Goal: Task Accomplishment & Management: Use online tool/utility

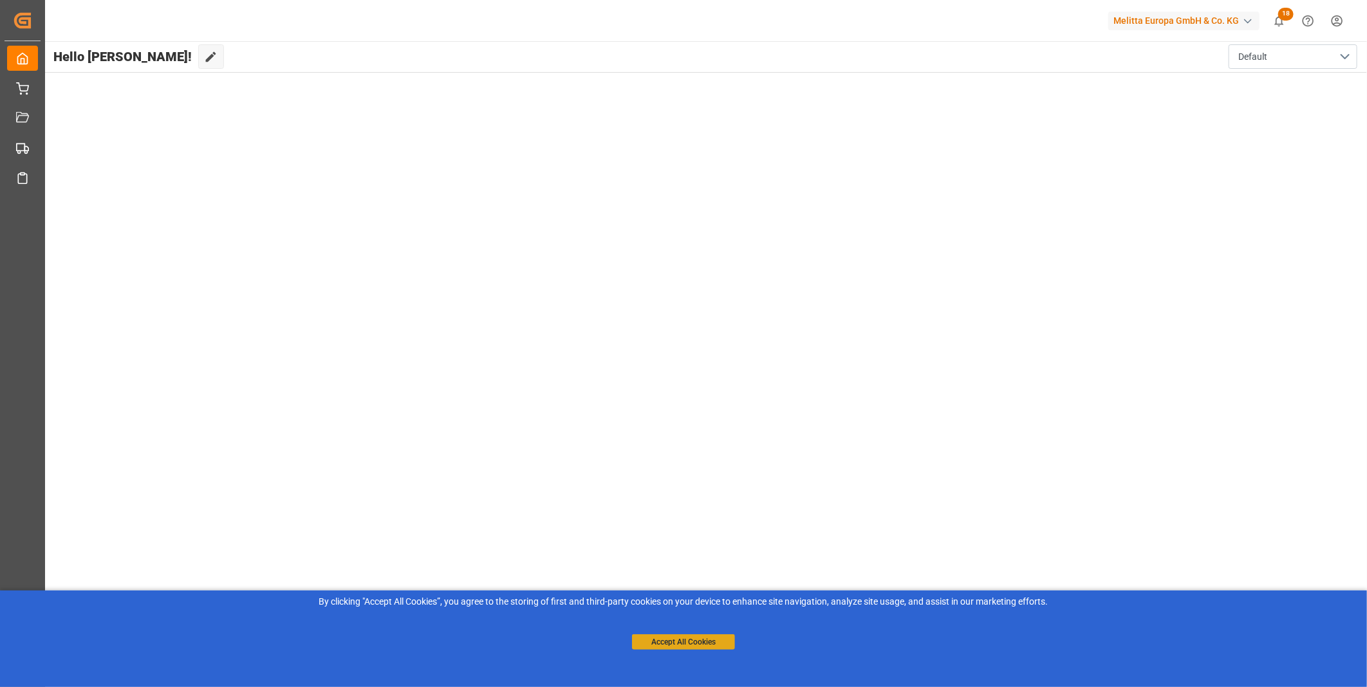
click at [677, 645] on button "Accept All Cookies" at bounding box center [683, 641] width 103 height 15
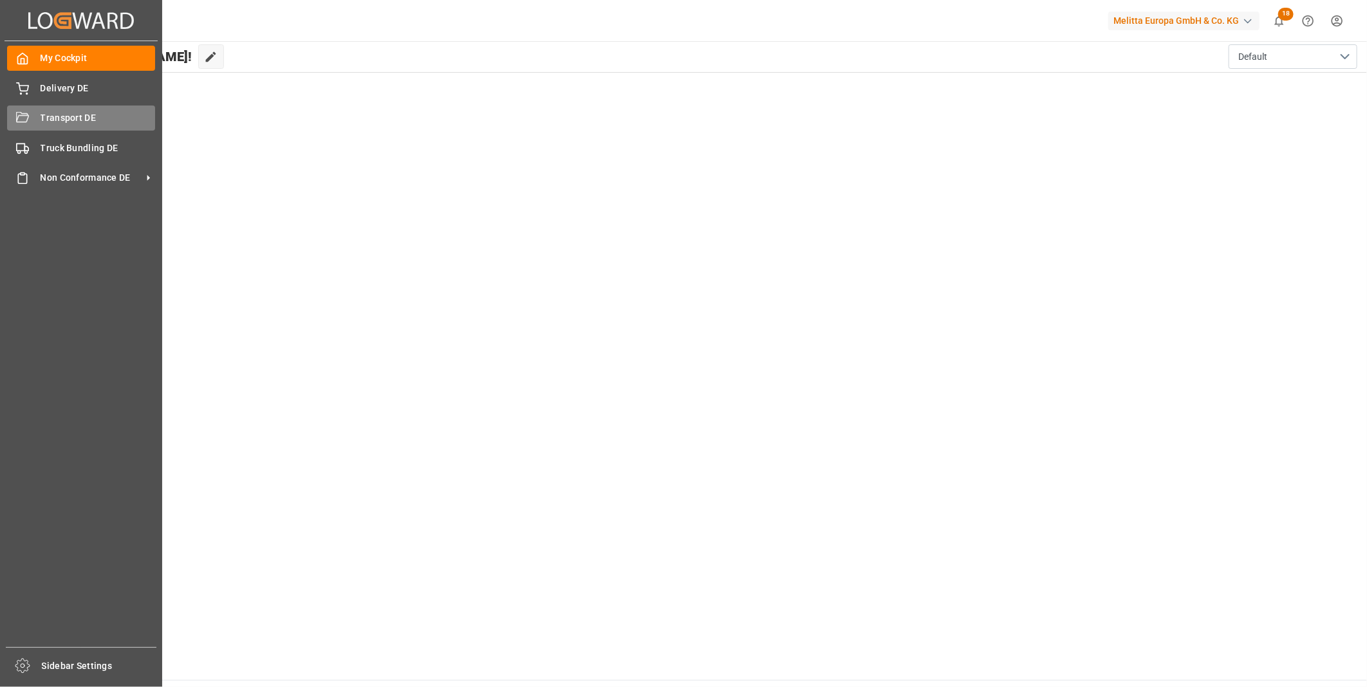
click at [41, 118] on span "Transport DE" at bounding box center [98, 118] width 115 height 14
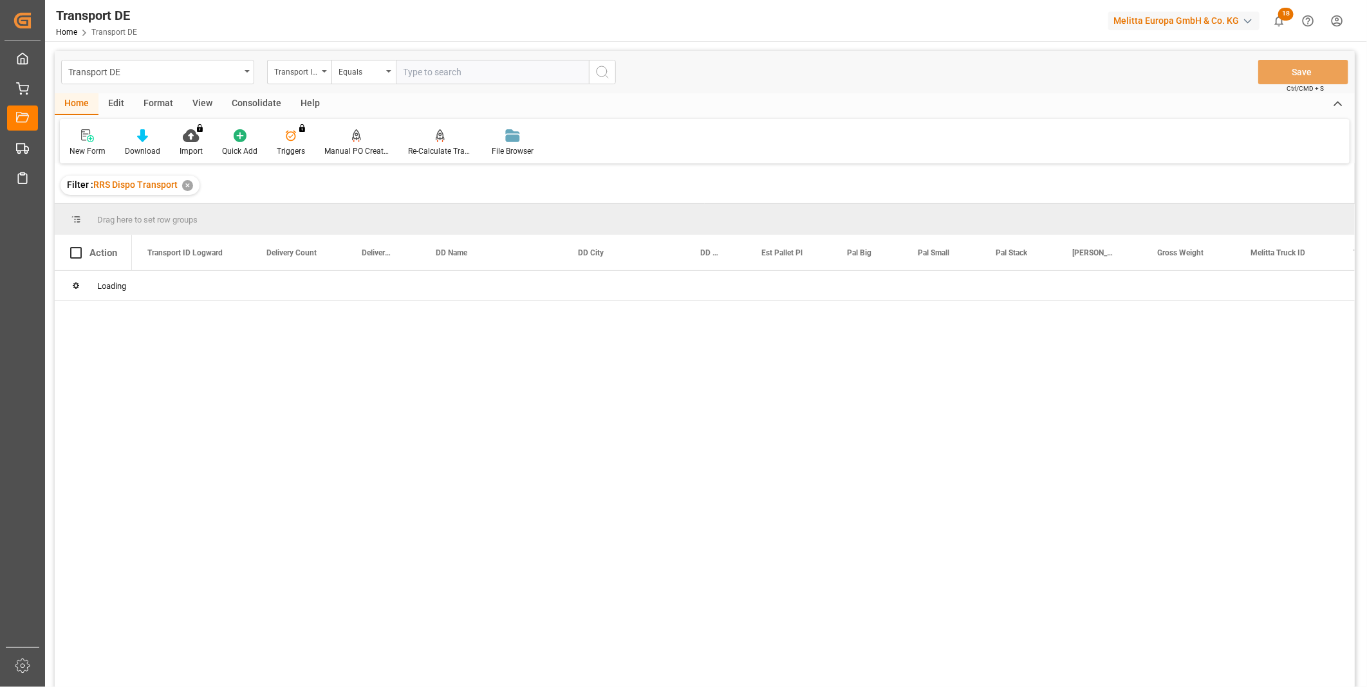
click at [255, 104] on div "Consolidate" at bounding box center [256, 104] width 69 height 22
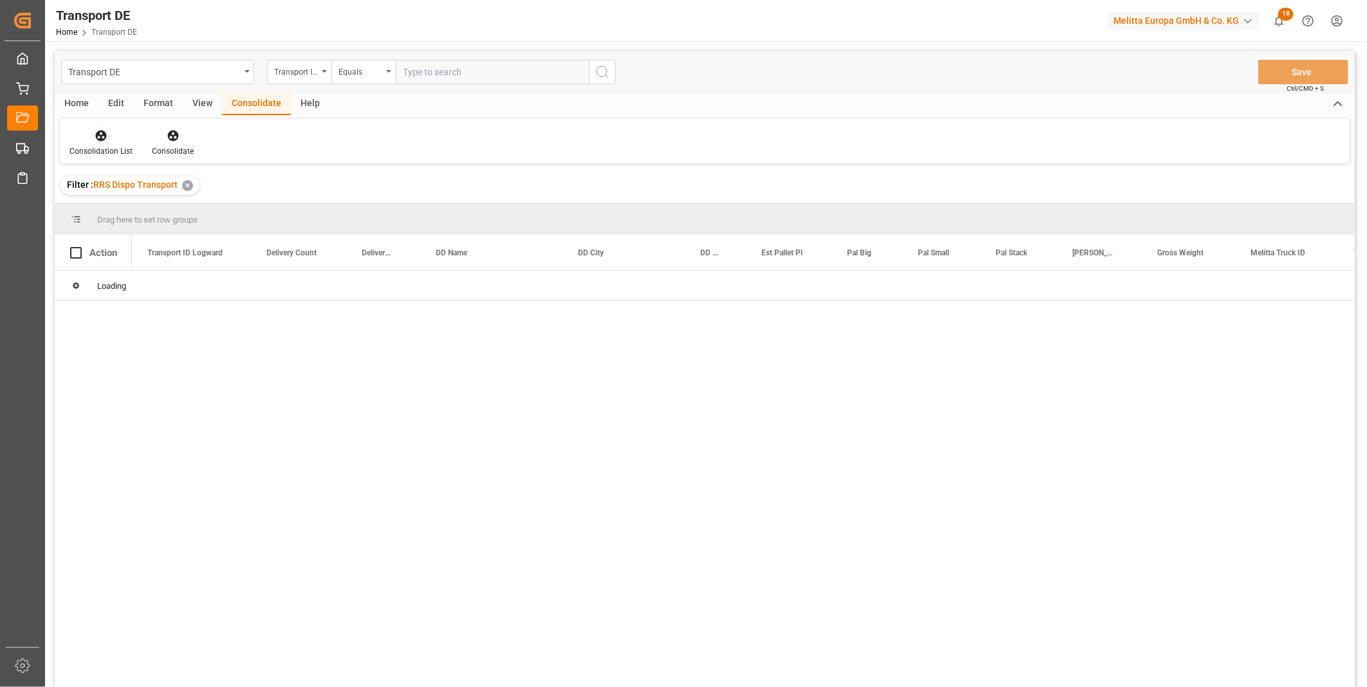
click at [101, 134] on icon at bounding box center [101, 136] width 11 height 11
click at [164, 232] on div "Transport DE Transport ID Logward Equals Save Ctrl/CMD + S Home Edit Format Vie…" at bounding box center [705, 386] width 1300 height 670
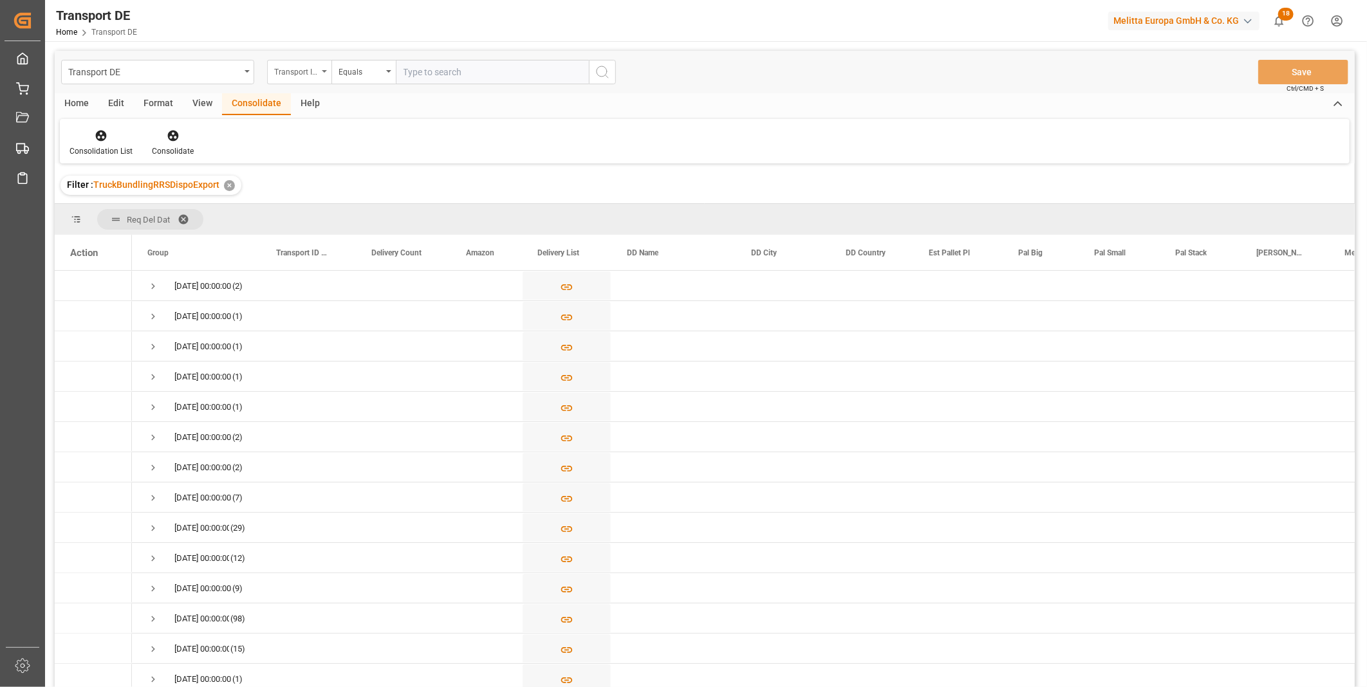
click at [312, 80] on div "Transport ID Logward" at bounding box center [299, 72] width 64 height 24
type input "Route"
click at [320, 138] on div "Route" at bounding box center [364, 131] width 192 height 27
click at [350, 74] on div "Equals" at bounding box center [360, 70] width 44 height 15
click at [385, 209] on div "Starts with" at bounding box center [428, 212] width 192 height 27
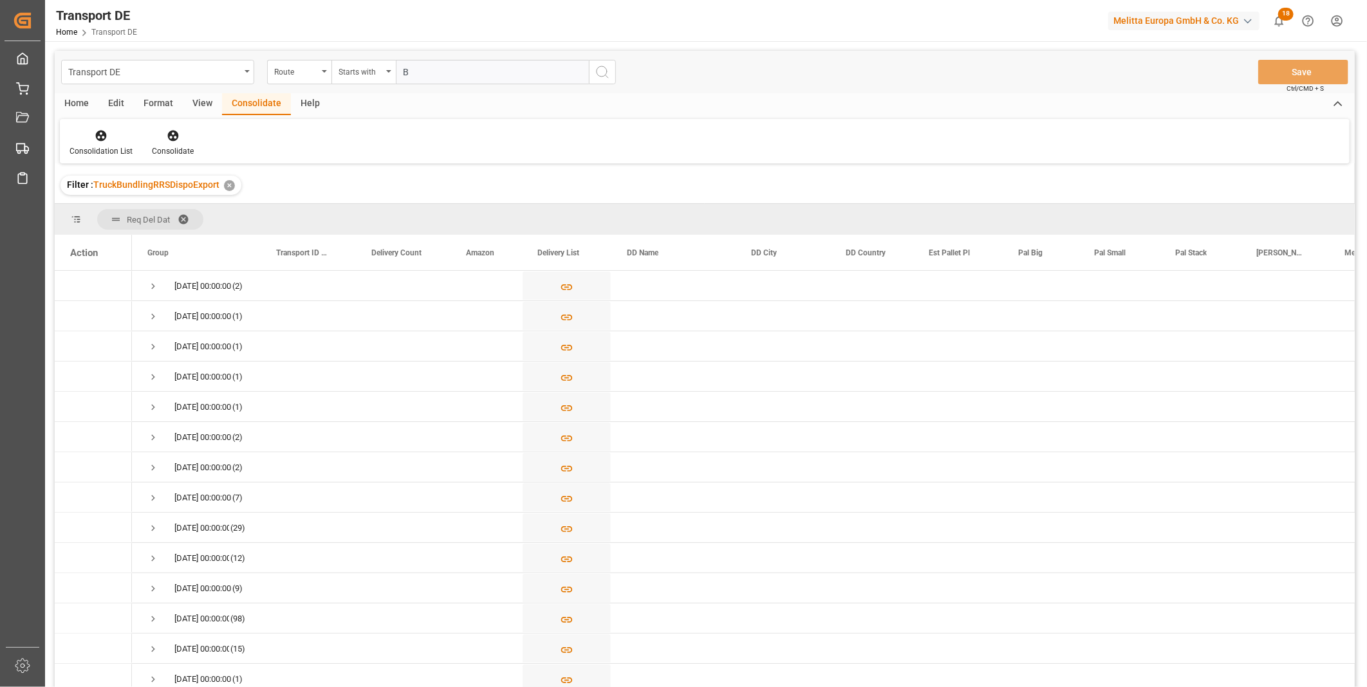
type input "BO"
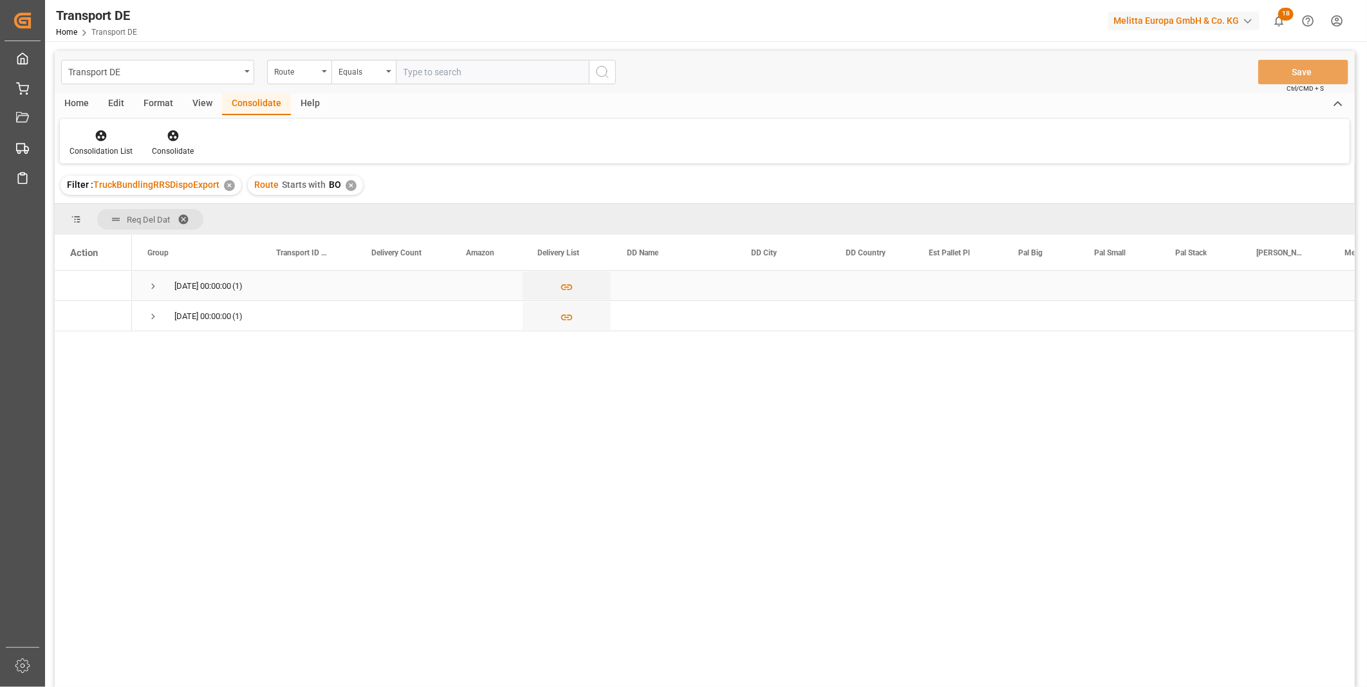
click at [144, 285] on div "[DATE] 00:00:00 (1)" at bounding box center [196, 286] width 129 height 30
click at [149, 284] on span "Press SPACE to select this row." at bounding box center [153, 287] width 12 height 12
click at [154, 363] on div "[DATE] 00:00:00 (1) [DATE] 00:00:00 (1) e5c82218cdb1 1 No [PERSON_NAME] [PERSON…" at bounding box center [743, 483] width 1222 height 425
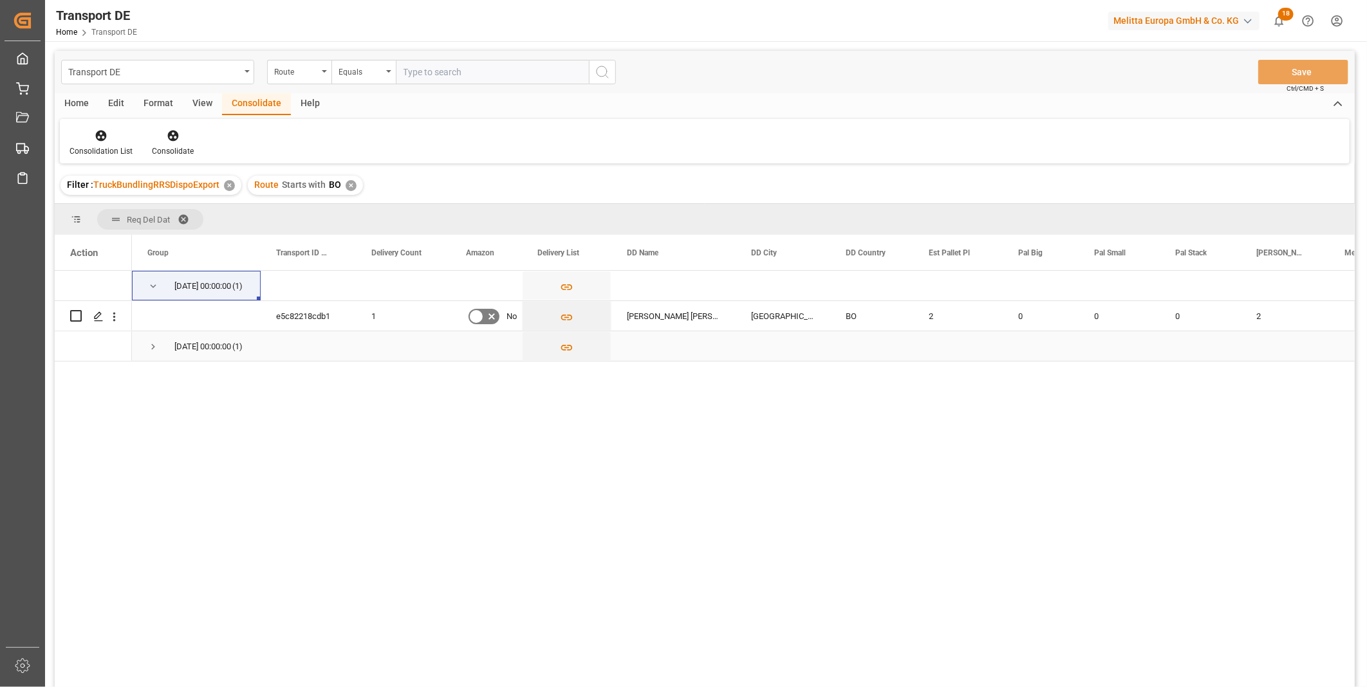
click at [156, 348] on span "Press SPACE to select this row." at bounding box center [153, 347] width 12 height 12
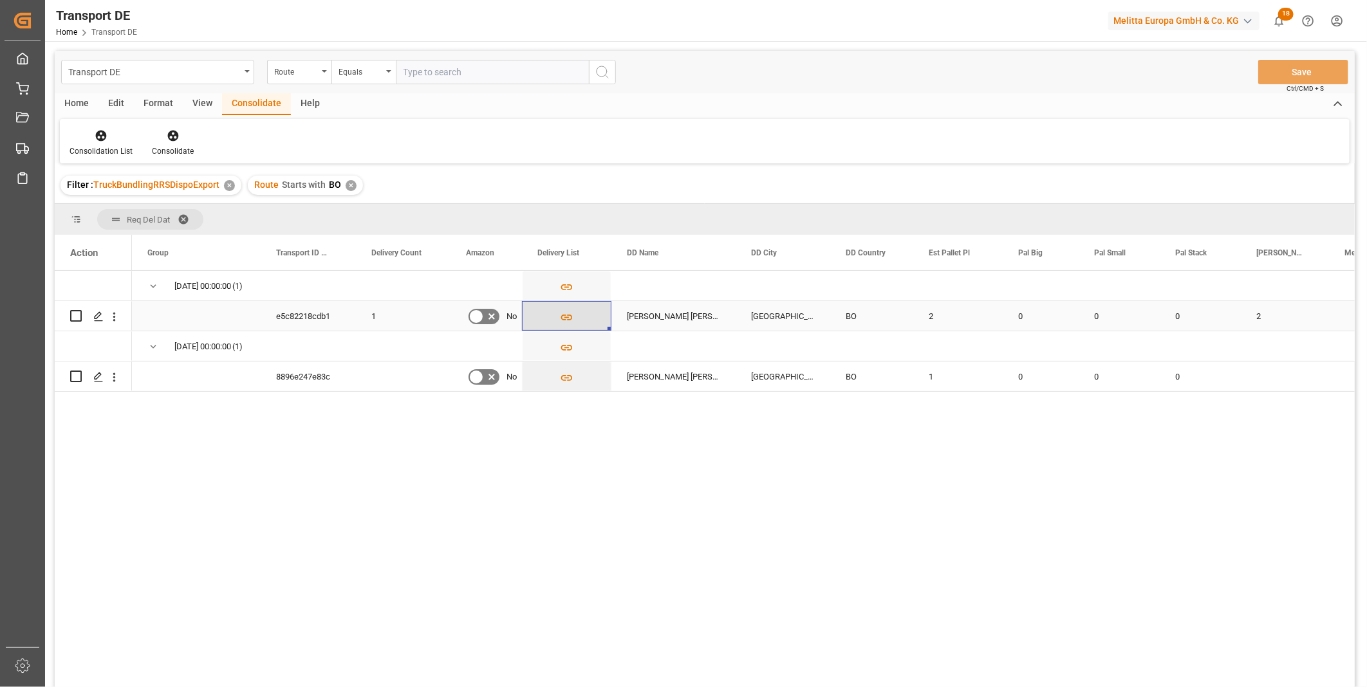
click at [561, 320] on icon "Press SPACE to select this row." at bounding box center [567, 318] width 14 height 14
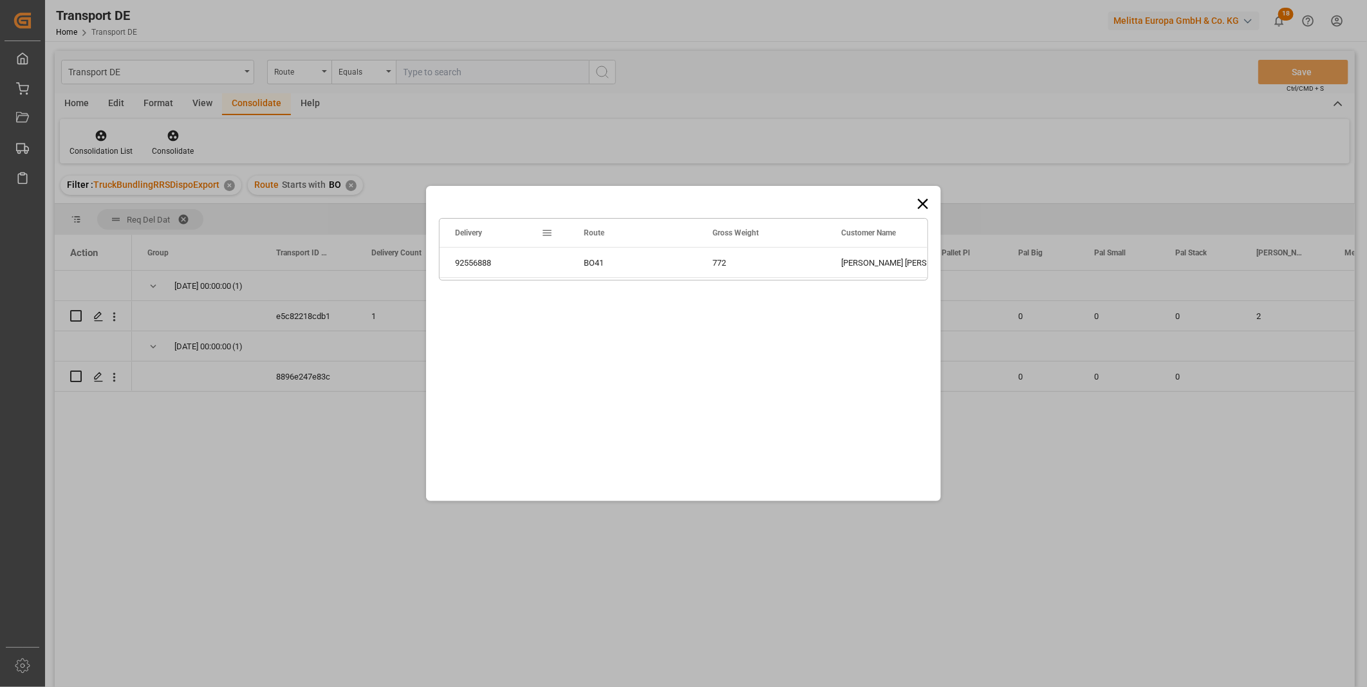
click at [930, 190] on div "Drag here to set row groups Drag here to set column labels Delivery Route Gross…" at bounding box center [683, 343] width 515 height 315
click at [919, 211] on icon at bounding box center [923, 204] width 18 height 18
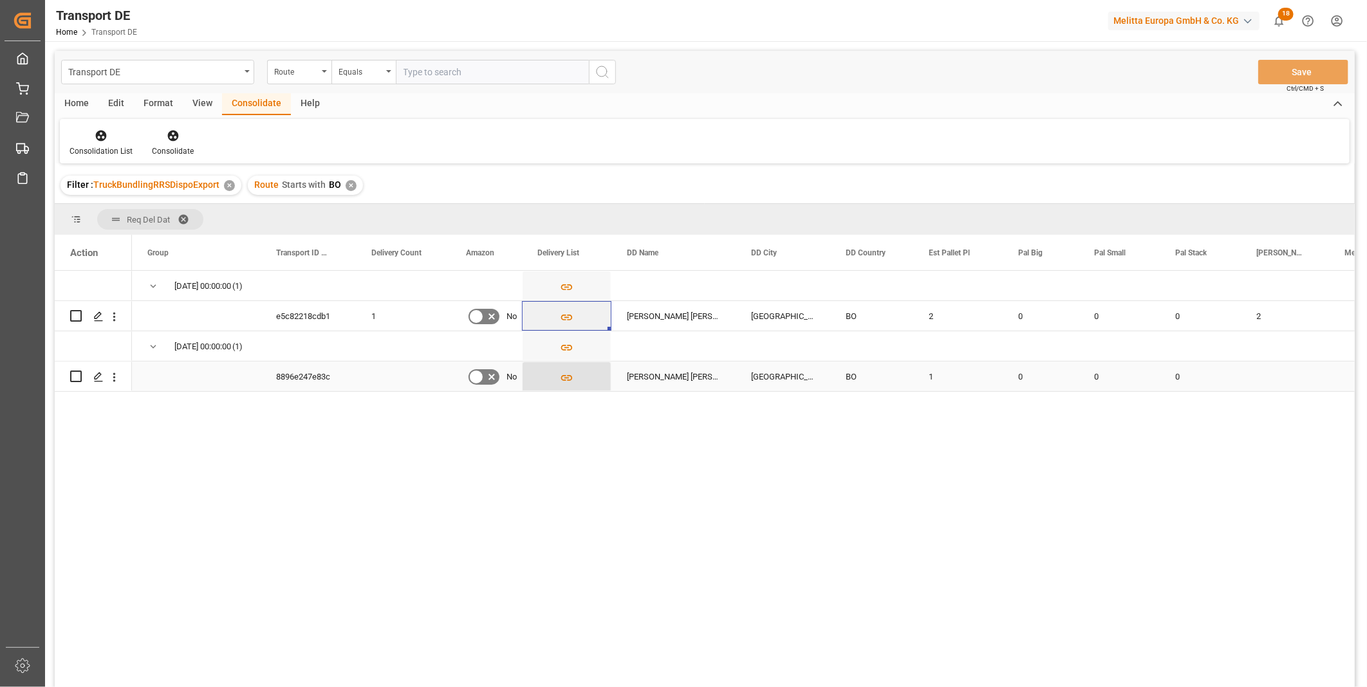
click at [546, 384] on button "Press SPACE to select this row." at bounding box center [566, 377] width 88 height 30
click at [557, 371] on body "Created by potrace 1.15, written by [PERSON_NAME] [DATE]-[DATE] Created by potr…" at bounding box center [683, 343] width 1367 height 687
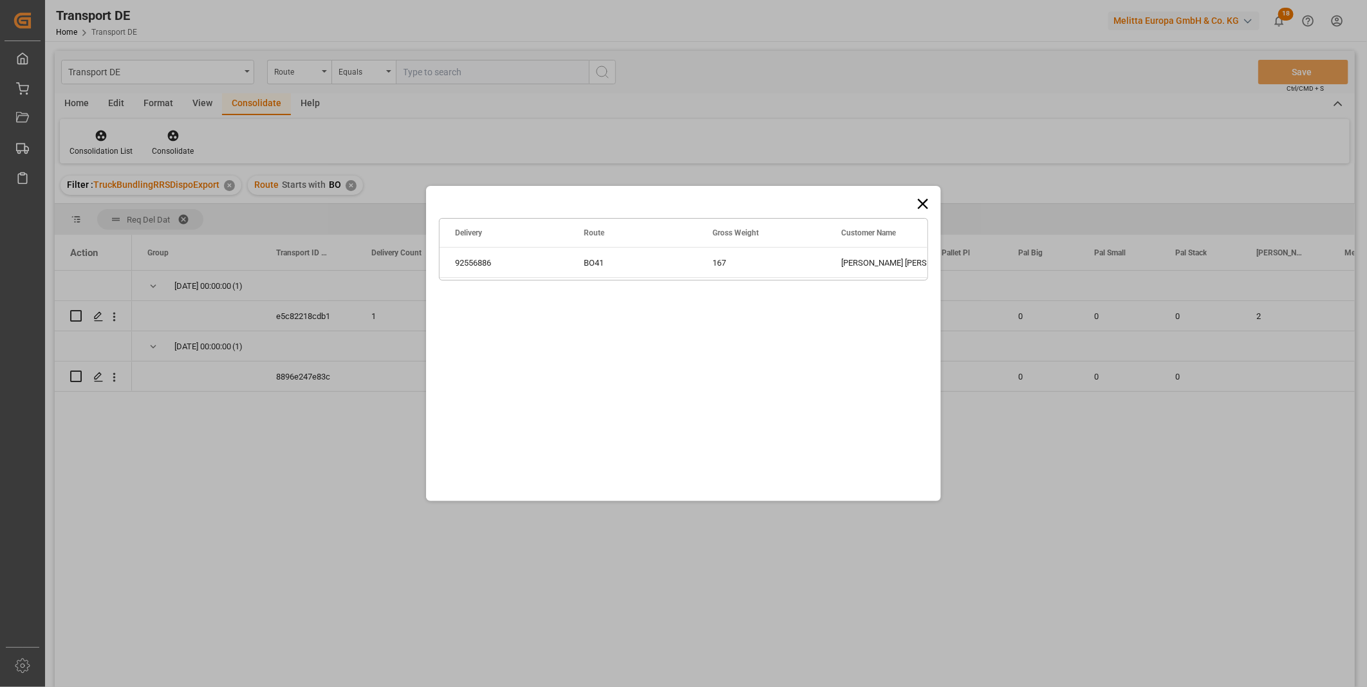
drag, startPoint x: 914, startPoint y: 208, endPoint x: 897, endPoint y: 208, distance: 16.7
click at [914, 208] on icon at bounding box center [923, 204] width 18 height 18
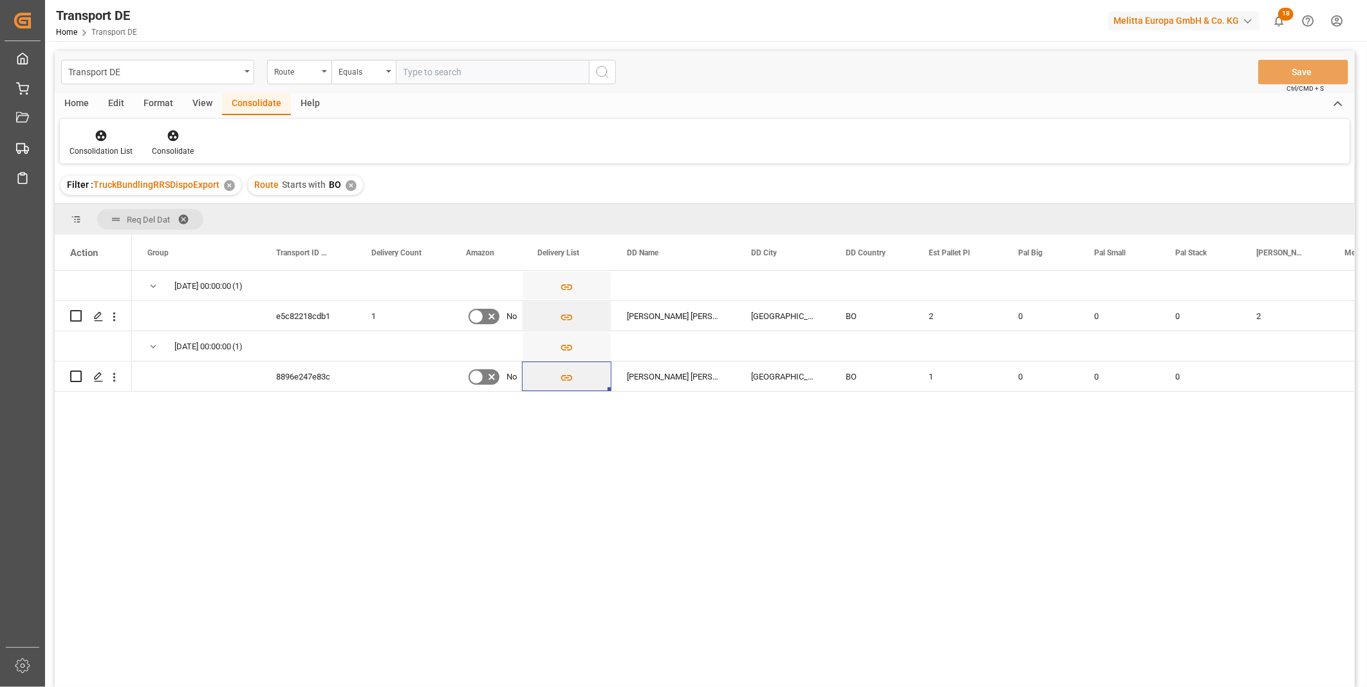
scroll to position [71, 0]
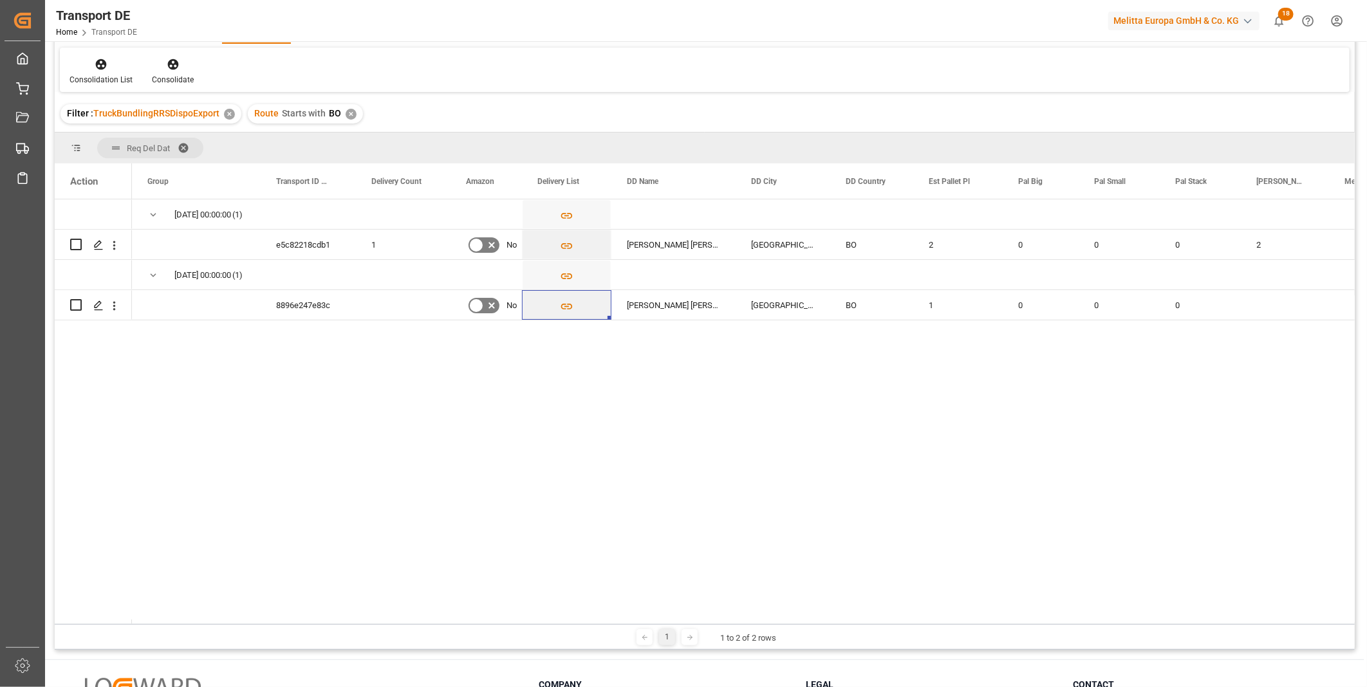
drag, startPoint x: 1040, startPoint y: 624, endPoint x: 1142, endPoint y: 624, distance: 102.3
click at [1142, 624] on div "1 1 to 2 of 2 rows" at bounding box center [705, 637] width 1300 height 26
drag, startPoint x: 1142, startPoint y: 624, endPoint x: 1208, endPoint y: 626, distance: 65.7
click at [1208, 626] on div "1 1 to 2 of 2 rows" at bounding box center [705, 637] width 1300 height 26
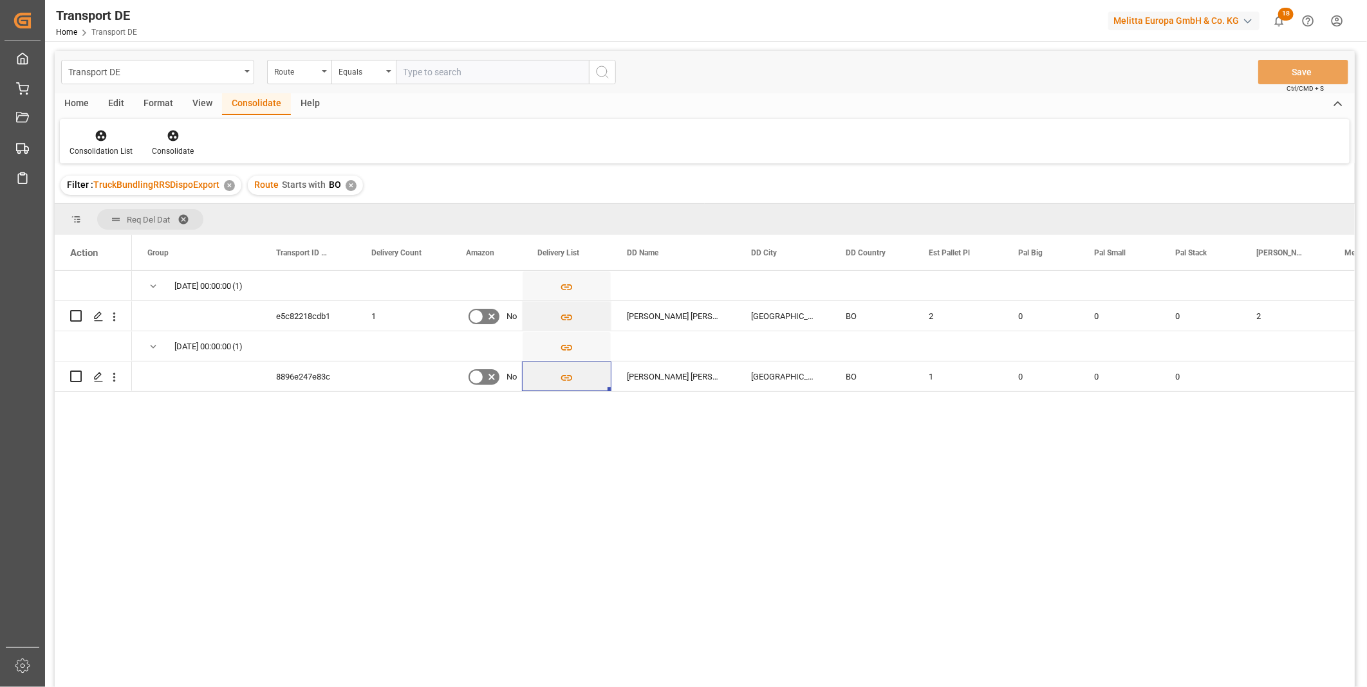
click at [349, 183] on div "✕" at bounding box center [350, 185] width 11 height 11
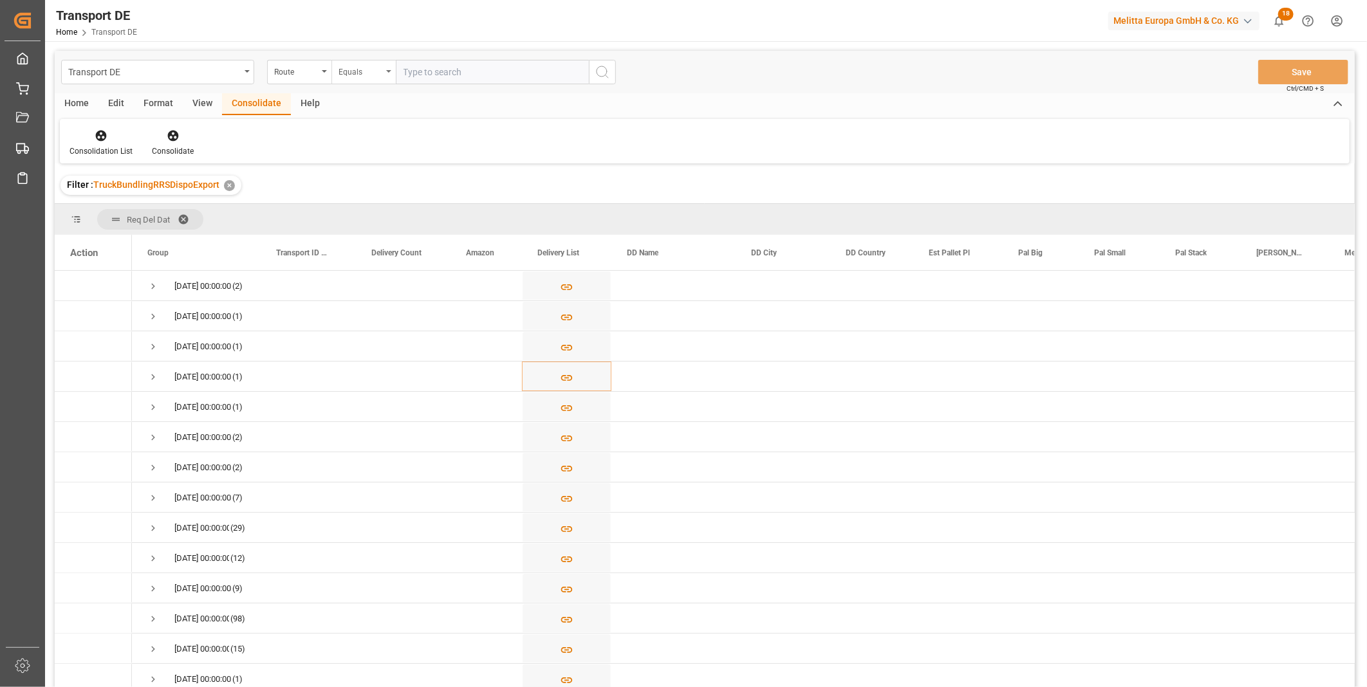
click at [364, 68] on div "Equals" at bounding box center [360, 70] width 44 height 15
click at [369, 205] on div "Starts with" at bounding box center [428, 212] width 192 height 27
type input "CZ"
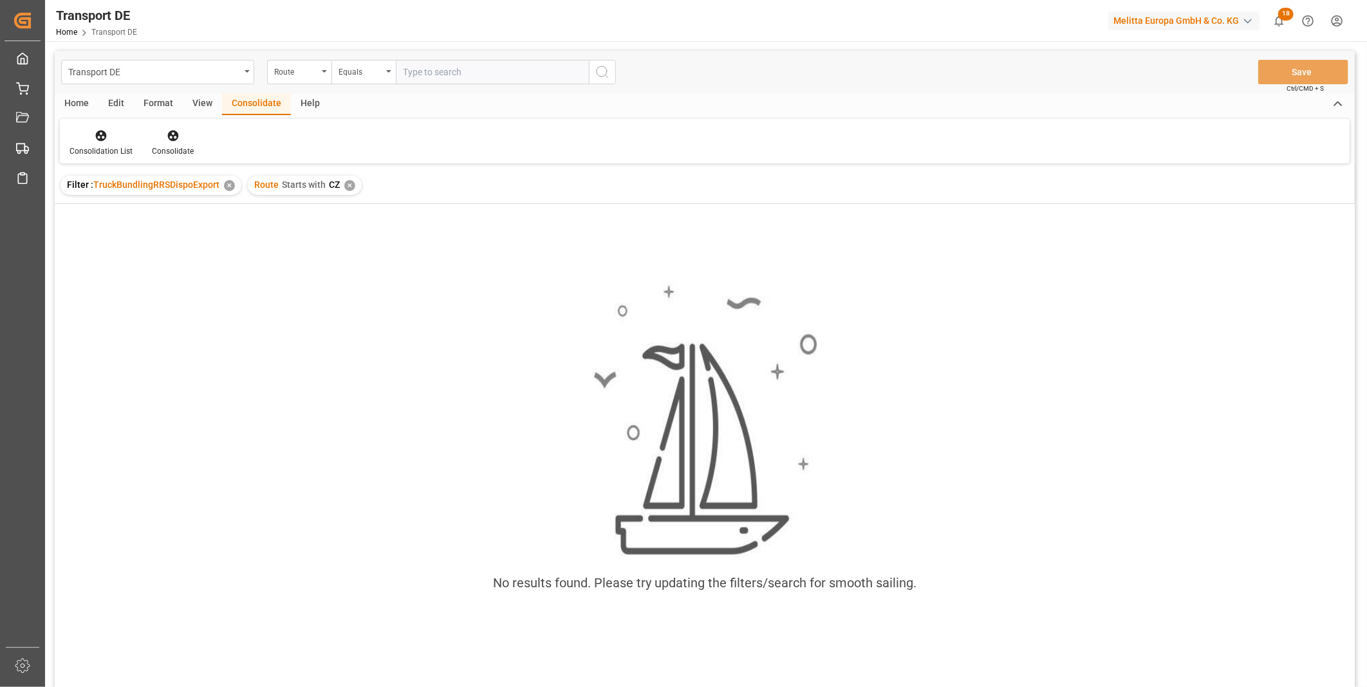
click at [352, 185] on div "✕" at bounding box center [349, 185] width 11 height 11
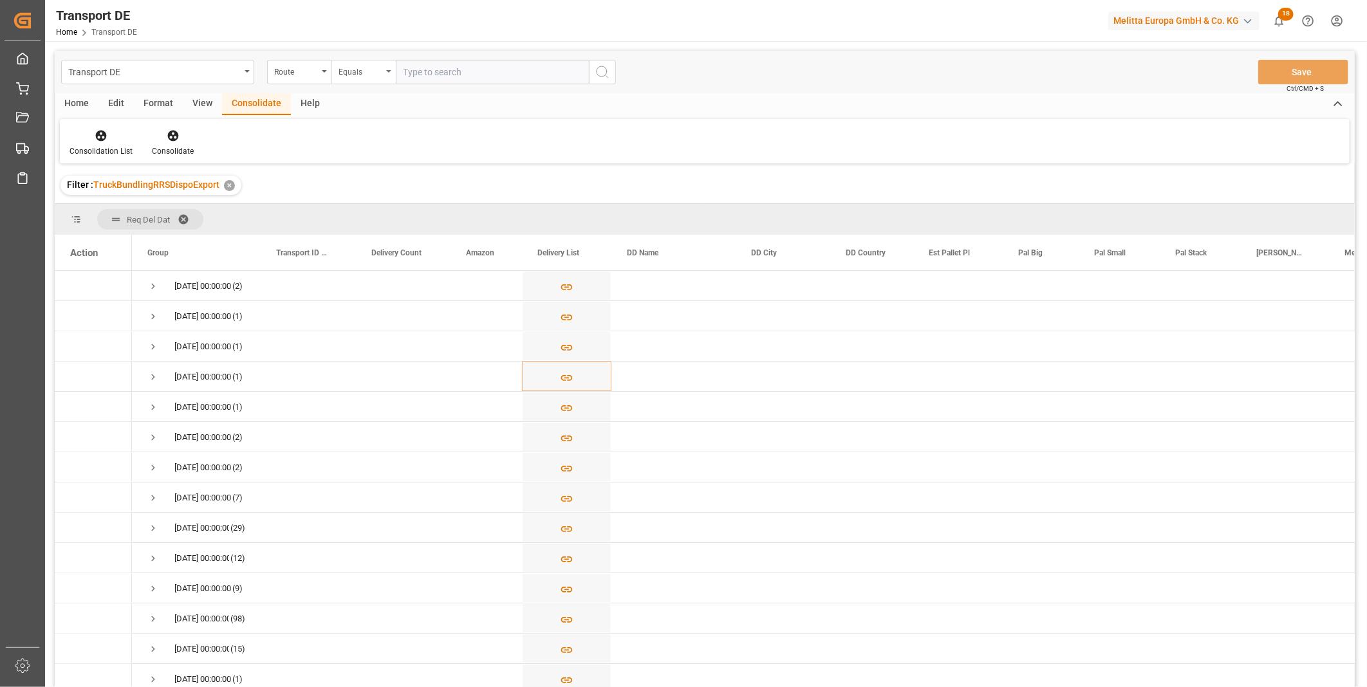
click at [368, 73] on div "Equals" at bounding box center [360, 70] width 44 height 15
click at [380, 214] on div "Starts with" at bounding box center [428, 212] width 192 height 27
type input "PL"
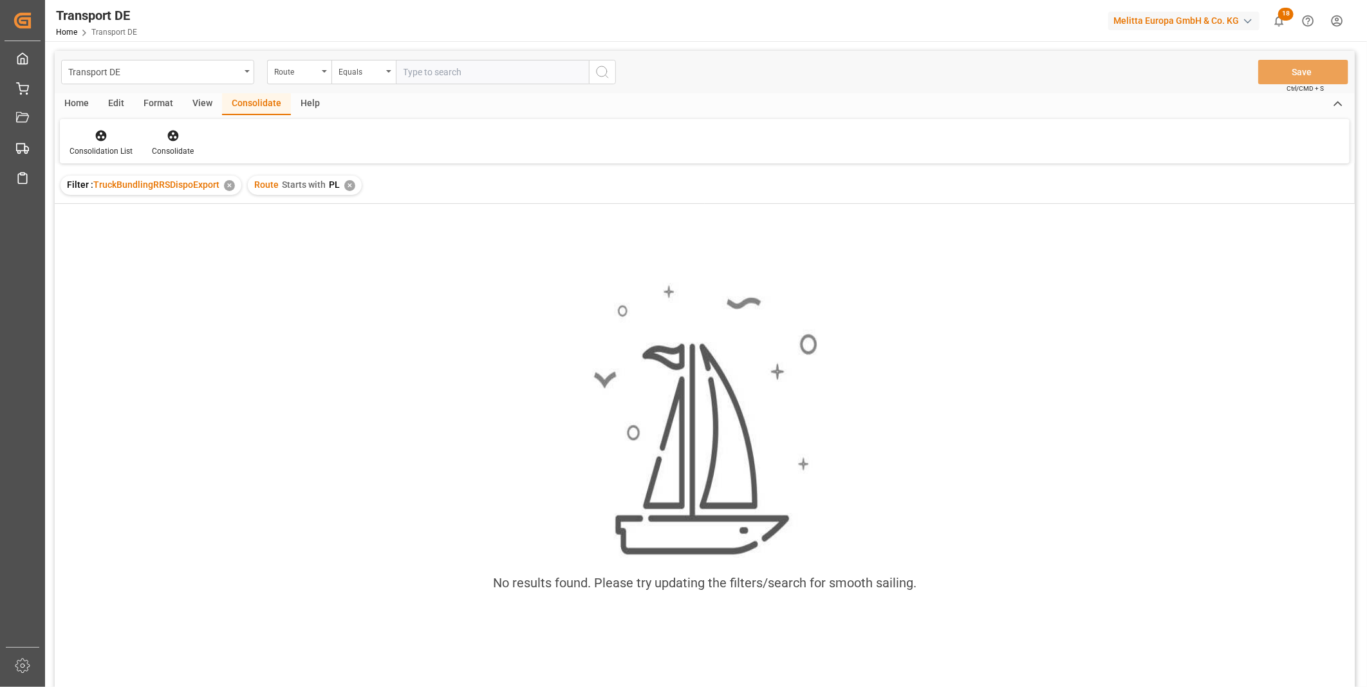
click at [351, 187] on div "✕" at bounding box center [349, 185] width 11 height 11
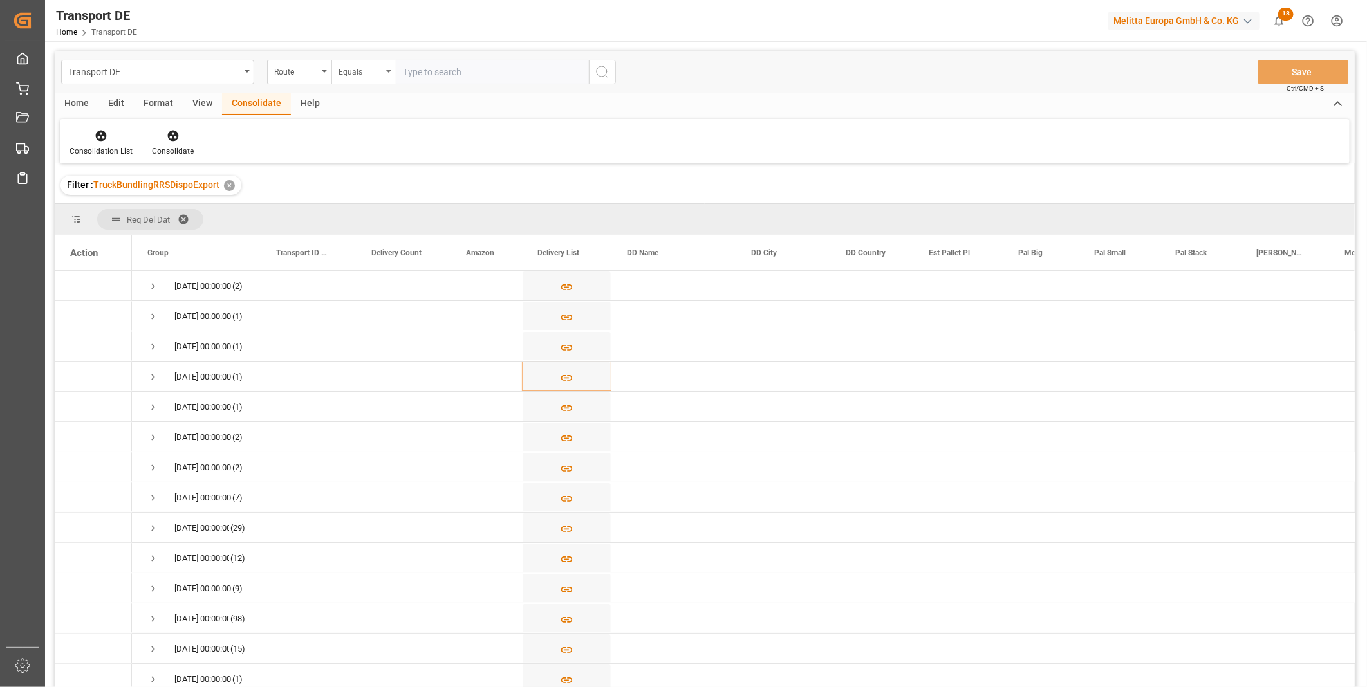
click at [364, 75] on div "Equals" at bounding box center [360, 70] width 44 height 15
click at [359, 204] on div "Starts with" at bounding box center [428, 212] width 192 height 27
type input "PL"
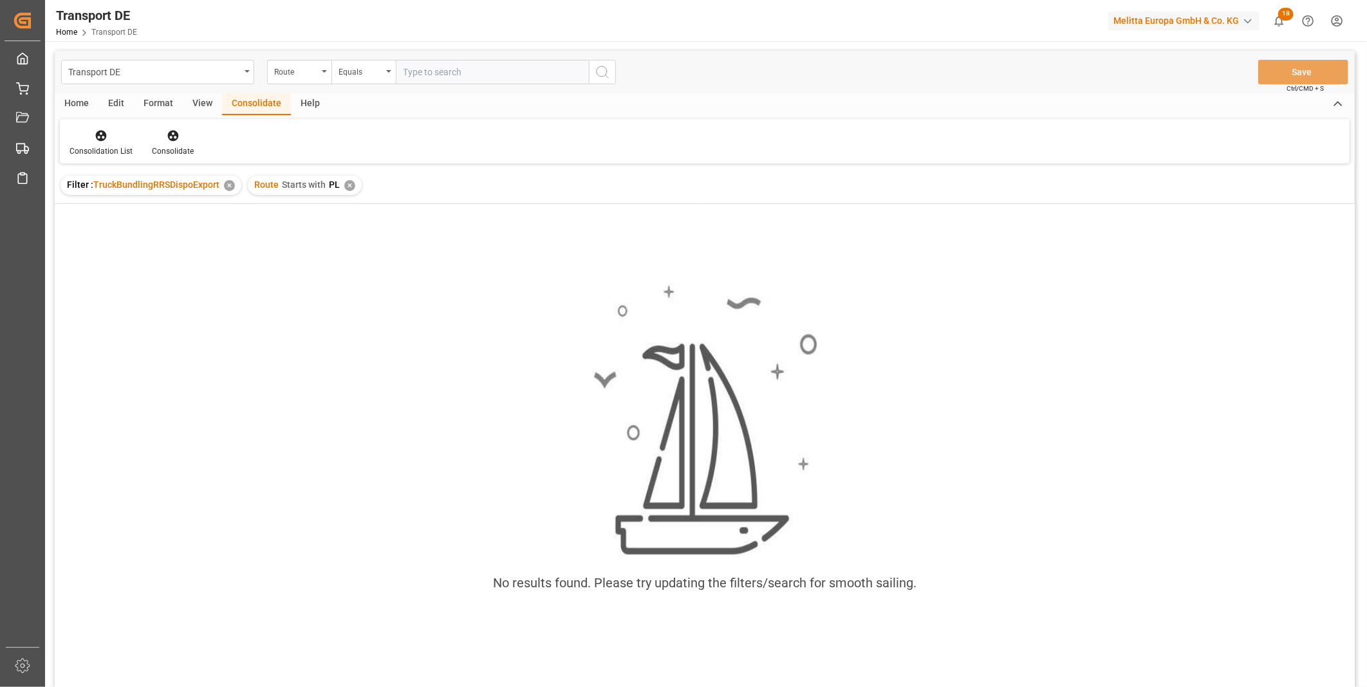
click at [346, 181] on div "✕" at bounding box center [349, 185] width 11 height 11
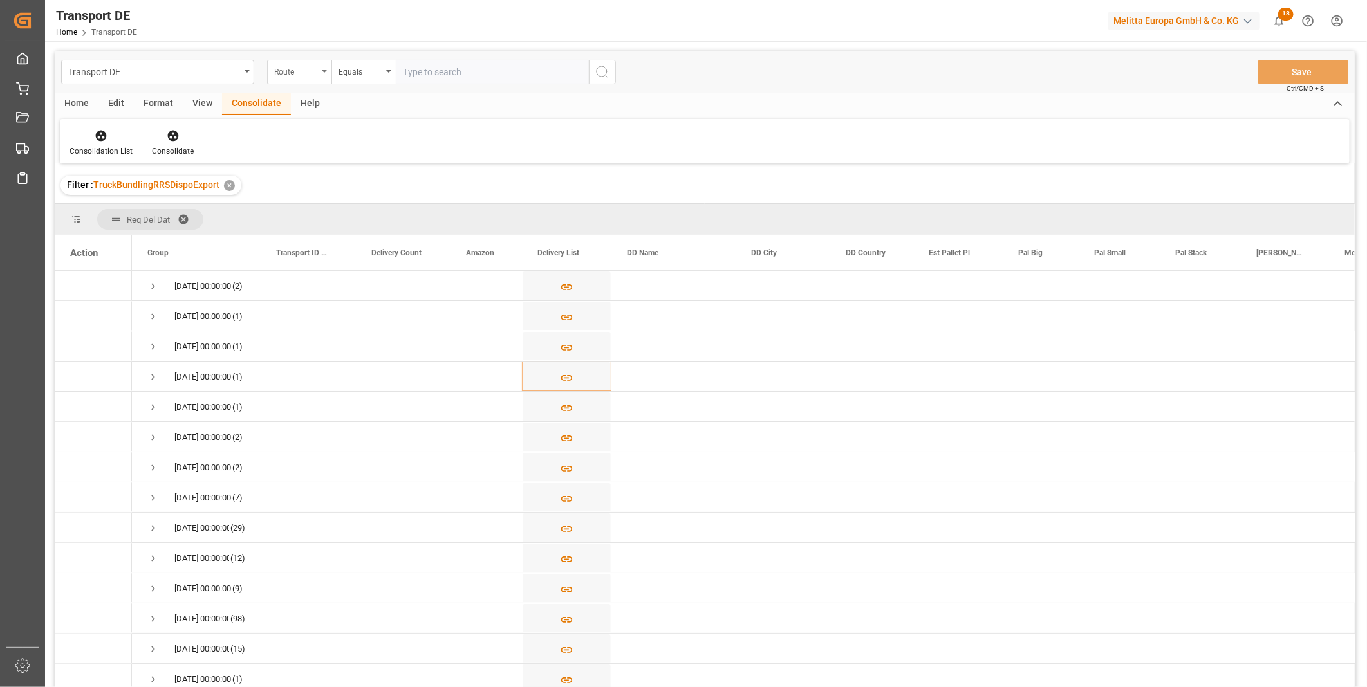
click at [312, 68] on div "Route" at bounding box center [296, 70] width 44 height 15
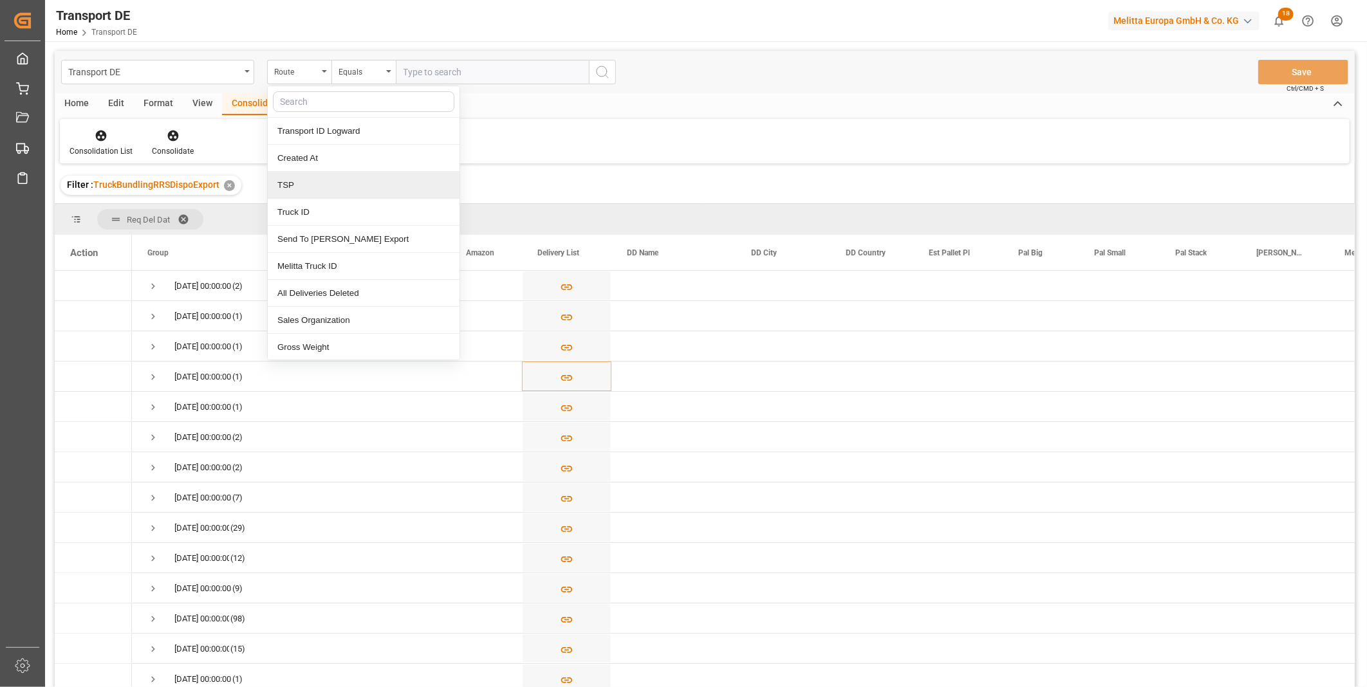
click at [306, 190] on div "TSP" at bounding box center [364, 185] width 192 height 27
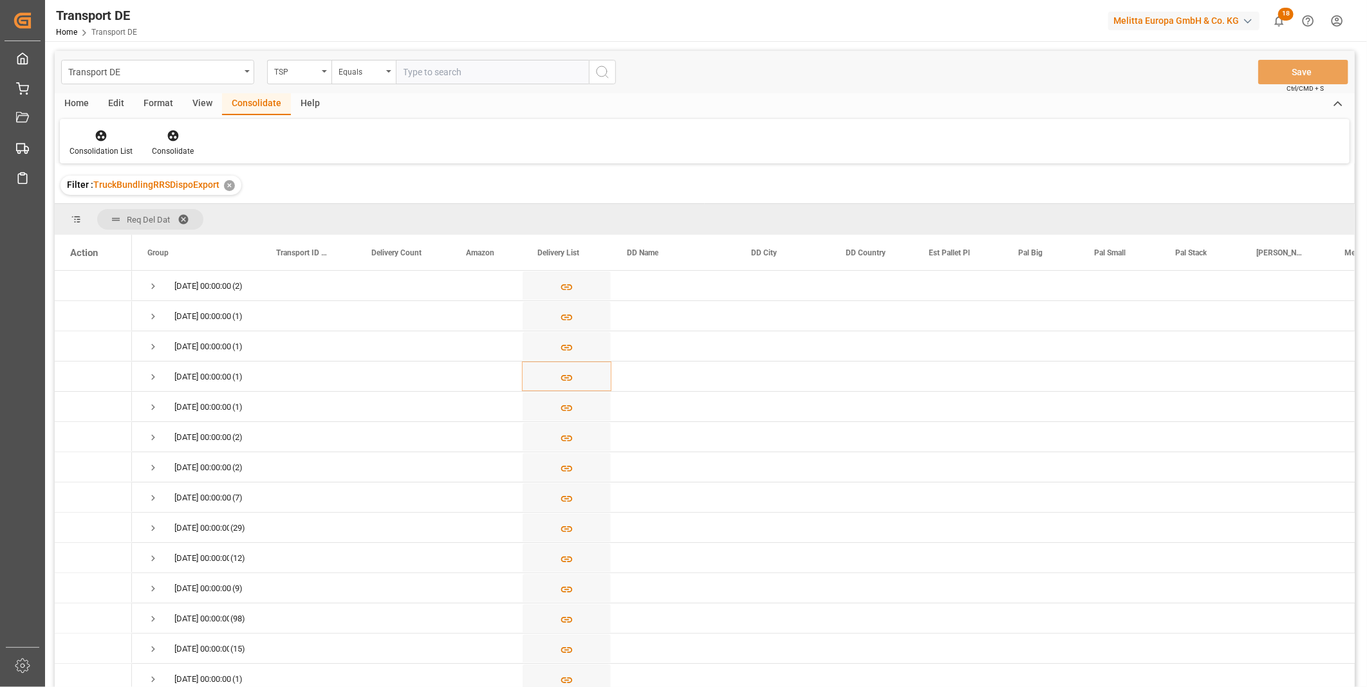
click at [427, 80] on input "text" at bounding box center [492, 72] width 193 height 24
type input "D"
type input "DACHSER COF FOODSERVICE"
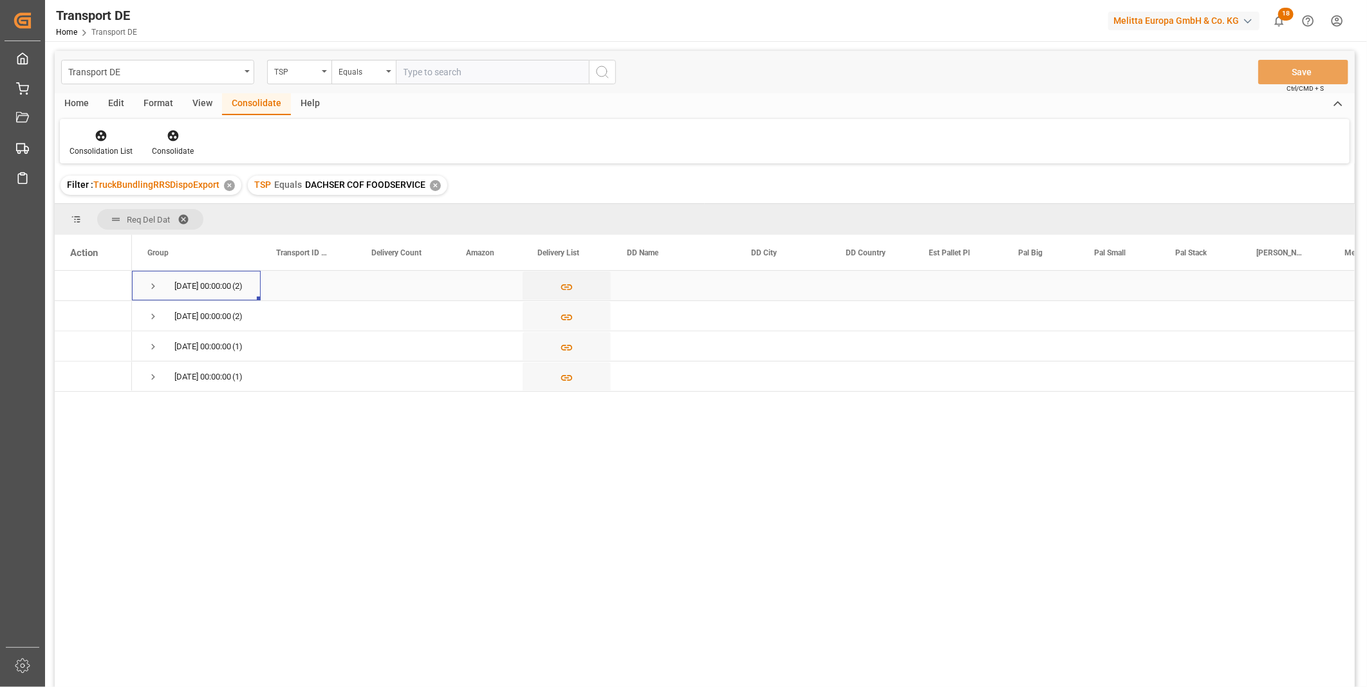
click at [150, 284] on span "Press SPACE to select this row." at bounding box center [153, 287] width 12 height 12
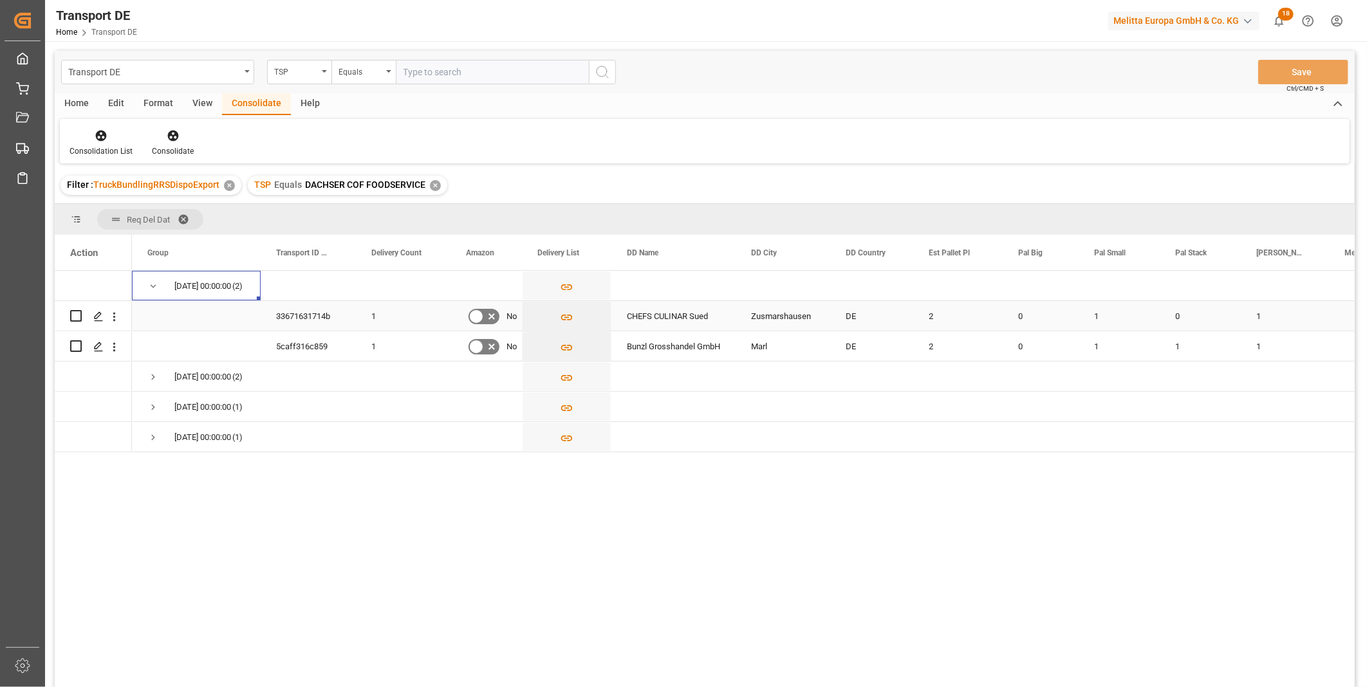
click at [74, 318] on input "Press Space to toggle row selection (unchecked)" at bounding box center [76, 316] width 12 height 12
checkbox input "true"
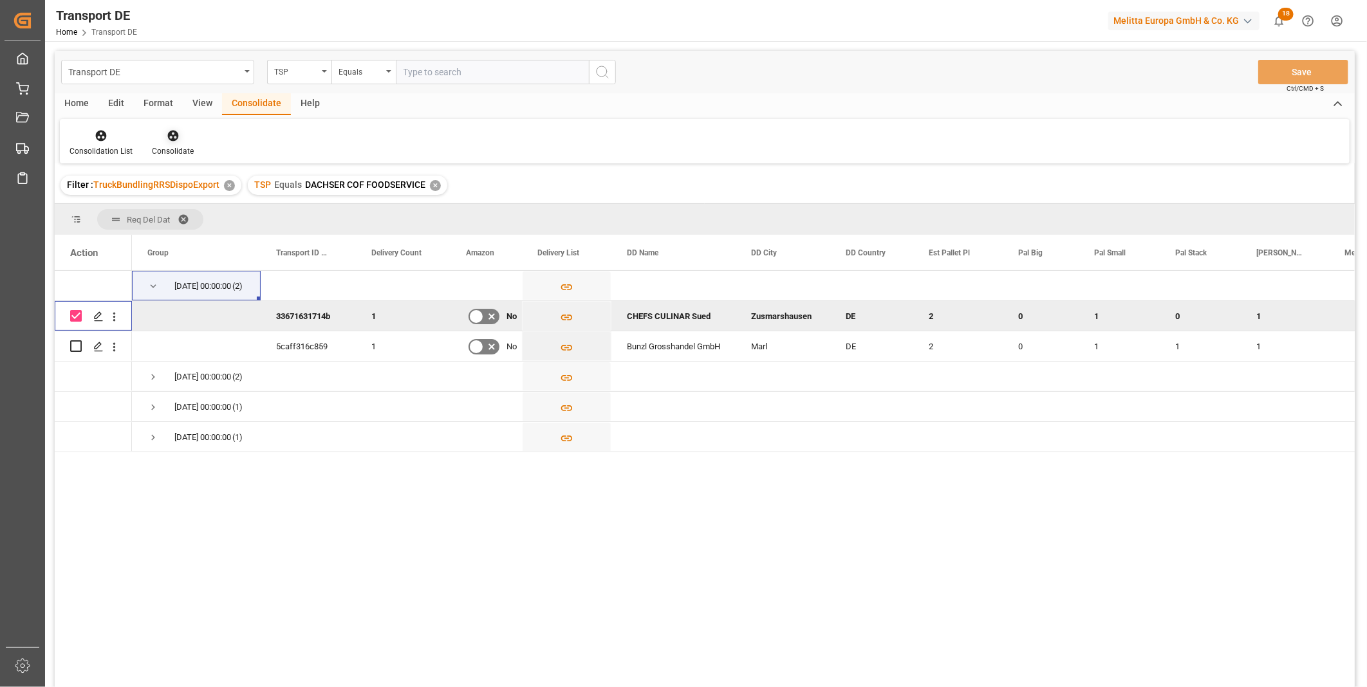
click at [177, 138] on icon at bounding box center [173, 135] width 13 height 13
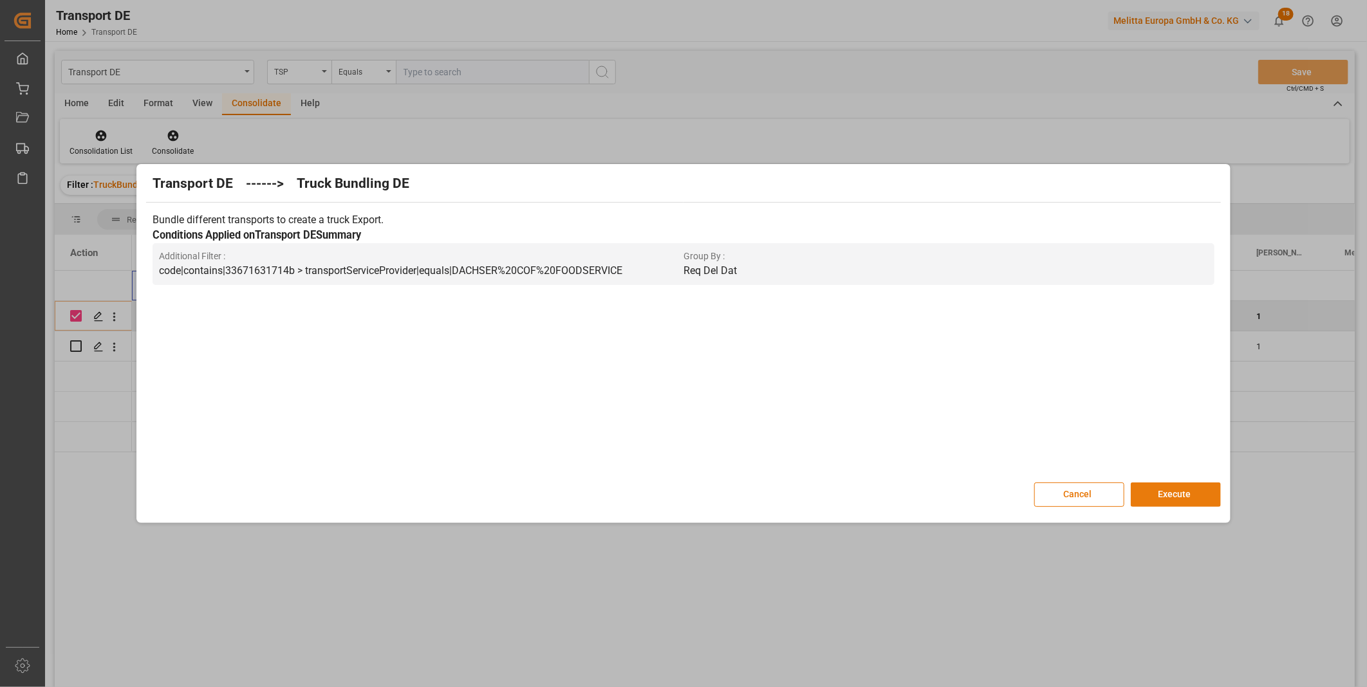
click at [1192, 493] on button "Execute" at bounding box center [1175, 495] width 90 height 24
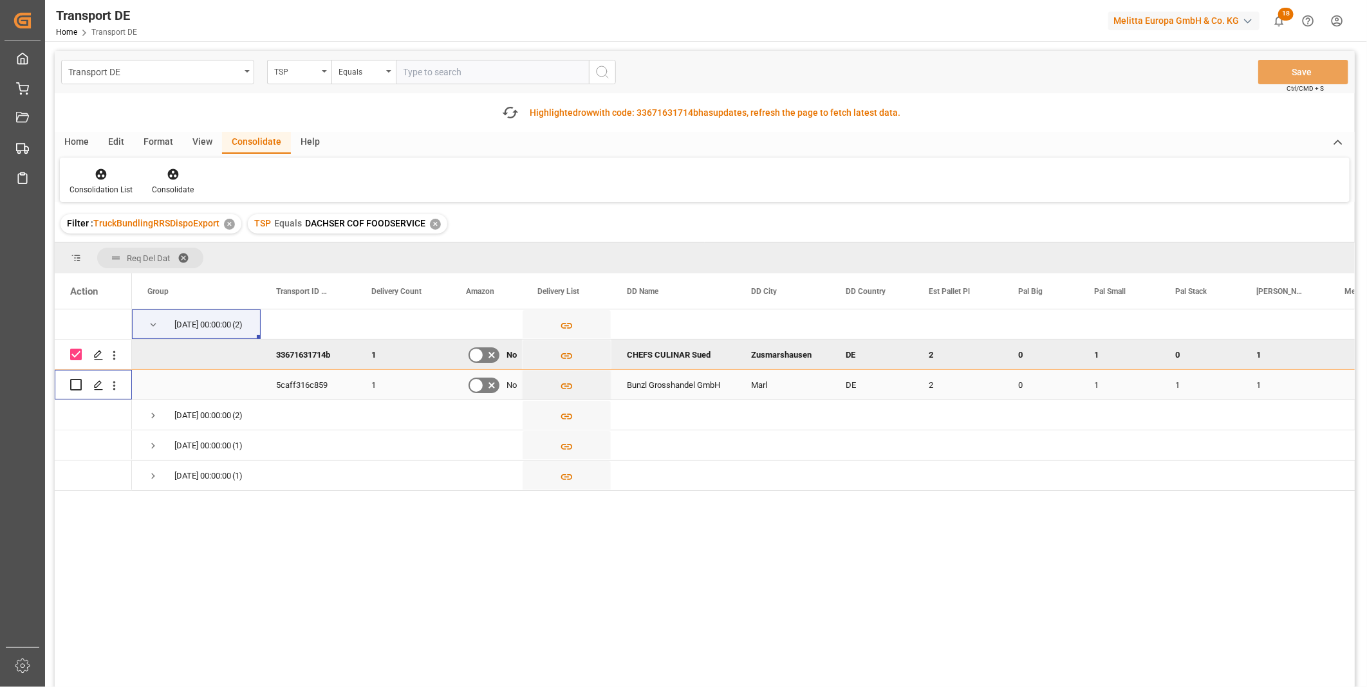
click at [71, 383] on input "Press Space to toggle row selection (unchecked)" at bounding box center [76, 385] width 12 height 12
checkbox input "true"
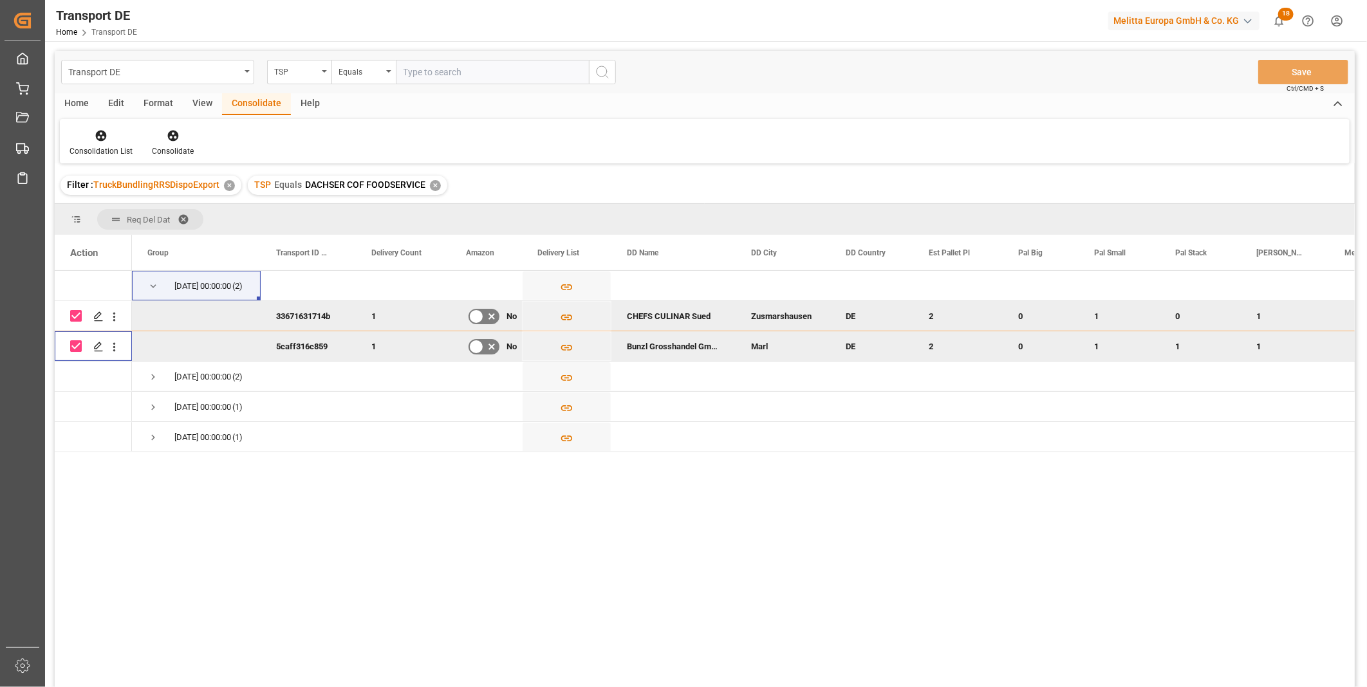
click at [75, 356] on div "Press SPACE to deselect this row." at bounding box center [76, 346] width 12 height 30
click at [77, 310] on input "Press Space to toggle row selection (checked)" at bounding box center [76, 316] width 12 height 12
checkbox input "false"
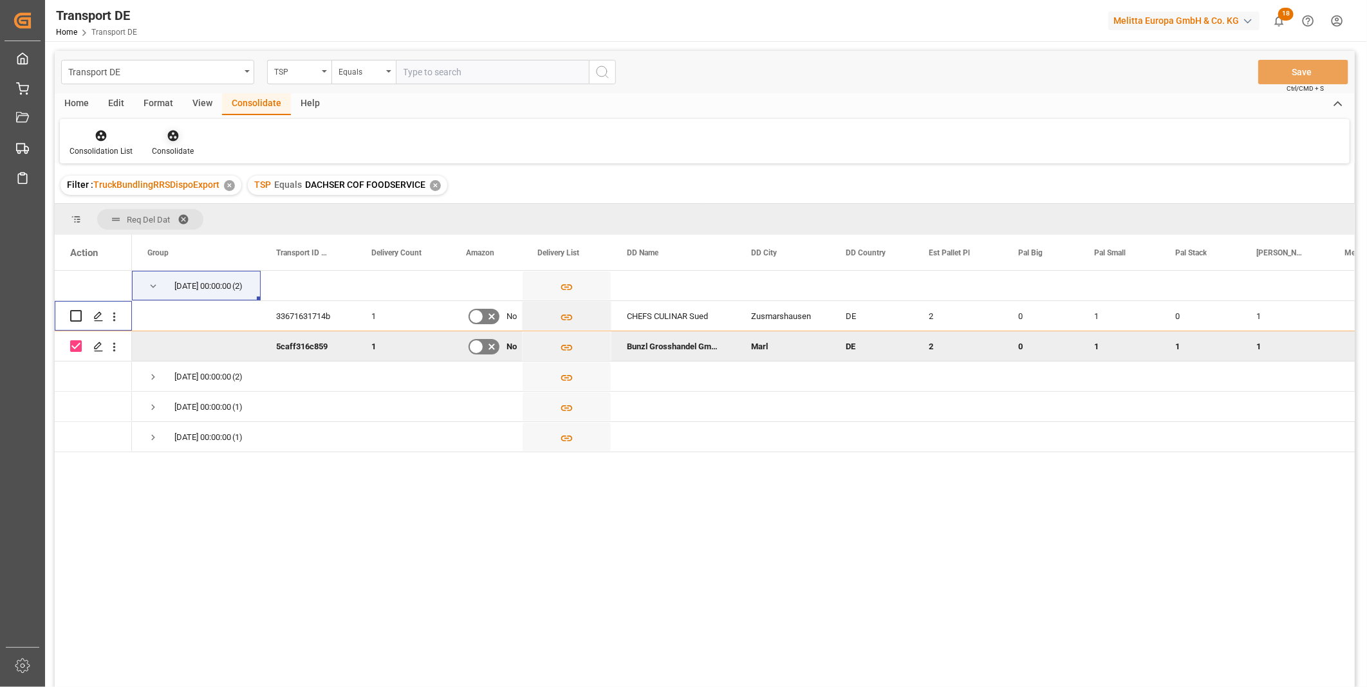
click at [189, 136] on div at bounding box center [173, 136] width 42 height 14
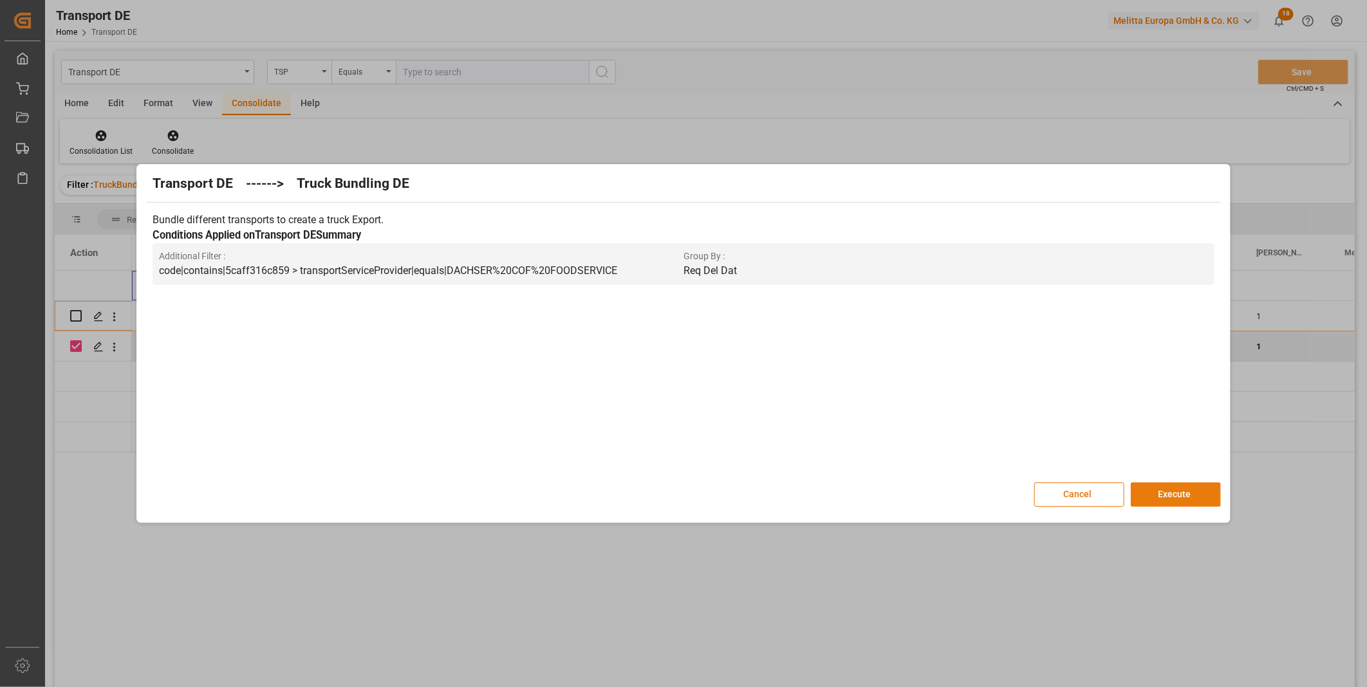
drag, startPoint x: 1192, startPoint y: 483, endPoint x: 1189, endPoint y: 490, distance: 7.8
click at [1190, 488] on button "Execute" at bounding box center [1175, 495] width 90 height 24
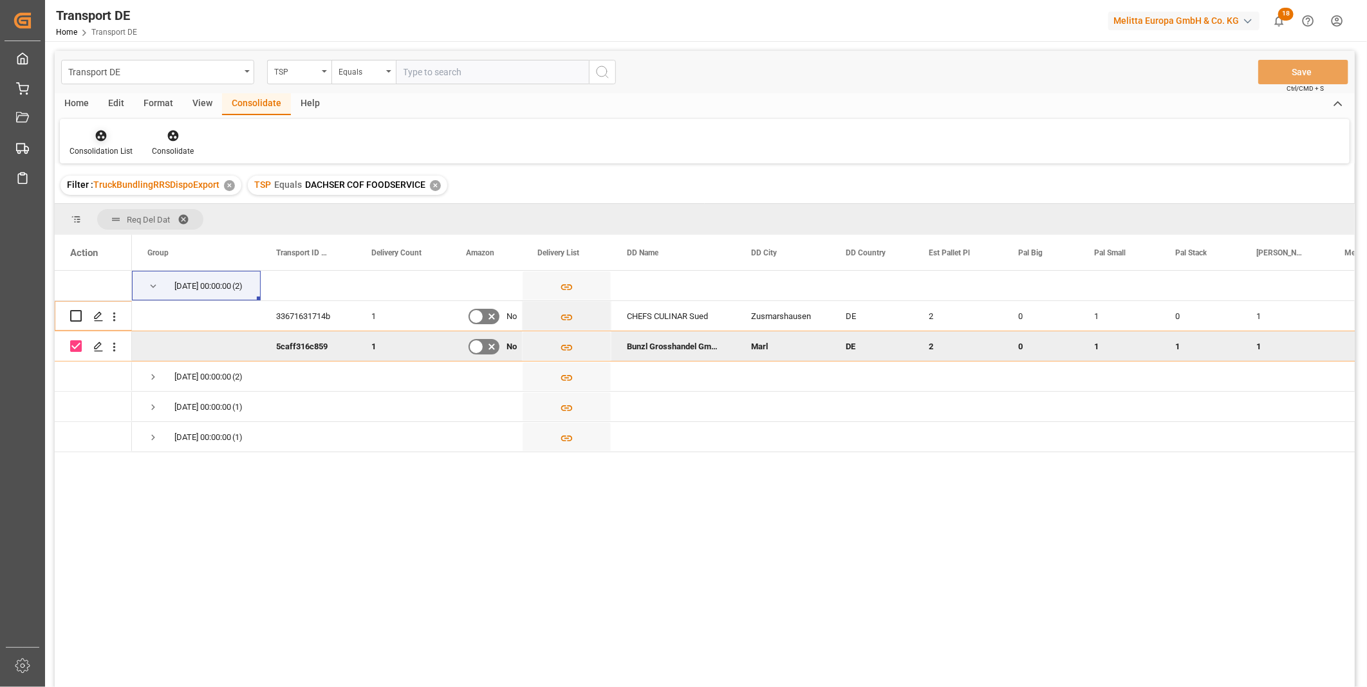
click at [90, 135] on div at bounding box center [100, 136] width 63 height 14
click at [130, 245] on div "Transport DE TSP Equals Save Ctrl/CMD + S Home Edit Format View Consolidate Hel…" at bounding box center [705, 386] width 1300 height 670
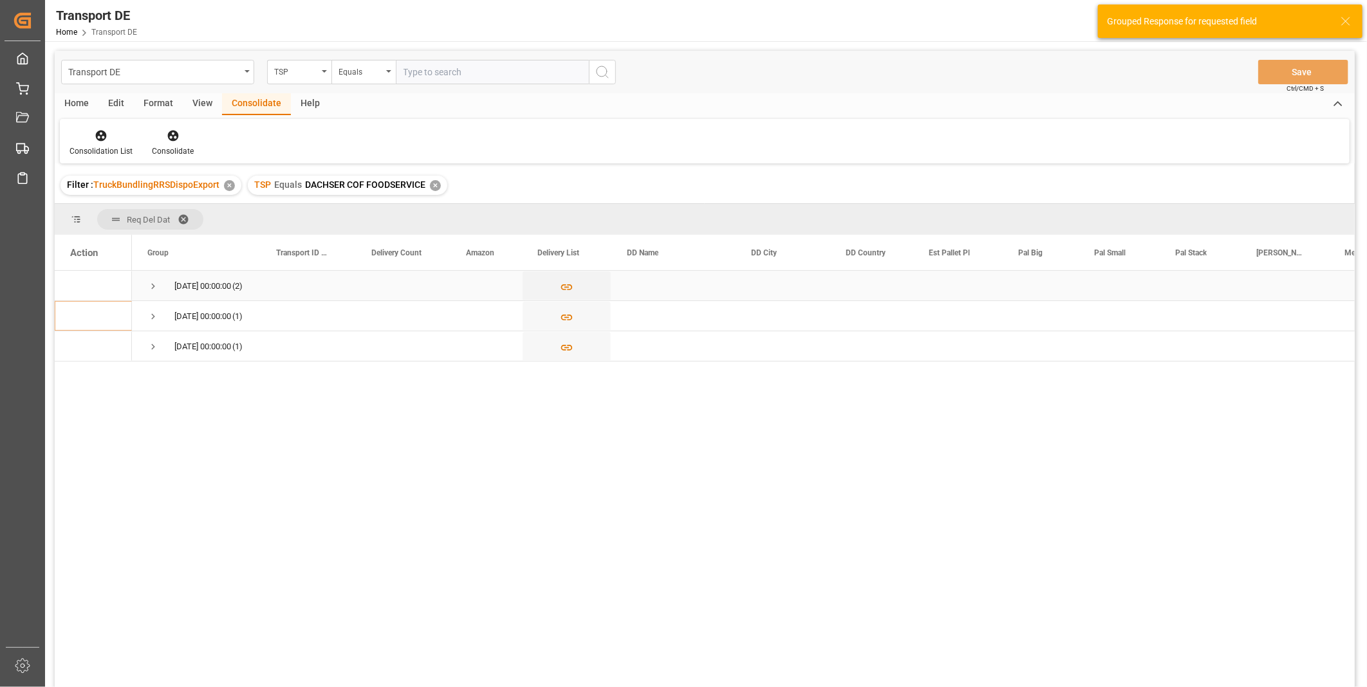
click at [155, 286] on span "Press SPACE to select this row." at bounding box center [153, 287] width 12 height 12
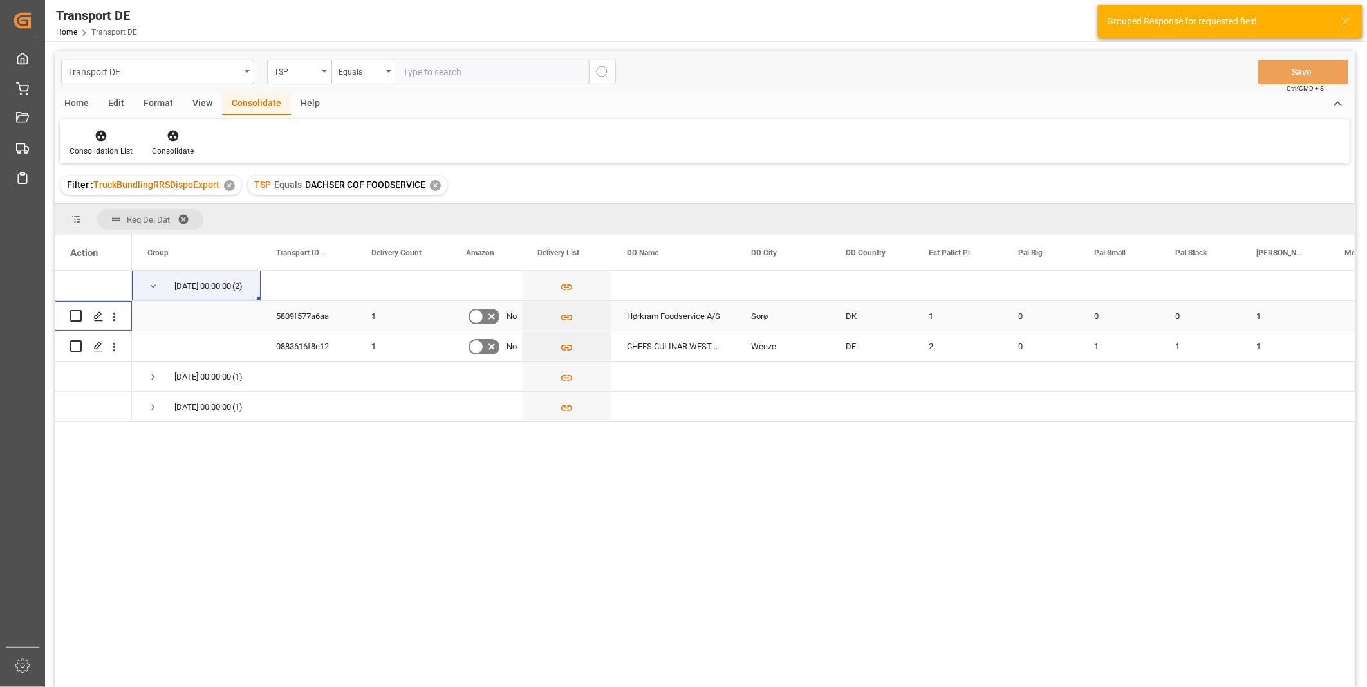
drag, startPoint x: 74, startPoint y: 318, endPoint x: 79, endPoint y: 310, distance: 9.8
click at [74, 317] on input "Press Space to toggle row selection (unchecked)" at bounding box center [76, 316] width 12 height 12
checkbox input "true"
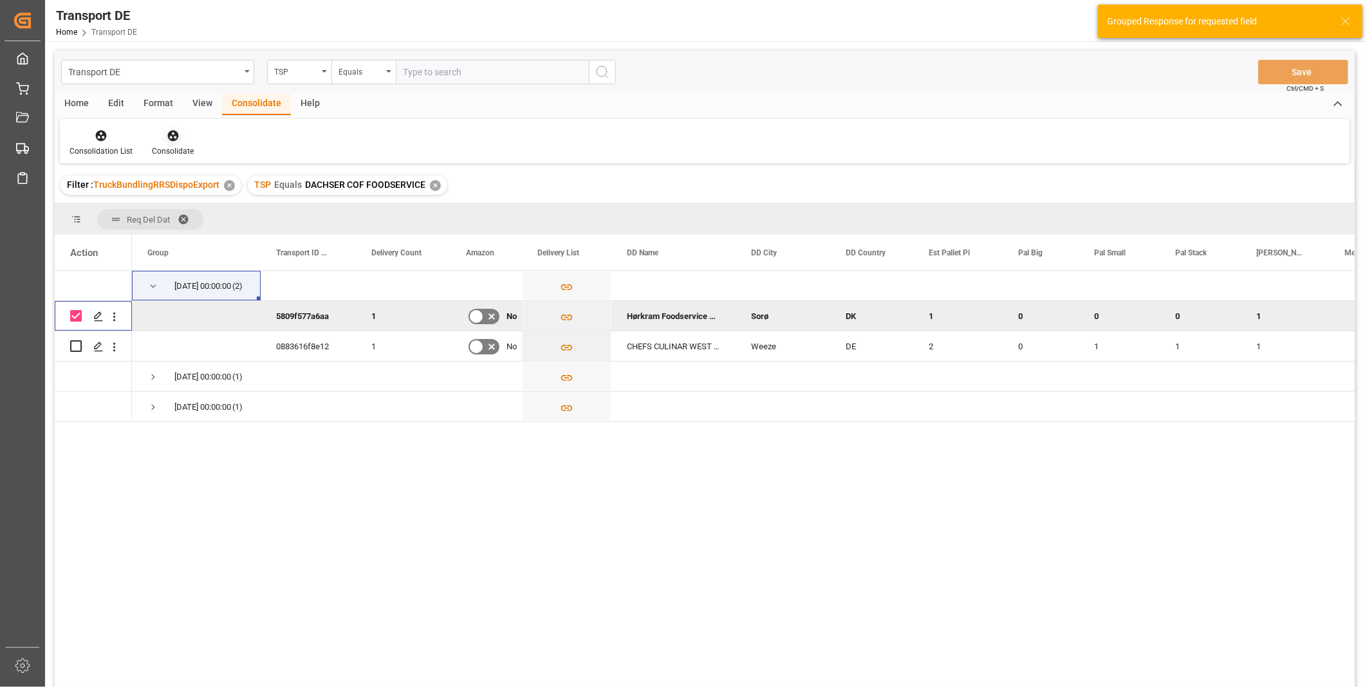
click at [174, 144] on div "Consolidate" at bounding box center [172, 143] width 61 height 28
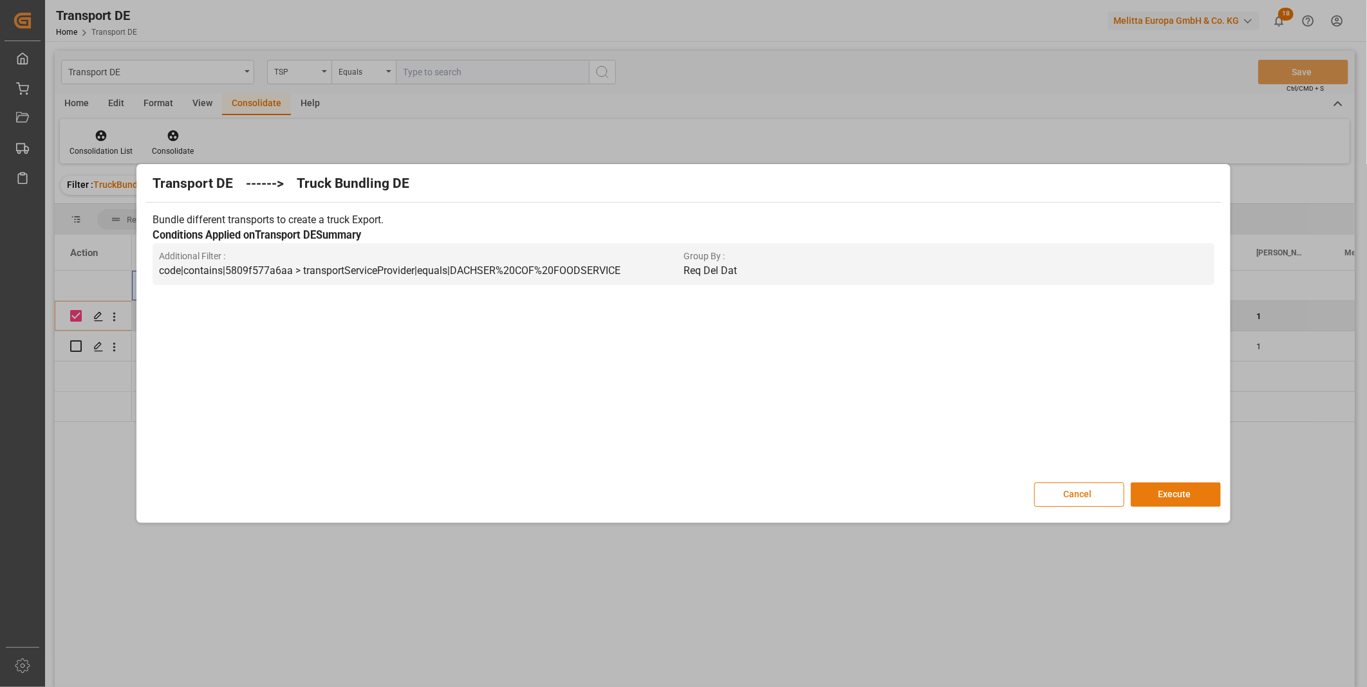
click at [1140, 489] on button "Execute" at bounding box center [1175, 495] width 90 height 24
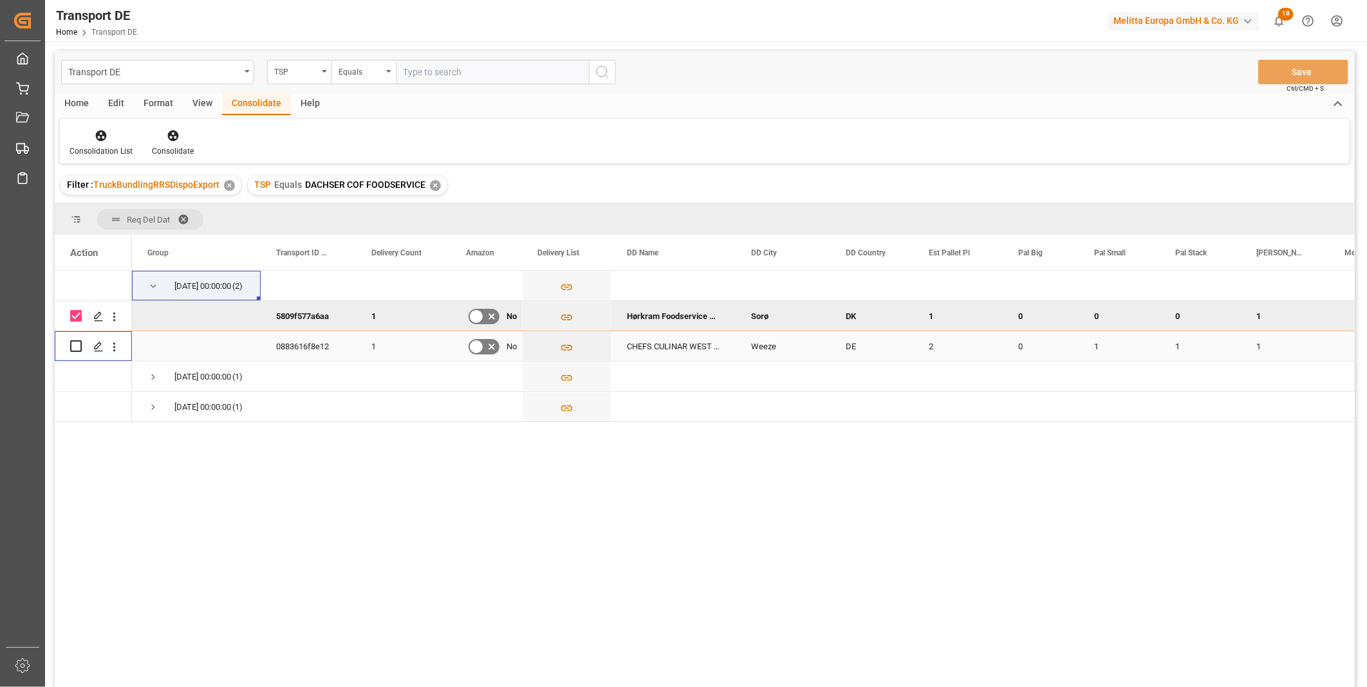
click at [78, 340] on input "Press Space to toggle row selection (unchecked)" at bounding box center [76, 346] width 12 height 12
checkbox input "true"
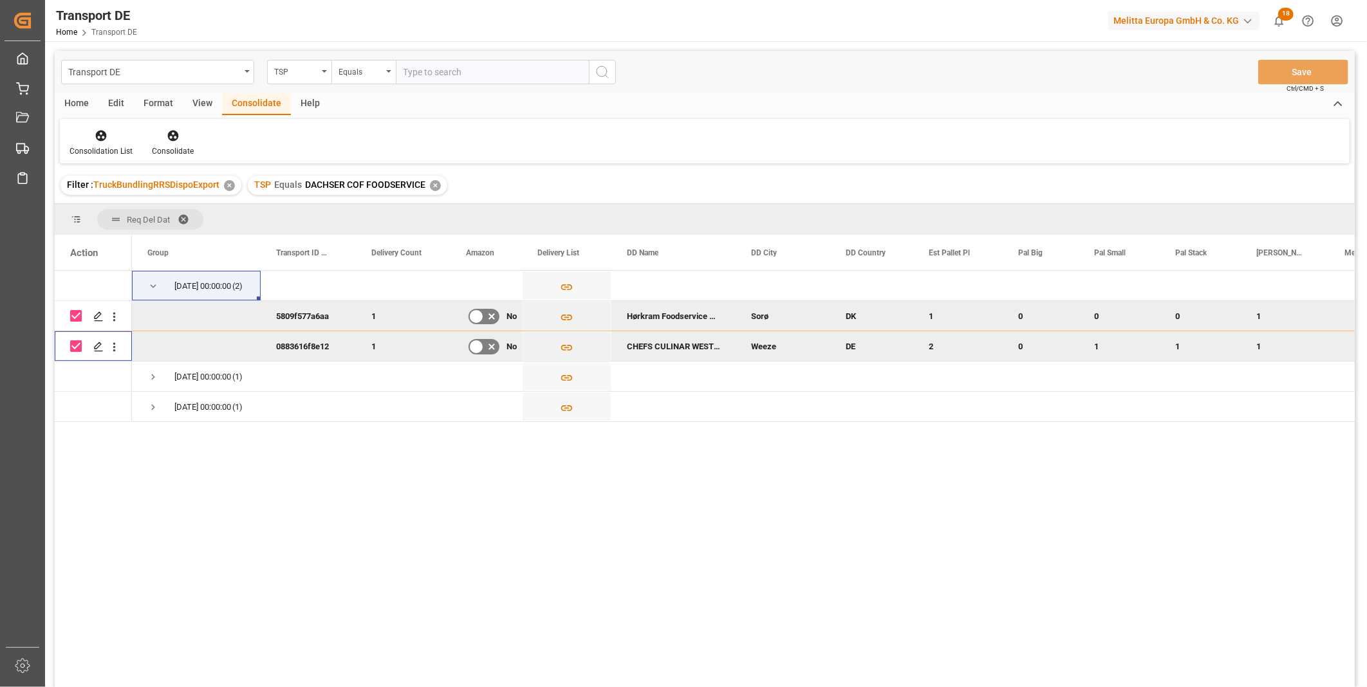
click at [72, 315] on input "Press Space to toggle row selection (checked)" at bounding box center [76, 316] width 12 height 12
checkbox input "false"
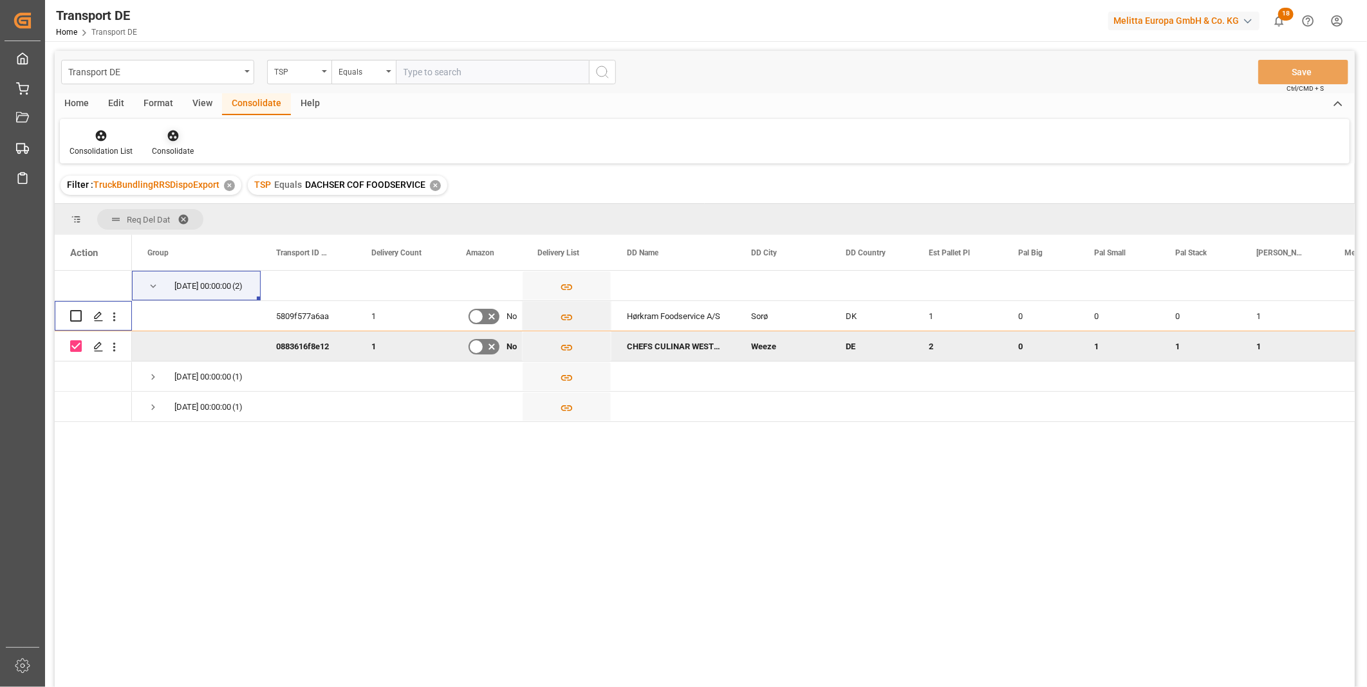
click at [167, 140] on icon at bounding box center [173, 135] width 13 height 13
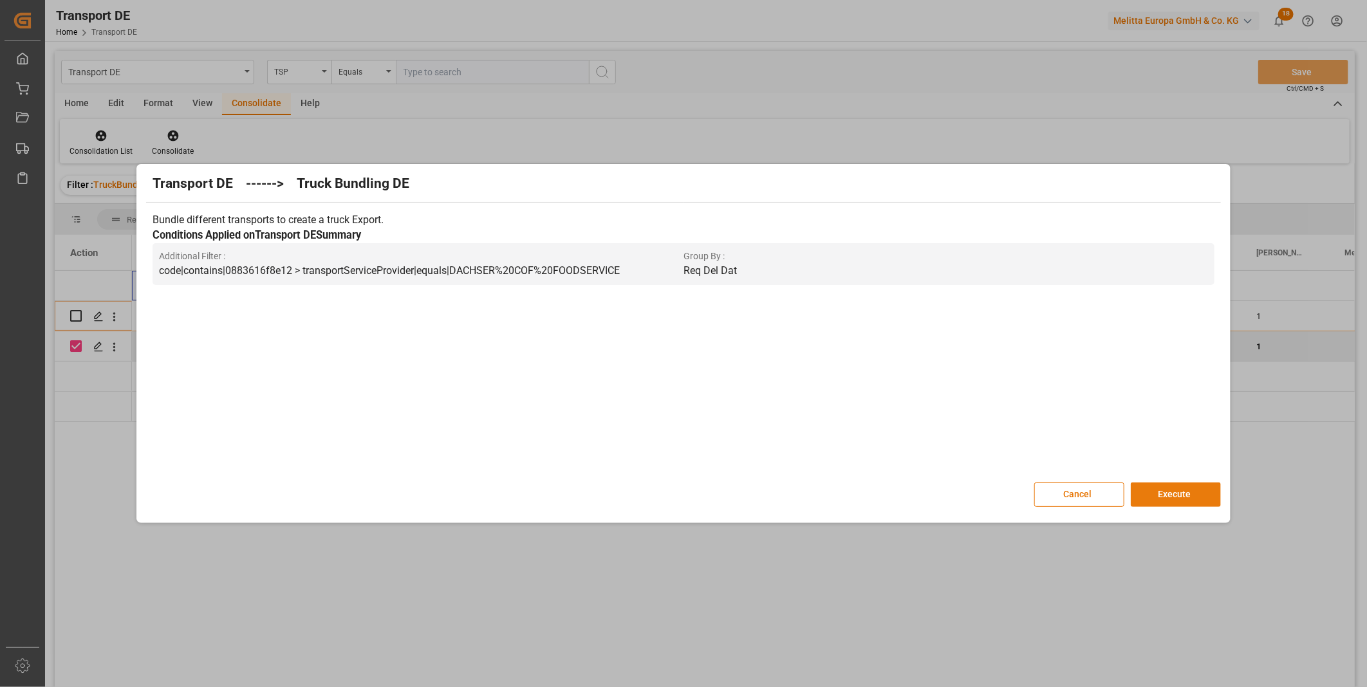
click at [1146, 490] on button "Execute" at bounding box center [1175, 495] width 90 height 24
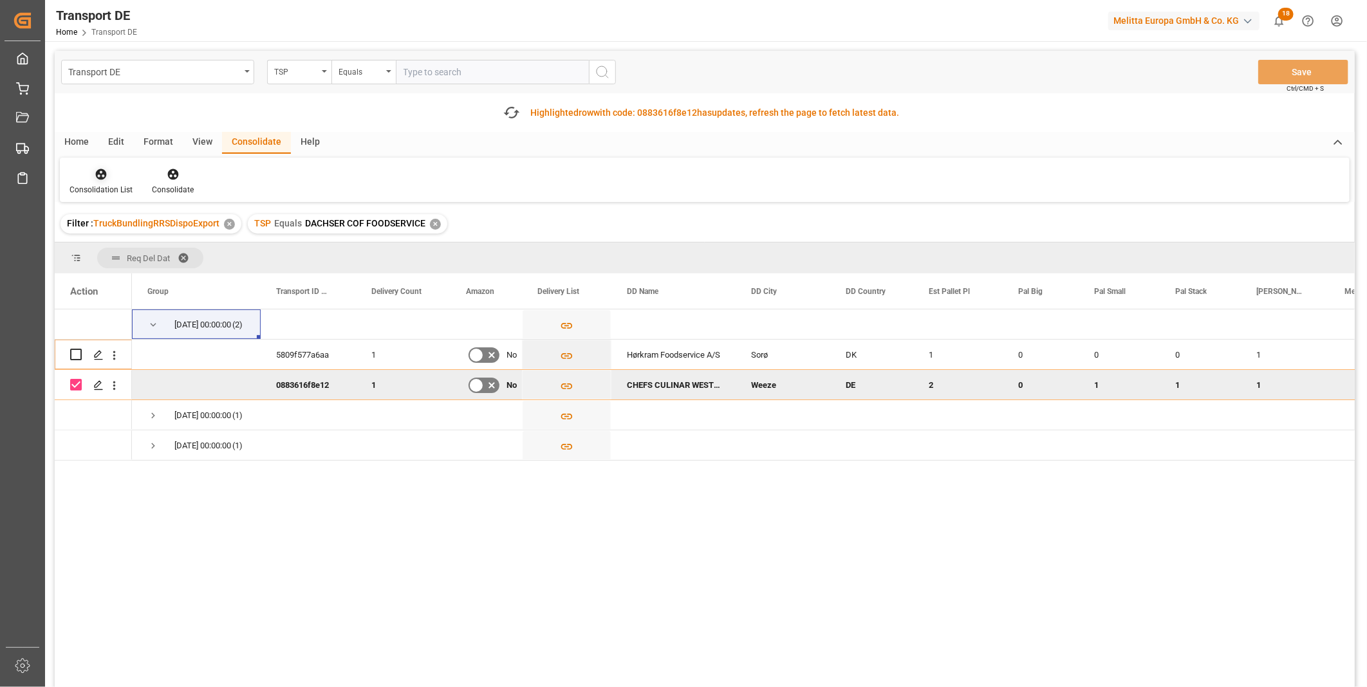
click at [106, 187] on div "Consolidation List" at bounding box center [100, 190] width 63 height 12
click at [126, 273] on div "Transport DE TSP Equals Save Ctrl/CMD + S Fetch latest updates Highlighted row …" at bounding box center [705, 405] width 1300 height 709
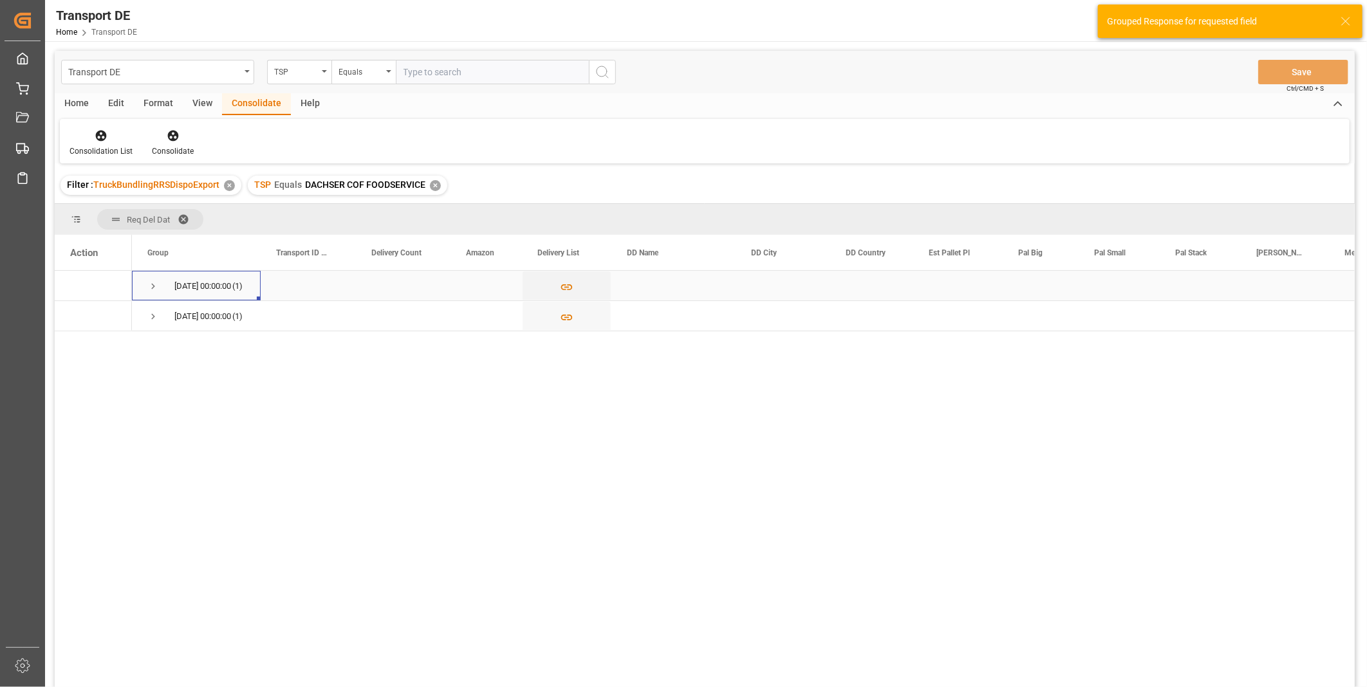
click at [151, 277] on span "Press SPACE to select this row." at bounding box center [153, 287] width 12 height 30
click at [78, 317] on input "Press Space to toggle row selection (unchecked)" at bounding box center [76, 316] width 12 height 12
checkbox input "true"
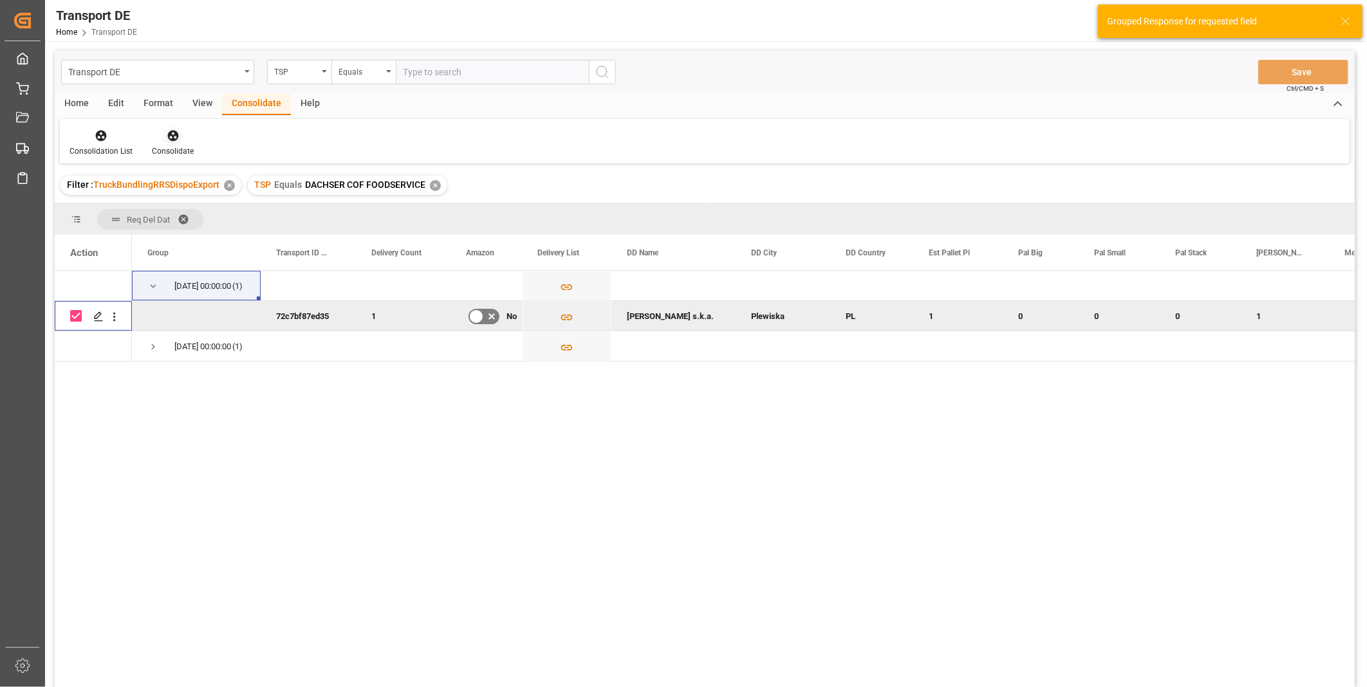
click at [170, 143] on div "Consolidate" at bounding box center [172, 143] width 61 height 28
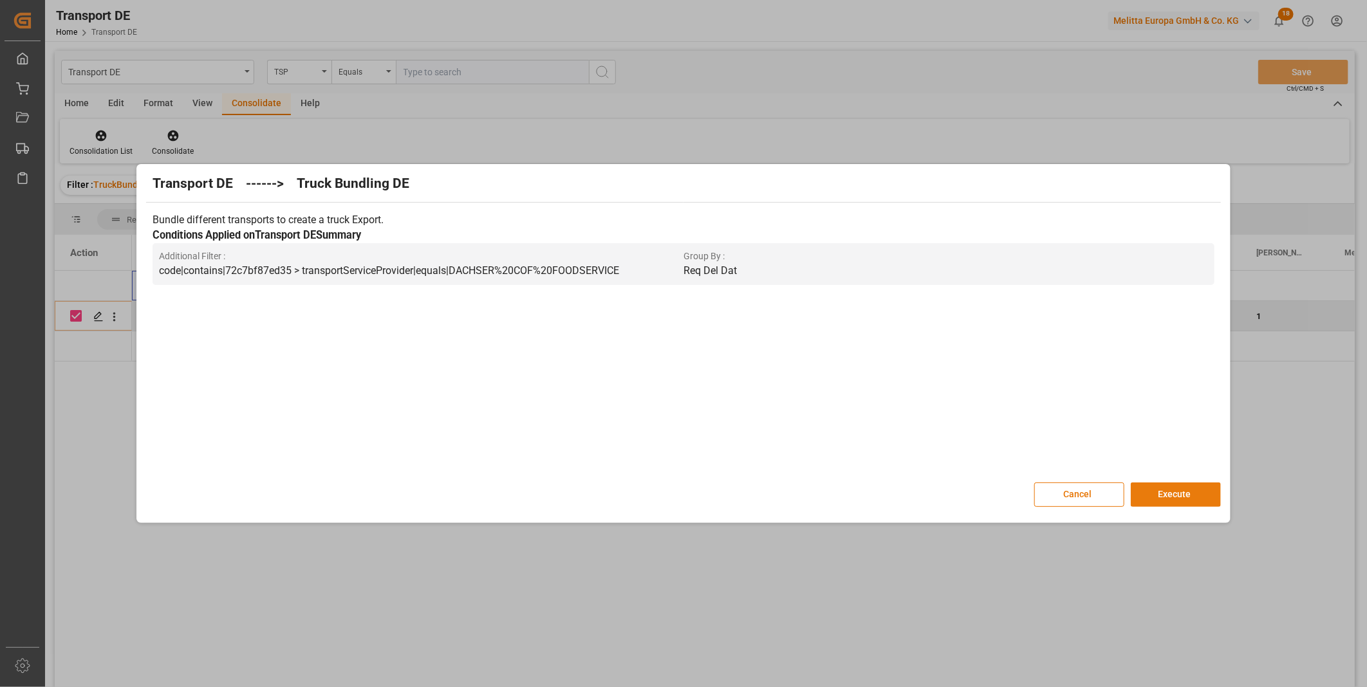
click at [1154, 495] on button "Execute" at bounding box center [1175, 495] width 90 height 24
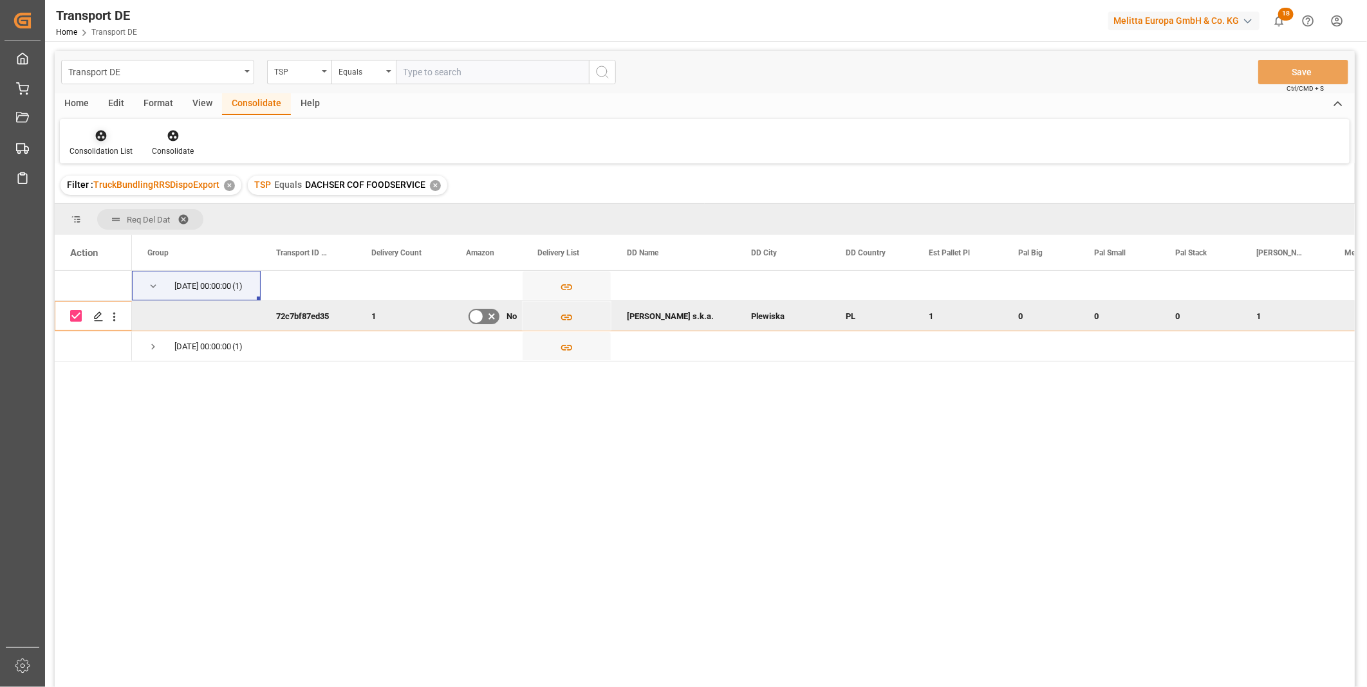
click at [100, 142] on icon at bounding box center [101, 135] width 13 height 13
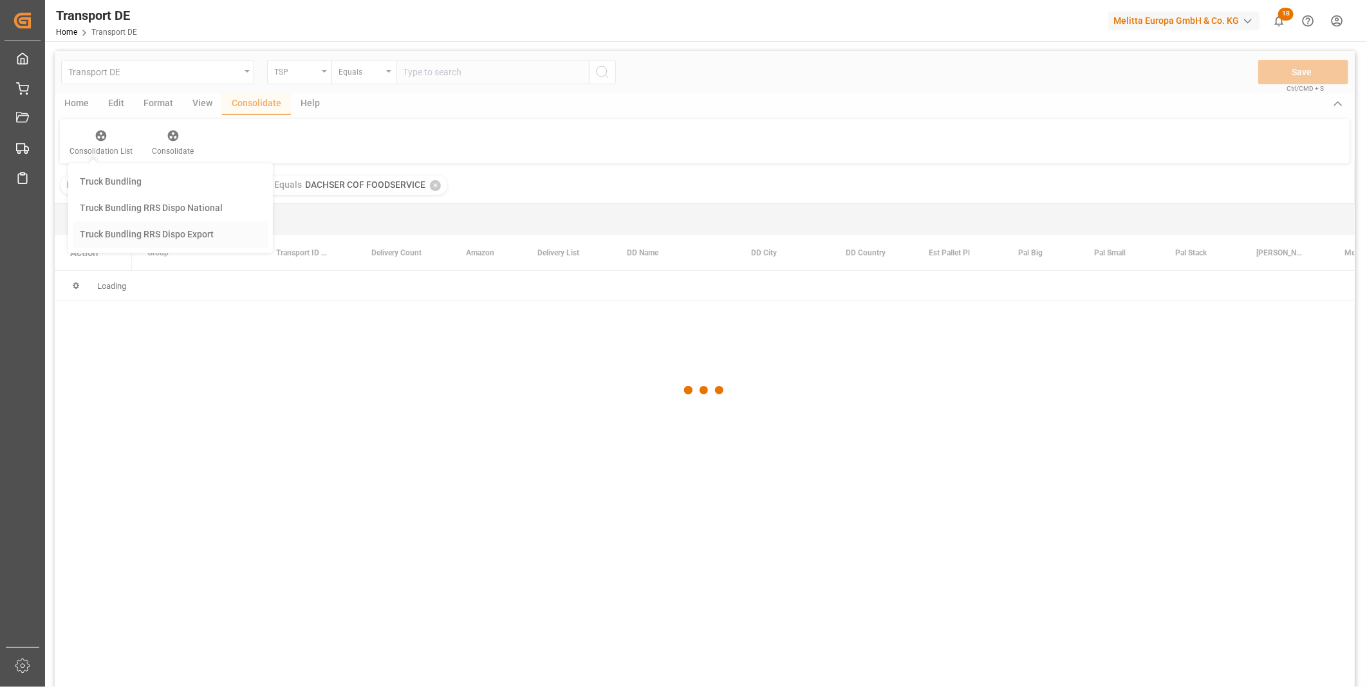
click at [118, 239] on div "Transport DE TSP Equals Save Ctrl/CMD + S Home Edit Format View Consolidate Hel…" at bounding box center [705, 386] width 1300 height 670
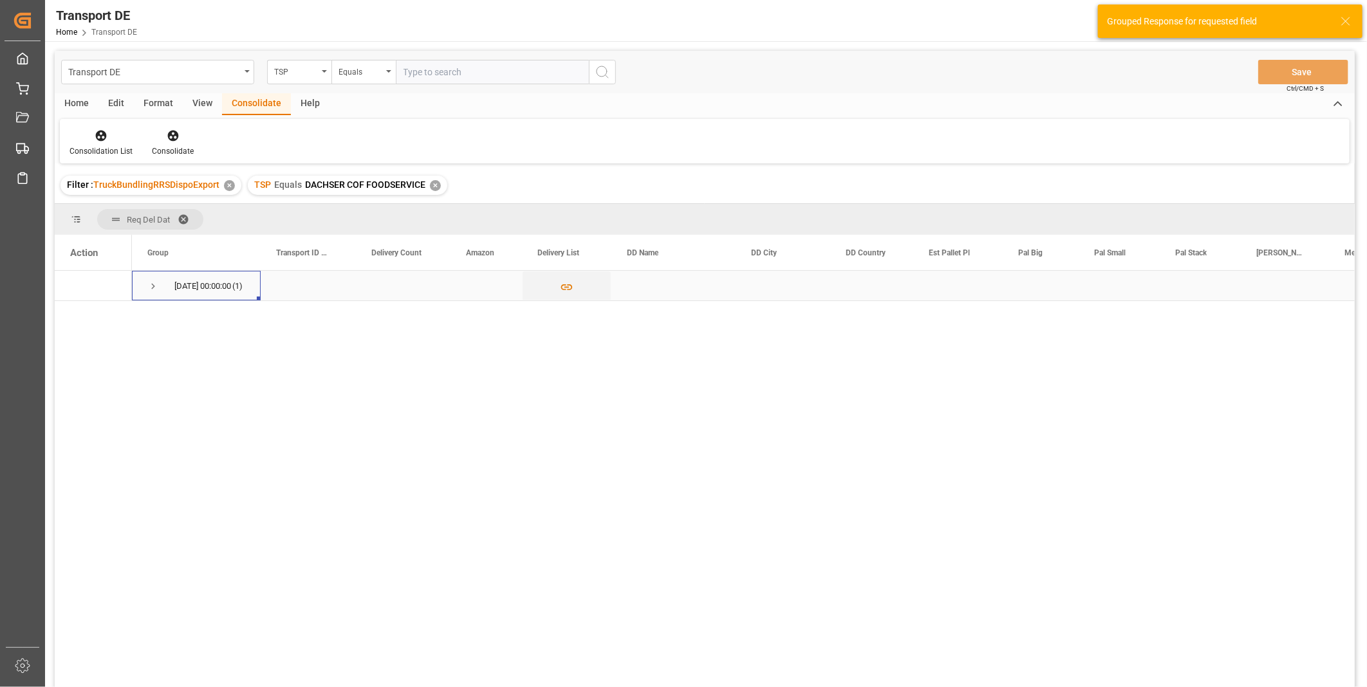
click at [149, 287] on span "Press SPACE to select this row." at bounding box center [153, 287] width 12 height 12
click at [80, 315] on input "Press Space to toggle row selection (unchecked)" at bounding box center [76, 316] width 12 height 12
checkbox input "true"
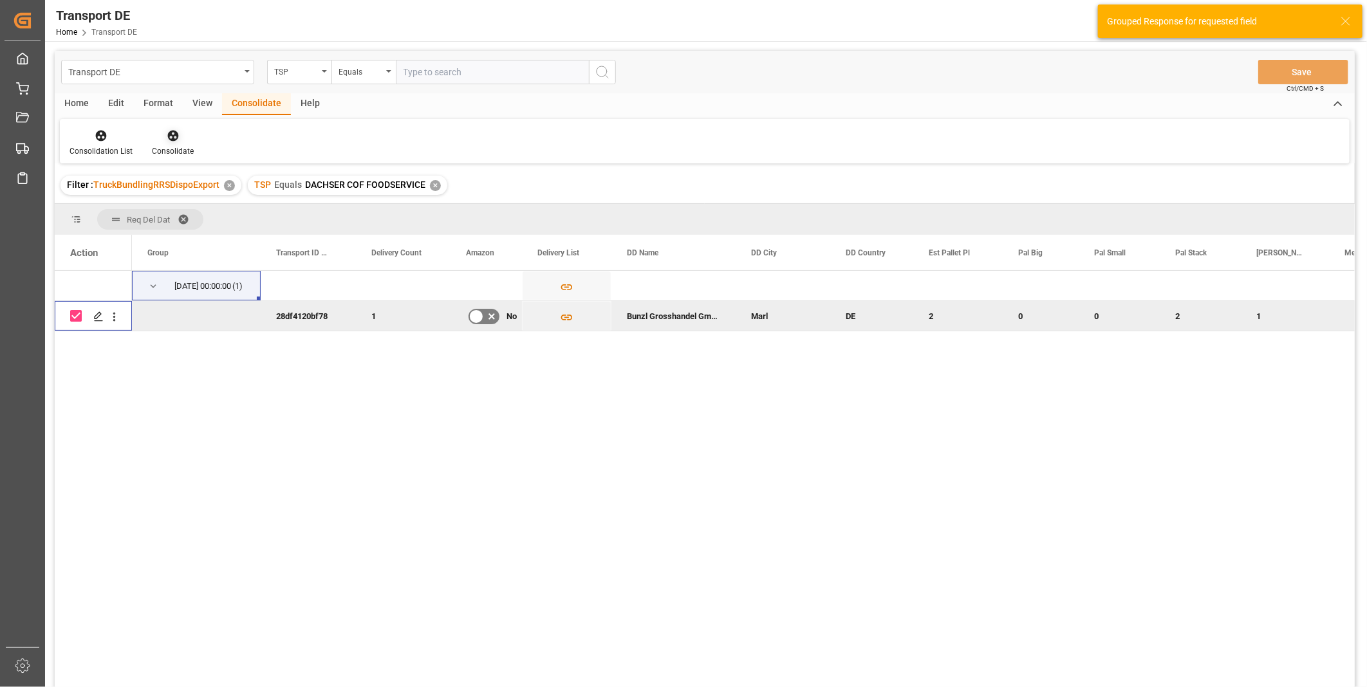
click at [169, 150] on div "Consolidate" at bounding box center [173, 151] width 42 height 12
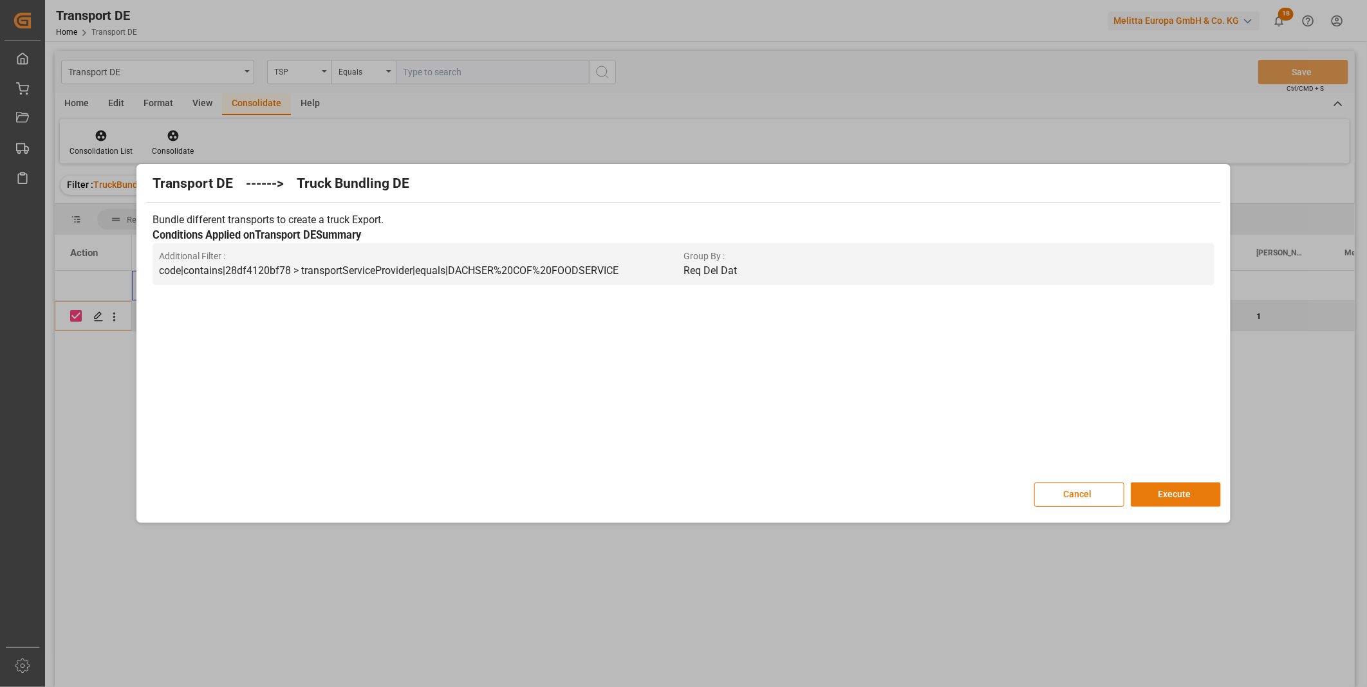
click at [1175, 498] on button "Execute" at bounding box center [1175, 495] width 90 height 24
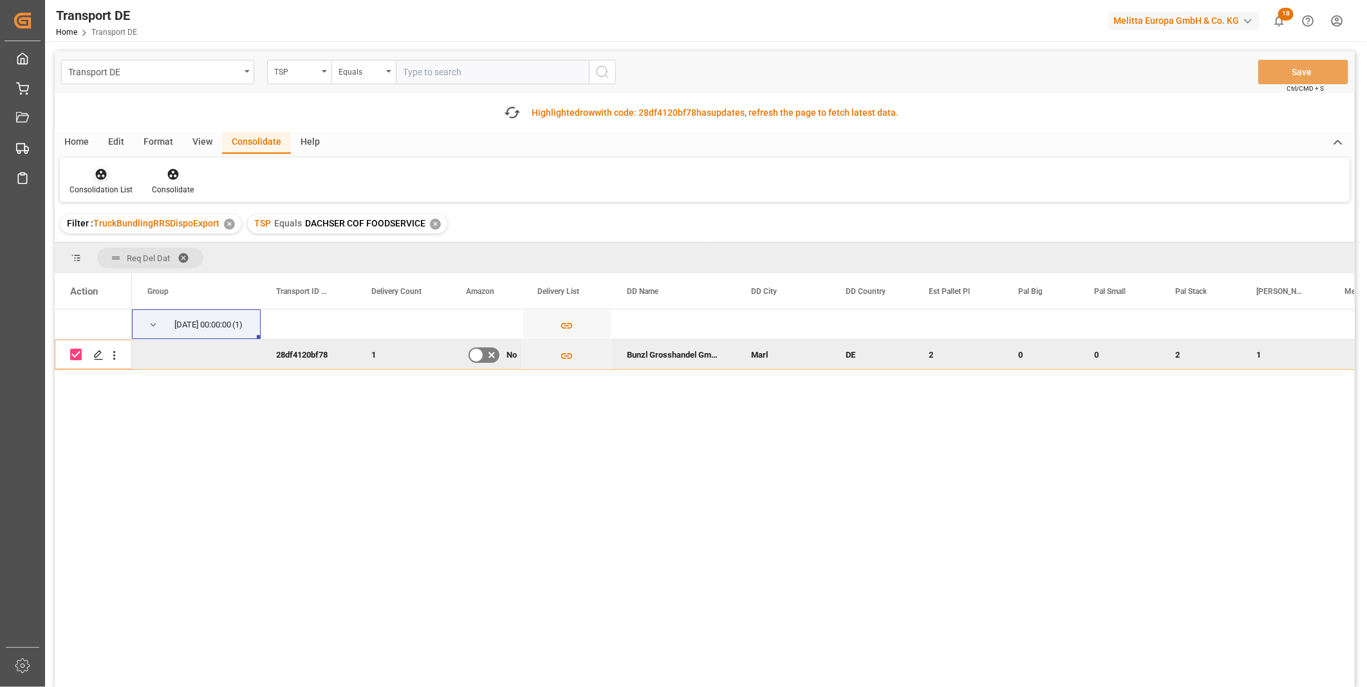
click at [116, 179] on div at bounding box center [100, 174] width 63 height 14
click at [143, 275] on div "Truck Bundling RRS Dispo Export" at bounding box center [147, 273] width 134 height 14
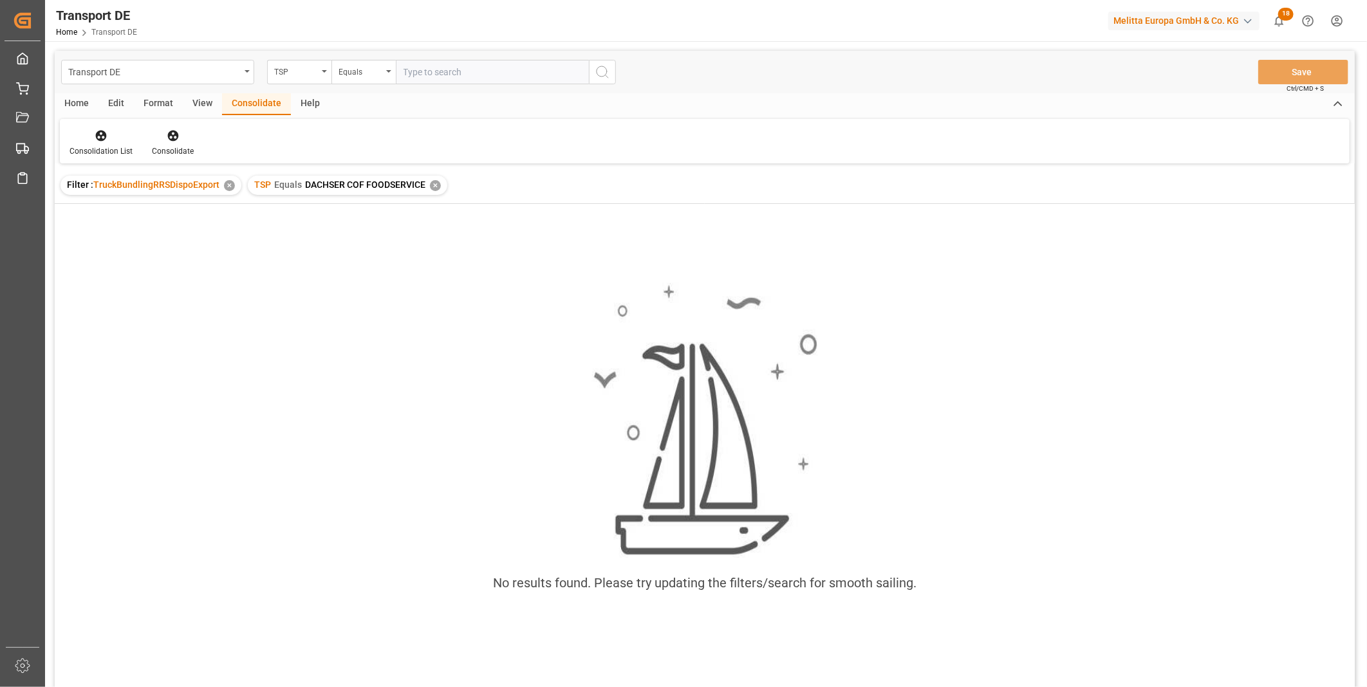
click at [436, 182] on div "✕" at bounding box center [435, 185] width 11 height 11
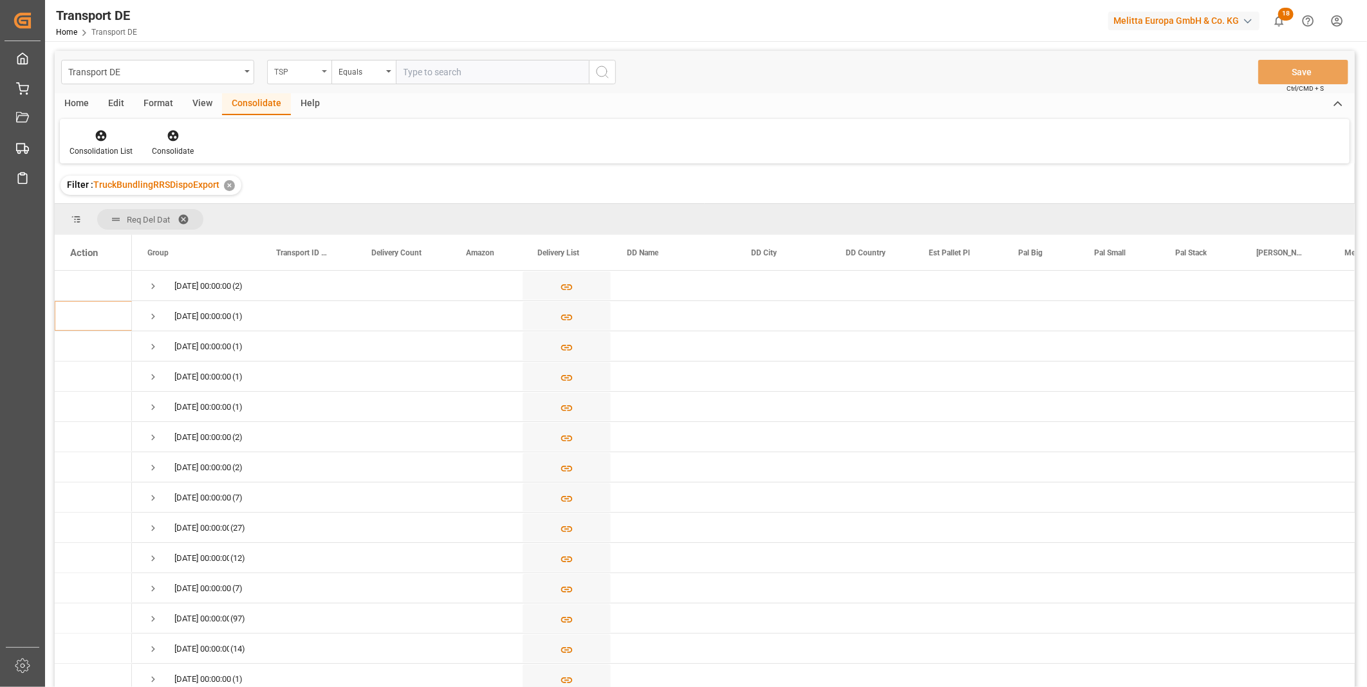
click at [327, 71] on div "TSP" at bounding box center [299, 72] width 64 height 24
type input "Route"
click at [285, 127] on div "Route" at bounding box center [364, 131] width 192 height 27
click at [349, 84] on div "Equals" at bounding box center [363, 72] width 64 height 24
click at [364, 202] on div "Starts with" at bounding box center [428, 212] width 192 height 27
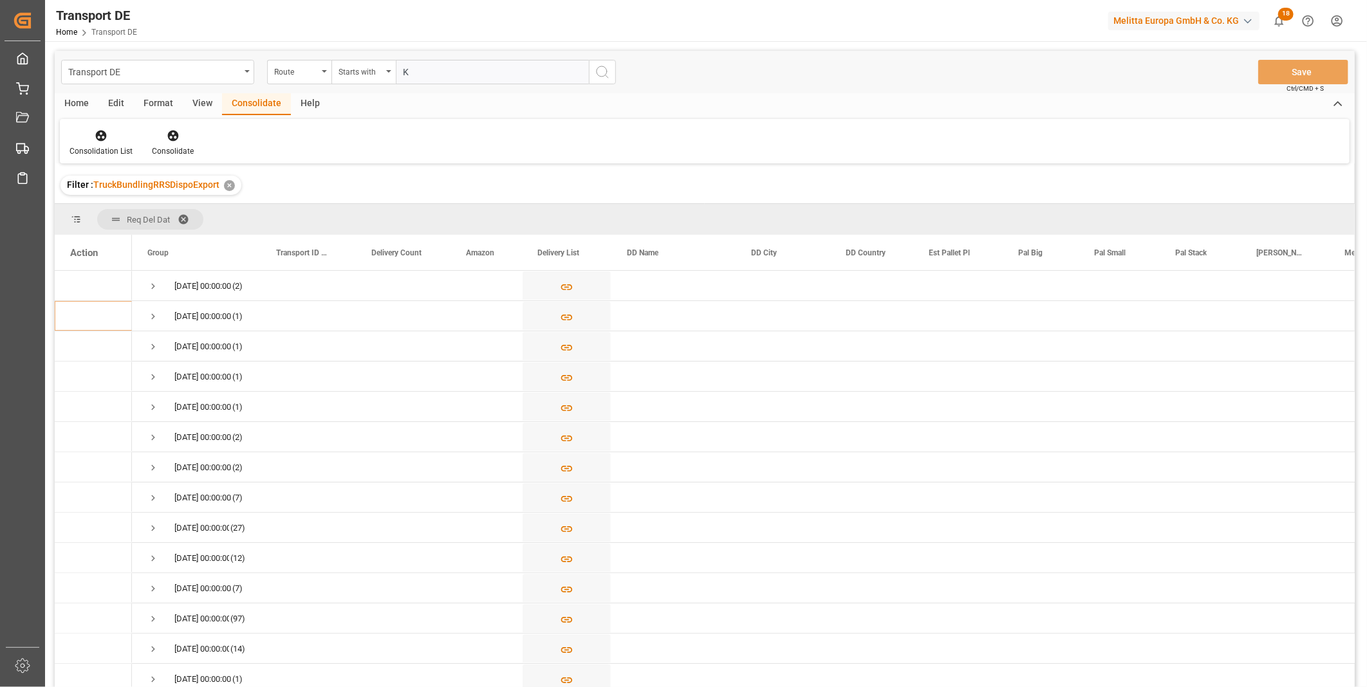
type input "KZ"
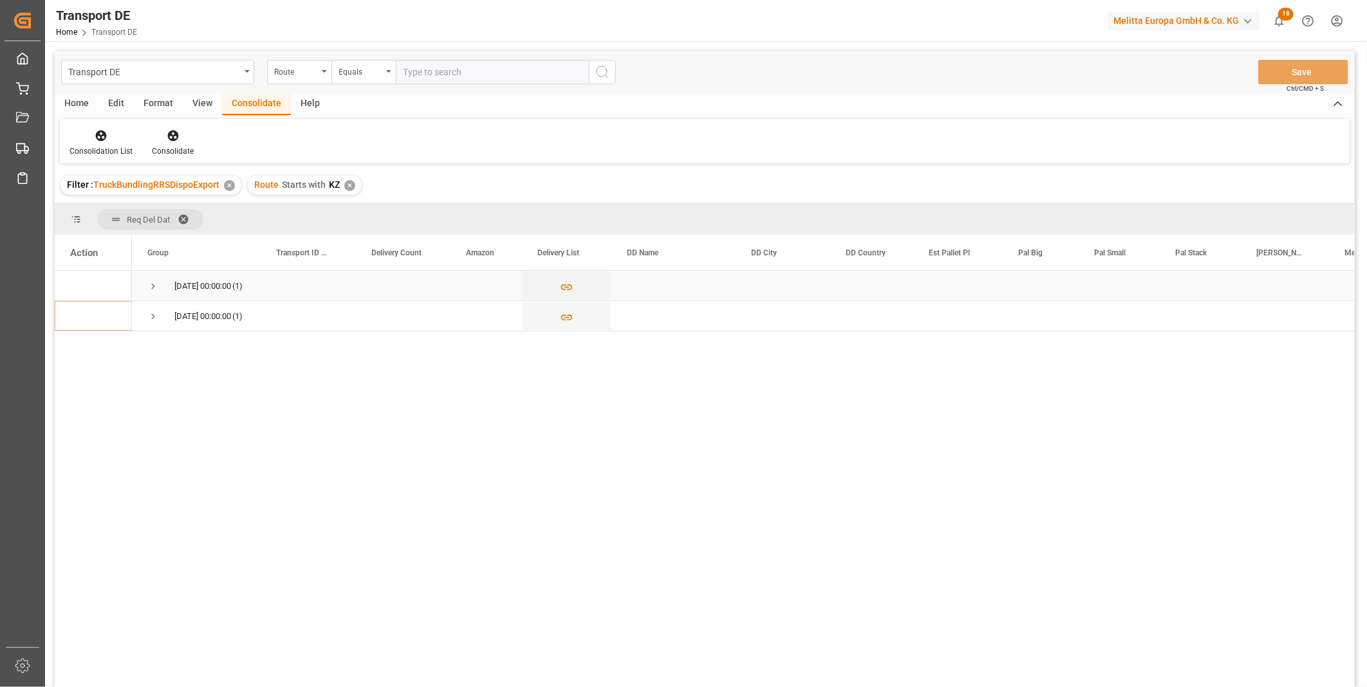
click at [156, 281] on span "Press SPACE to select this row." at bounding box center [153, 287] width 12 height 12
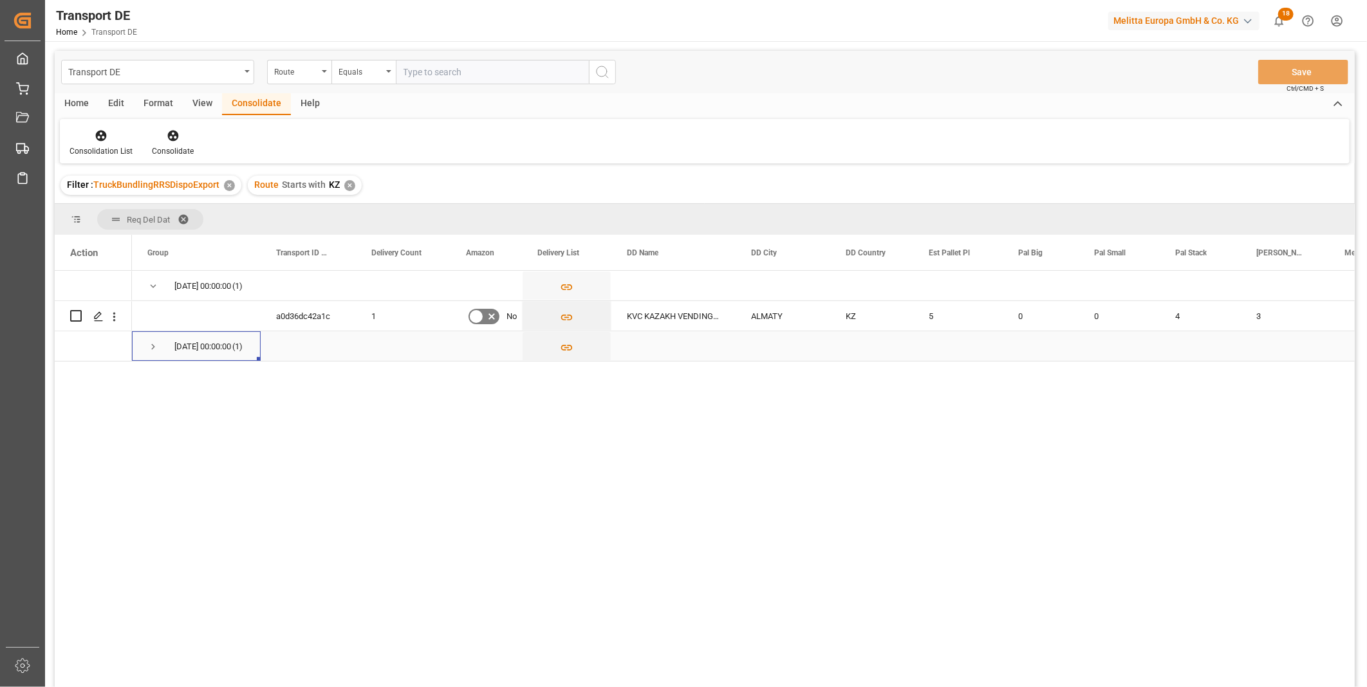
click at [151, 349] on span "Press SPACE to select this row." at bounding box center [153, 347] width 12 height 12
click at [98, 317] on icon "Press SPACE to select this row." at bounding box center [98, 316] width 10 height 10
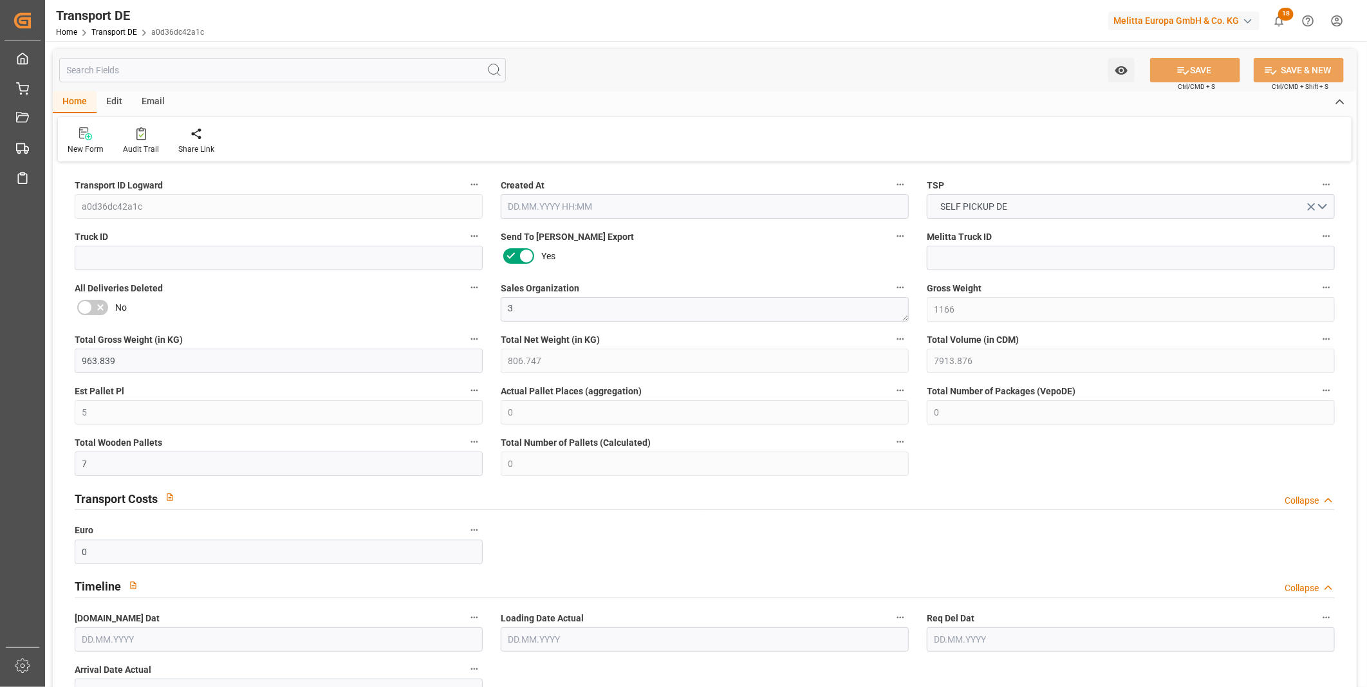
type input "1166"
type input "963.839"
type input "806.747"
type input "7913.876"
type input "5"
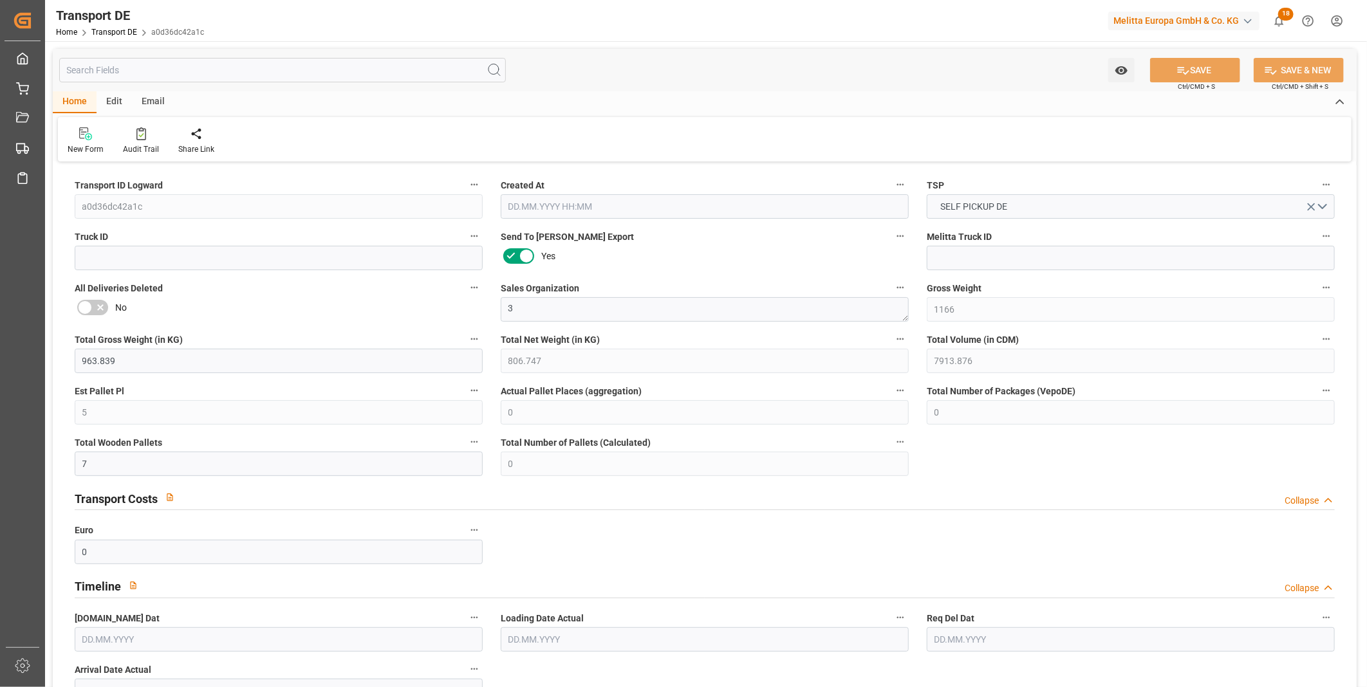
type input "0"
type input "7"
type input "0"
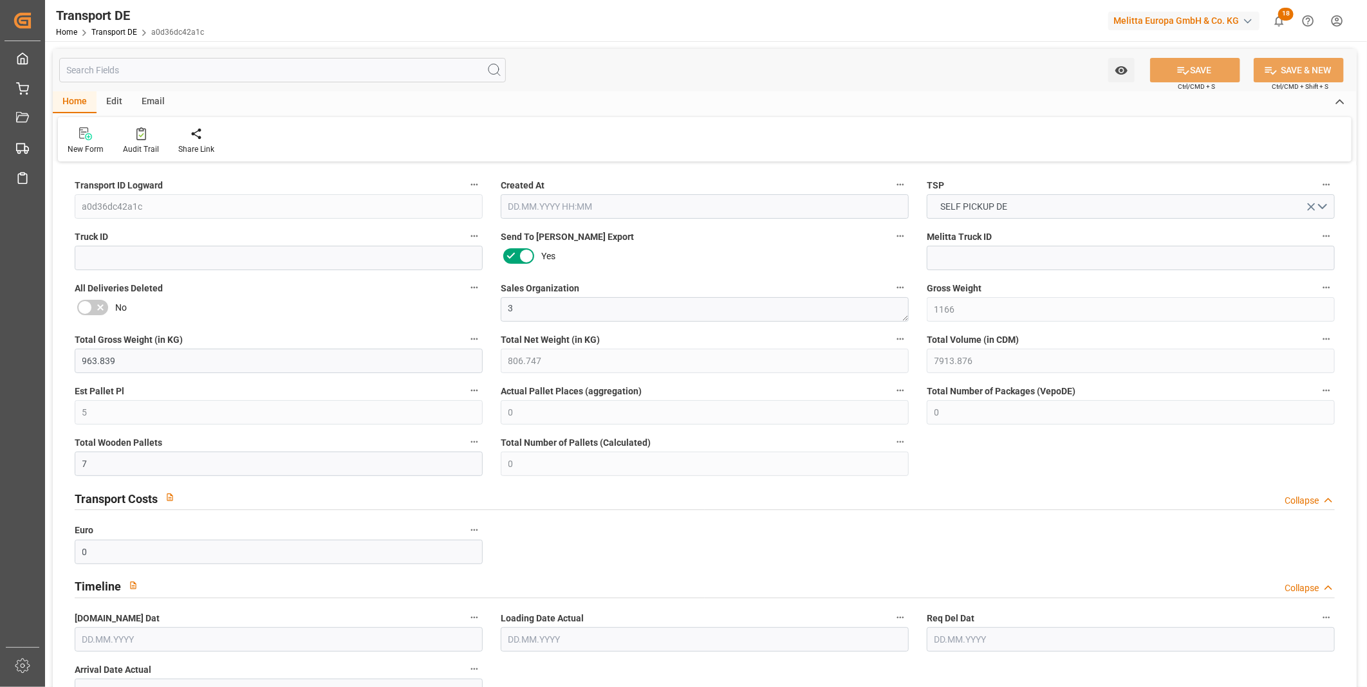
type input "5"
type input "0"
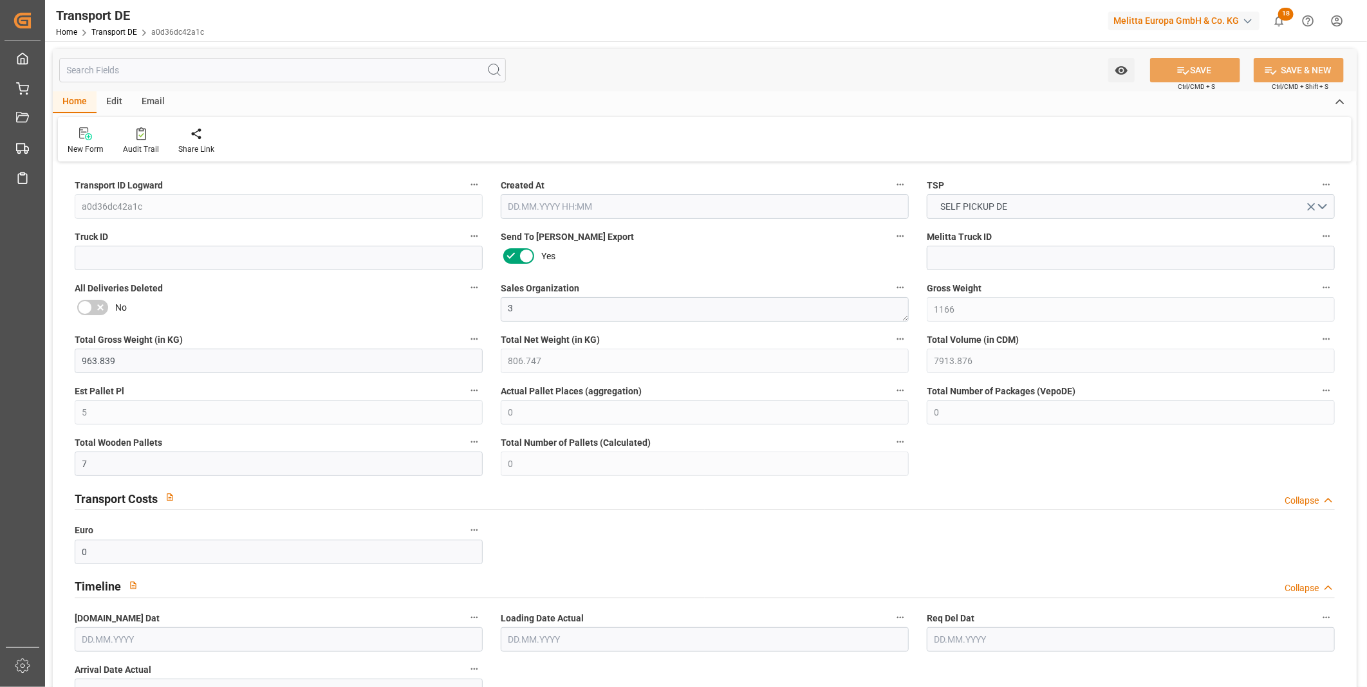
type input "0"
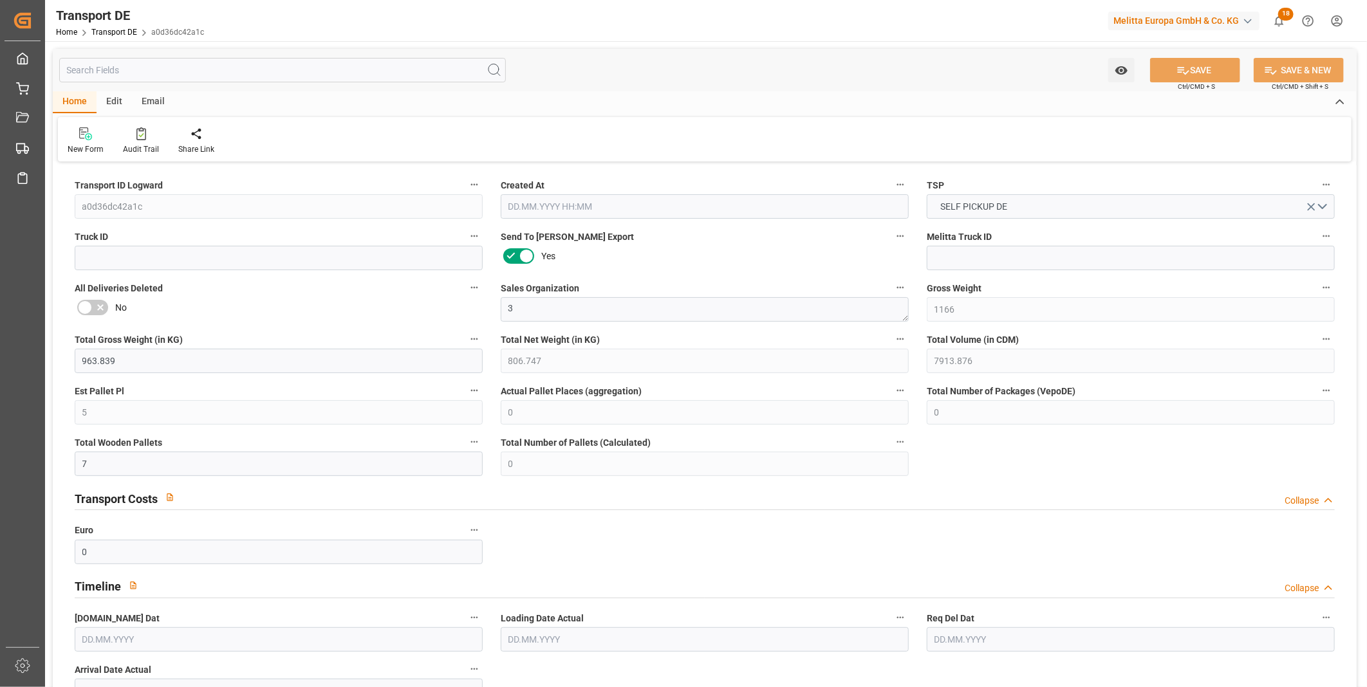
type input "0"
type input "4"
type input "0"
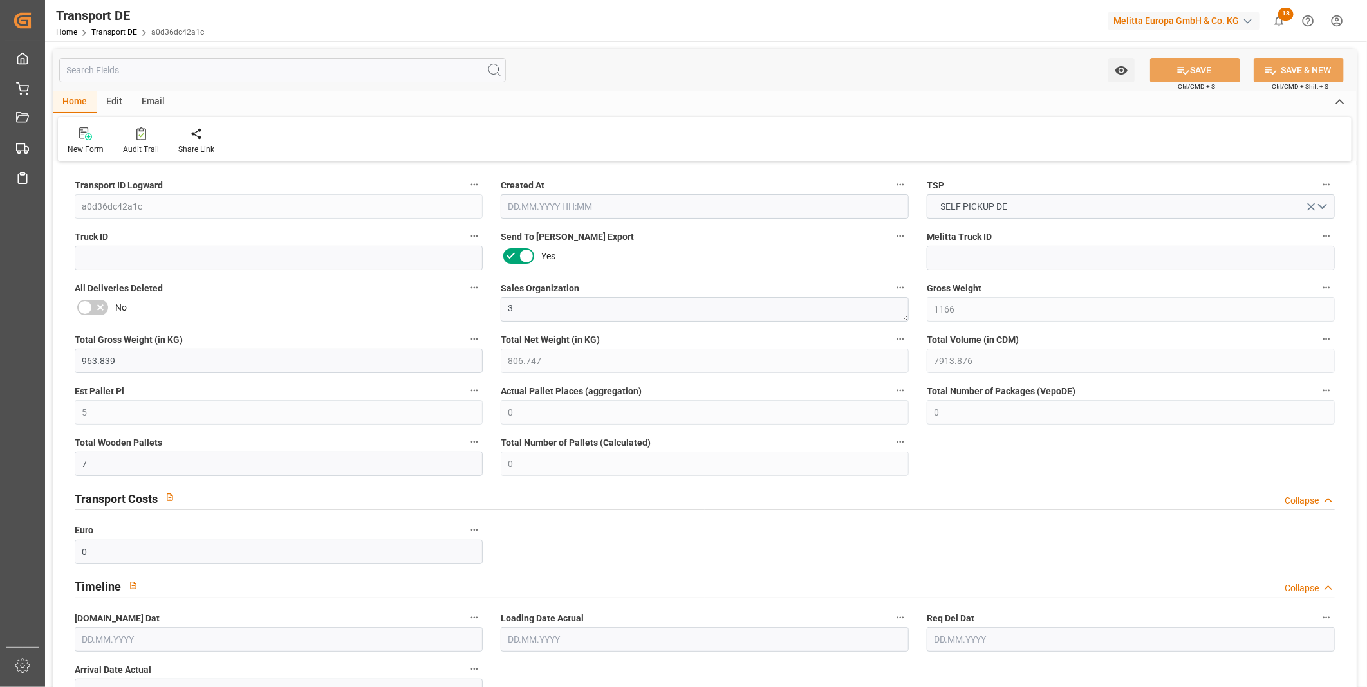
type input "0"
type input "1"
type input "3"
type input "0"
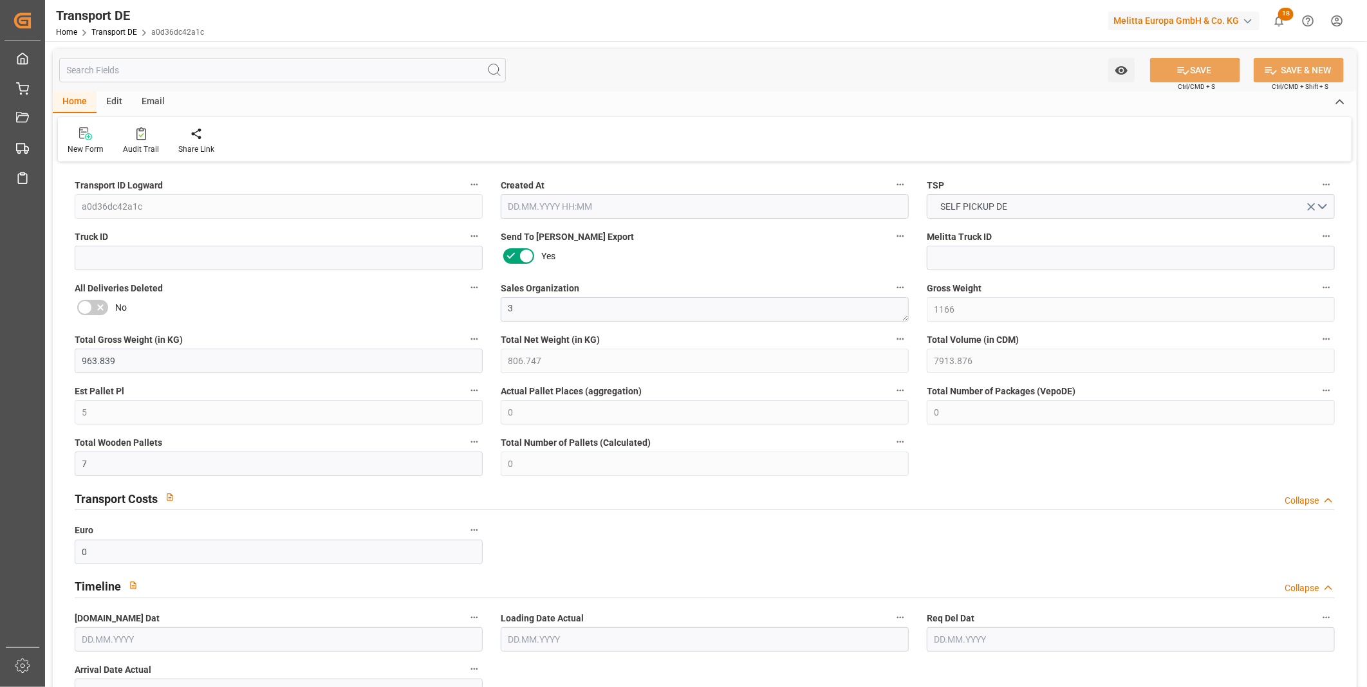
type input "0"
type input "39.586"
type input "0"
type input "[DATE] 10:15"
type input "[DATE]"
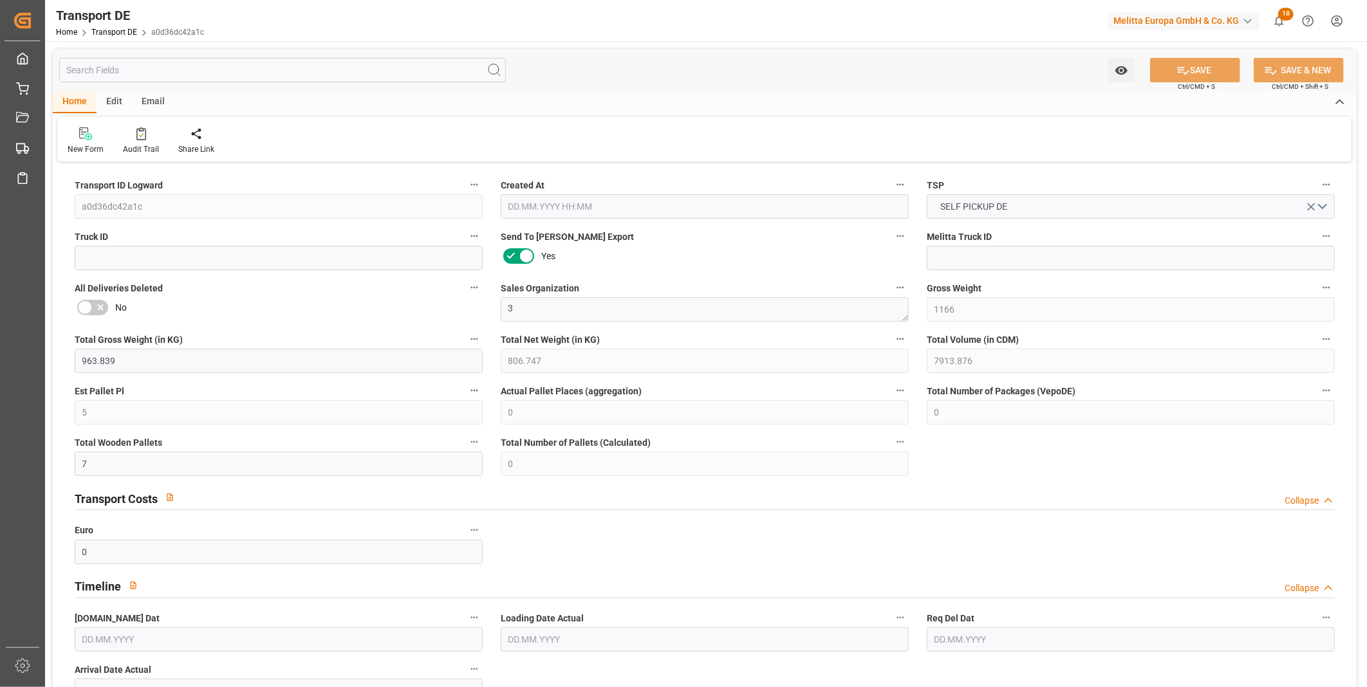
type input "[DATE]"
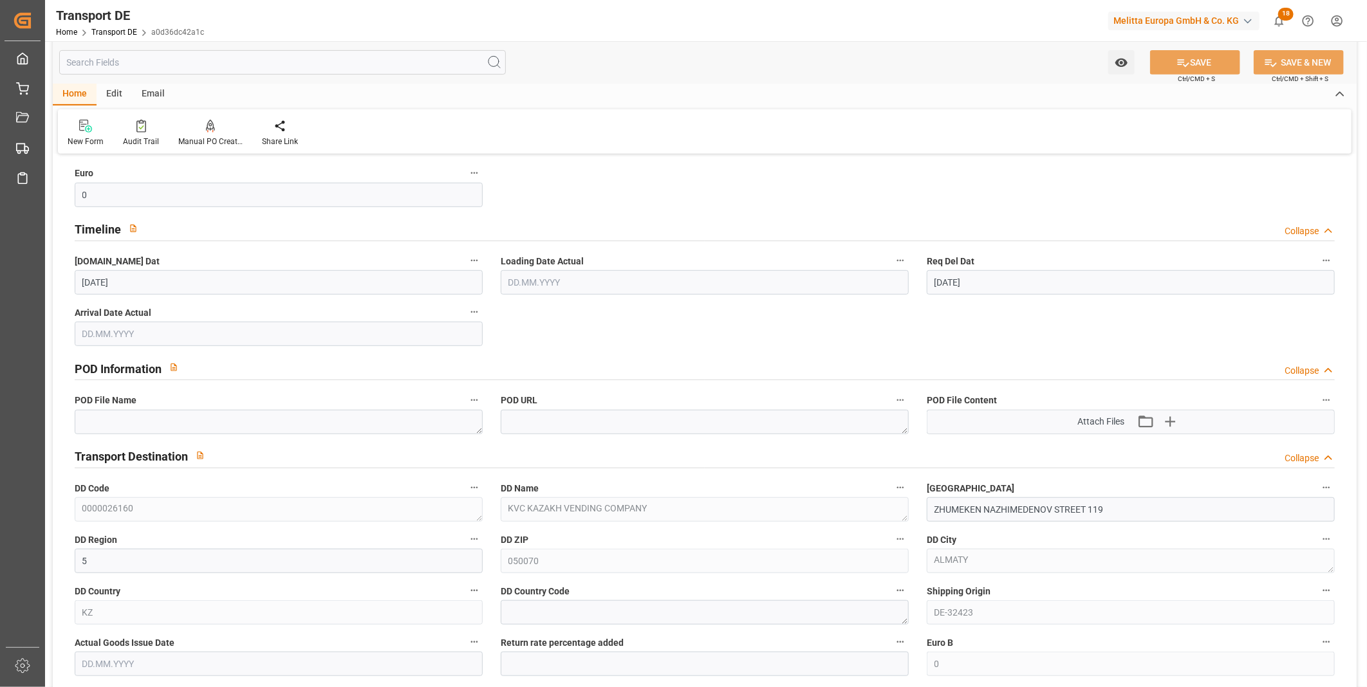
scroll to position [71, 0]
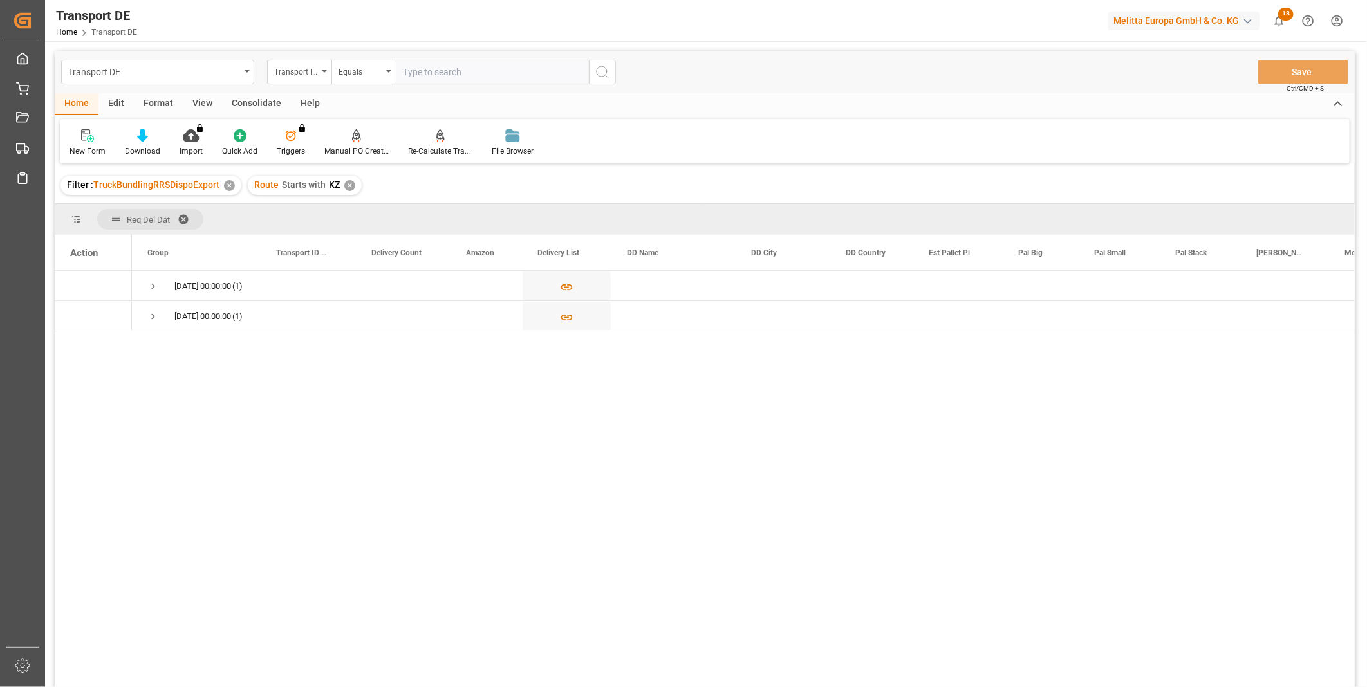
click at [241, 106] on div "Consolidate" at bounding box center [256, 104] width 69 height 22
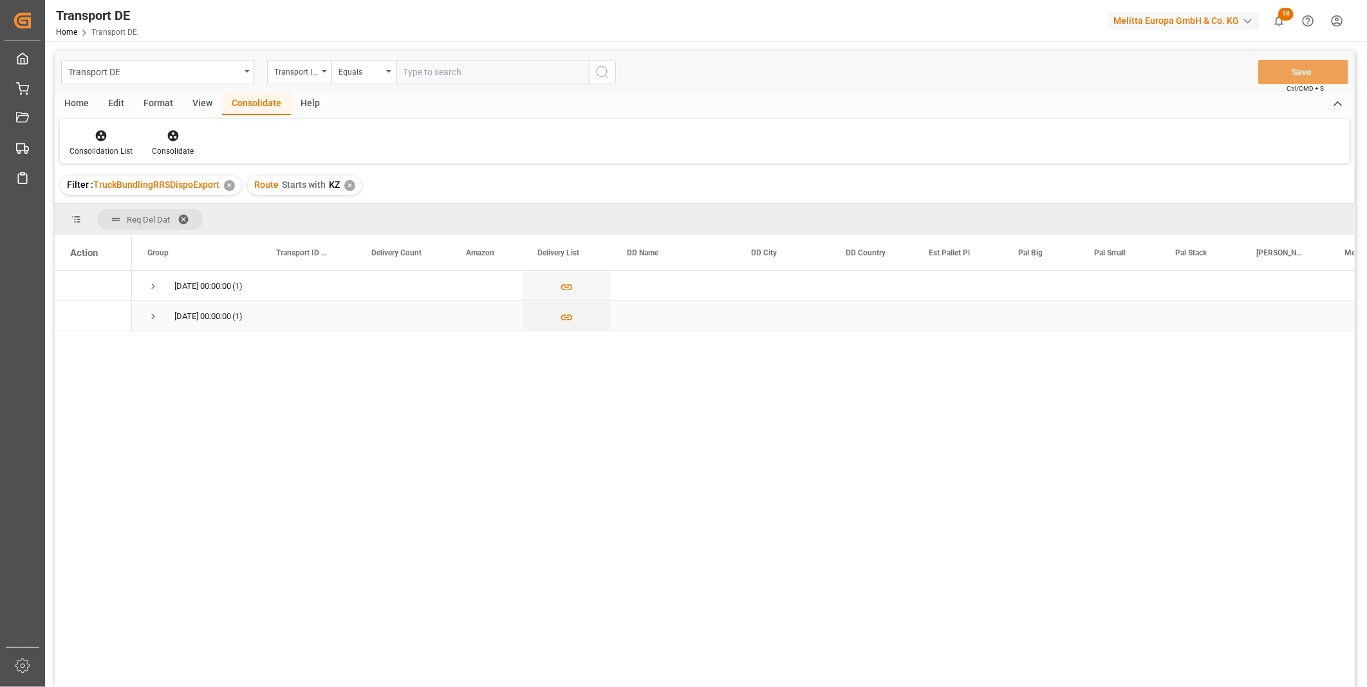
click at [151, 311] on span "Press SPACE to select this row." at bounding box center [153, 317] width 12 height 12
click at [103, 342] on icon "Press SPACE to select this row." at bounding box center [98, 347] width 10 height 10
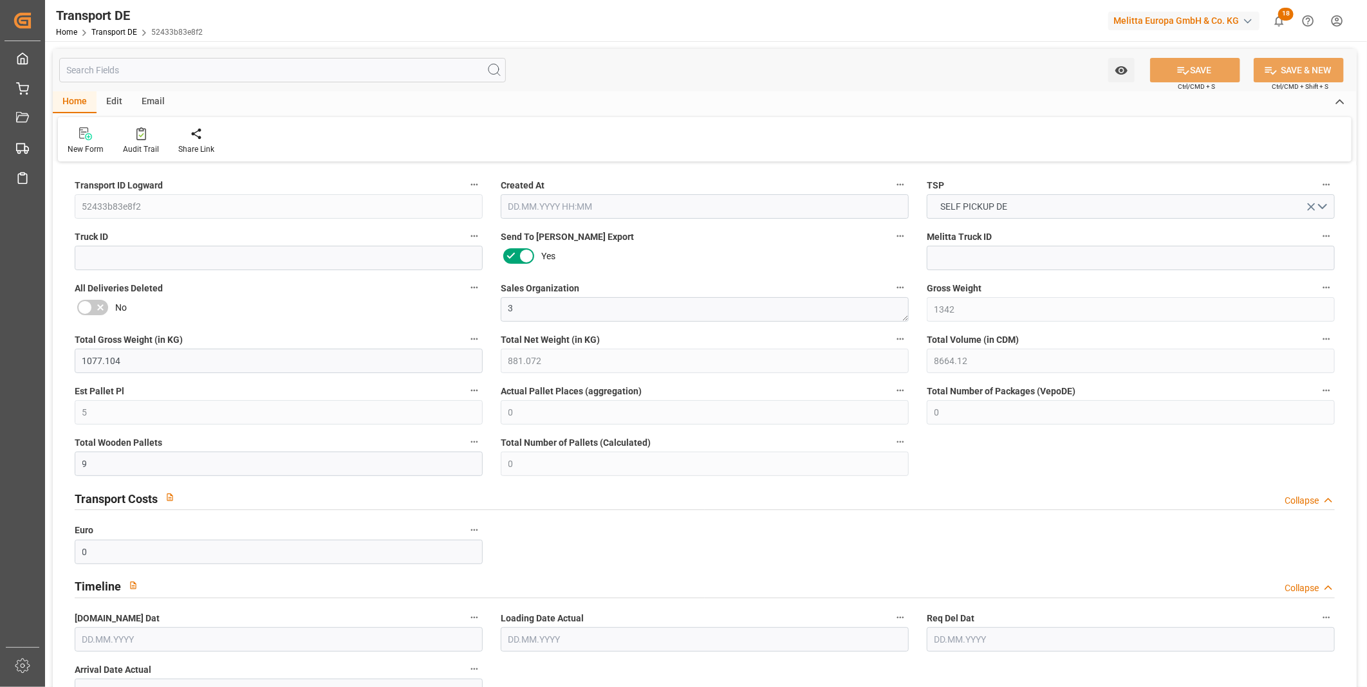
type input "1342"
type input "1077.104"
type input "881.072"
type input "8664.12"
type input "5"
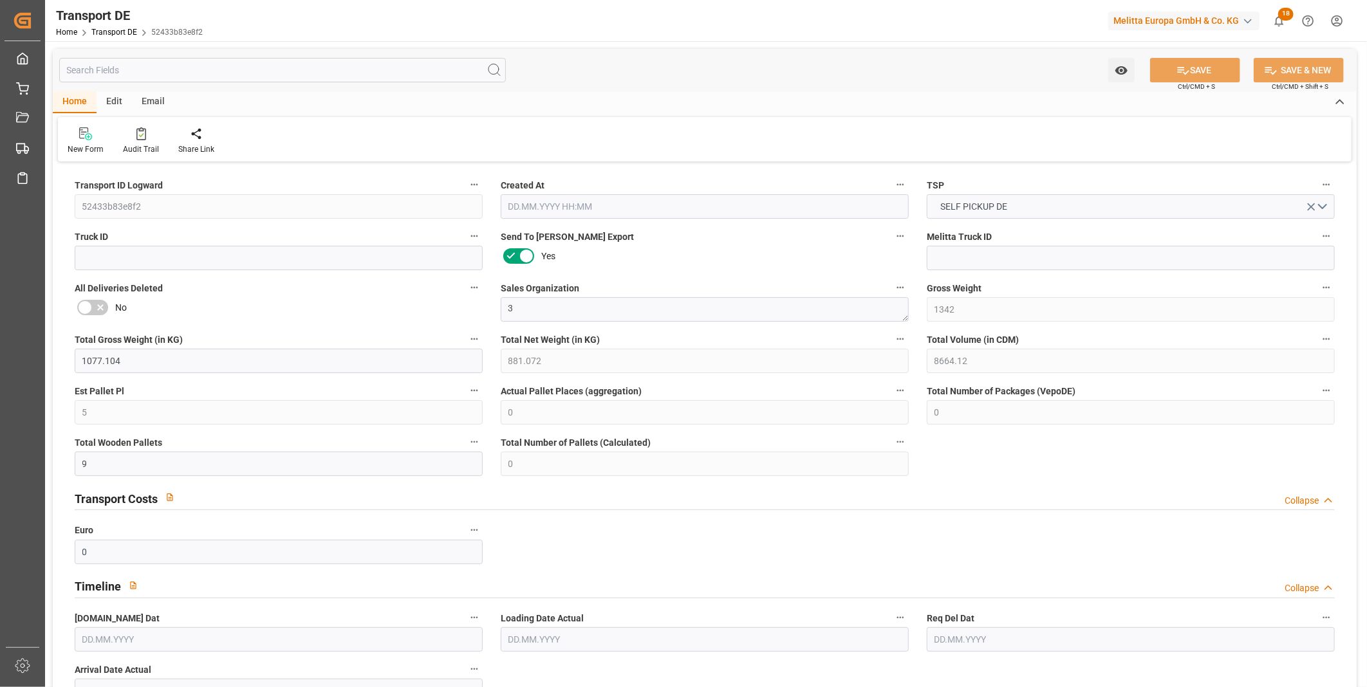
type input "0"
type input "9"
type input "0"
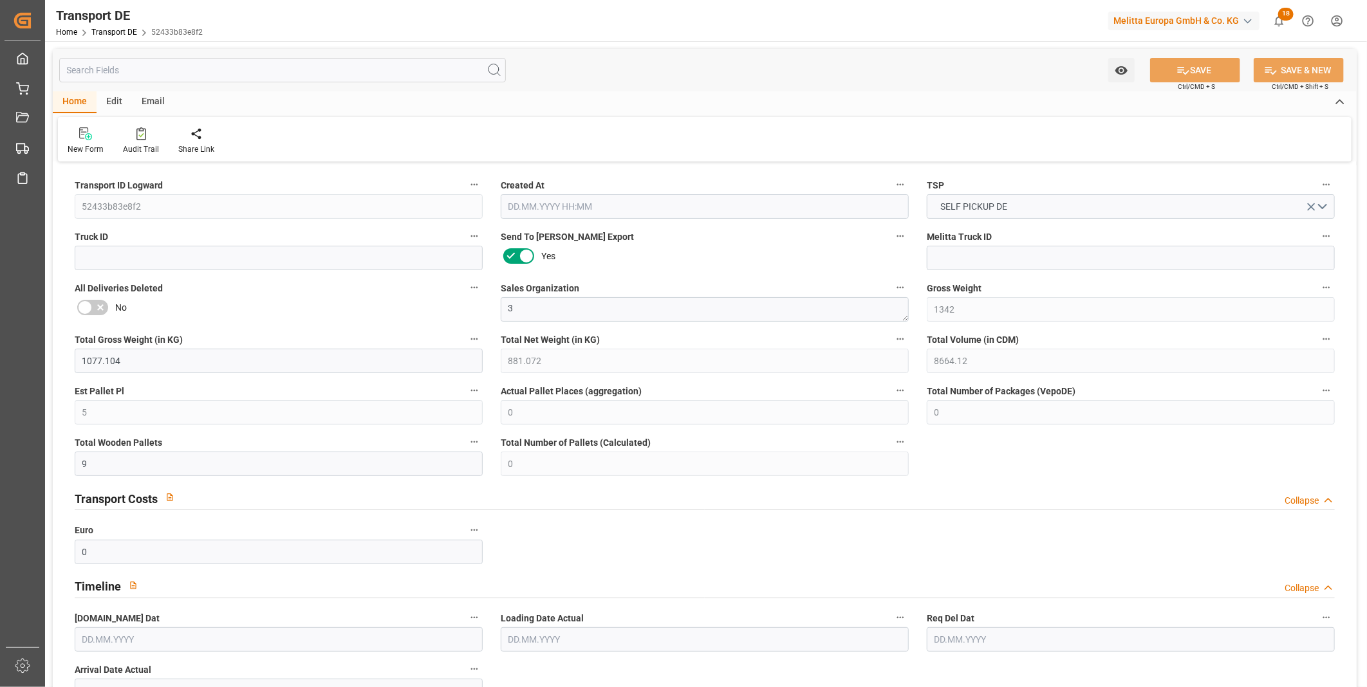
type input "5"
type input "0"
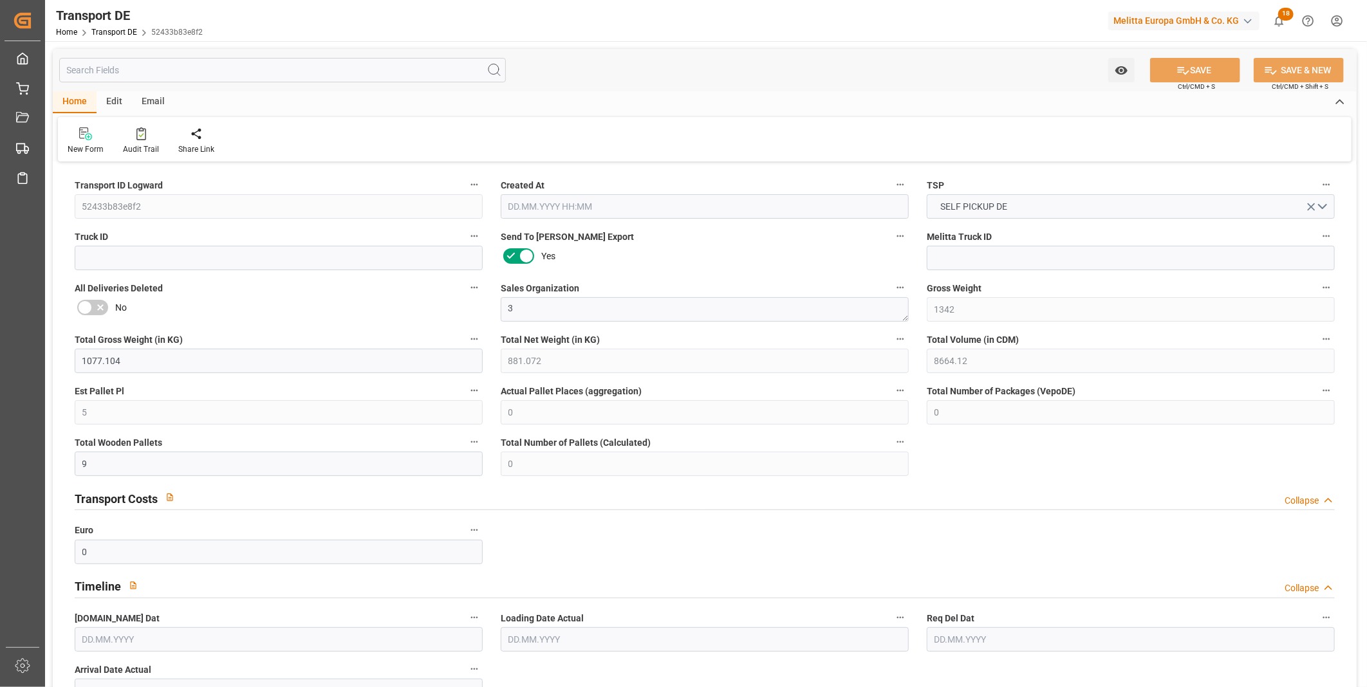
type input "0"
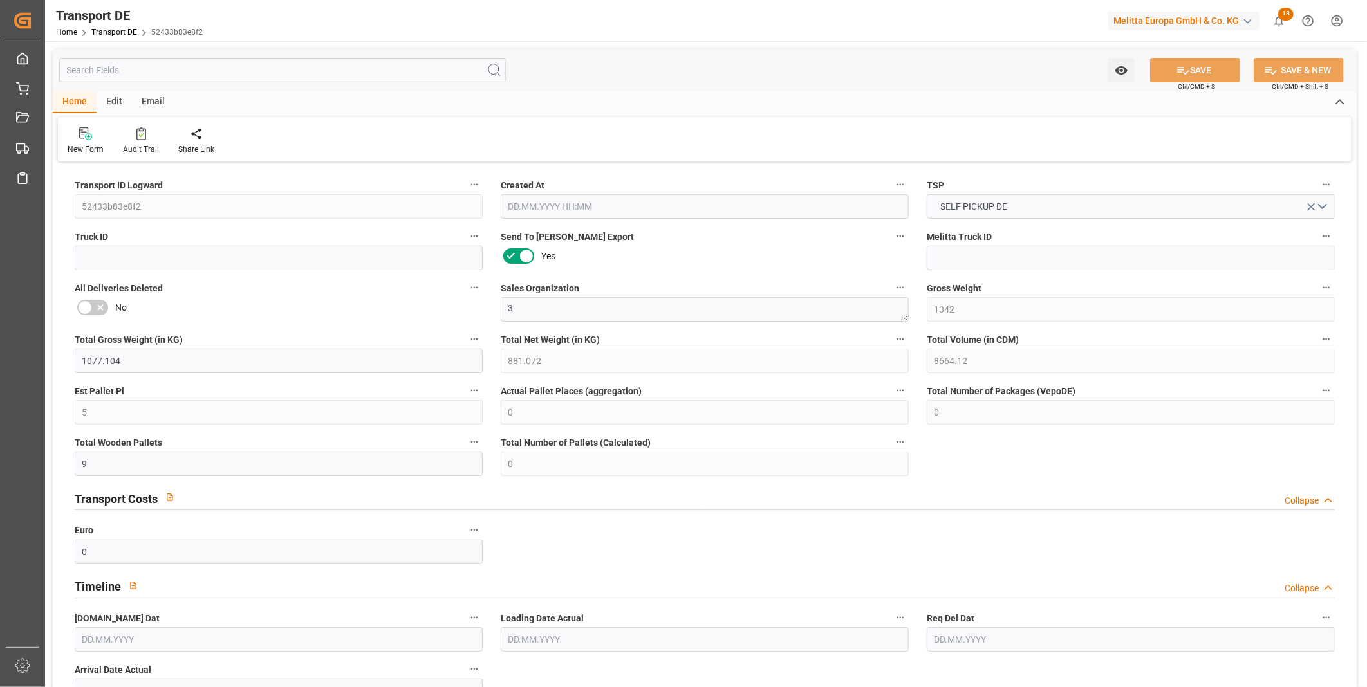
type input "0"
type input "8"
type input "0"
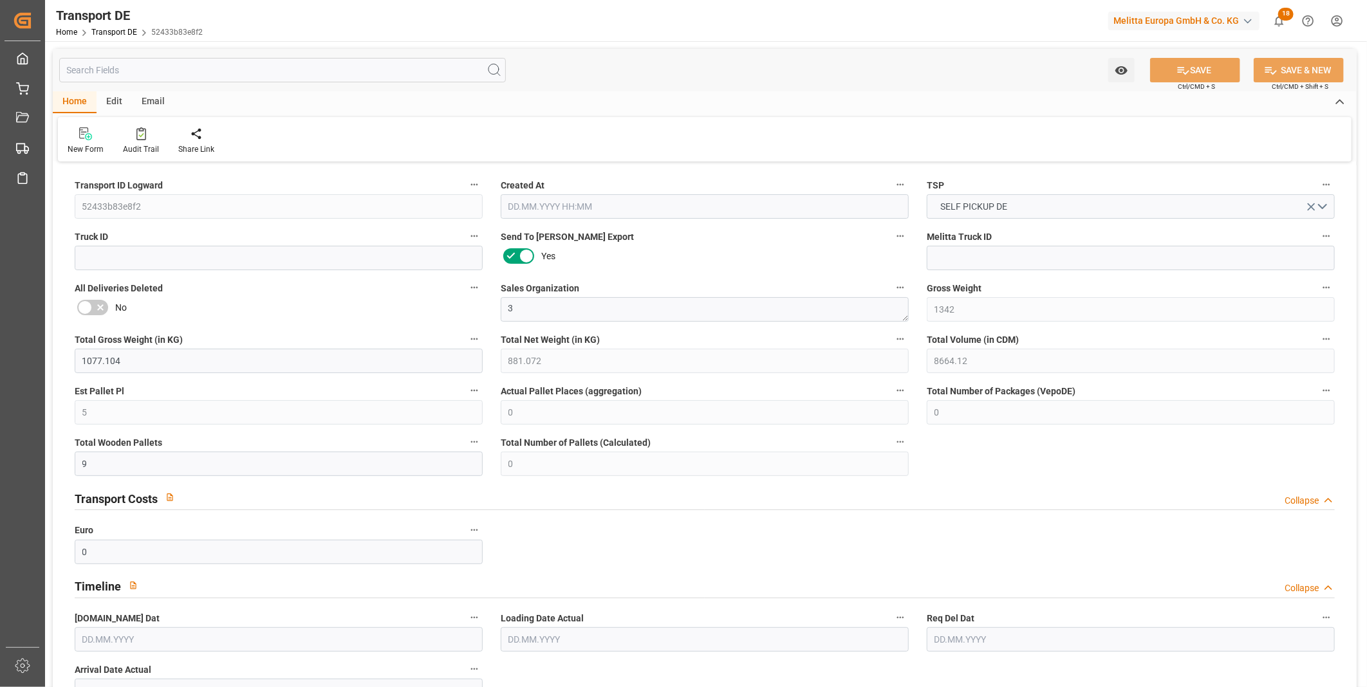
type input "0"
type input "1"
type input "0"
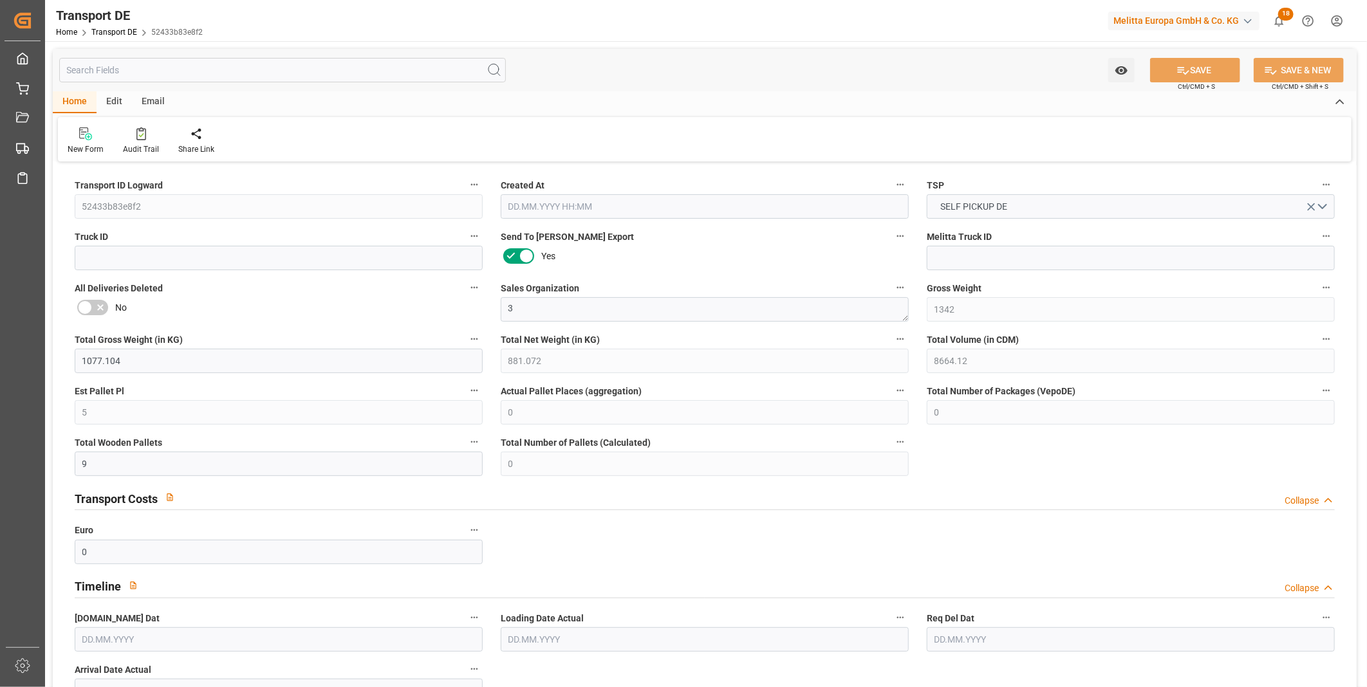
type input "0"
type input "39.586"
type input "0"
type input "[DATE] 10:16"
type input "[DATE]"
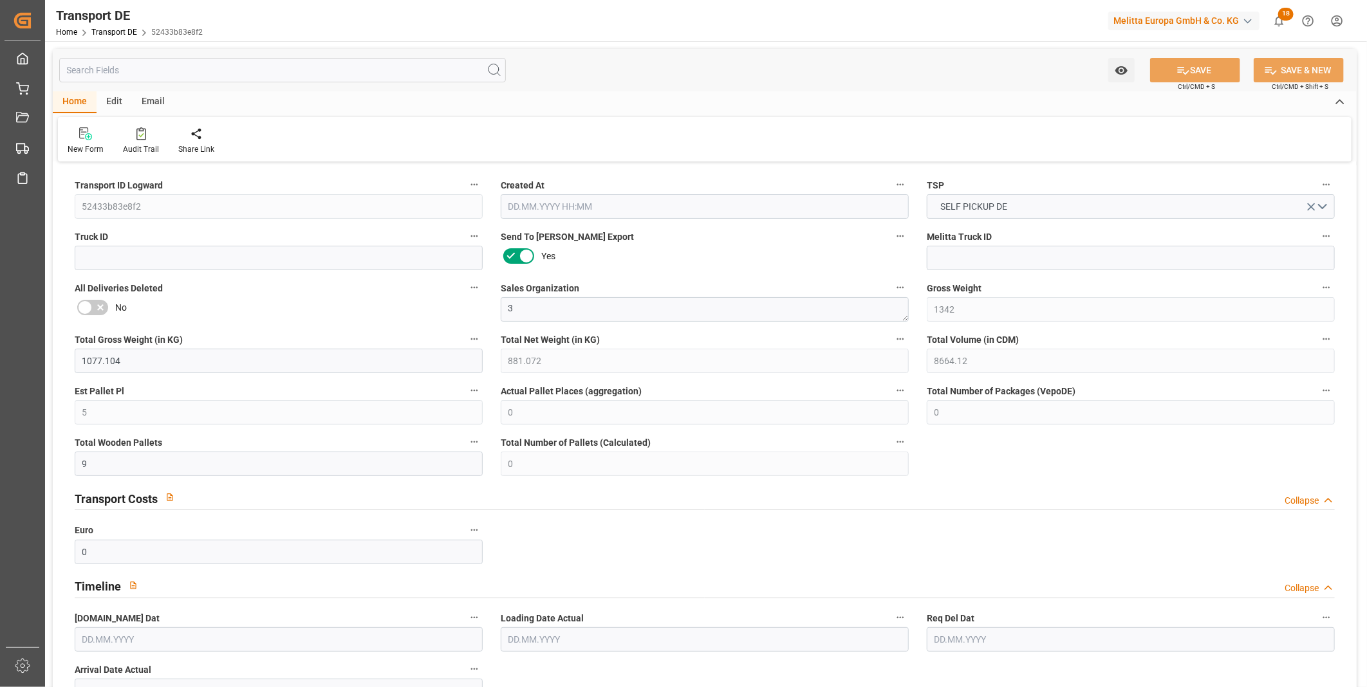
type input "[DATE]"
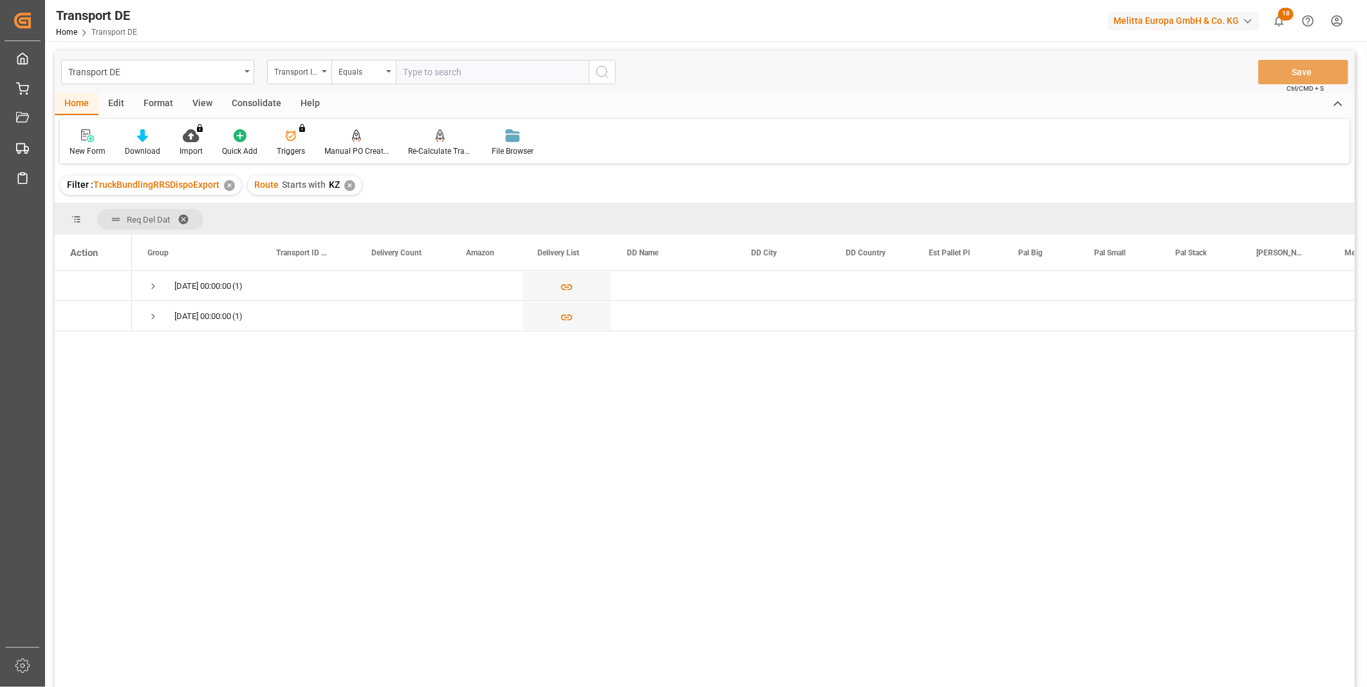
drag, startPoint x: 243, startPoint y: 95, endPoint x: 222, endPoint y: 117, distance: 30.9
click at [243, 95] on div "Consolidate" at bounding box center [256, 104] width 69 height 22
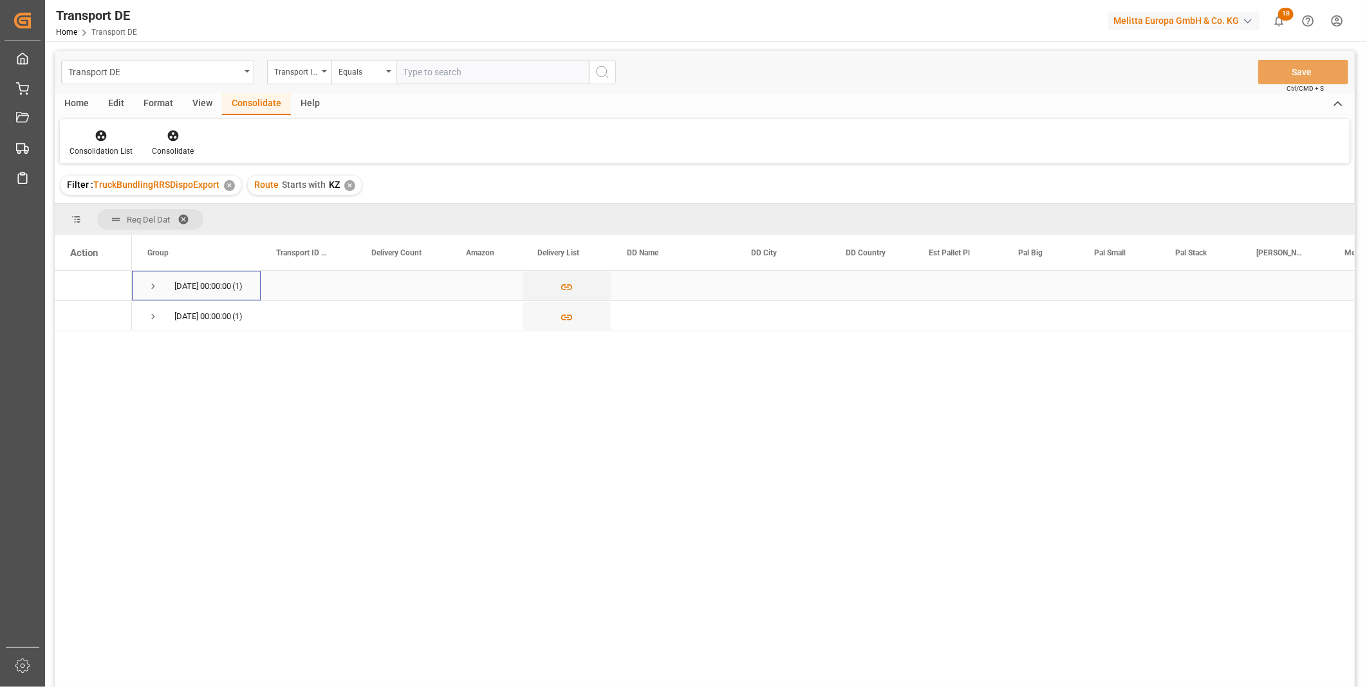
click at [151, 286] on span "Press SPACE to select this row." at bounding box center [153, 287] width 12 height 12
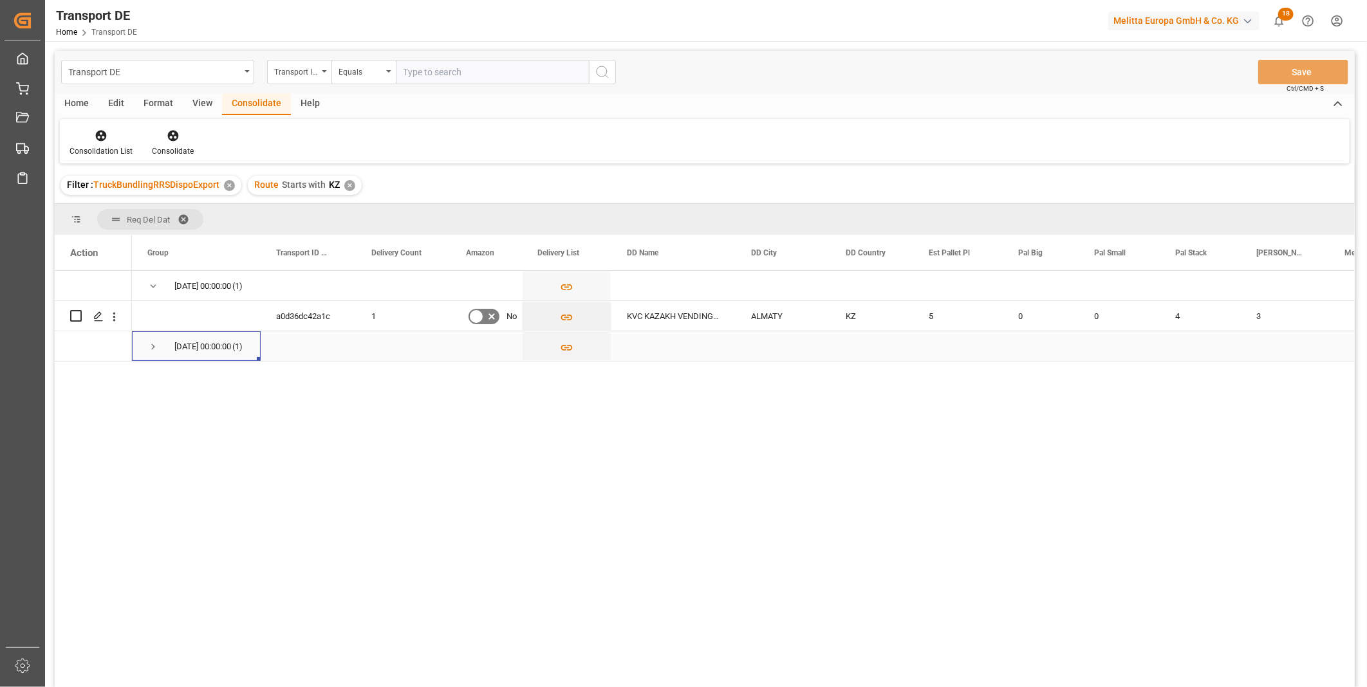
click at [156, 346] on span "Press SPACE to select this row." at bounding box center [153, 347] width 12 height 12
click at [73, 316] on input "Press Space to toggle row selection (unchecked)" at bounding box center [76, 316] width 12 height 12
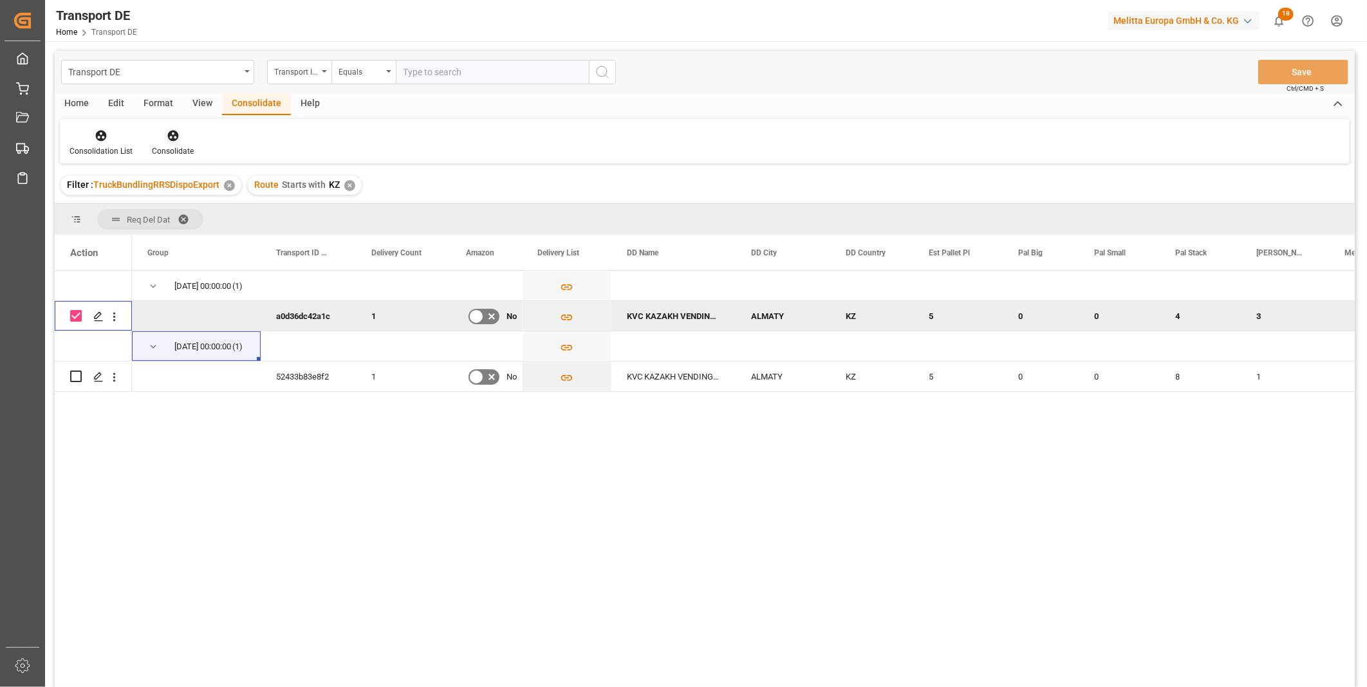
click at [174, 151] on div "Consolidate" at bounding box center [173, 151] width 42 height 12
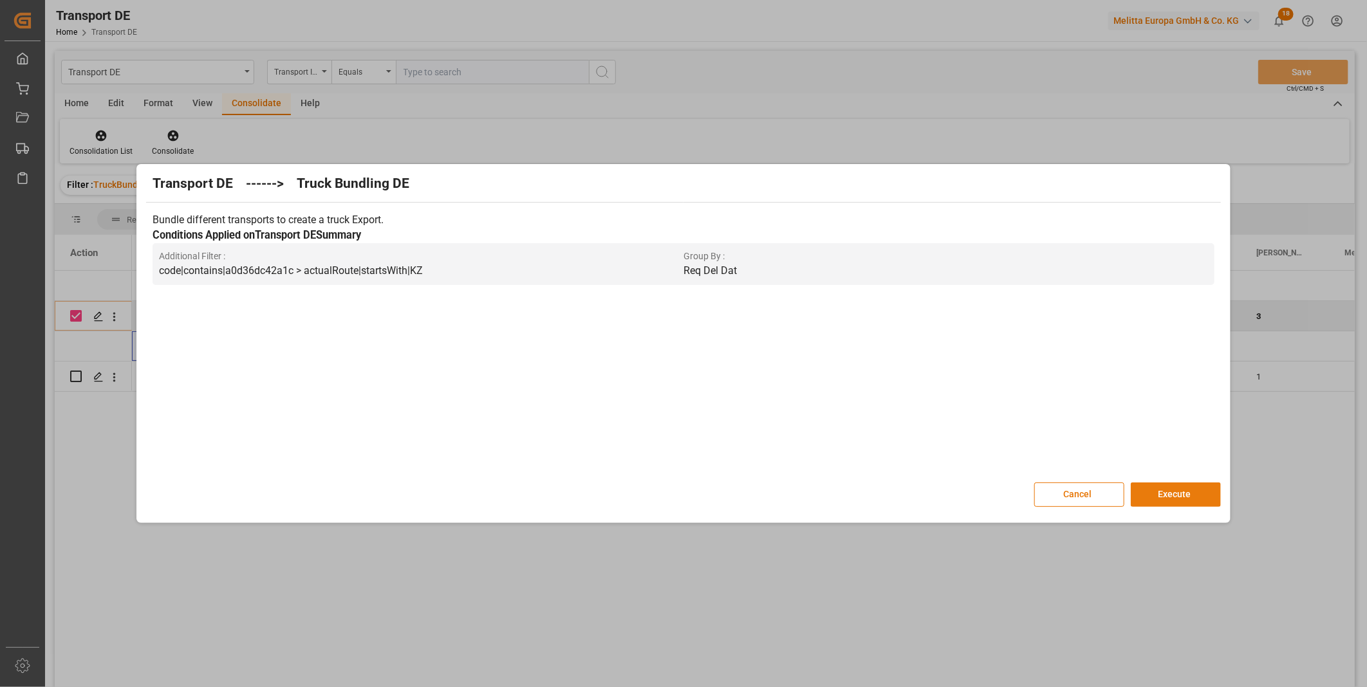
click at [1178, 501] on button "Execute" at bounding box center [1175, 495] width 90 height 24
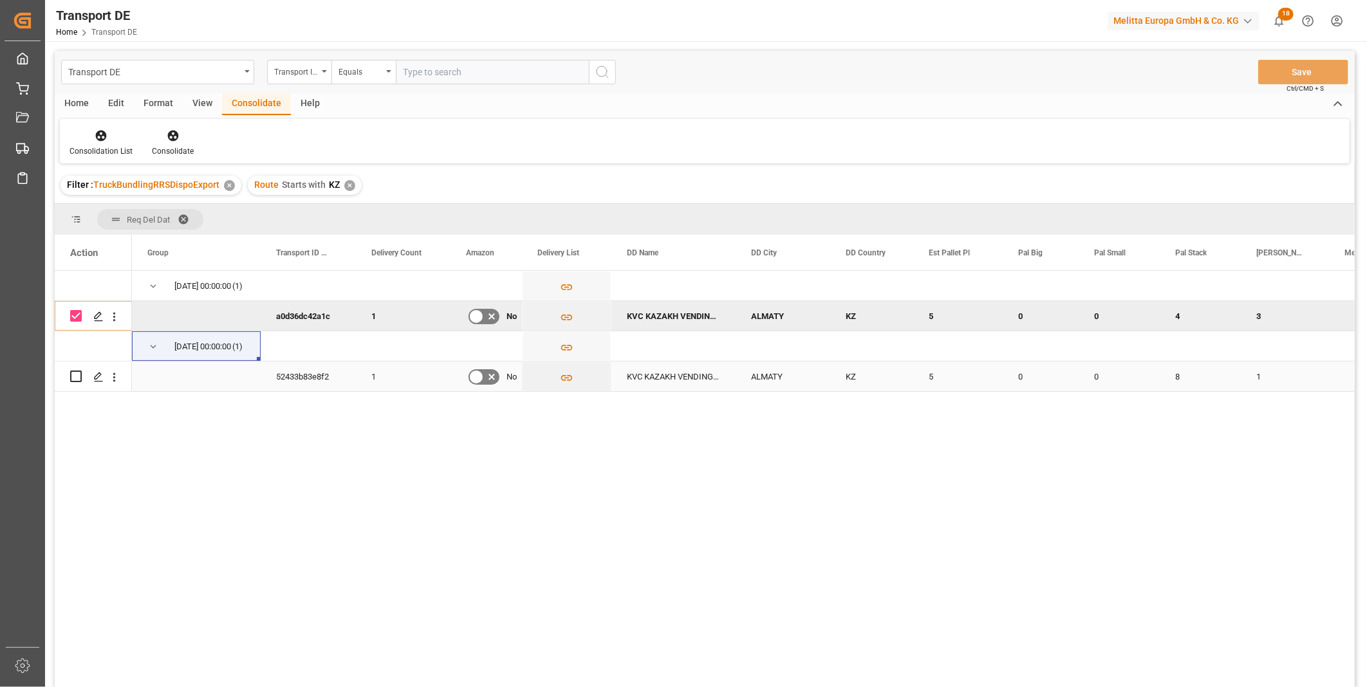
click at [82, 377] on div "Press SPACE to select this row." at bounding box center [93, 376] width 46 height 28
click at [75, 312] on input "Press Space to toggle row selection (checked)" at bounding box center [76, 316] width 12 height 12
checkbox input "false"
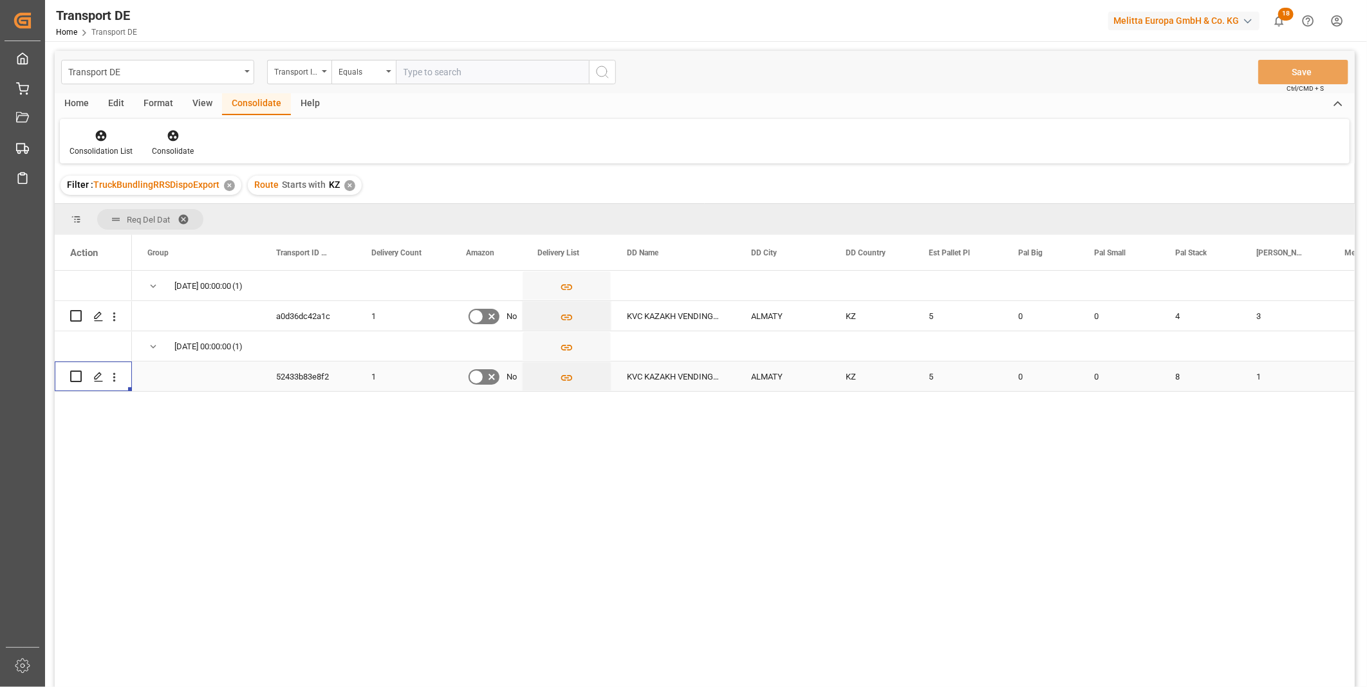
click at [77, 376] on input "Press Space to toggle row selection (unchecked)" at bounding box center [76, 377] width 12 height 12
checkbox input "true"
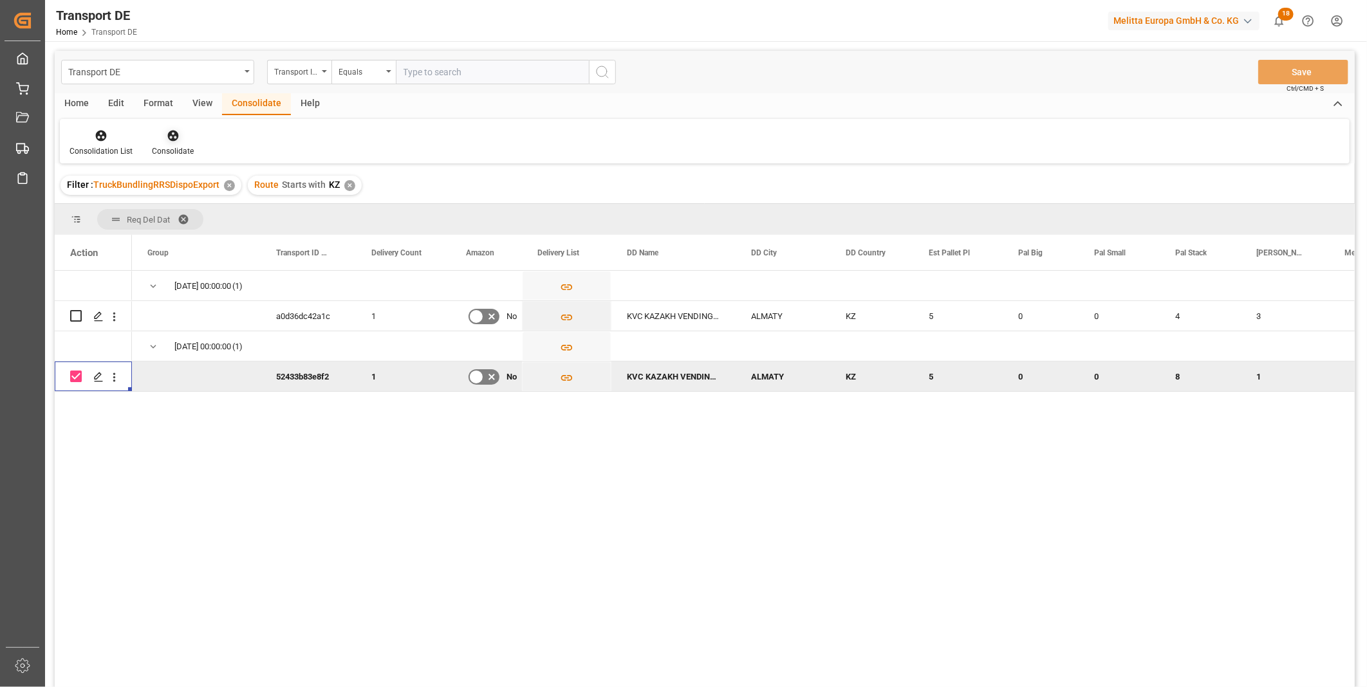
click at [185, 137] on div at bounding box center [173, 136] width 42 height 14
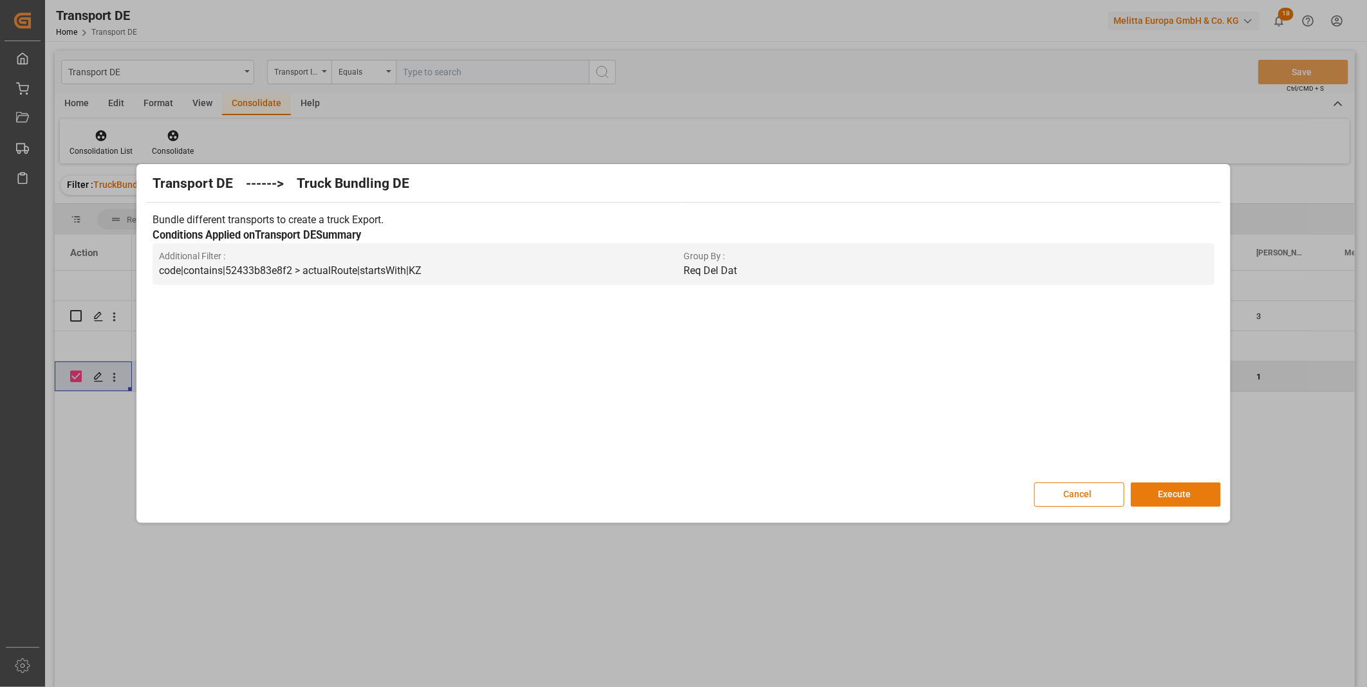
click at [1181, 497] on button "Execute" at bounding box center [1175, 495] width 90 height 24
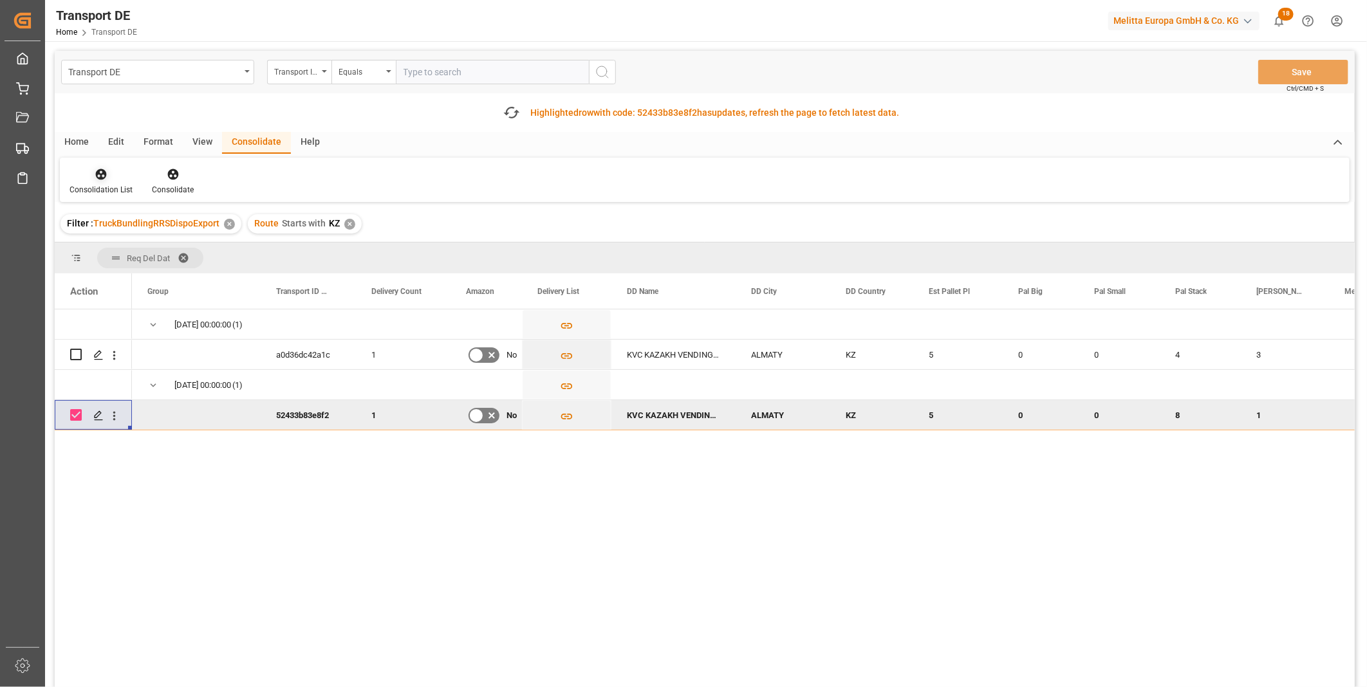
click at [102, 169] on icon at bounding box center [101, 174] width 11 height 11
click at [156, 273] on div "Truck Bundling RRS Dispo Export" at bounding box center [147, 273] width 134 height 14
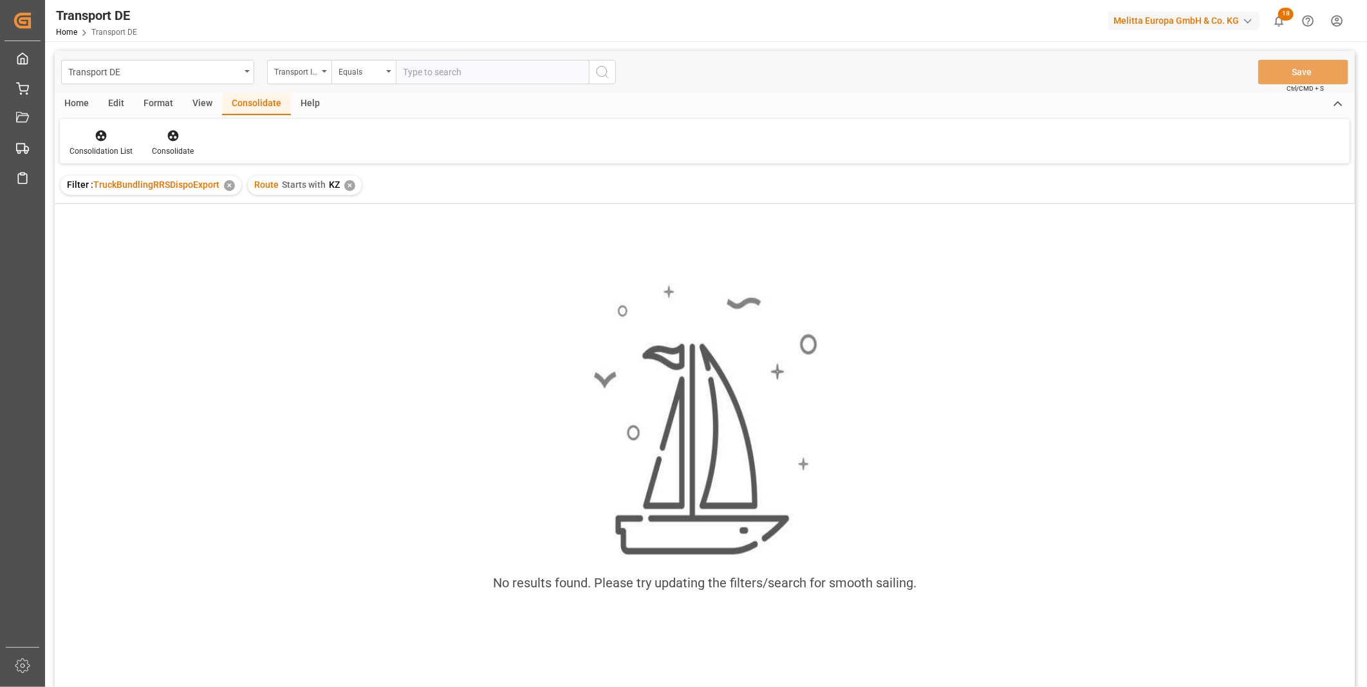
click at [346, 187] on div "✕" at bounding box center [349, 185] width 11 height 11
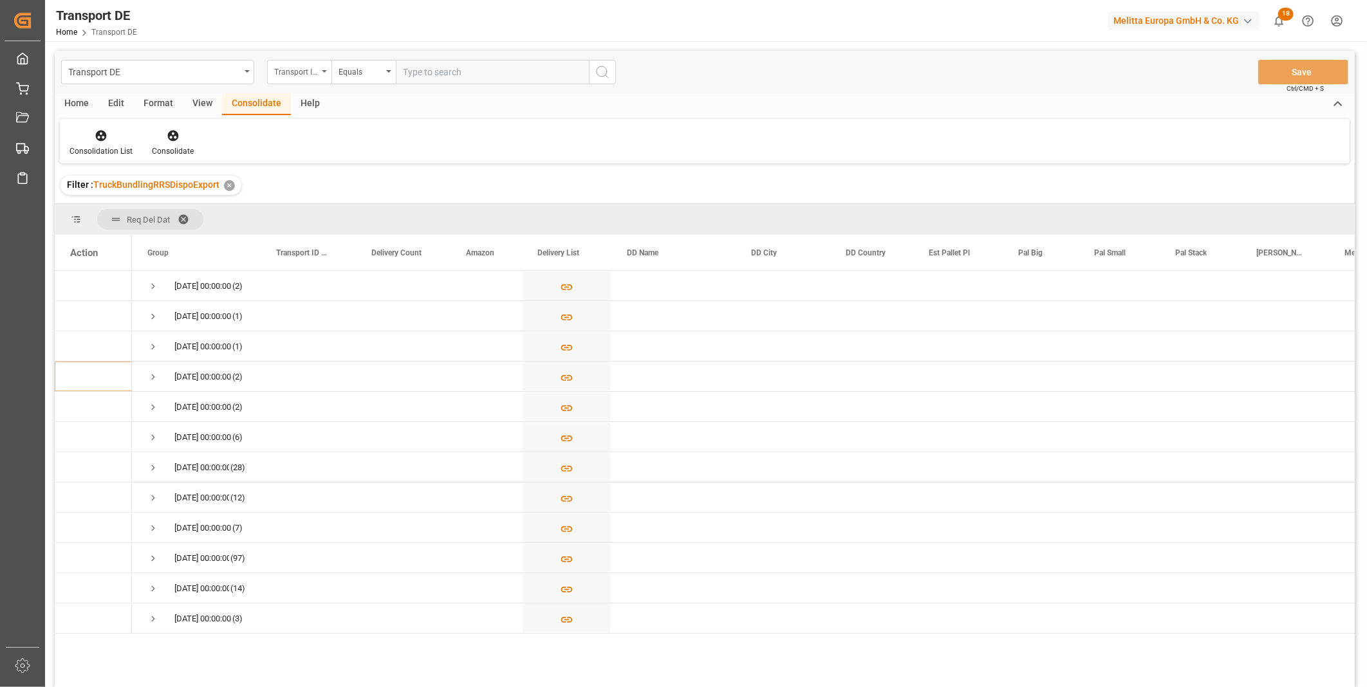
click at [303, 67] on div "Transport ID Logward" at bounding box center [296, 70] width 44 height 15
type input "Route"
click at [294, 142] on div "Route" at bounding box center [364, 131] width 192 height 27
click at [342, 80] on div "Equals" at bounding box center [363, 72] width 64 height 24
click at [367, 207] on div "Starts with" at bounding box center [428, 212] width 192 height 27
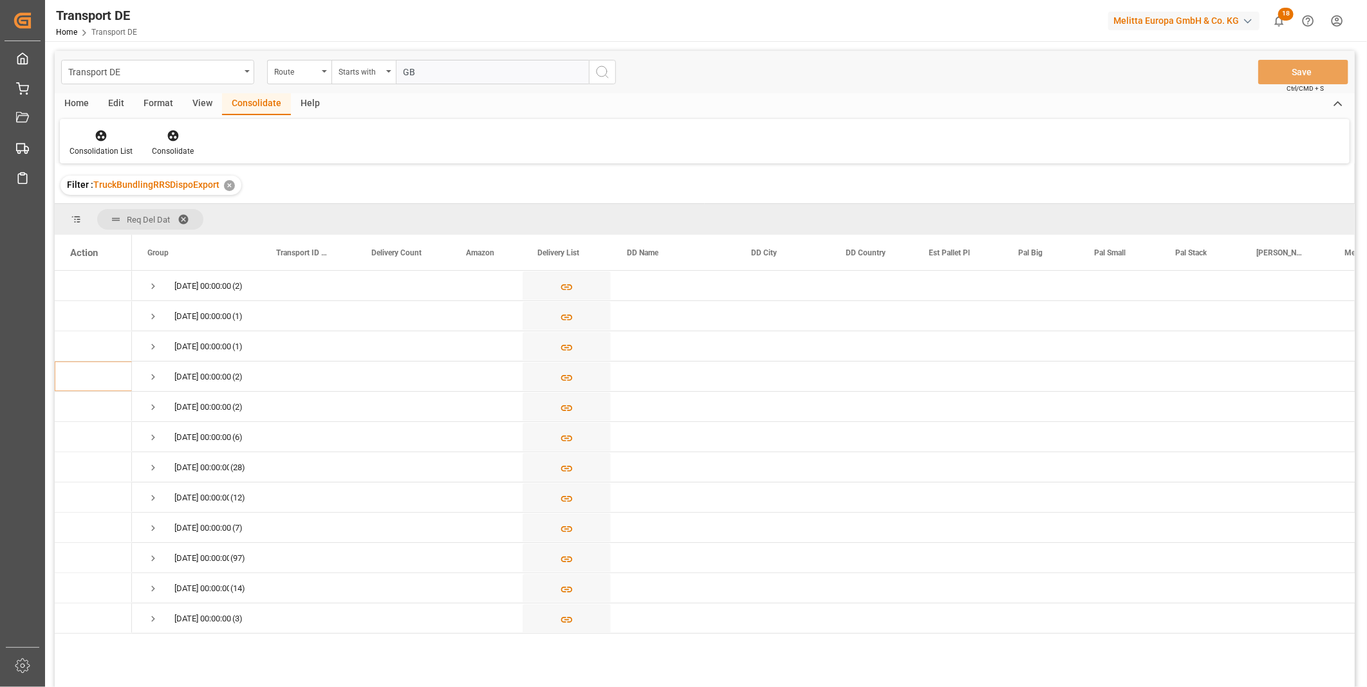
type input "GB"
click at [612, 80] on button "search button" at bounding box center [602, 72] width 27 height 24
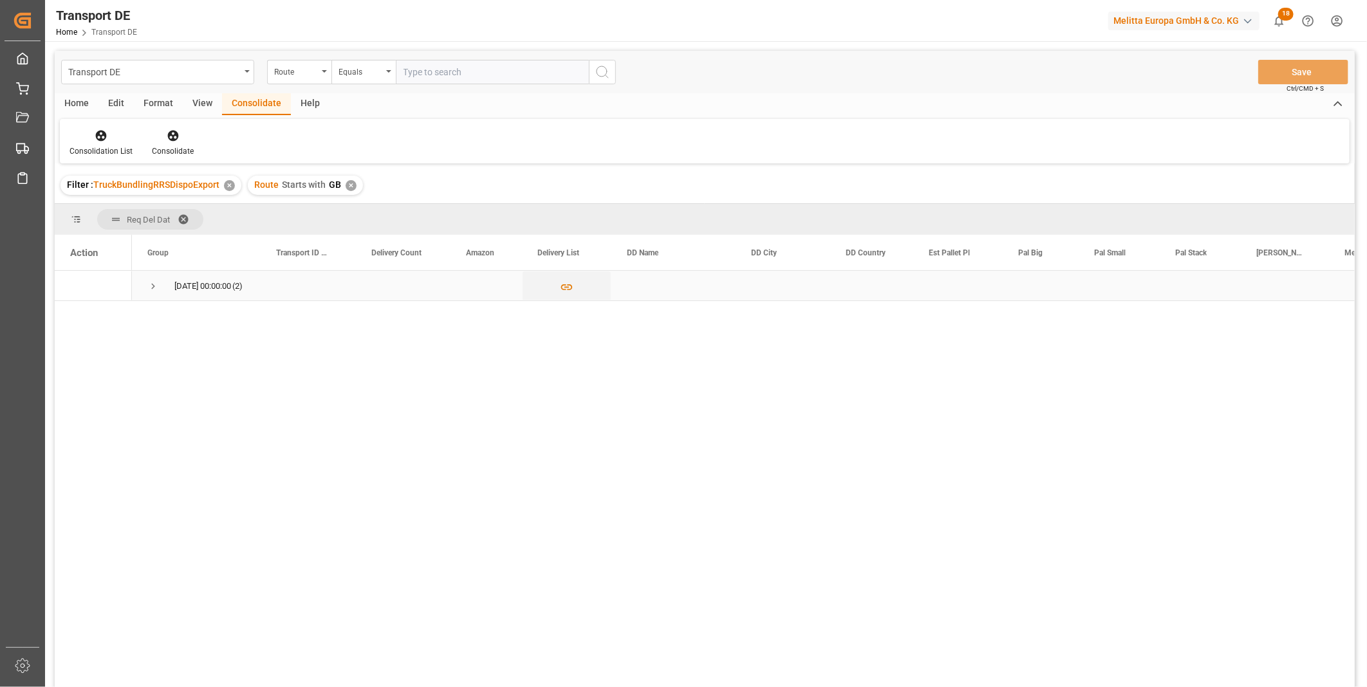
click at [142, 291] on div "[DATE] 00:00:00 (2)" at bounding box center [196, 286] width 129 height 30
click at [147, 286] on span "Press SPACE to select this row." at bounding box center [153, 287] width 12 height 12
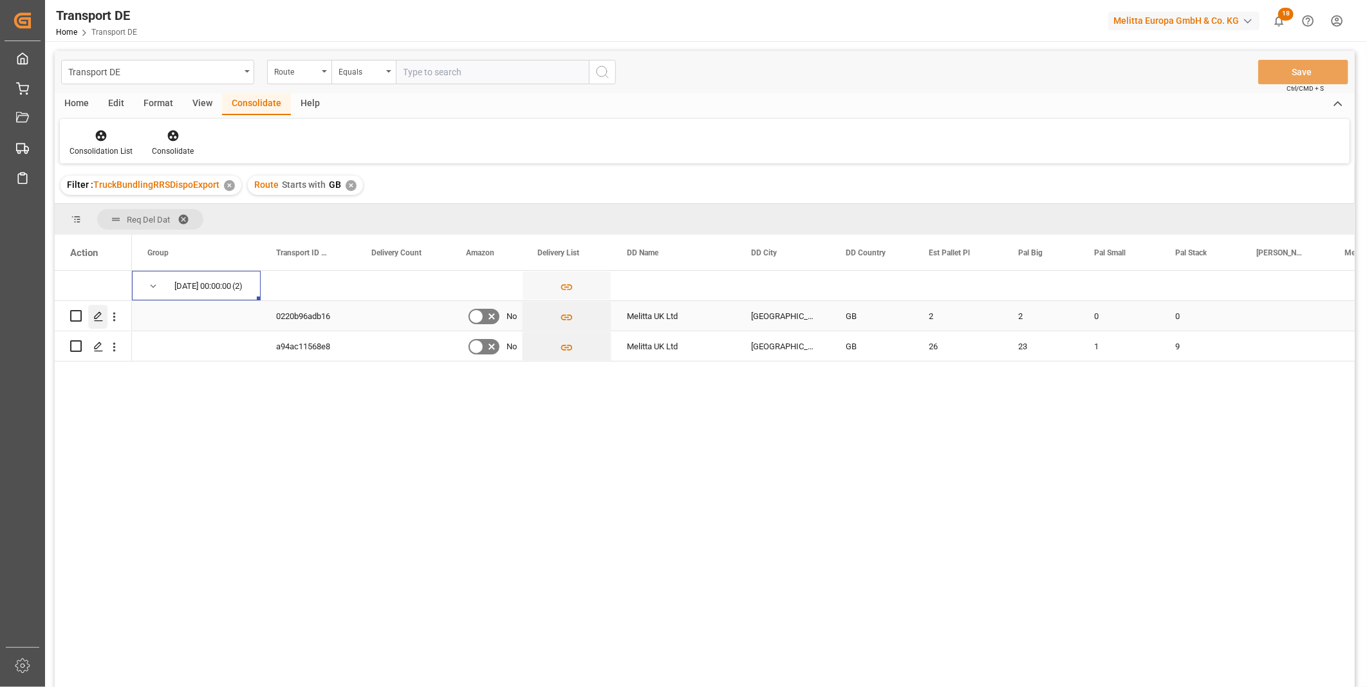
click at [91, 316] on div "Press SPACE to select this row." at bounding box center [97, 317] width 19 height 24
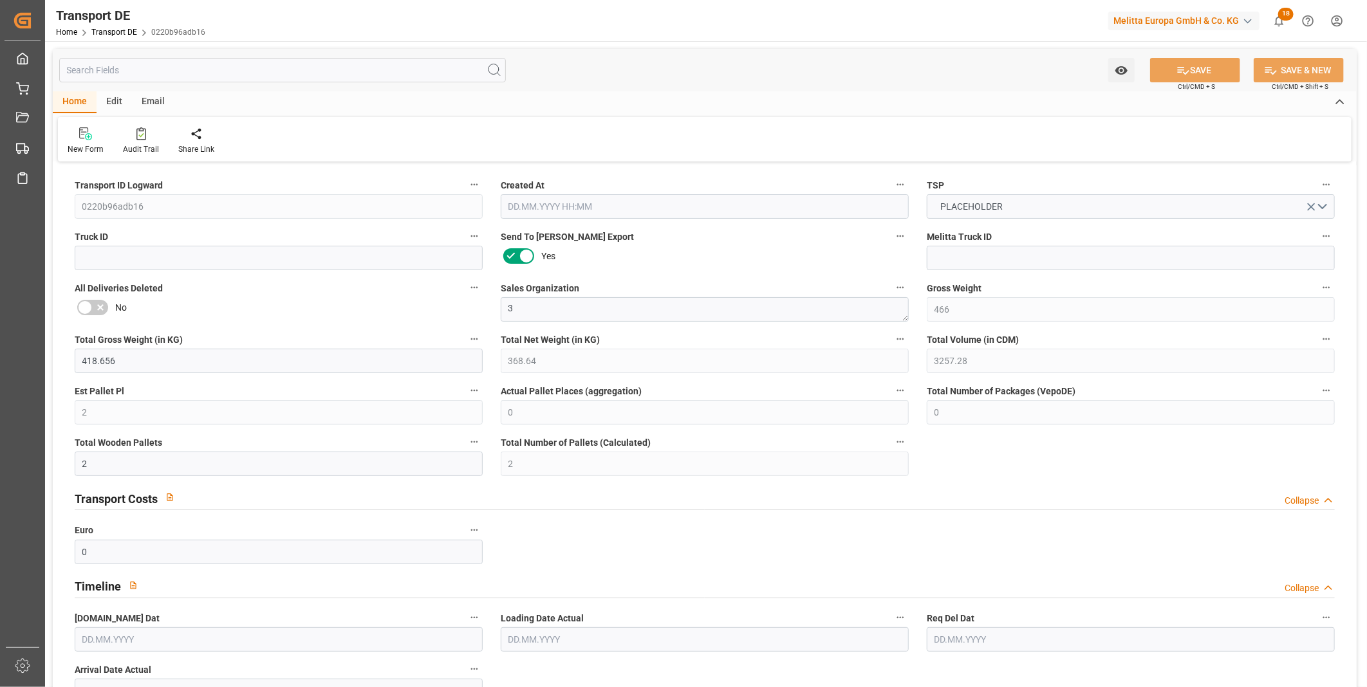
type input "466"
type input "418.656"
type input "368.64"
type input "3257.28"
type input "2"
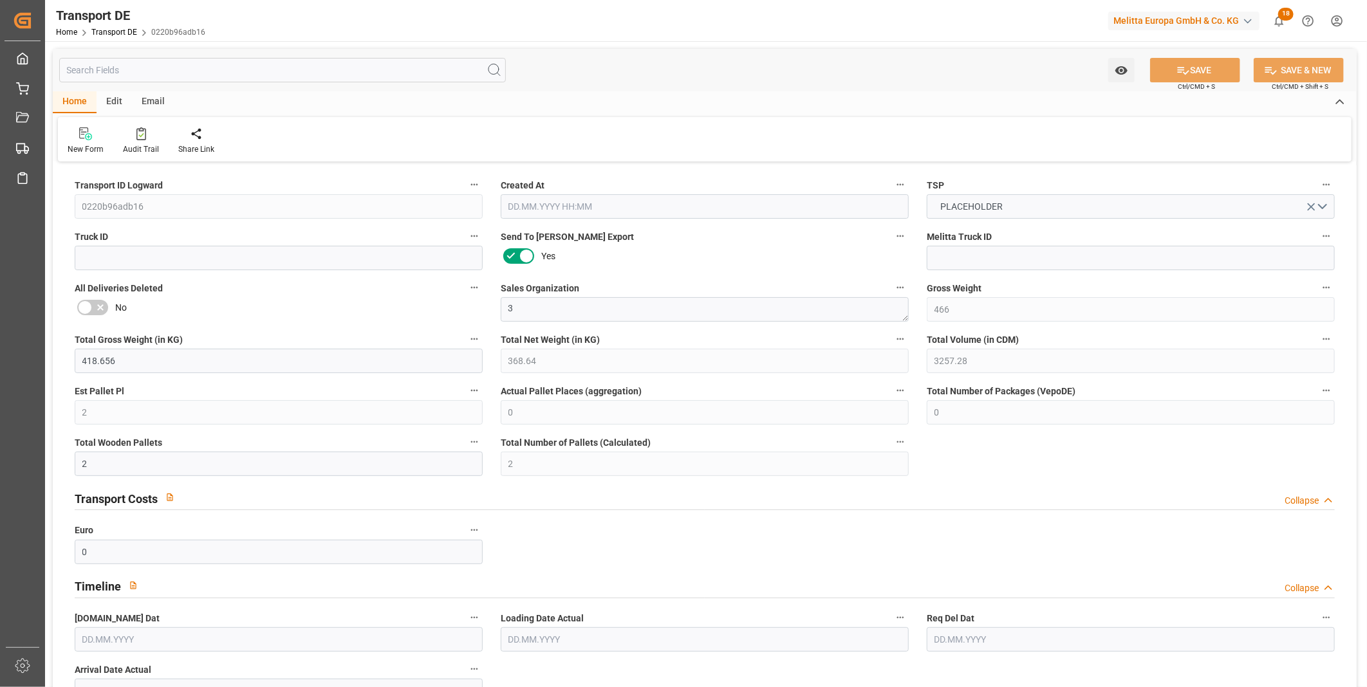
type input "0"
type input "2"
type input "0"
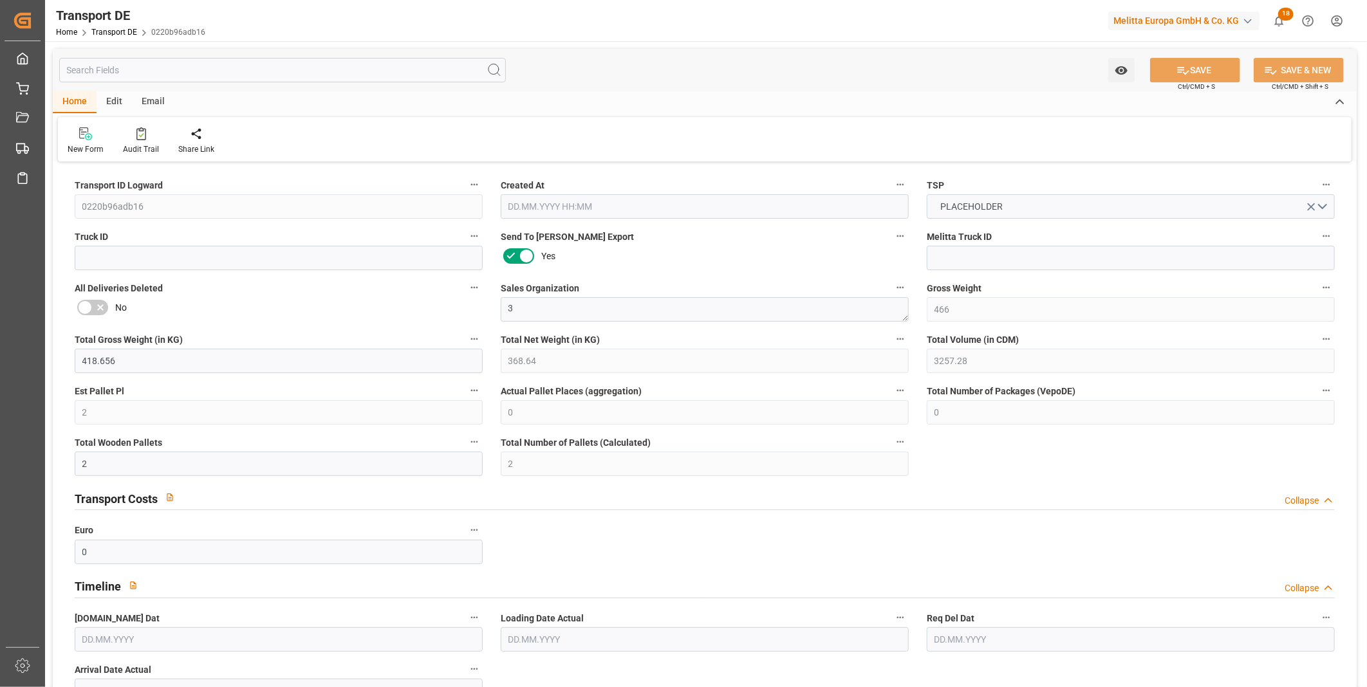
type input "0"
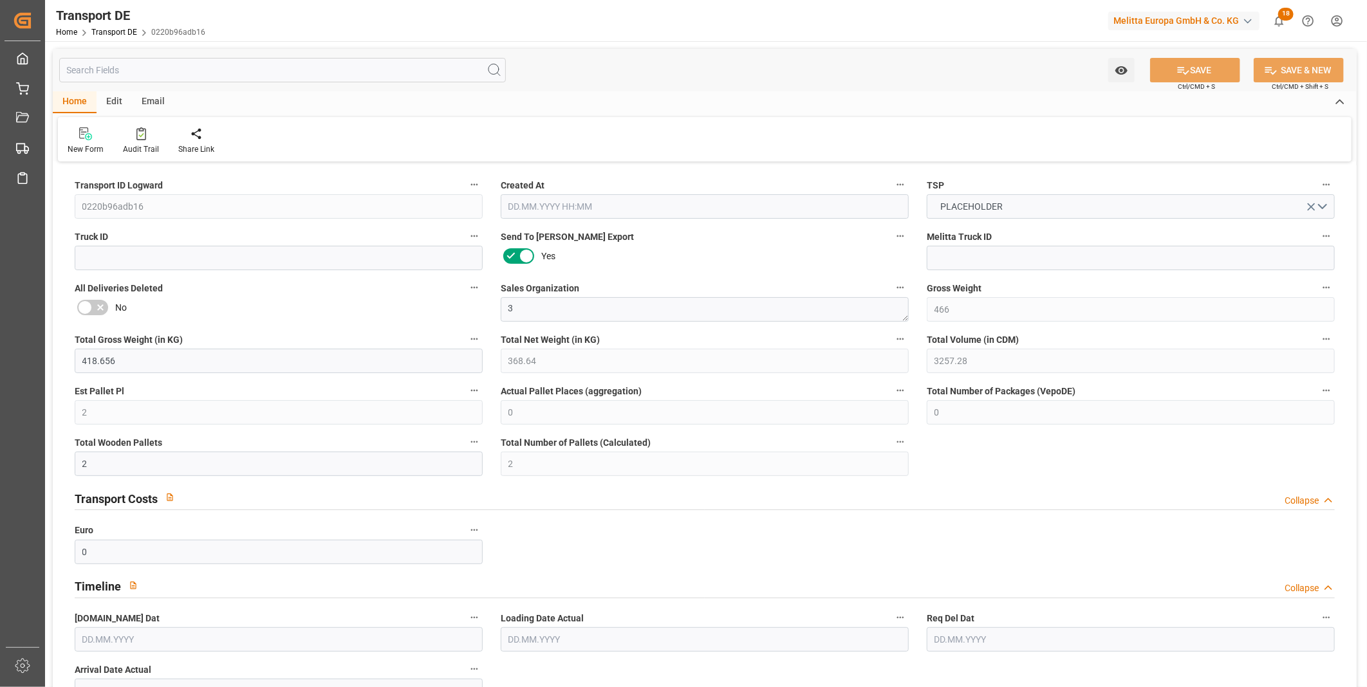
type input "0"
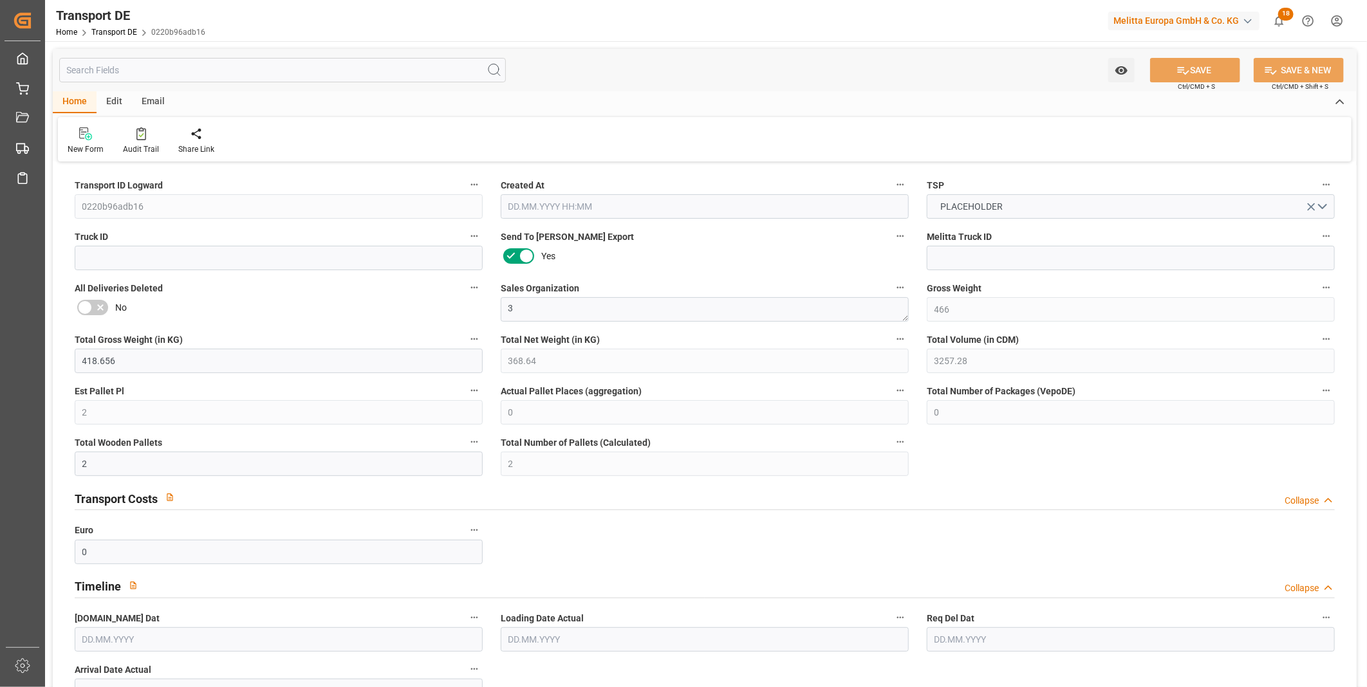
type input "2"
type input "0"
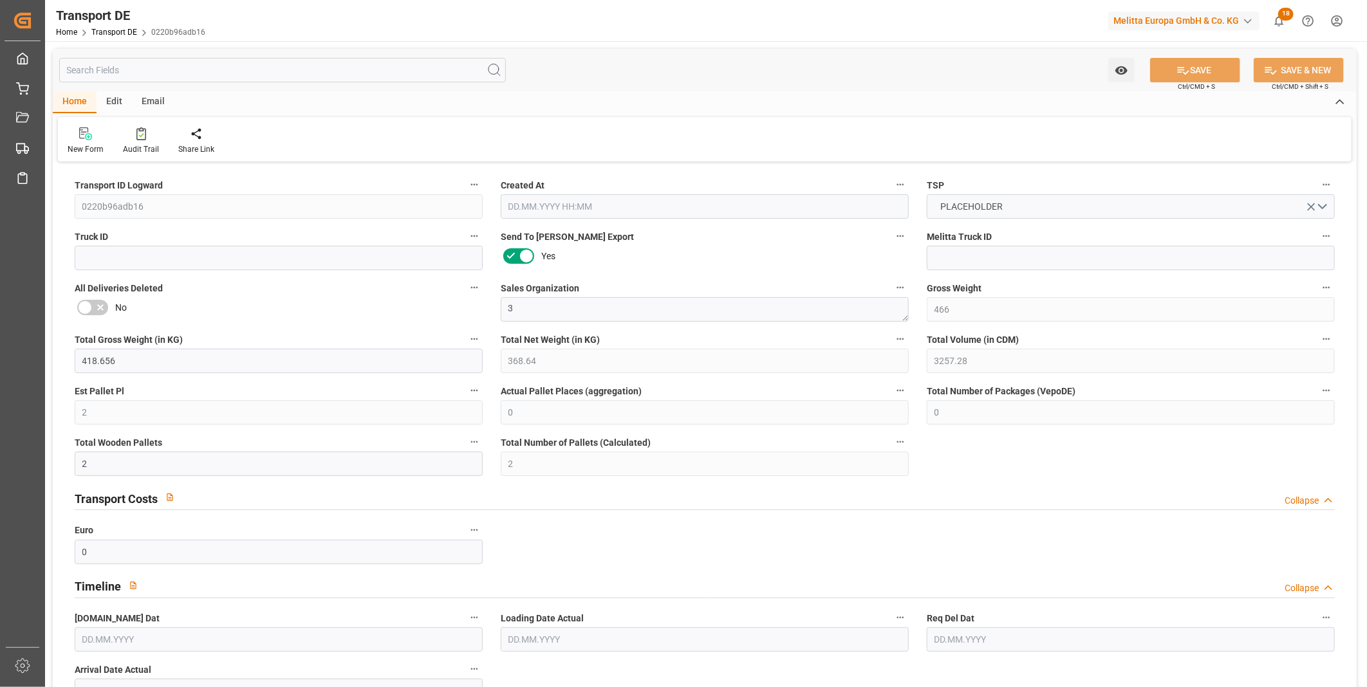
type input "0"
type input "[DATE] 08:52"
type input "[DATE]"
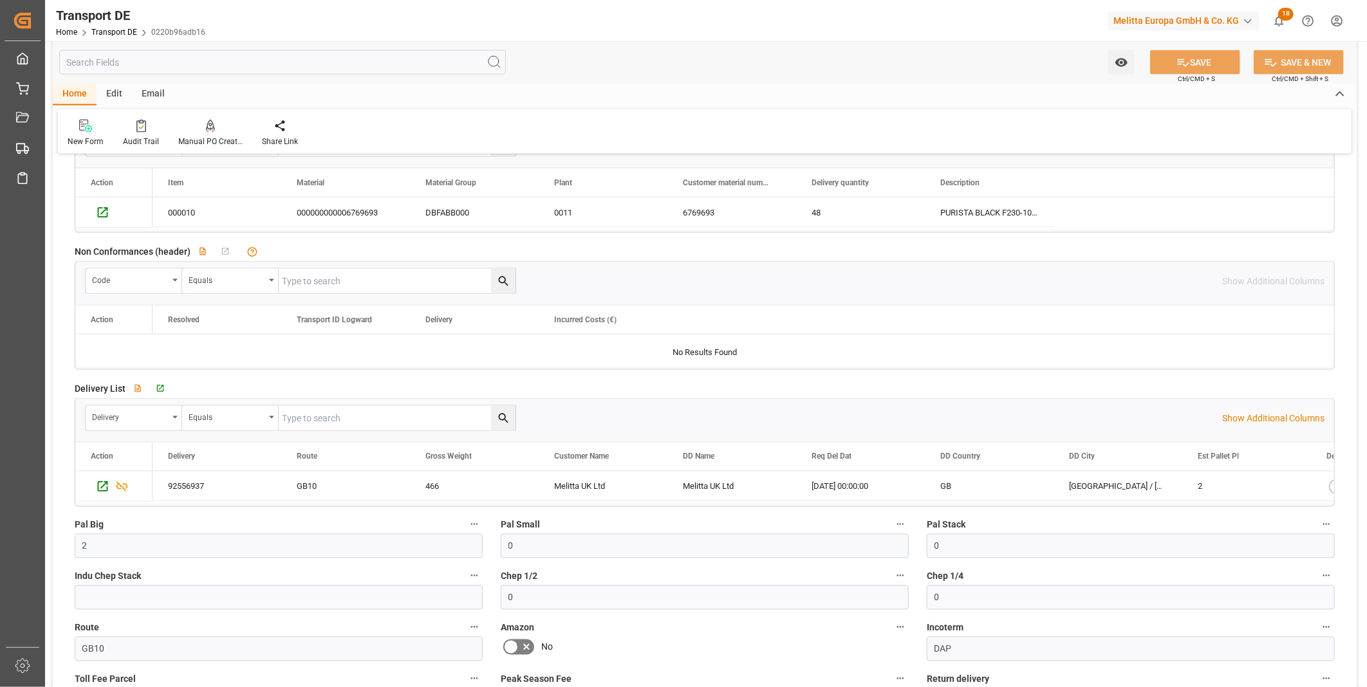
scroll to position [1072, 0]
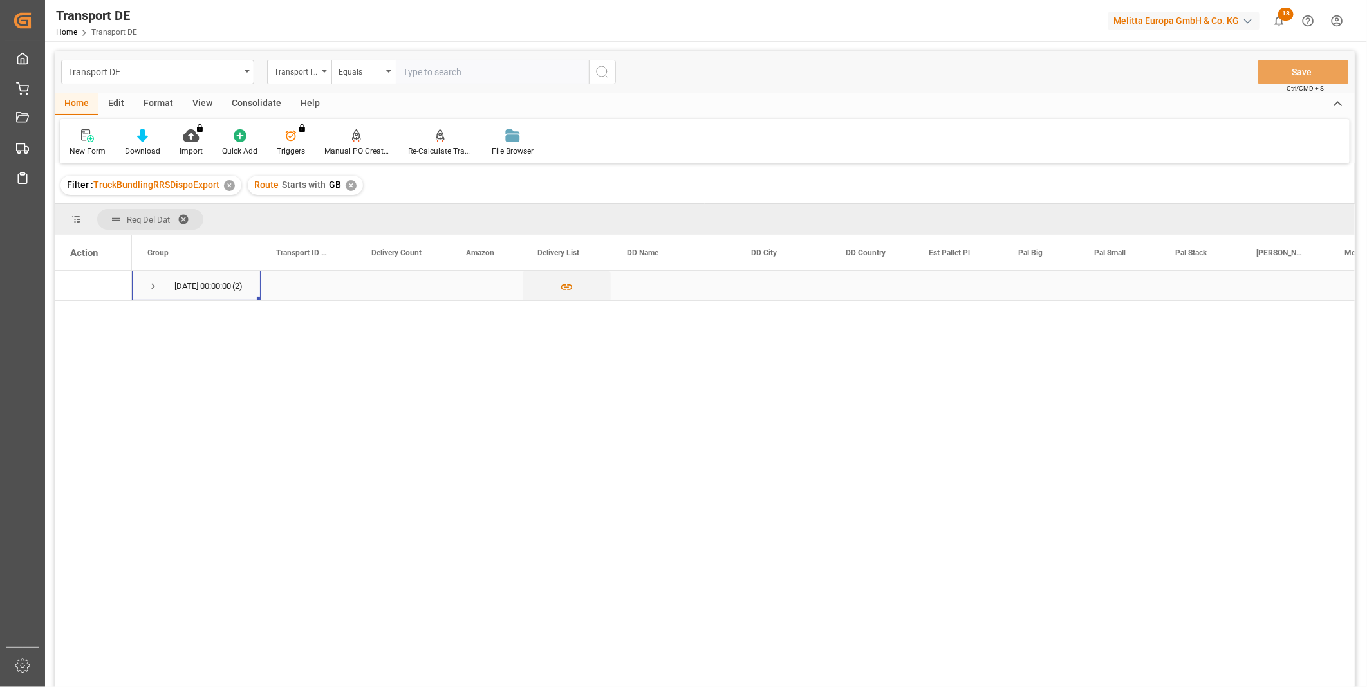
click at [150, 290] on span "Press SPACE to select this row." at bounding box center [153, 287] width 12 height 12
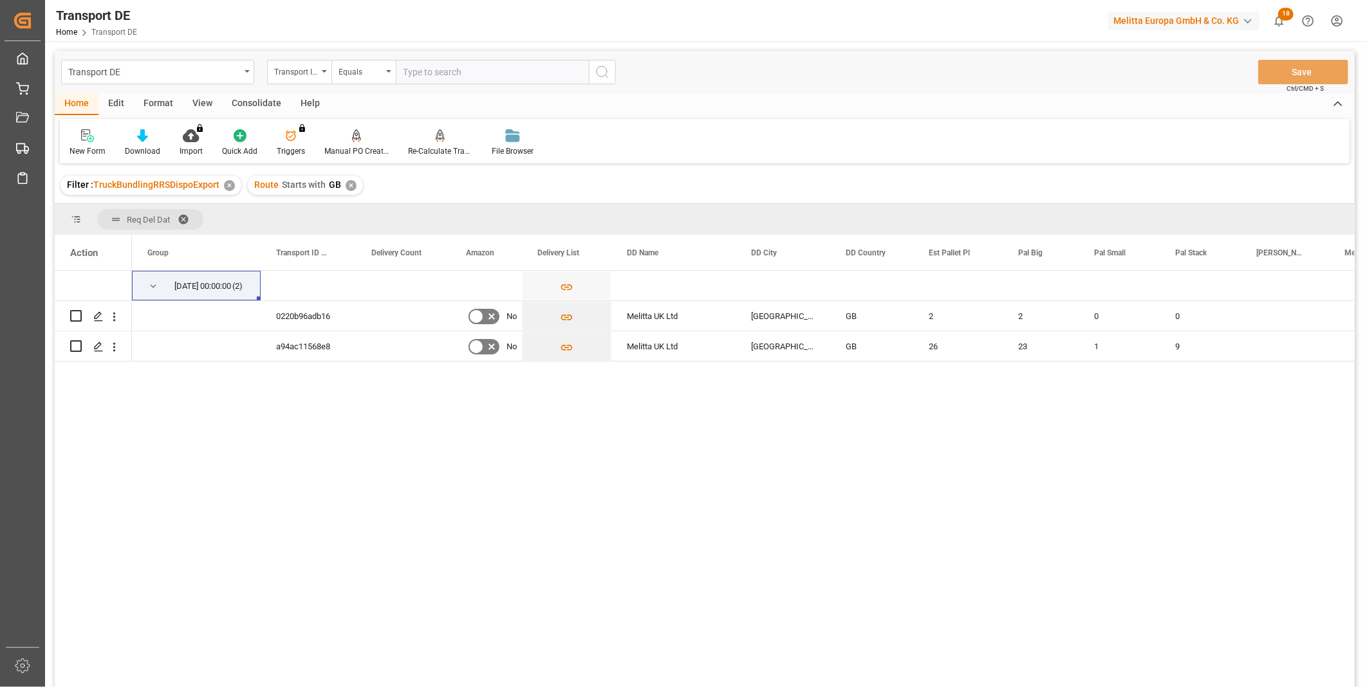
drag, startPoint x: 259, startPoint y: 87, endPoint x: 253, endPoint y: 95, distance: 8.8
click at [257, 87] on div "Transport DE Transport ID Logward Equals Save Ctrl/CMD + S" at bounding box center [705, 72] width 1300 height 42
click at [253, 95] on div "Consolidate" at bounding box center [256, 104] width 69 height 22
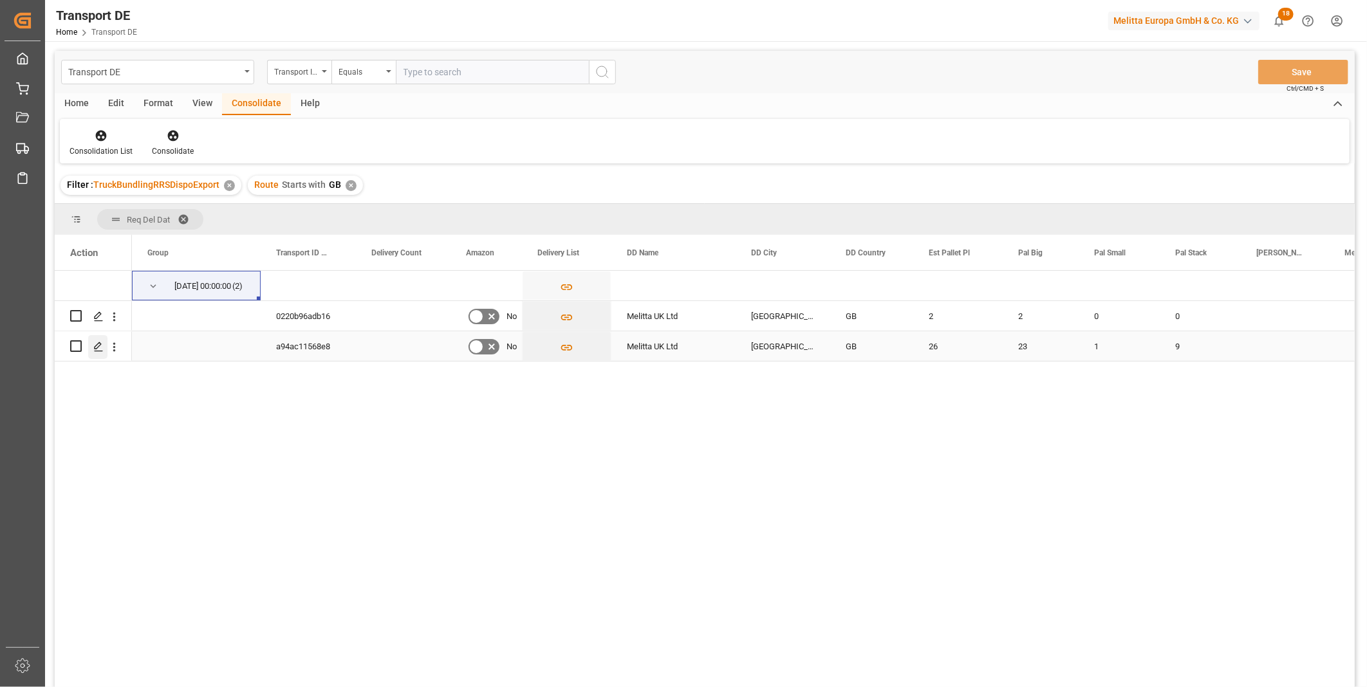
click at [100, 342] on polygon "Press SPACE to select this row." at bounding box center [98, 345] width 6 height 6
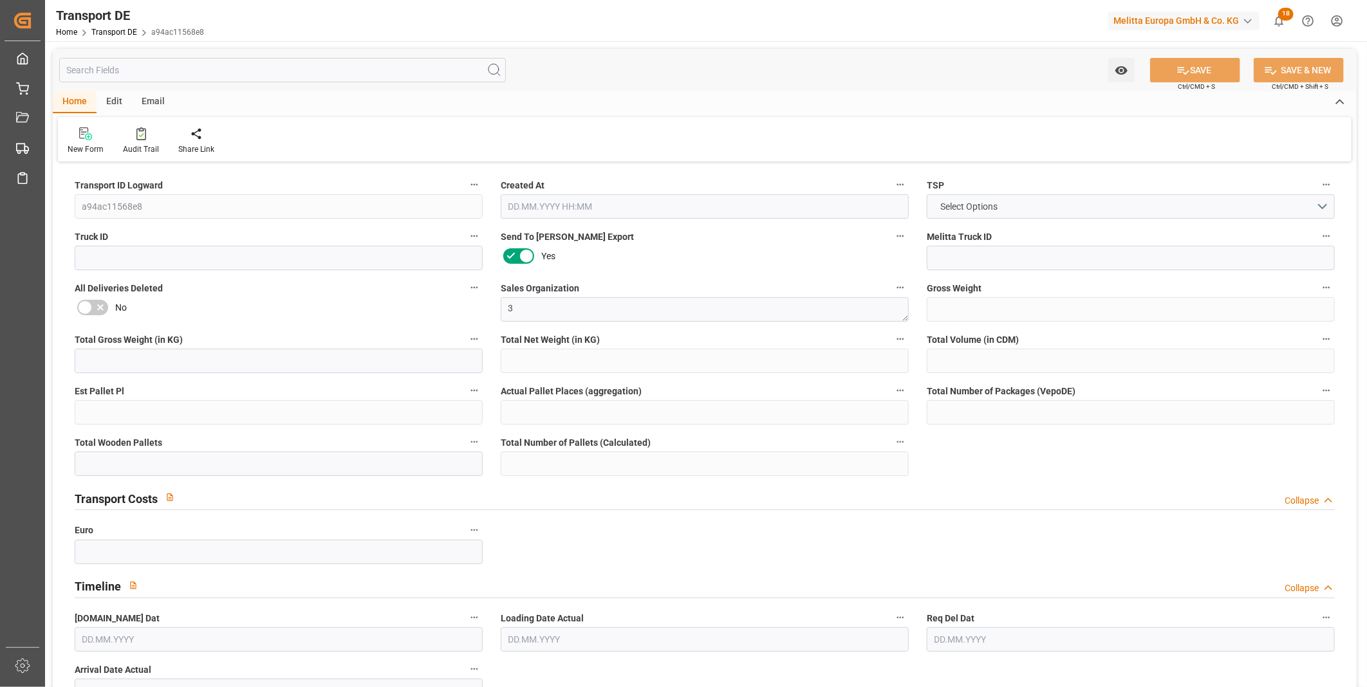
type input "6958.976"
type input "5747.204"
type input "4798.012"
type input "42586.32"
type input "26"
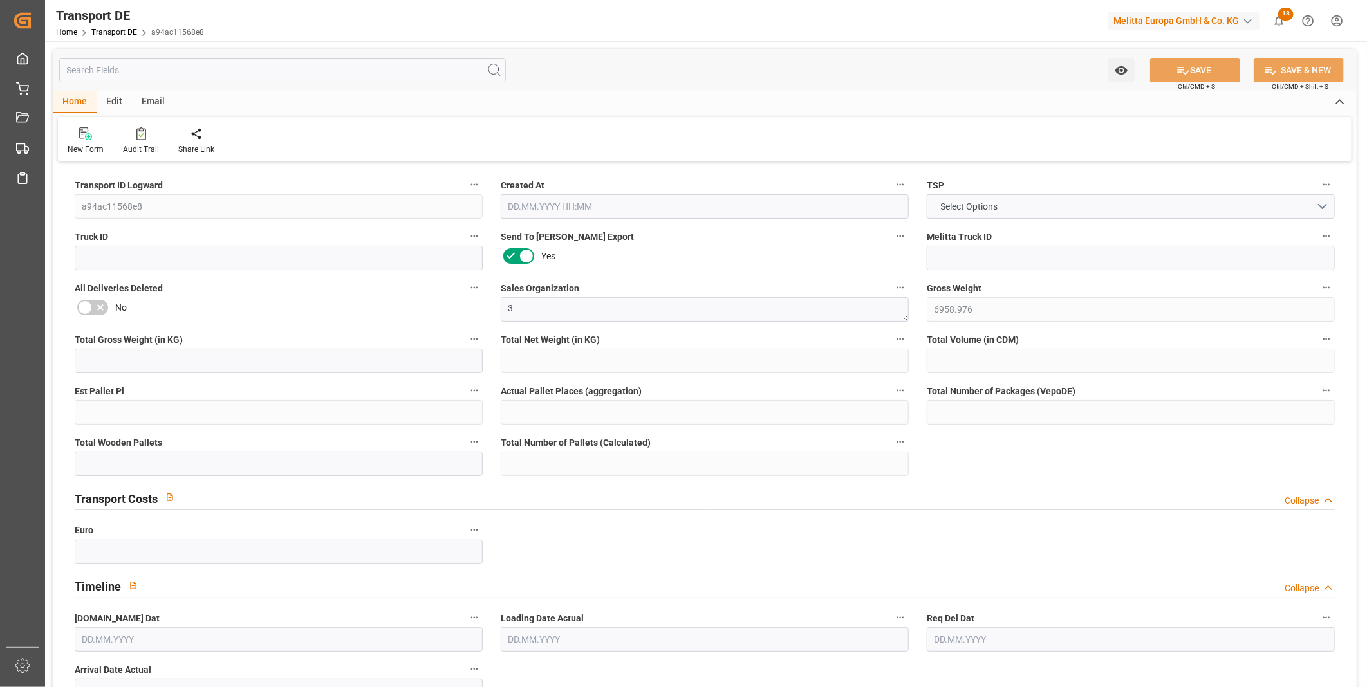
type input "0"
type input "45"
type input "33"
type input "0"
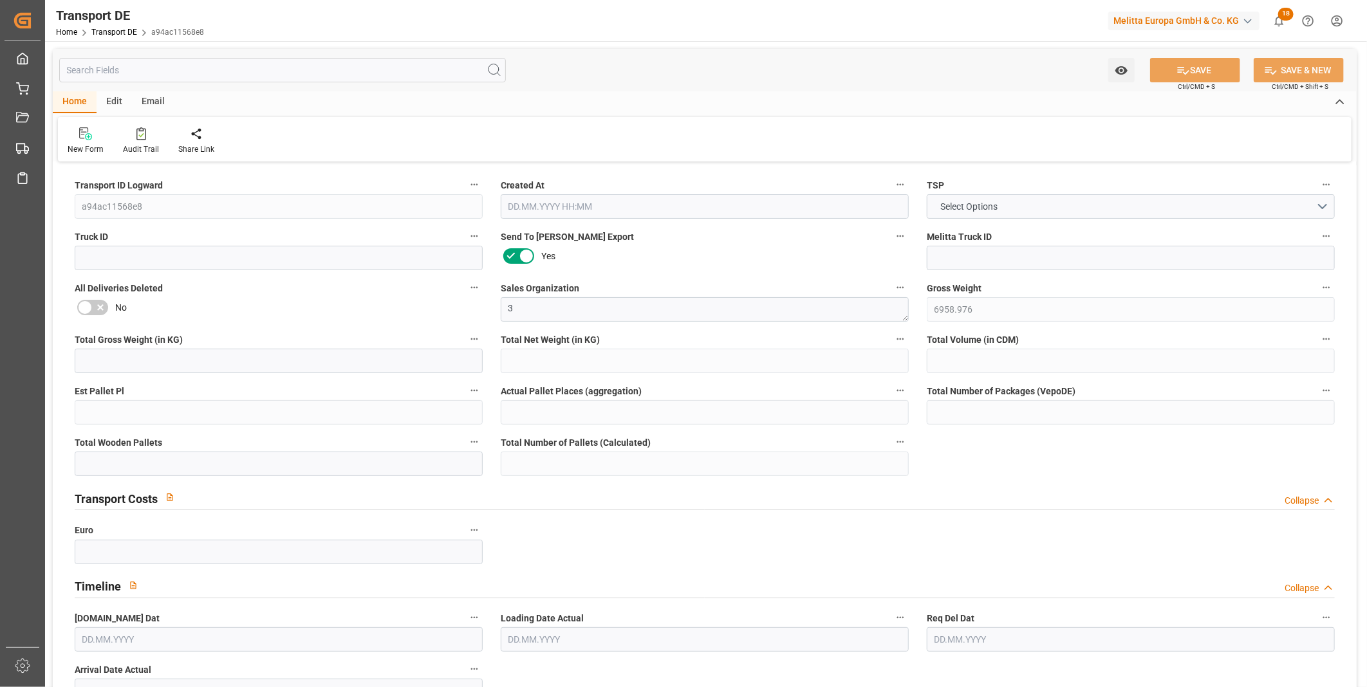
type input "0"
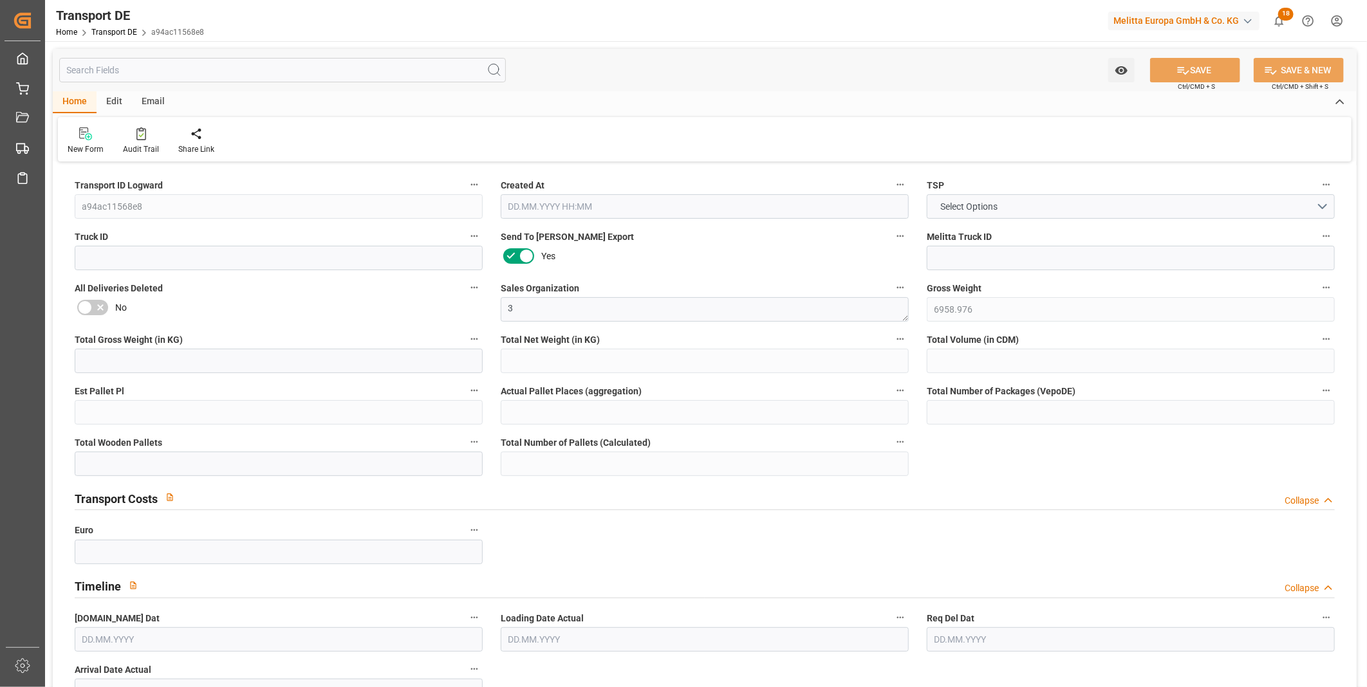
type input "0"
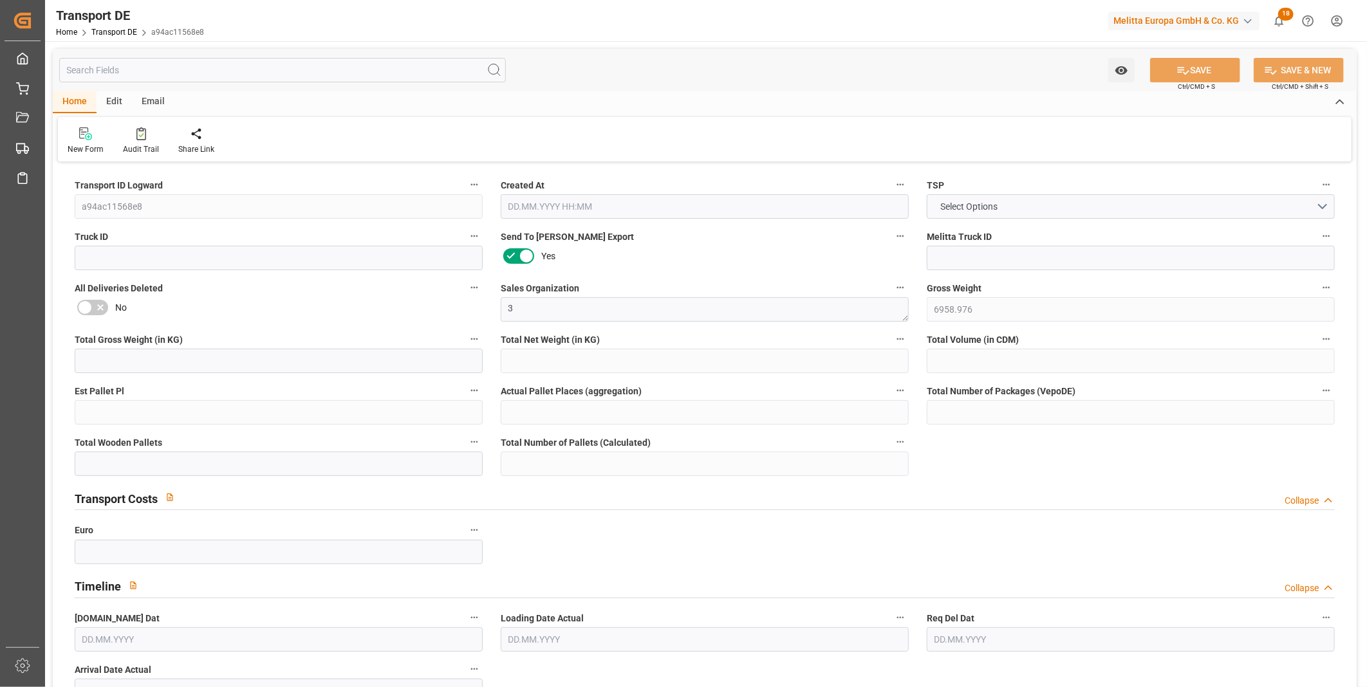
type input "23"
type input "1"
type input "9"
type input "0"
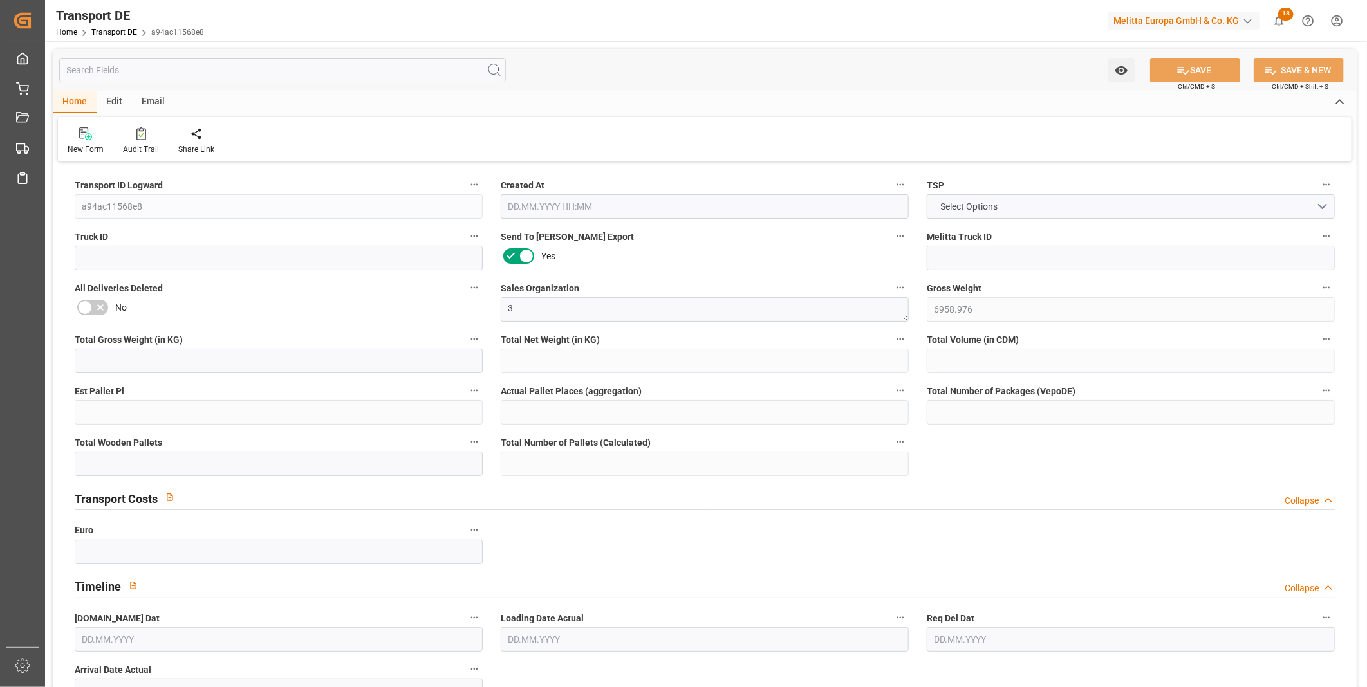
type input "0"
type input "[DATE] 08:51"
type input "[DATE]"
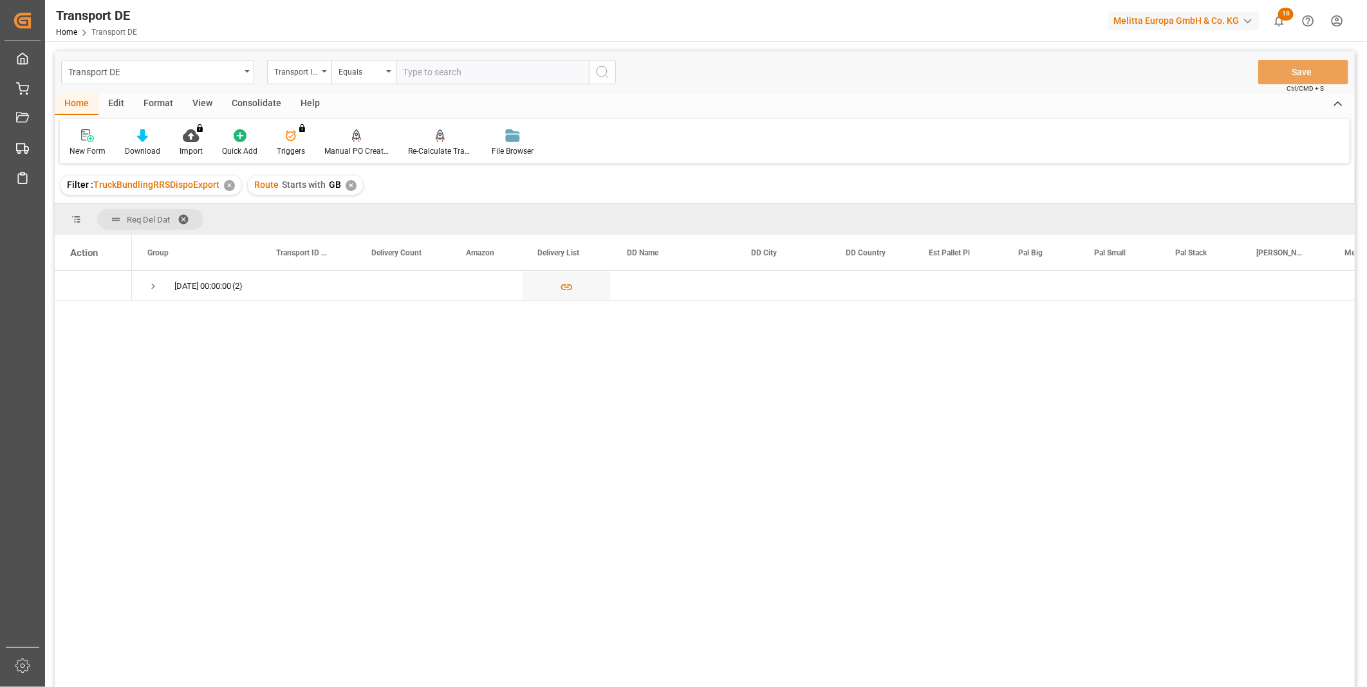
click at [261, 101] on div "Consolidate" at bounding box center [256, 104] width 69 height 22
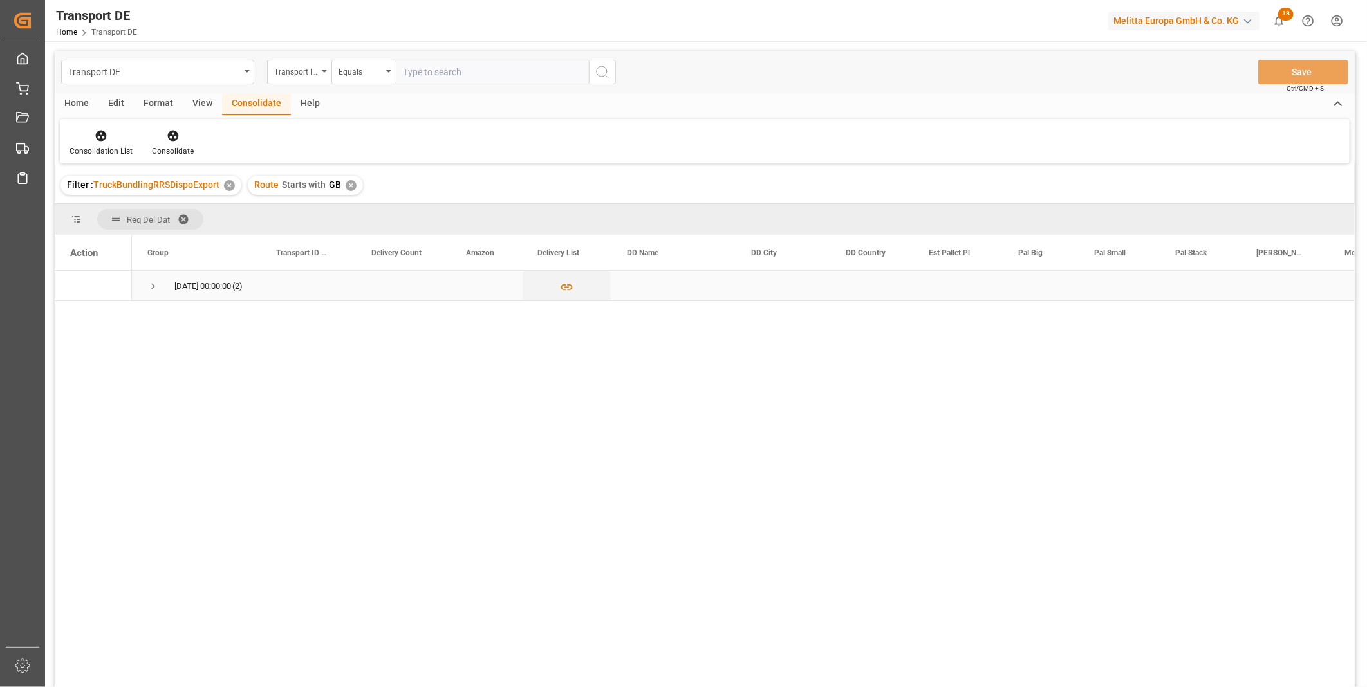
click at [152, 281] on span "Press SPACE to select this row." at bounding box center [153, 287] width 12 height 12
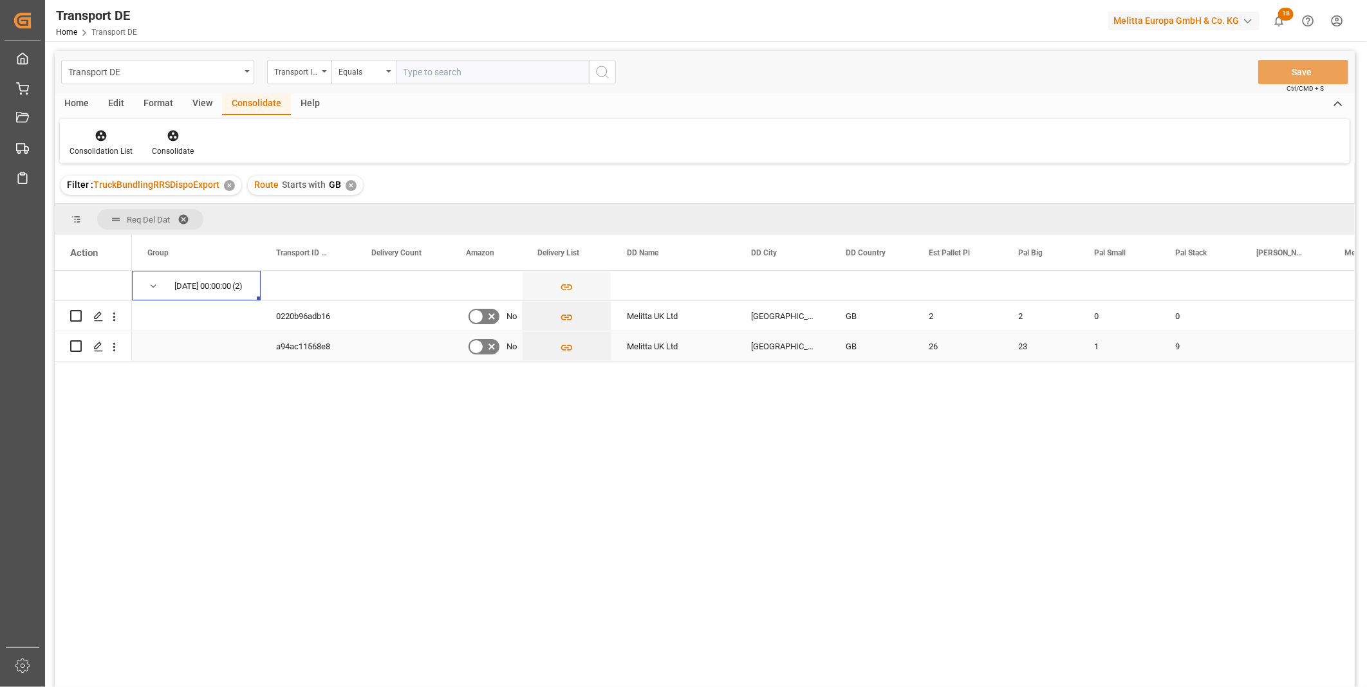
click at [75, 344] on input "Press Space to toggle row selection (unchecked)" at bounding box center [76, 346] width 12 height 12
checkbox input "true"
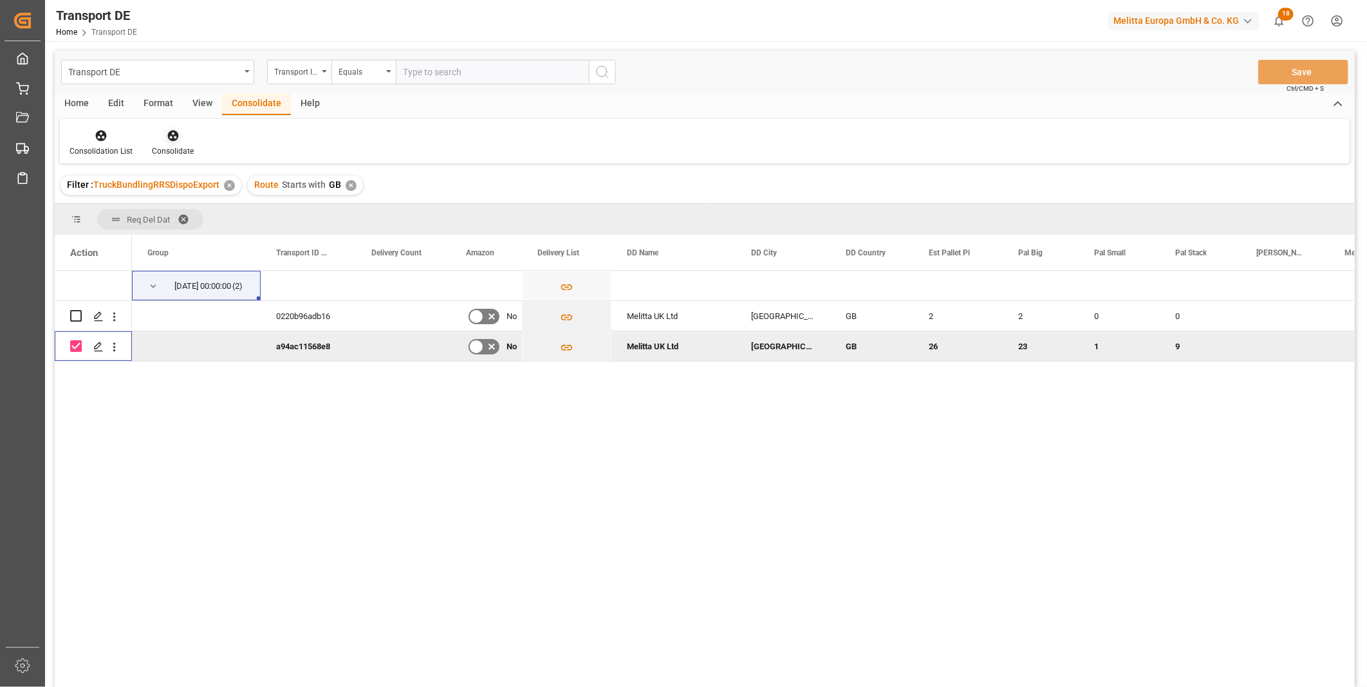
click at [176, 133] on icon at bounding box center [173, 135] width 13 height 13
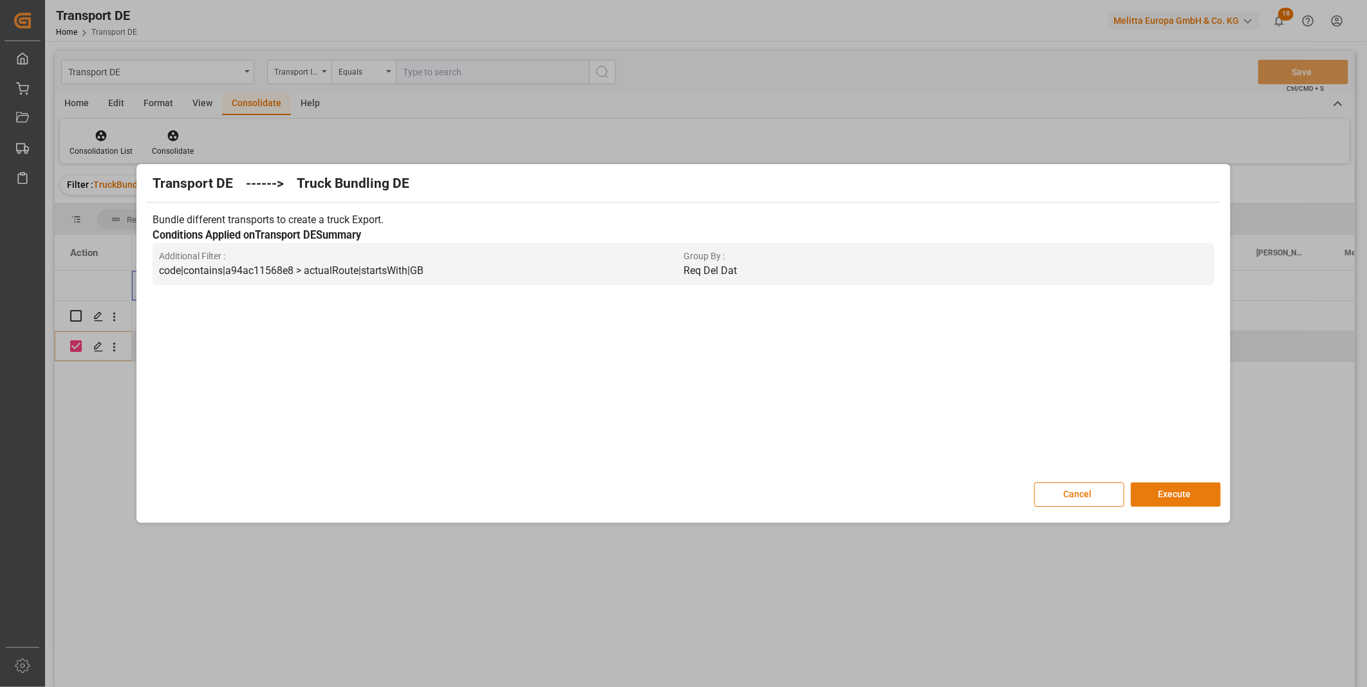
click at [1174, 488] on button "Execute" at bounding box center [1175, 495] width 90 height 24
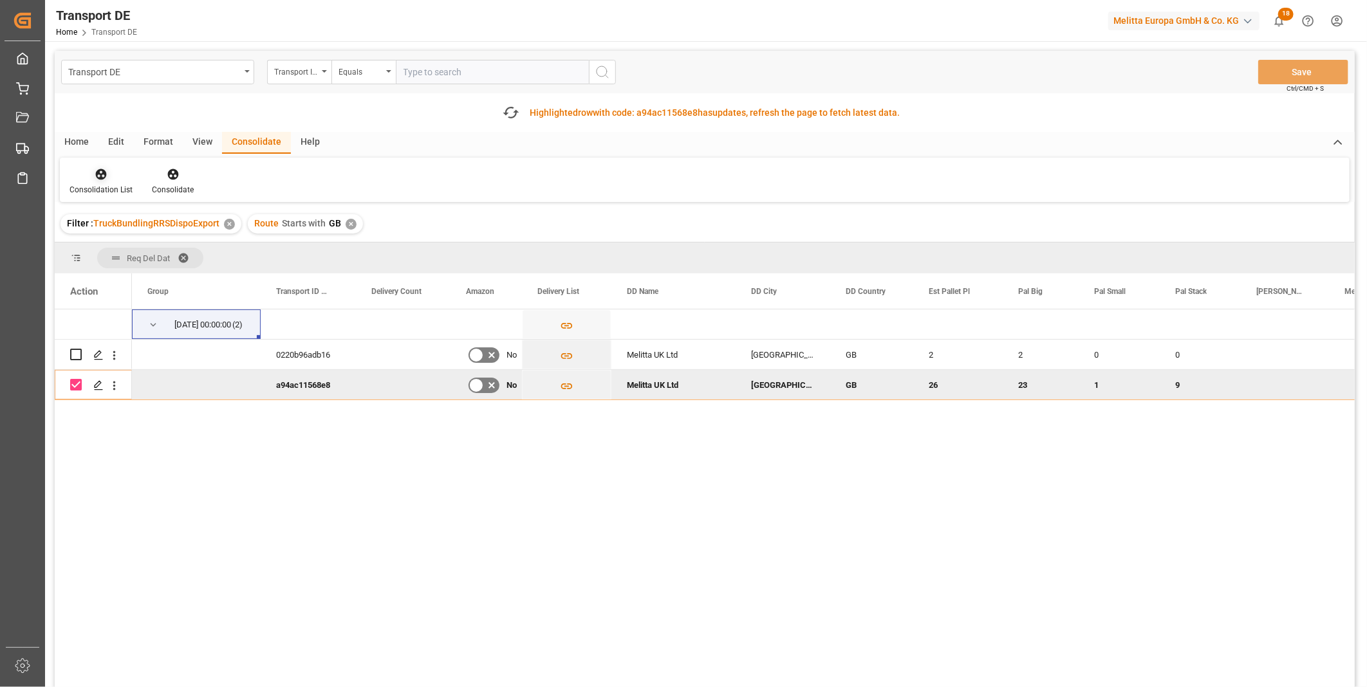
click at [115, 188] on div "Consolidation List" at bounding box center [100, 190] width 63 height 12
click at [155, 268] on div "Truck Bundling RRS Dispo Export" at bounding box center [147, 273] width 134 height 14
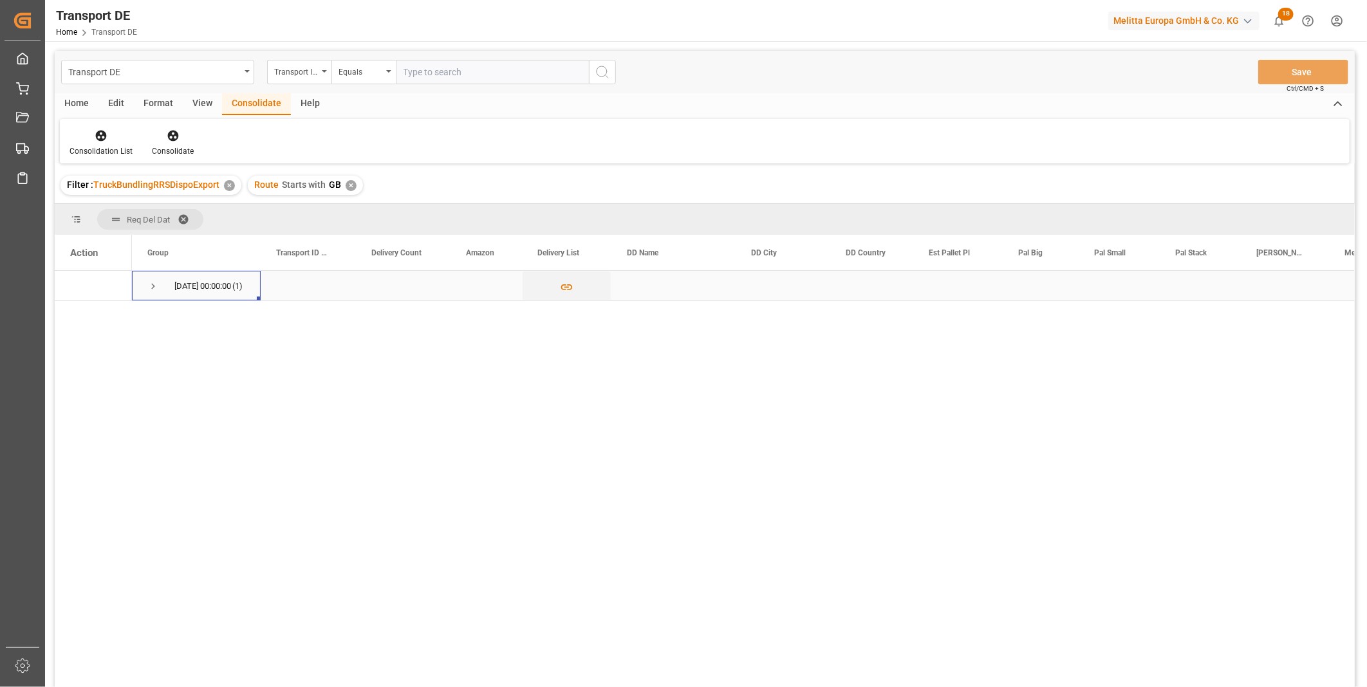
click at [149, 281] on span "Press SPACE to select this row." at bounding box center [153, 287] width 12 height 12
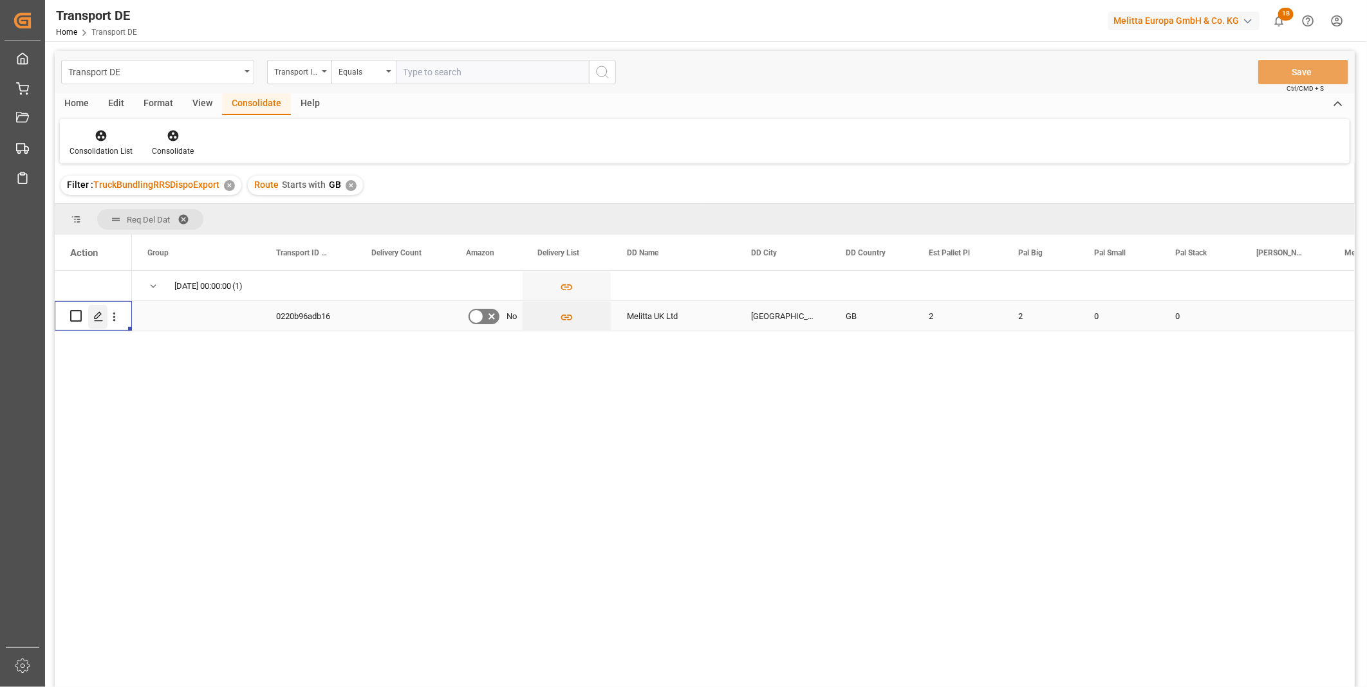
click at [104, 317] on div "Press SPACE to select this row." at bounding box center [97, 317] width 19 height 24
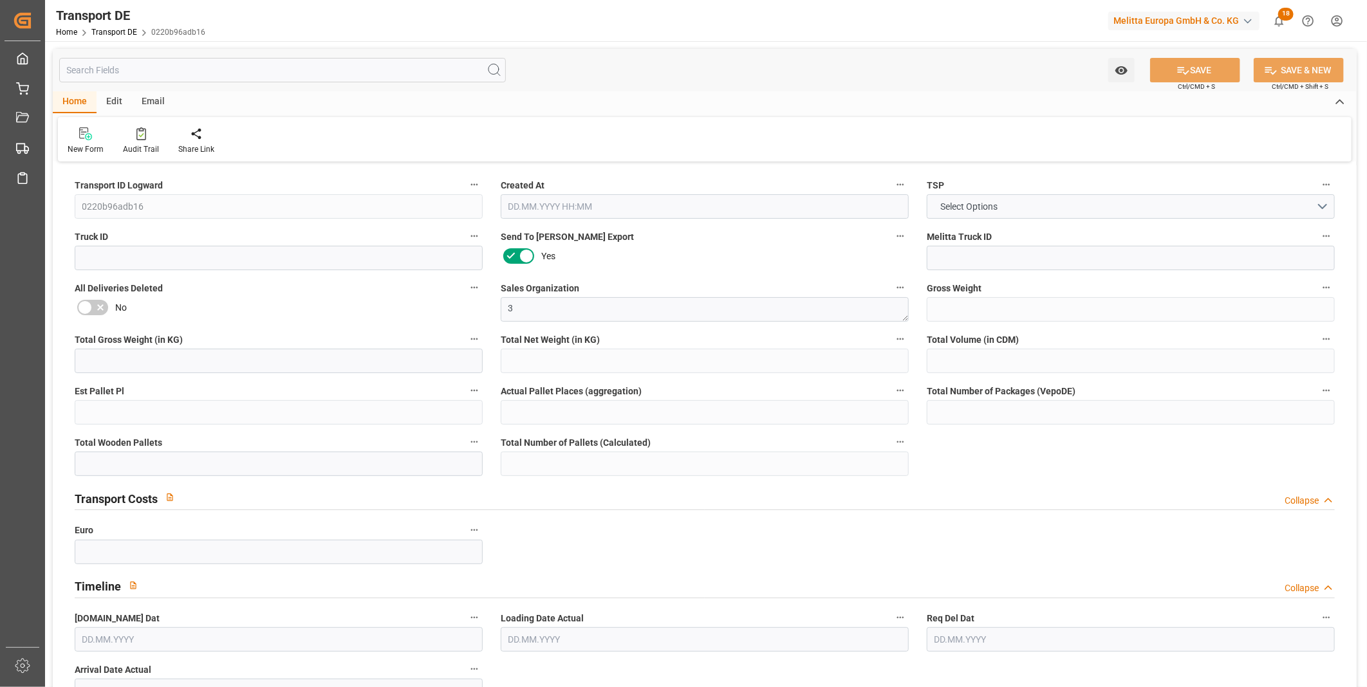
type input "466"
type input "418.656"
type input "368.64"
type input "3257.28"
type input "2"
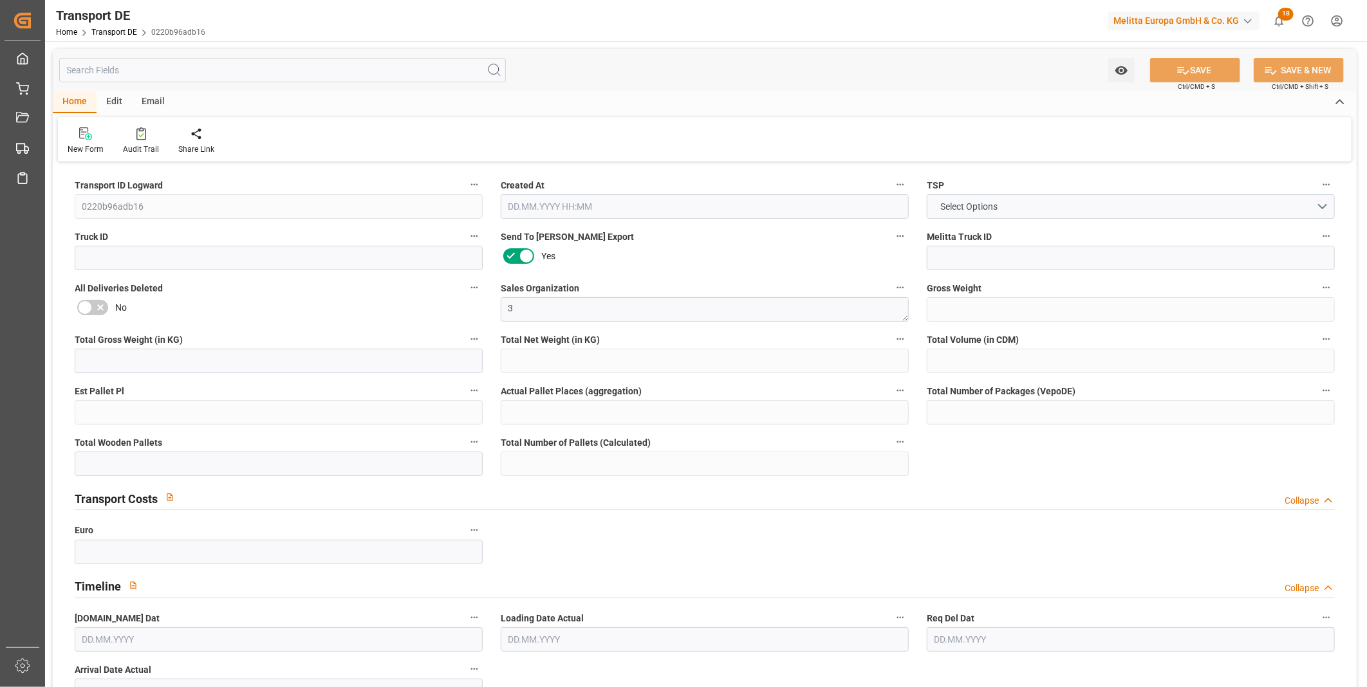
type input "0"
type input "2"
type input "0"
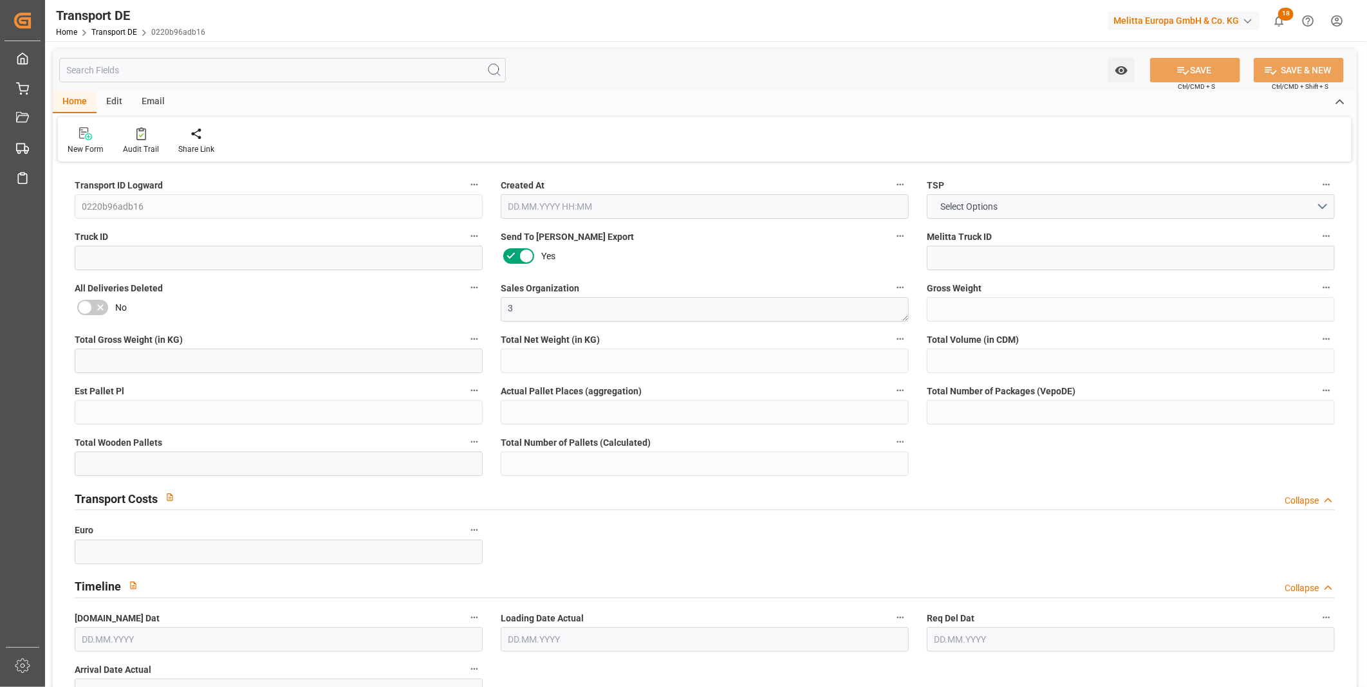
type input "0"
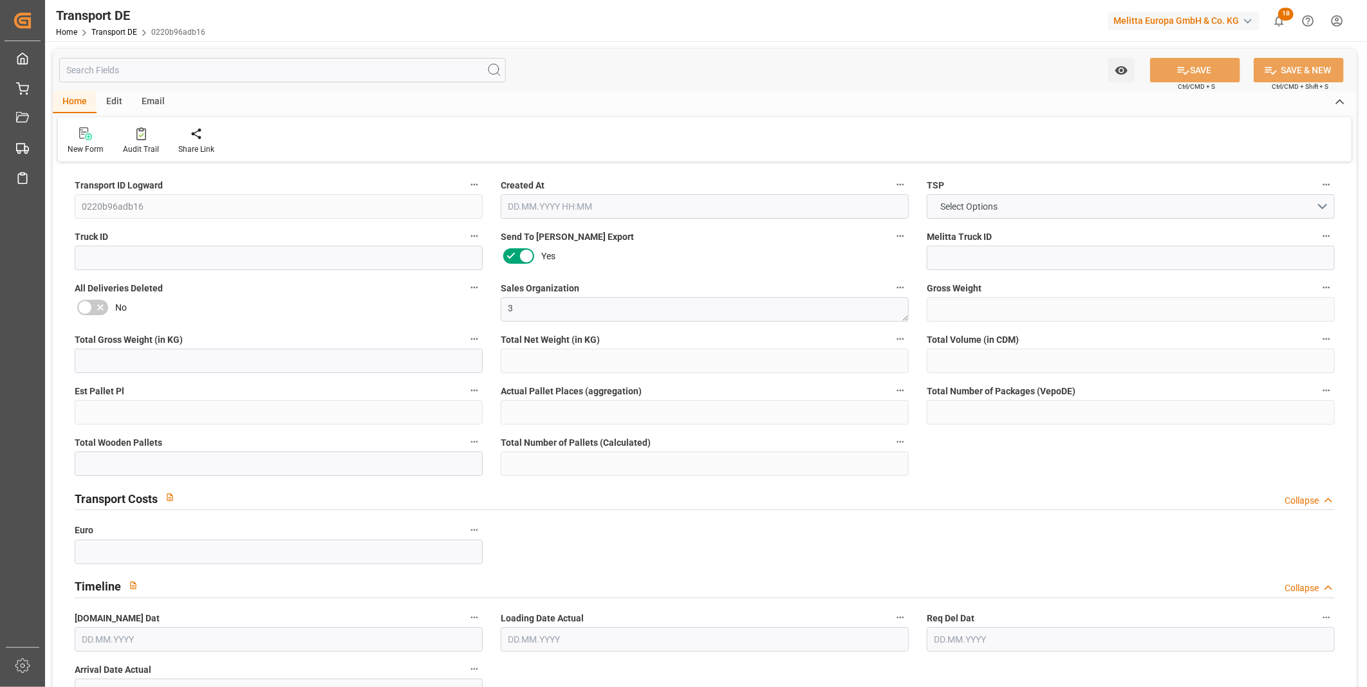
type input "0"
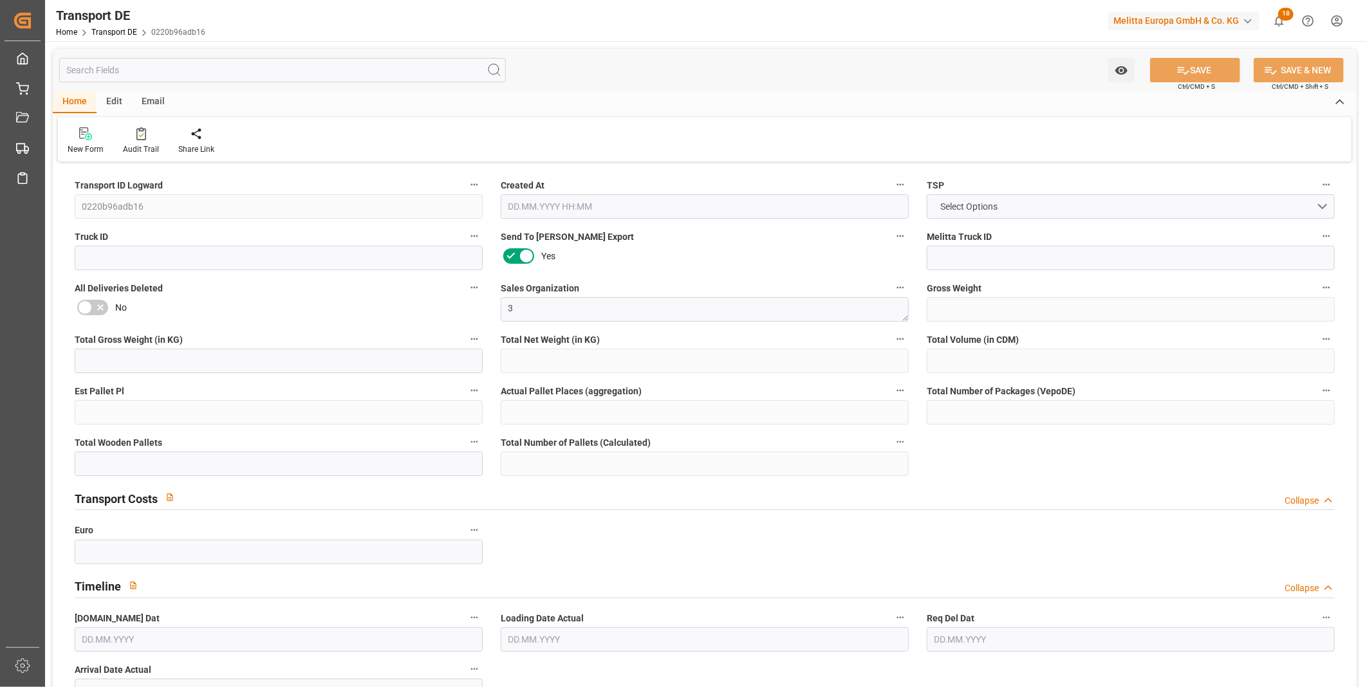
type input "2"
type input "0"
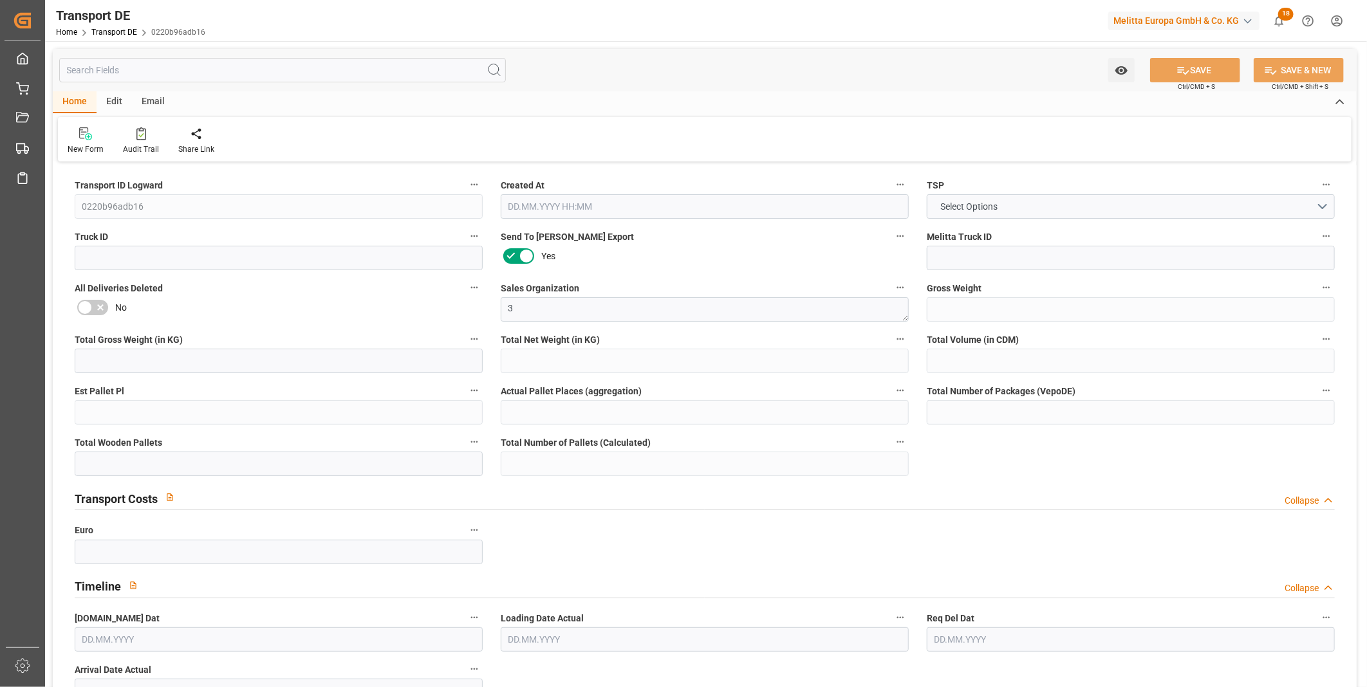
type input "0"
type input "[DATE] 08:52"
type input "[DATE]"
click at [965, 258] on input at bounding box center [1130, 258] width 408 height 24
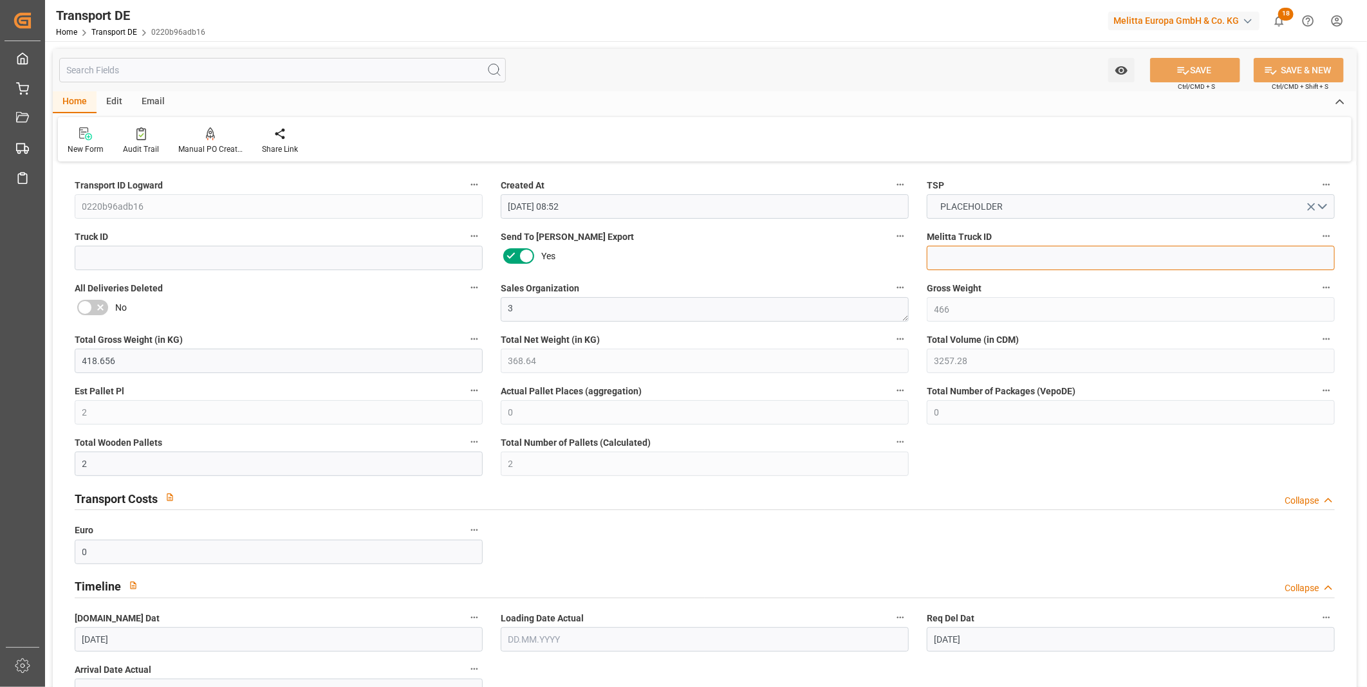
paste input "600002445"
type input "600002445"
click at [200, 254] on input at bounding box center [279, 258] width 408 height 24
paste input "d73ca627d410"
type input "d73ca627d410"
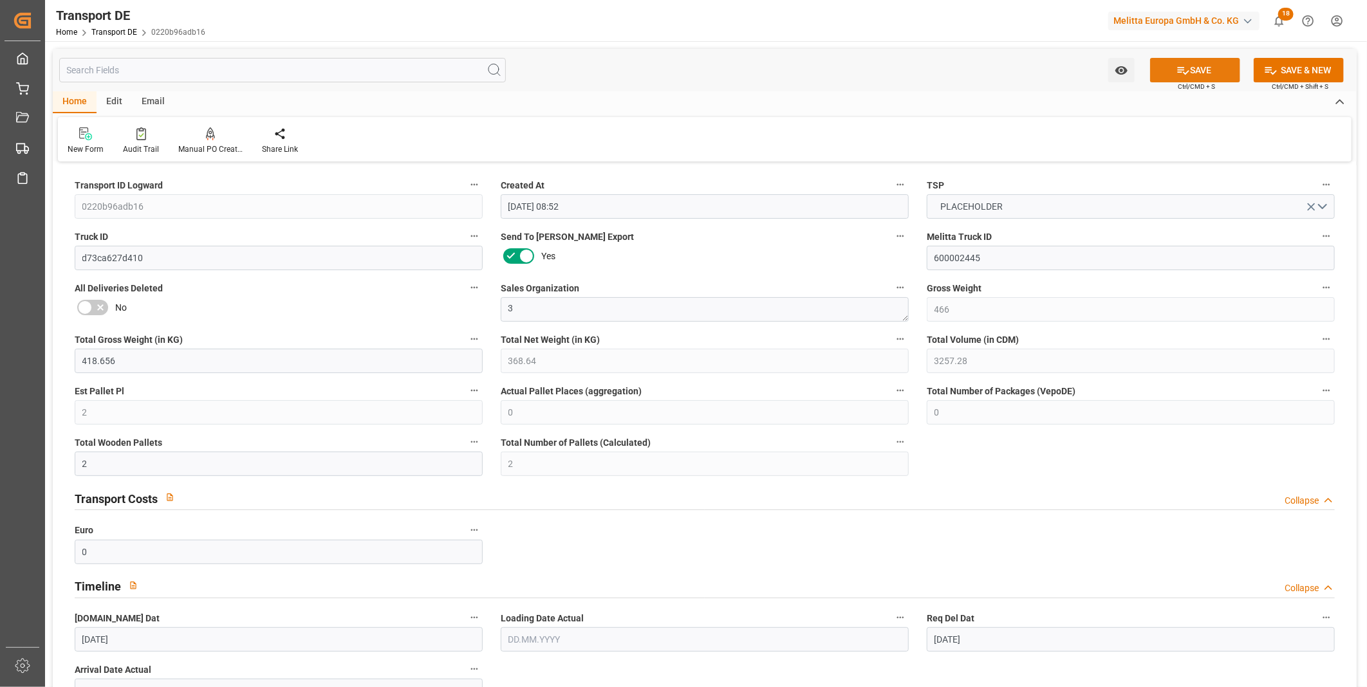
click at [1203, 76] on button "SAVE" at bounding box center [1195, 70] width 90 height 24
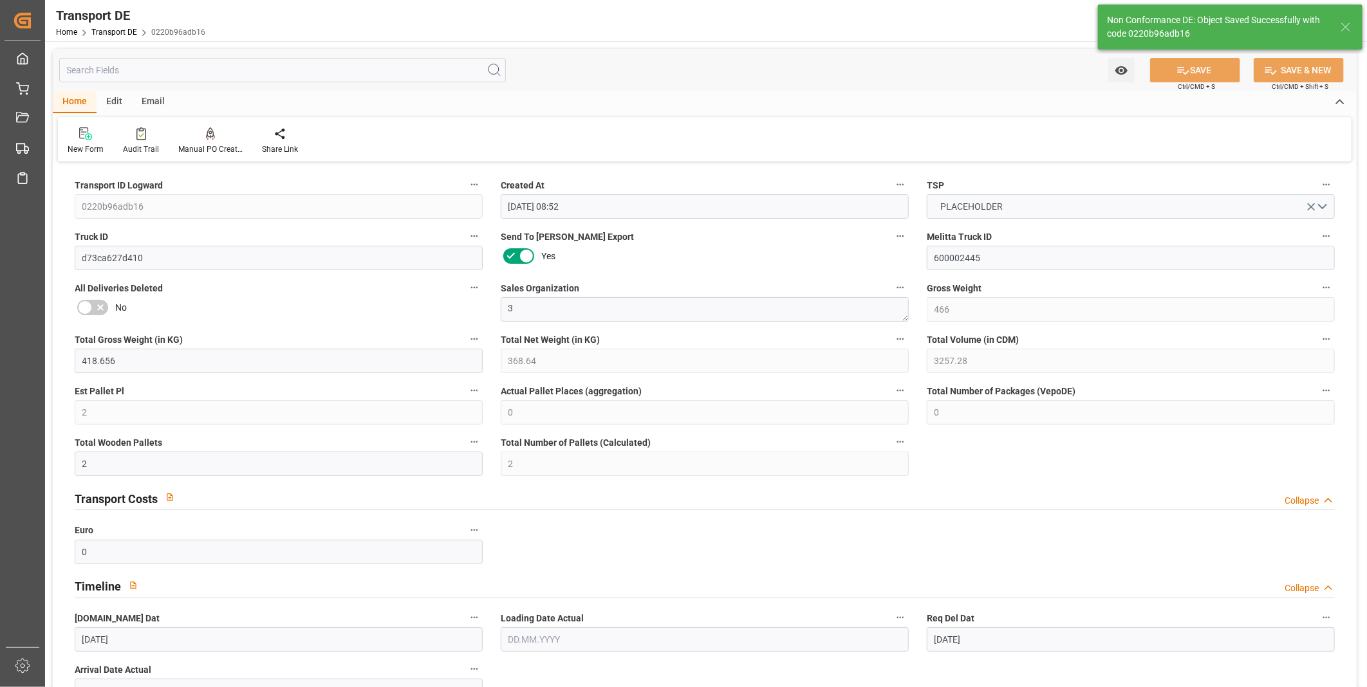
type input "DE 126011900"
type input "0"
type input "1"
type input "0"
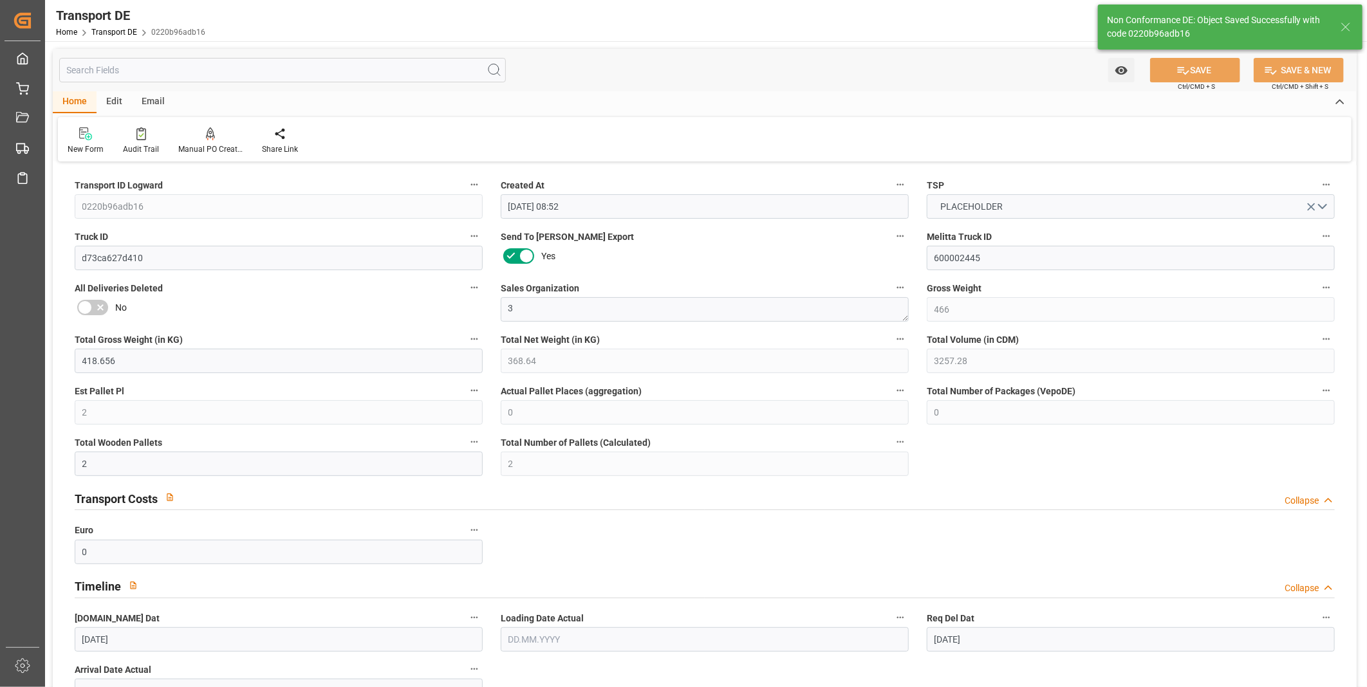
type input "48"
type input "42.472"
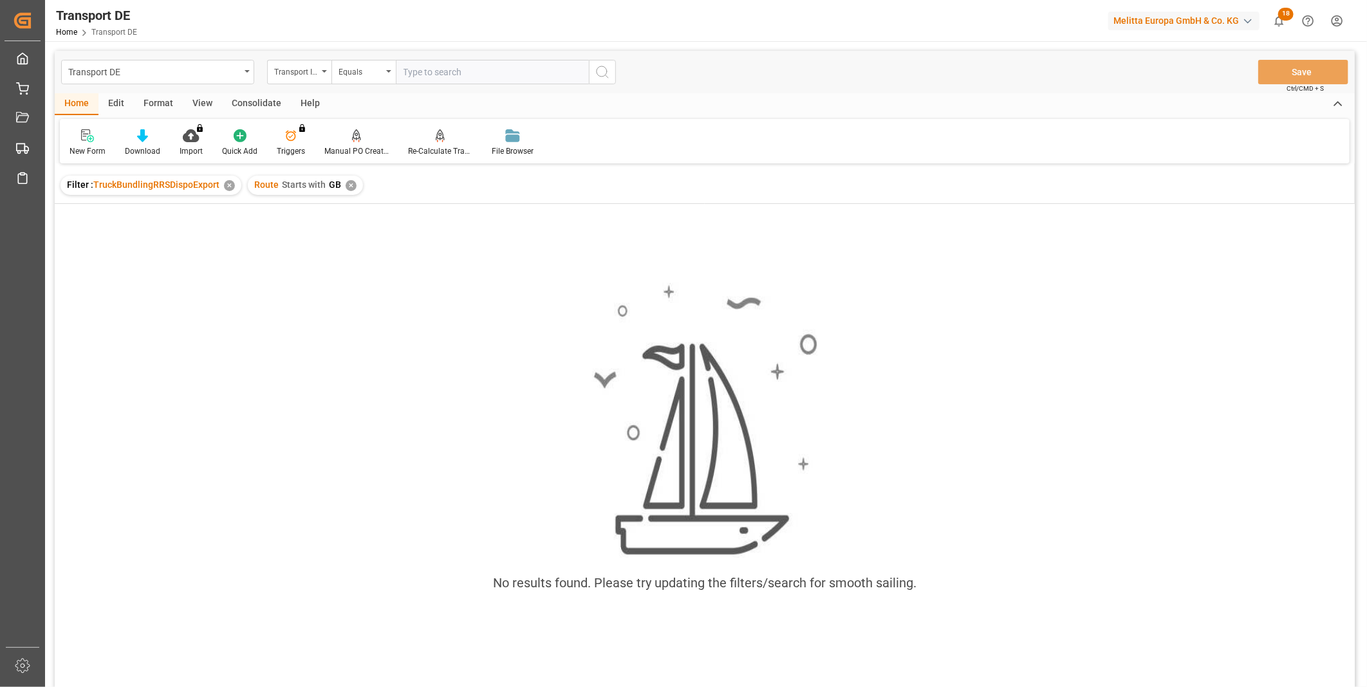
click at [252, 98] on div "Consolidate" at bounding box center [256, 104] width 69 height 22
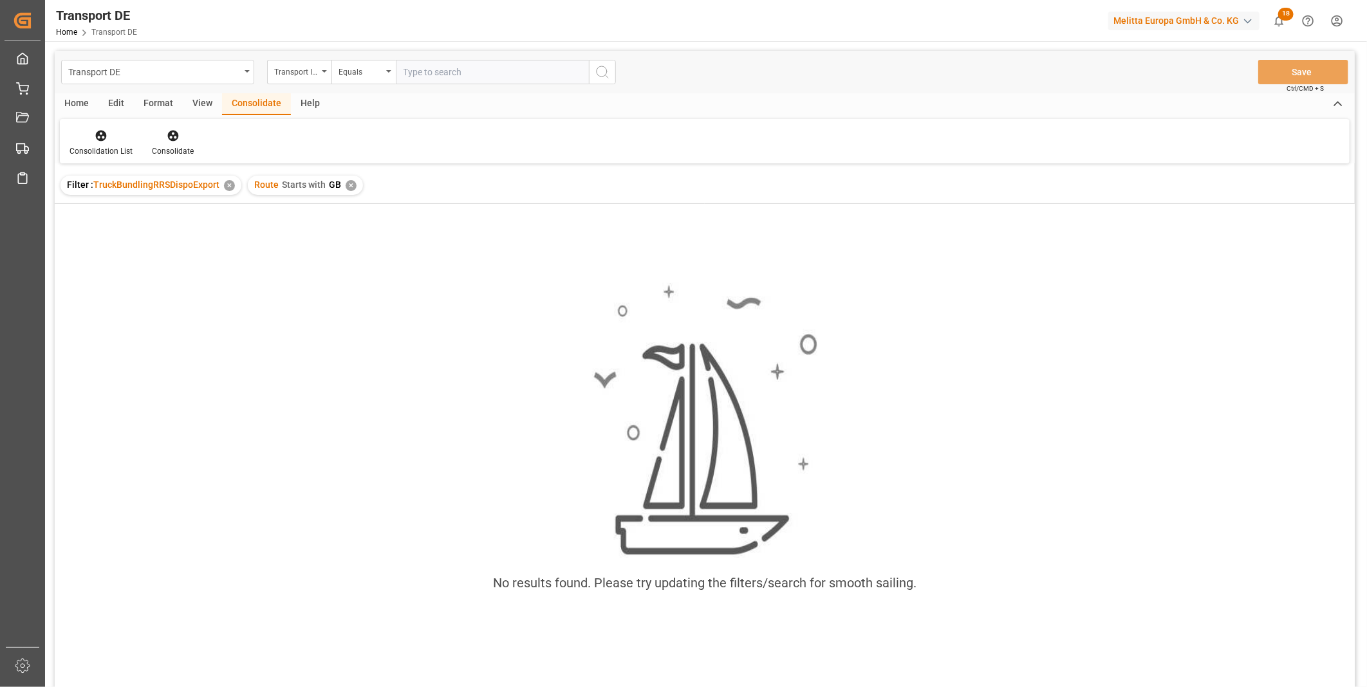
click at [97, 131] on icon at bounding box center [101, 136] width 11 height 11
click at [146, 232] on div "Truck Bundling RRS Dispo Export" at bounding box center [147, 235] width 134 height 14
click at [353, 178] on div "Route Starts with GB ✕" at bounding box center [305, 185] width 115 height 19
click at [349, 183] on div "✕" at bounding box center [350, 185] width 11 height 11
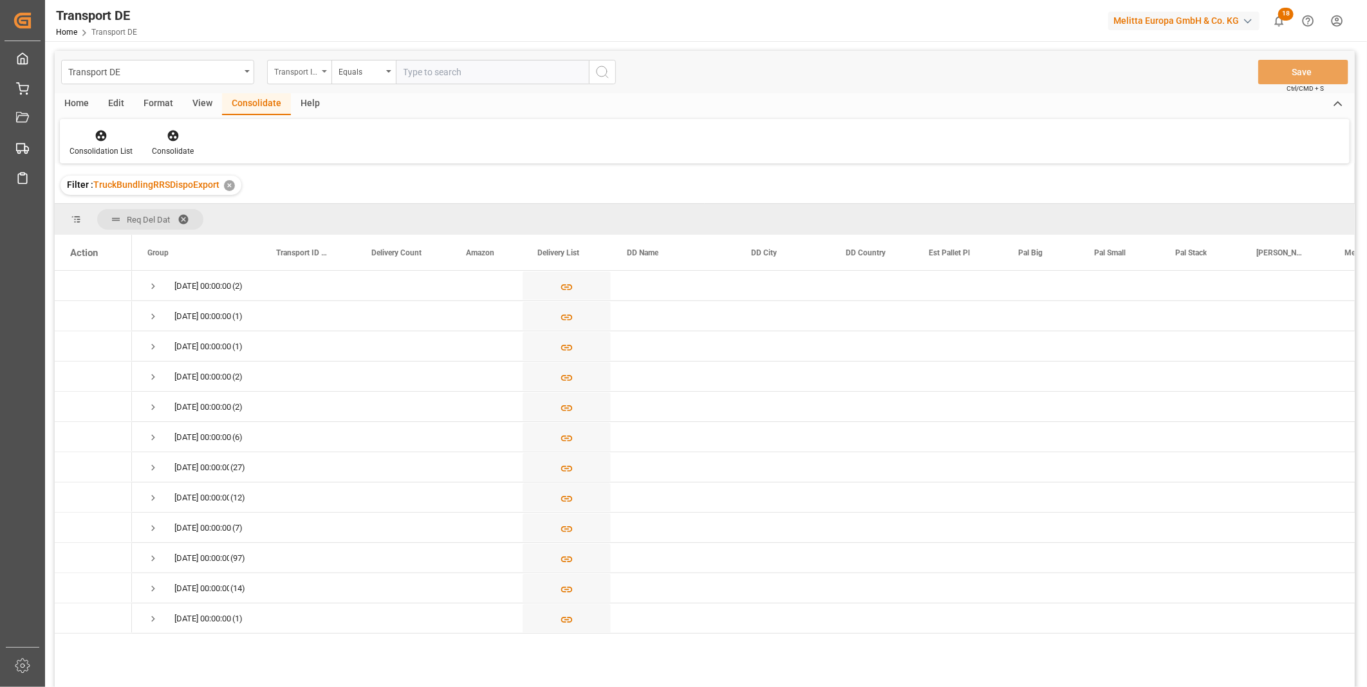
click at [316, 63] on div "Transport ID Logward" at bounding box center [296, 70] width 44 height 15
type input "Route"
click at [322, 127] on div "Route" at bounding box center [364, 131] width 192 height 27
click at [371, 63] on div "Equals" at bounding box center [360, 70] width 44 height 15
click at [374, 205] on div "Starts with" at bounding box center [428, 212] width 192 height 27
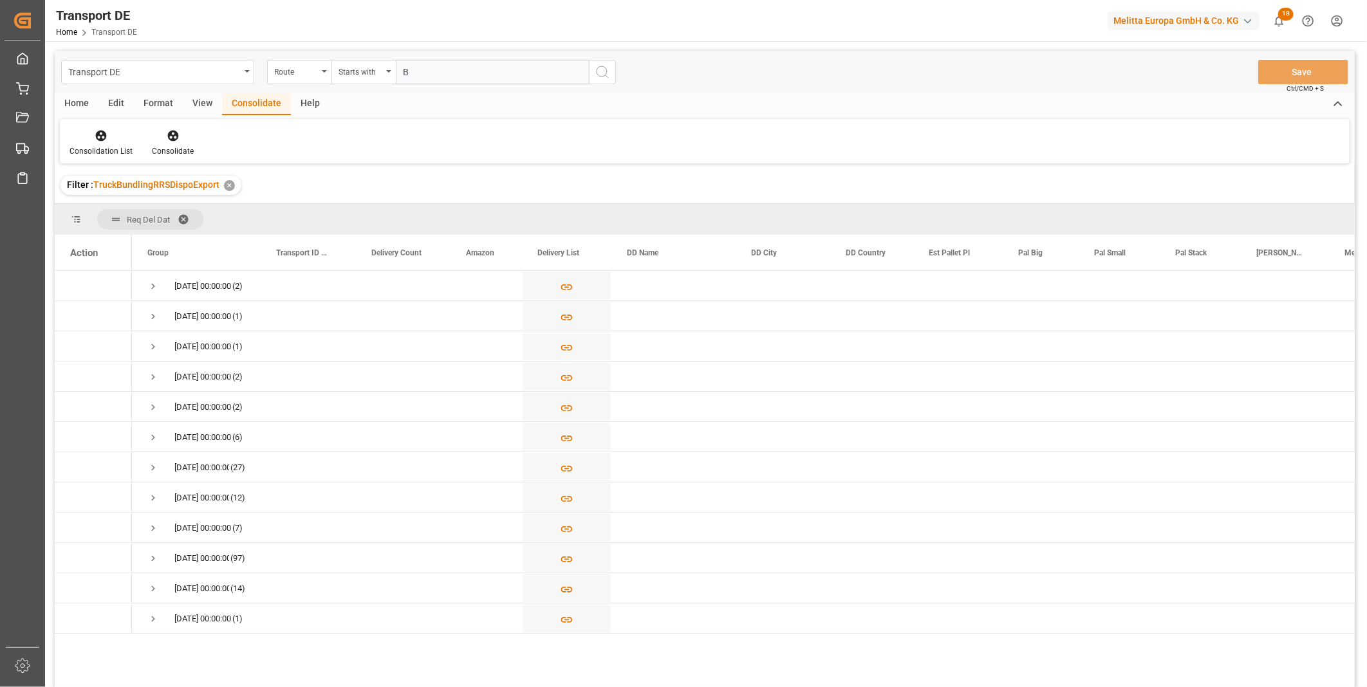
type input "BO"
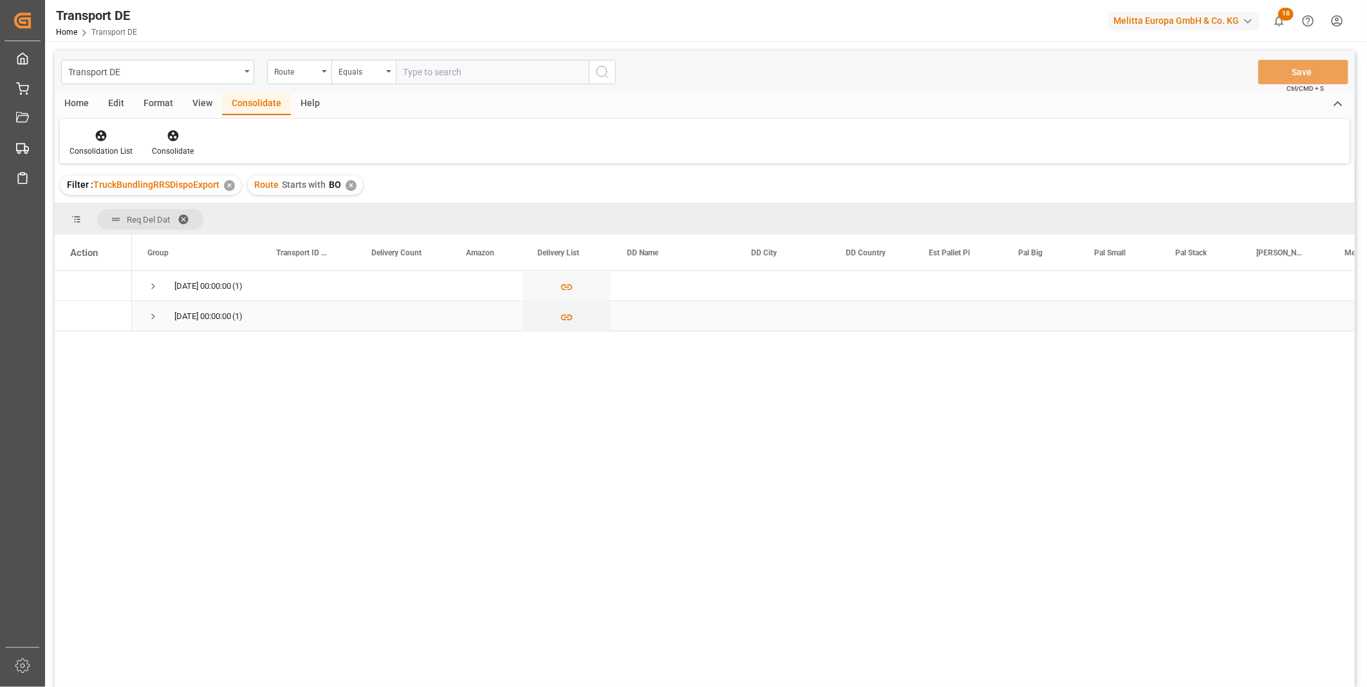
click at [155, 322] on span "Press SPACE to select this row." at bounding box center [153, 317] width 12 height 12
click at [152, 281] on span "Press SPACE to select this row." at bounding box center [153, 287] width 12 height 12
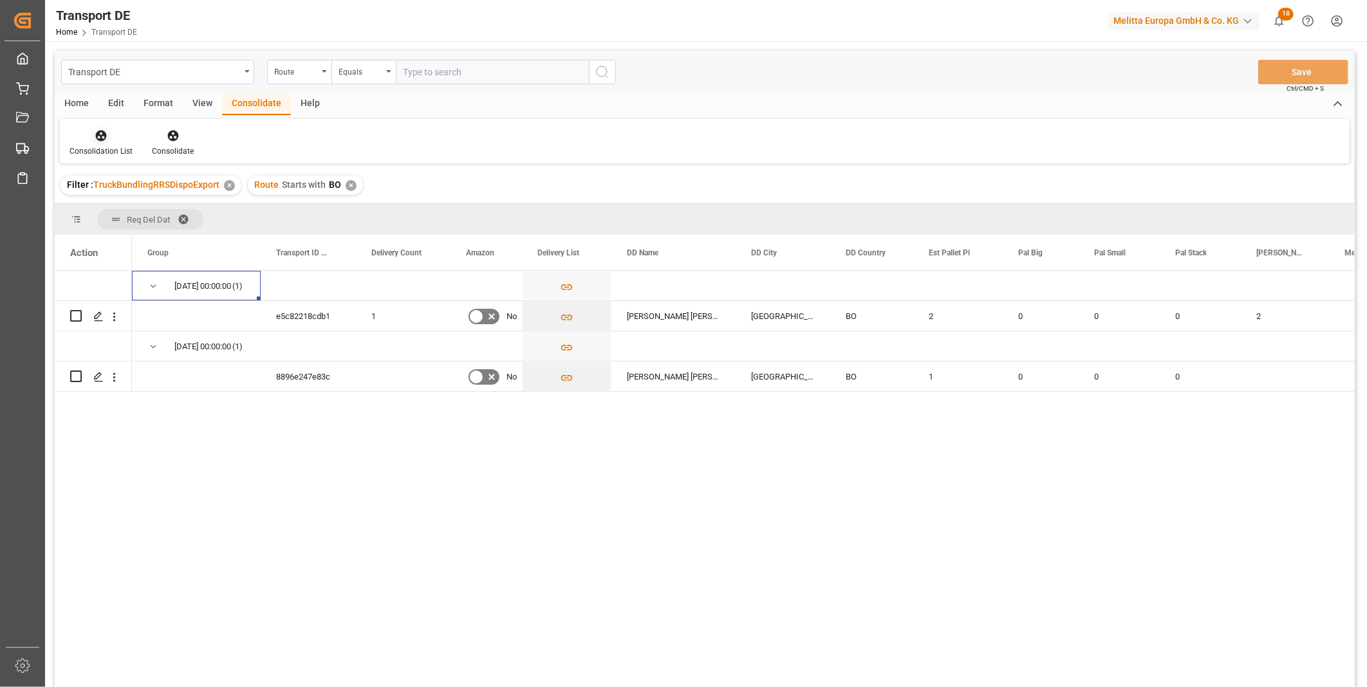
click at [105, 136] on icon at bounding box center [101, 136] width 11 height 11
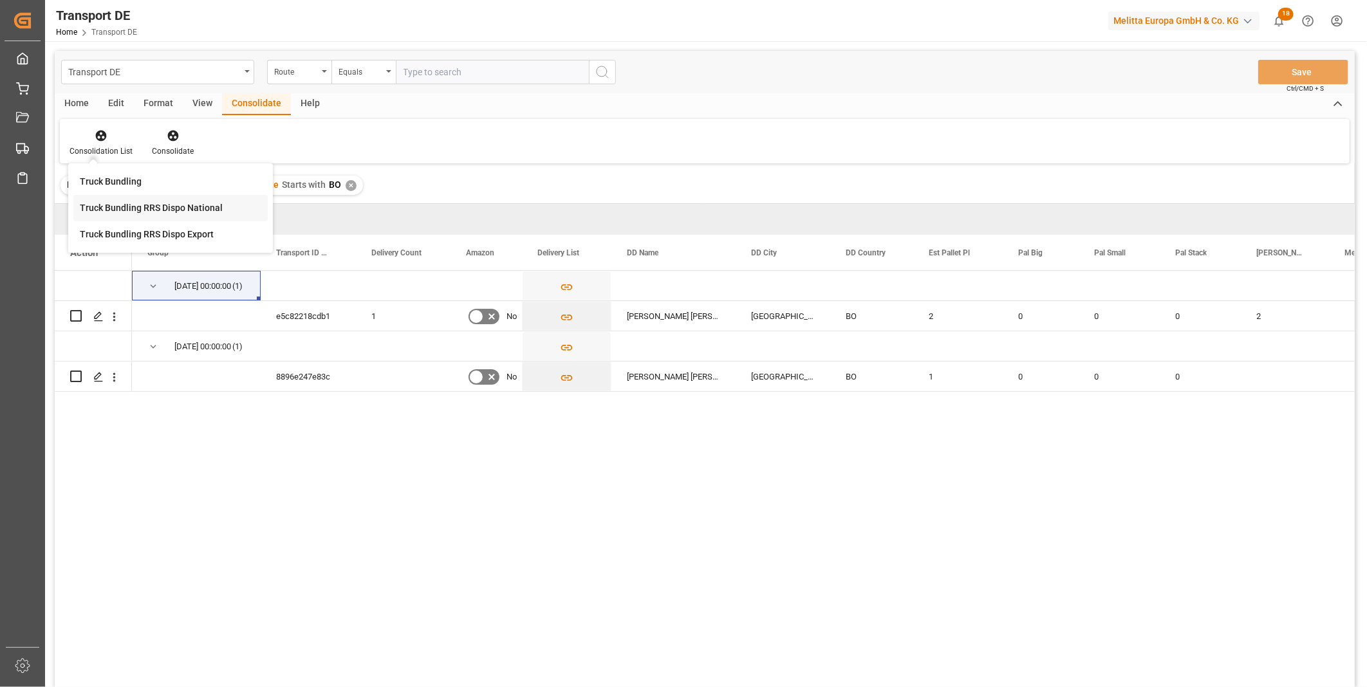
click at [145, 207] on div "Truck Bundling RRS Dispo National" at bounding box center [151, 208] width 143 height 14
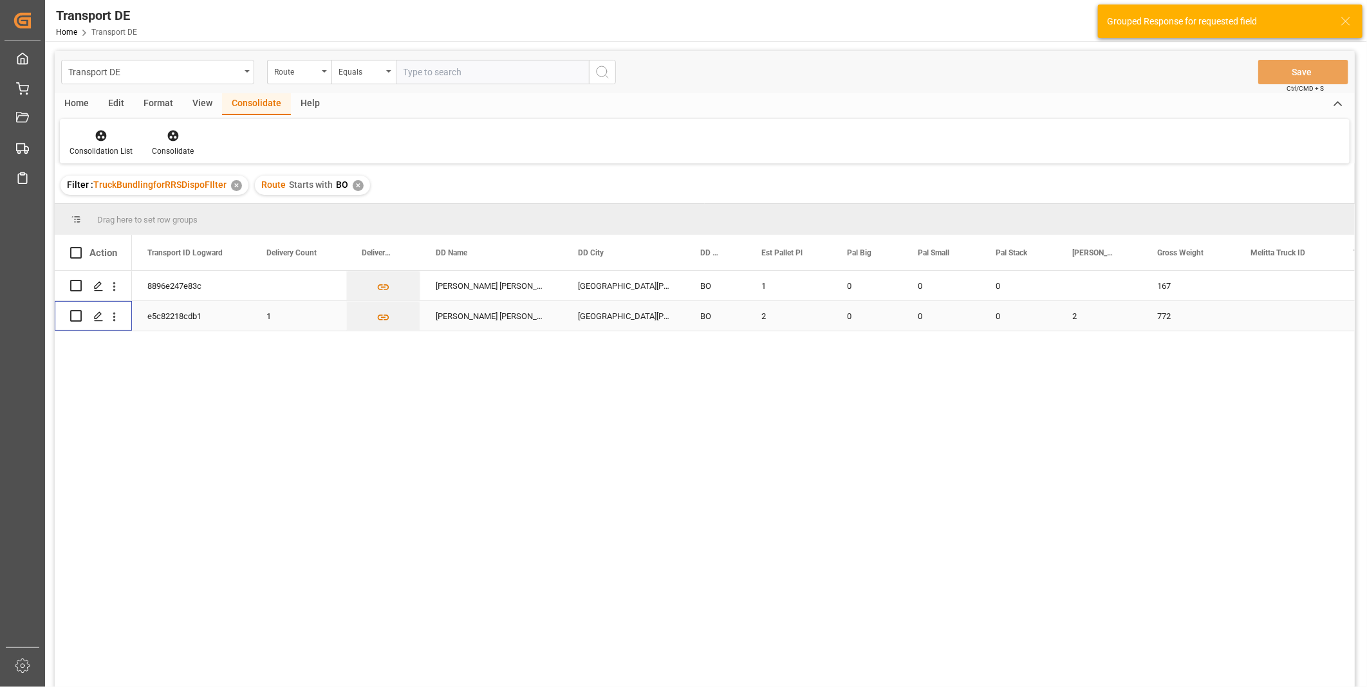
click at [78, 311] on input "Press Space to toggle row selection (unchecked)" at bounding box center [76, 316] width 12 height 12
checkbox input "true"
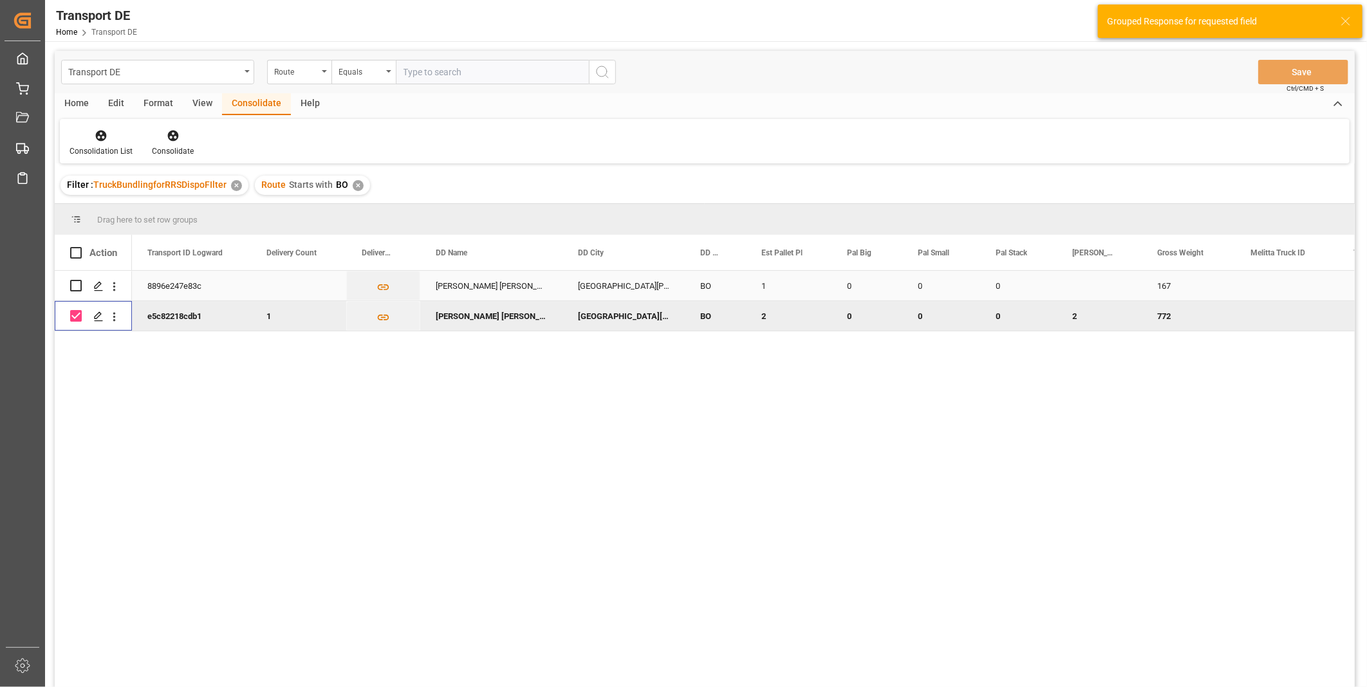
click at [78, 281] on input "Press Space to toggle row selection (unchecked)" at bounding box center [76, 286] width 12 height 12
checkbox input "true"
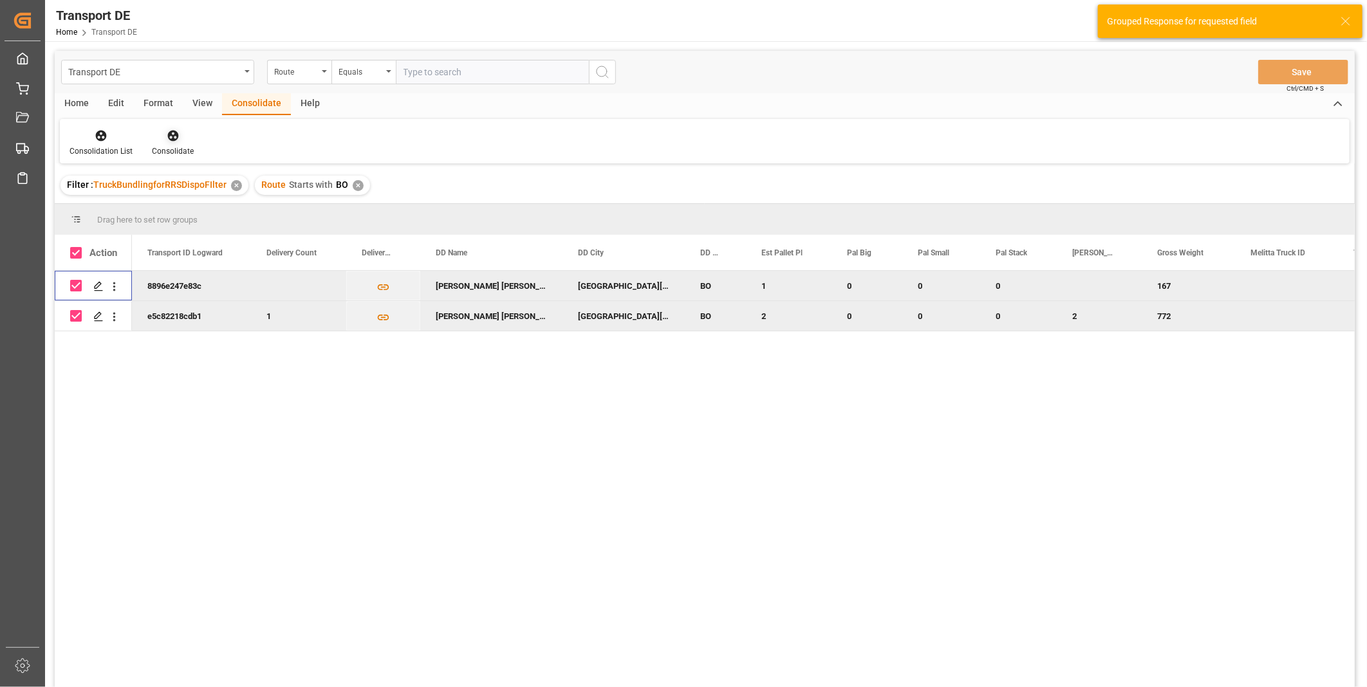
click at [168, 133] on icon at bounding box center [172, 136] width 11 height 11
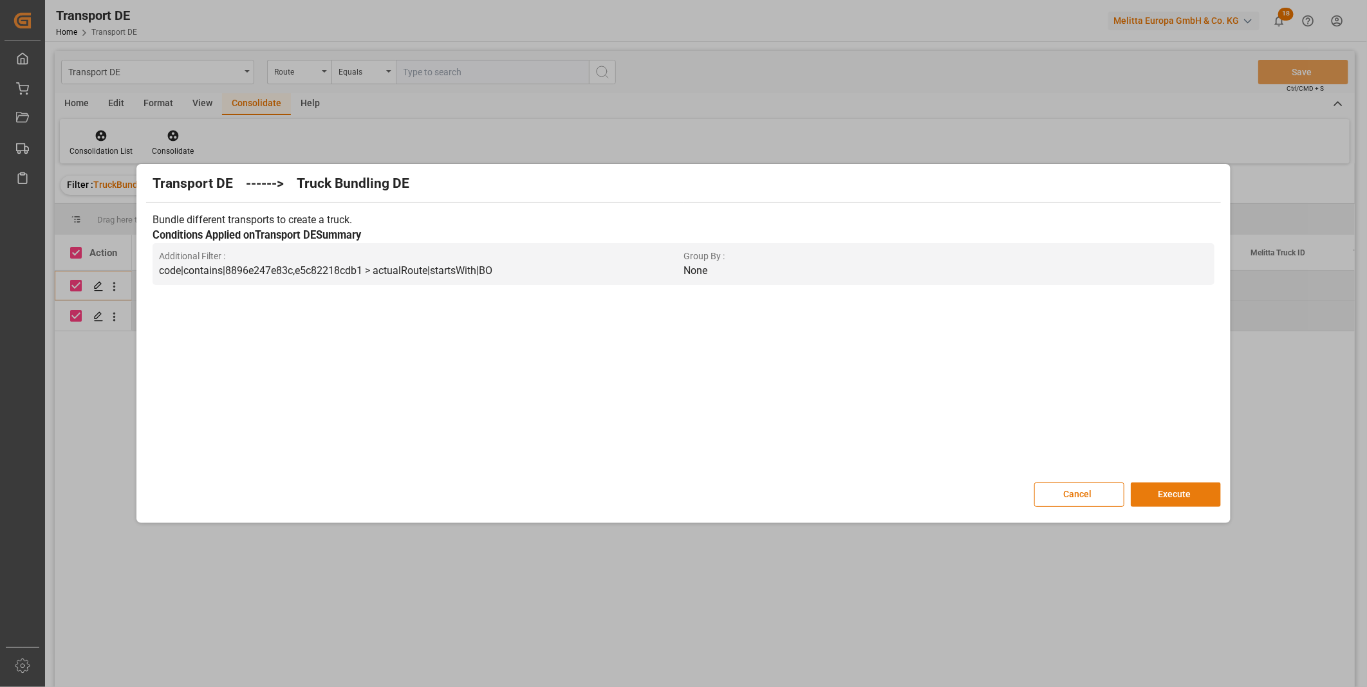
click at [1186, 494] on button "Execute" at bounding box center [1175, 495] width 90 height 24
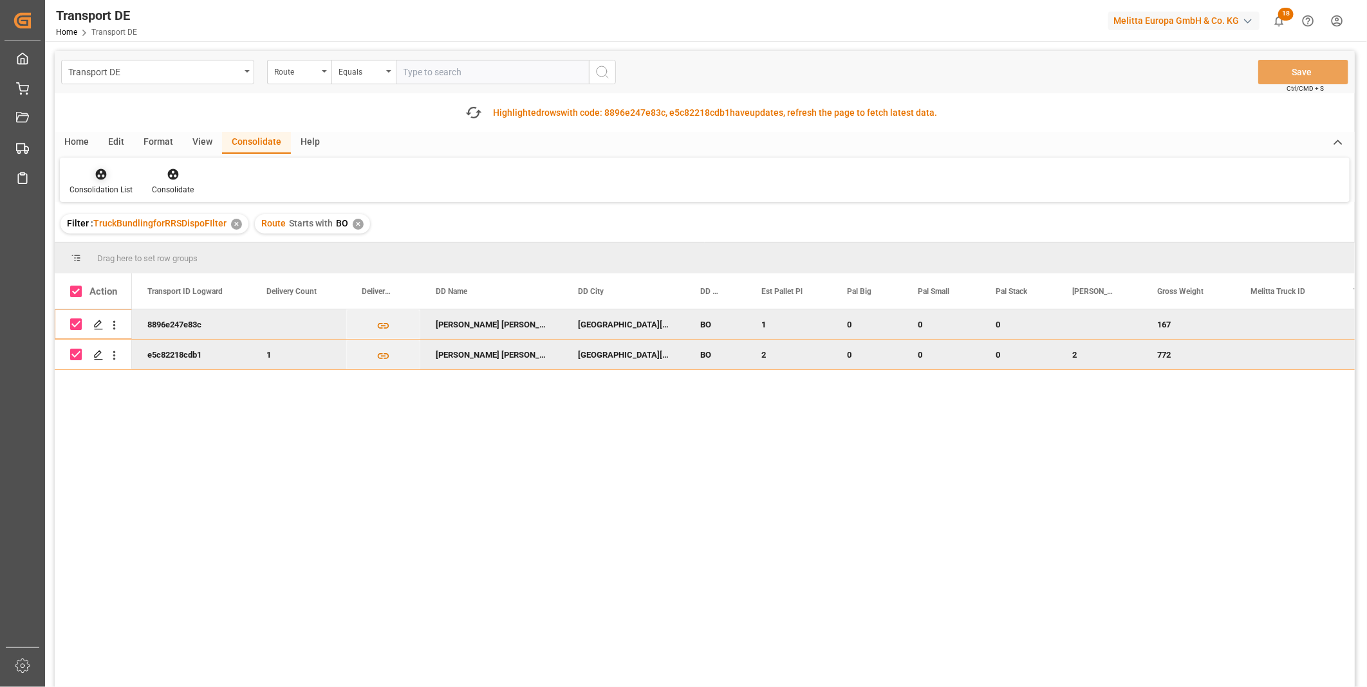
click at [82, 176] on div at bounding box center [100, 174] width 63 height 14
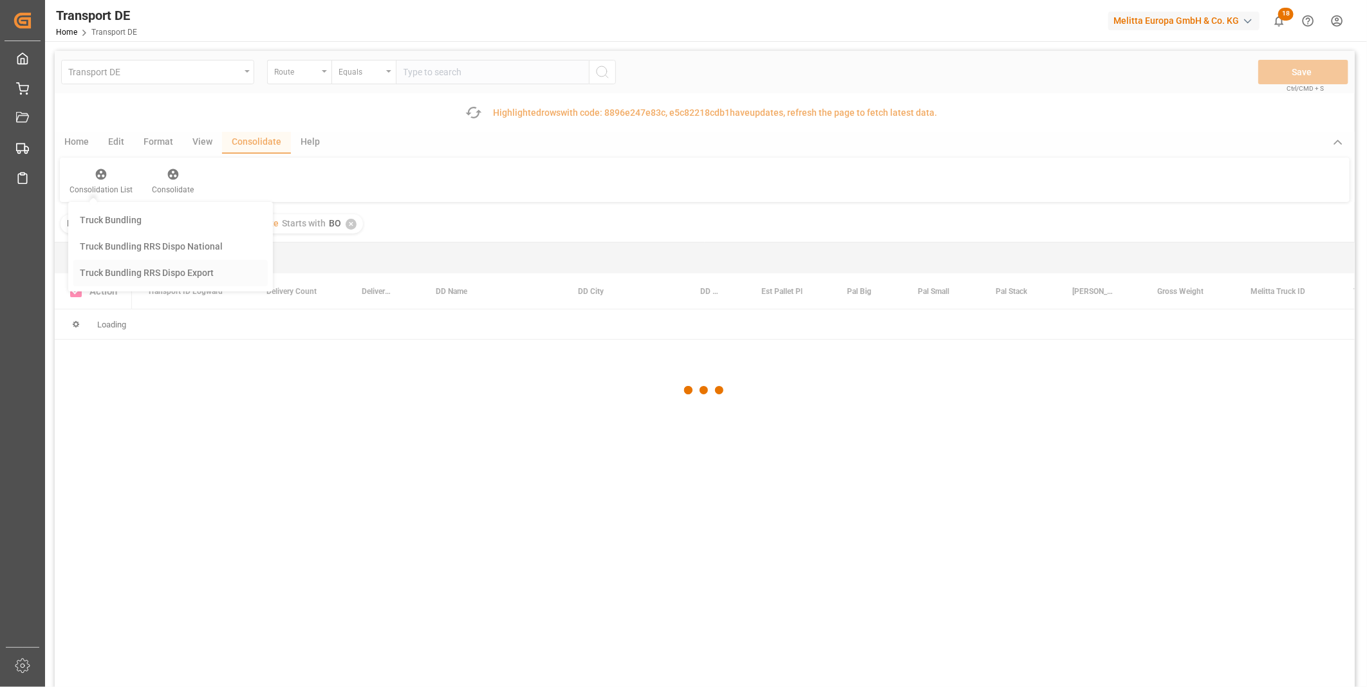
click at [166, 278] on div "Transport DE Route Equals Save Ctrl/CMD + S Fetch latest updates Highlighted ro…" at bounding box center [705, 405] width 1300 height 709
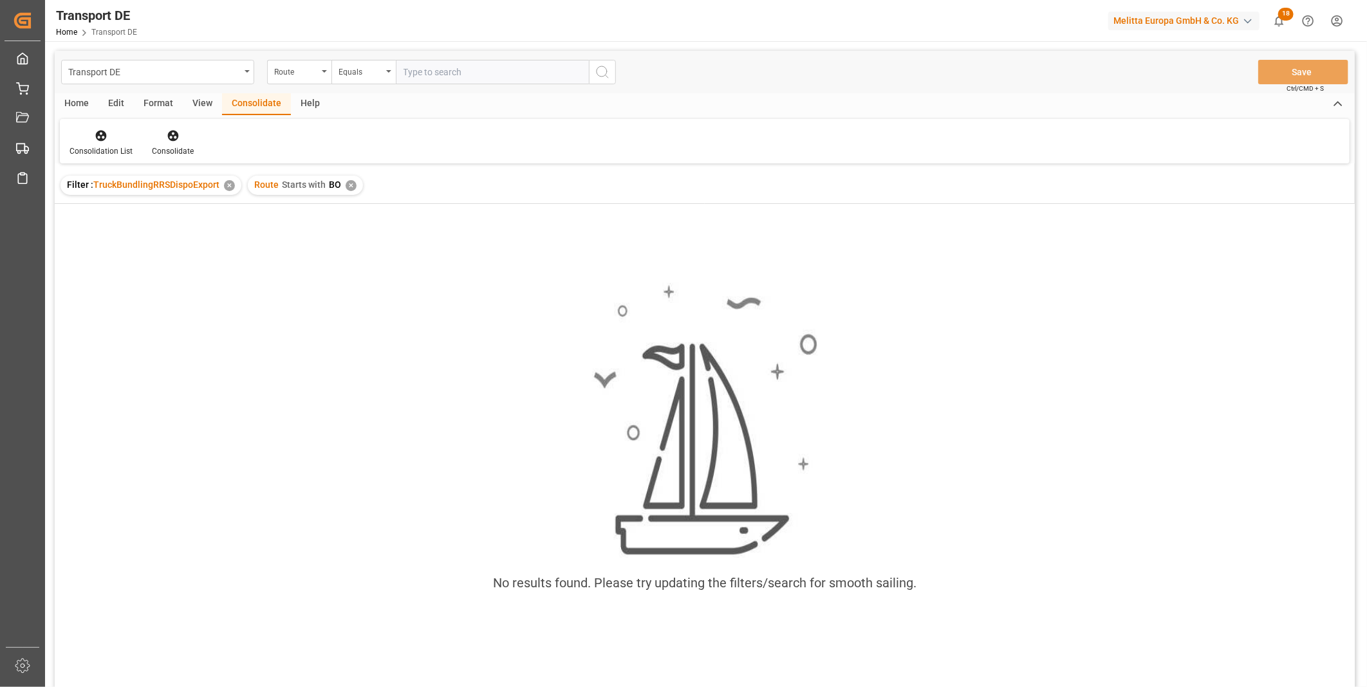
click at [349, 183] on div "✕" at bounding box center [350, 185] width 11 height 11
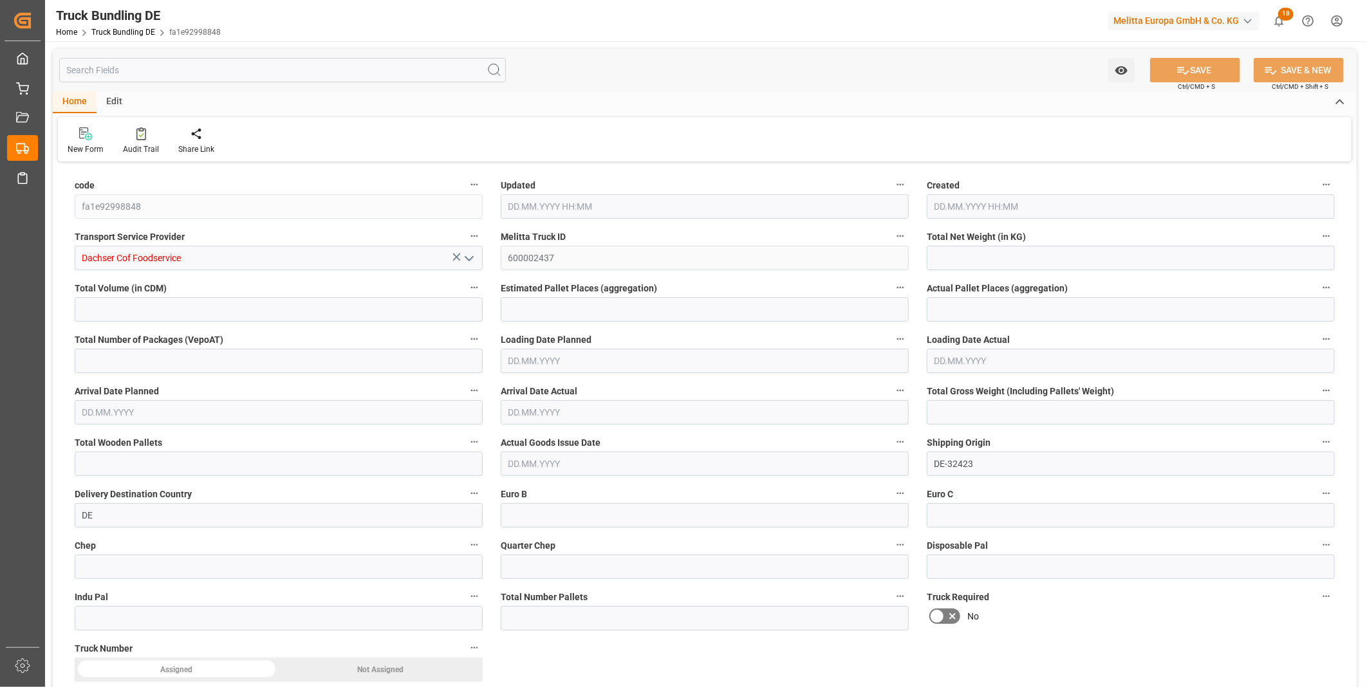
type input "477.257"
type input "2051.255"
type input "2"
type input "0"
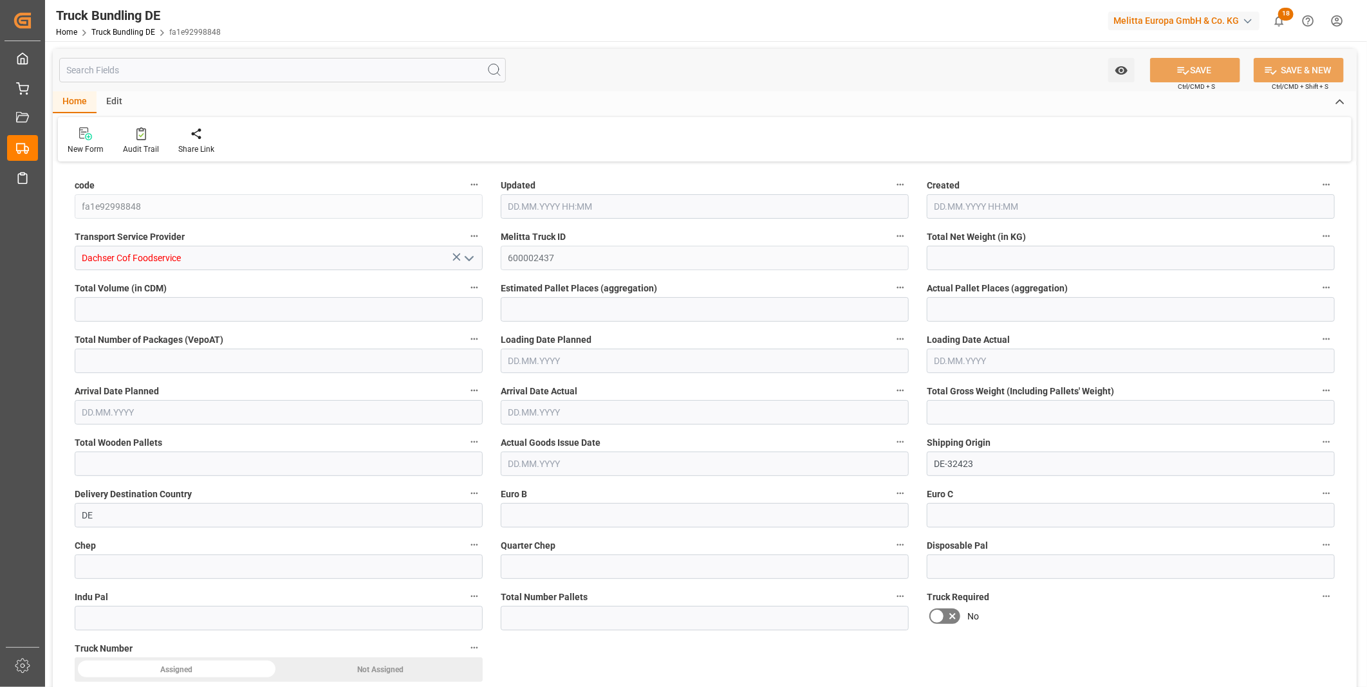
type input "644.106"
type input "3"
type input "0"
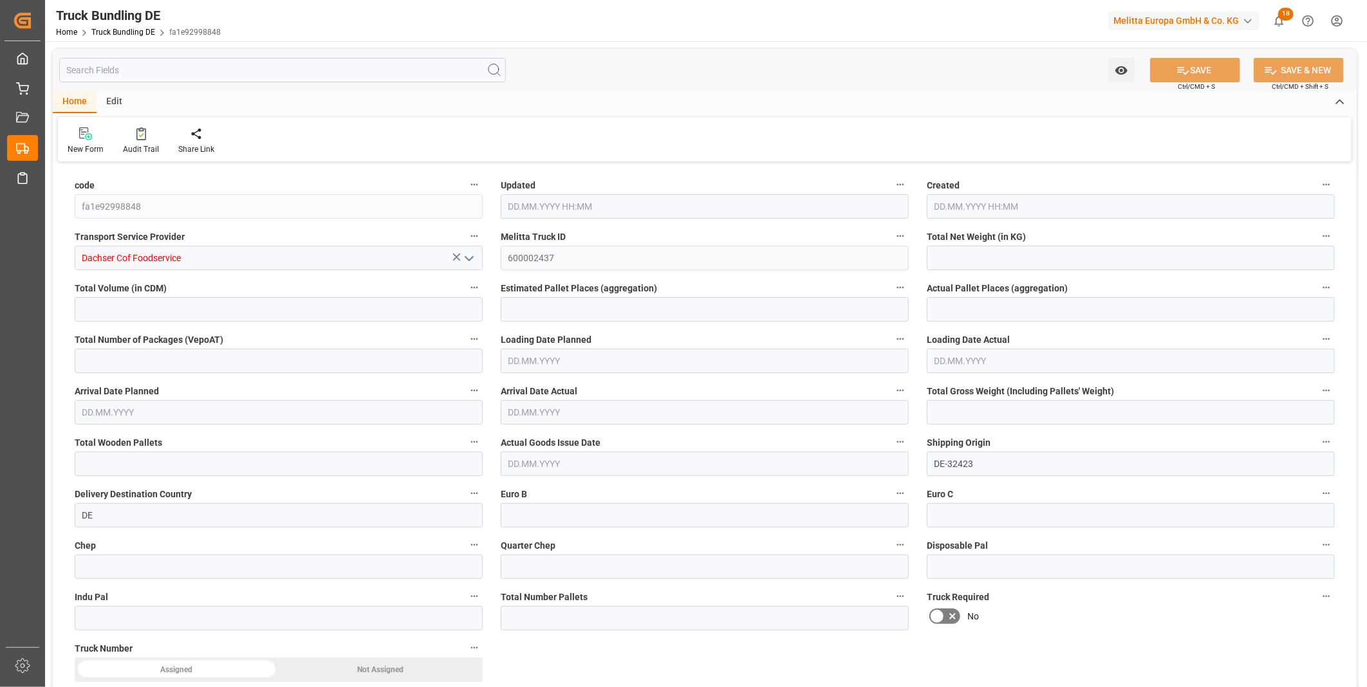
type input "0"
type input "10.09.2025 08:03"
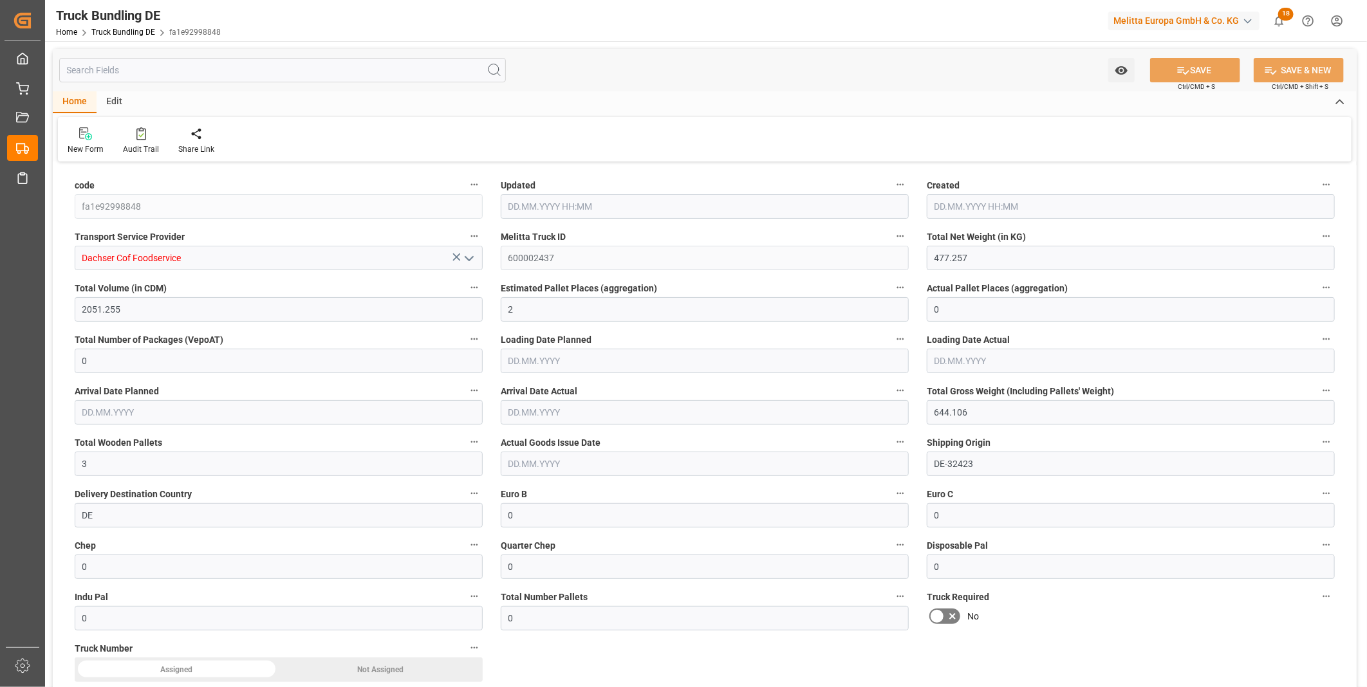
type input "10.09.2025 08:03"
type input "12.09.2025"
type input "16.09.2025"
type input "10.09.2025"
type input "640.586"
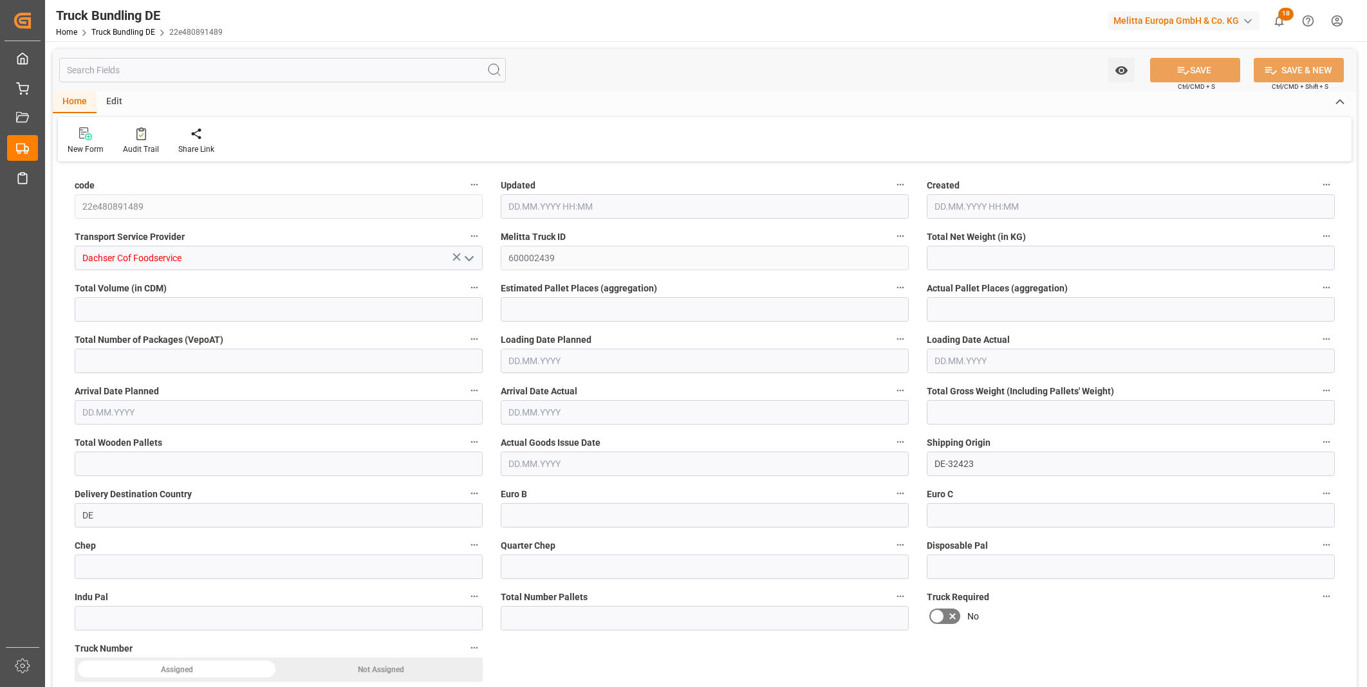
type input "2854.661"
type input "2"
type input "0"
type input "816.339"
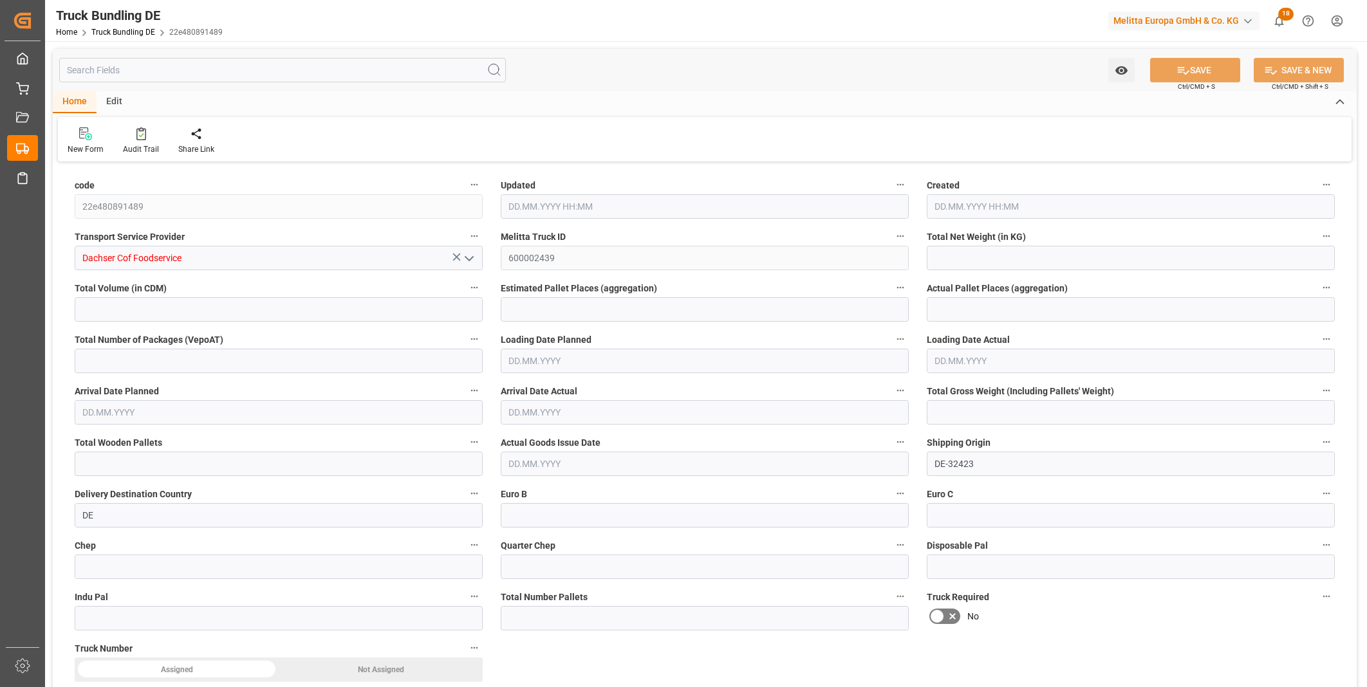
type input "3"
type input "0"
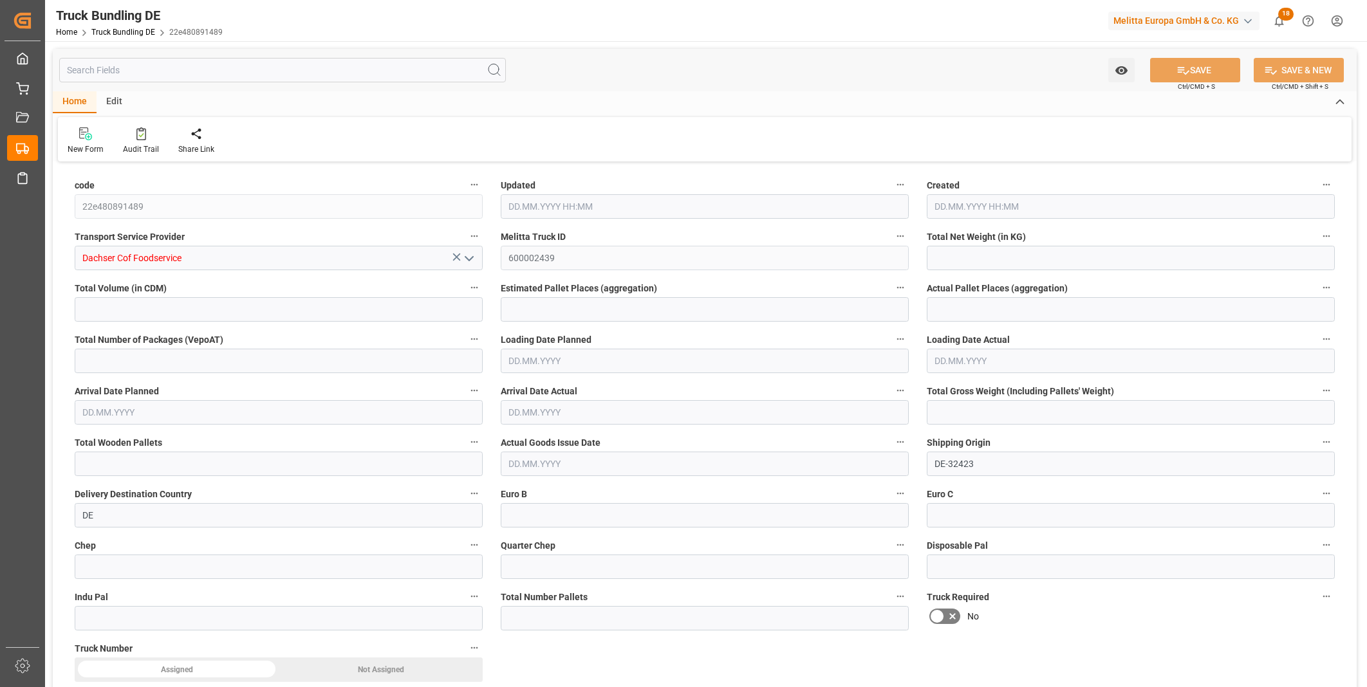
type input "0"
type input "10.09.2025 08:03"
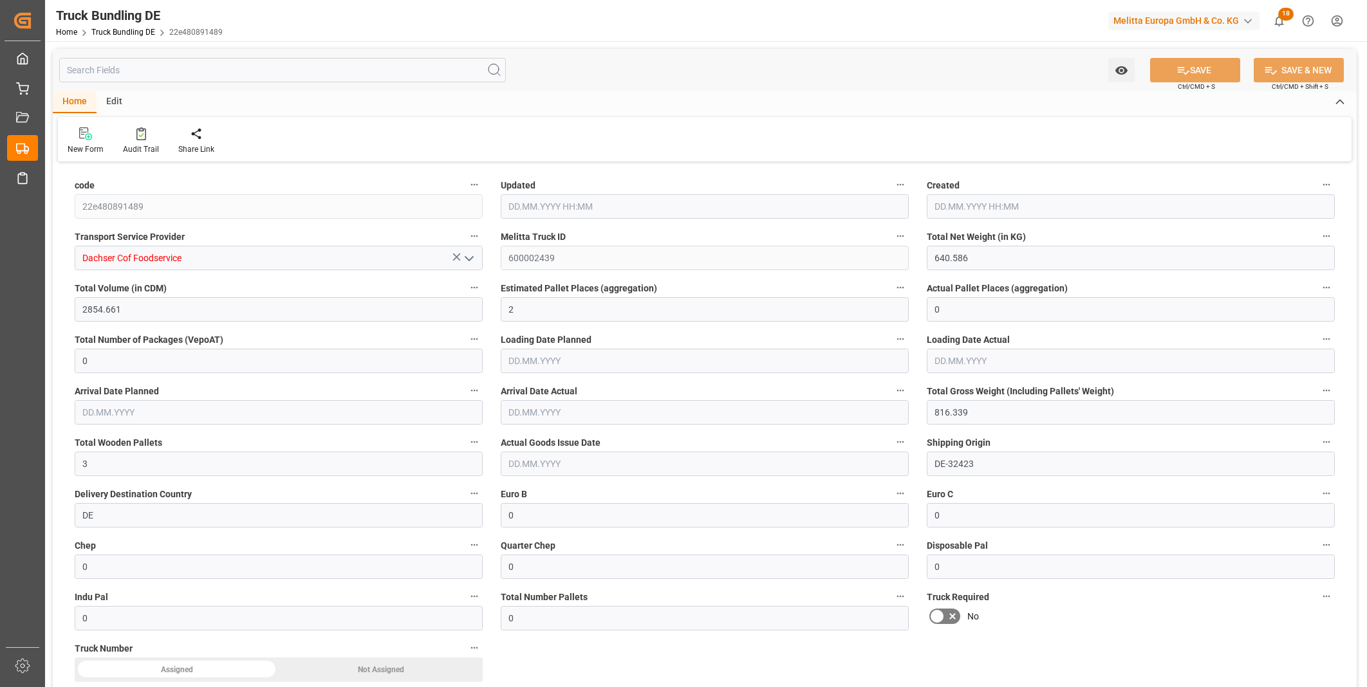
type input "16.09.2025"
type input "18.09.2025"
type input "10.09.2025"
type input "[DATE] 08:04"
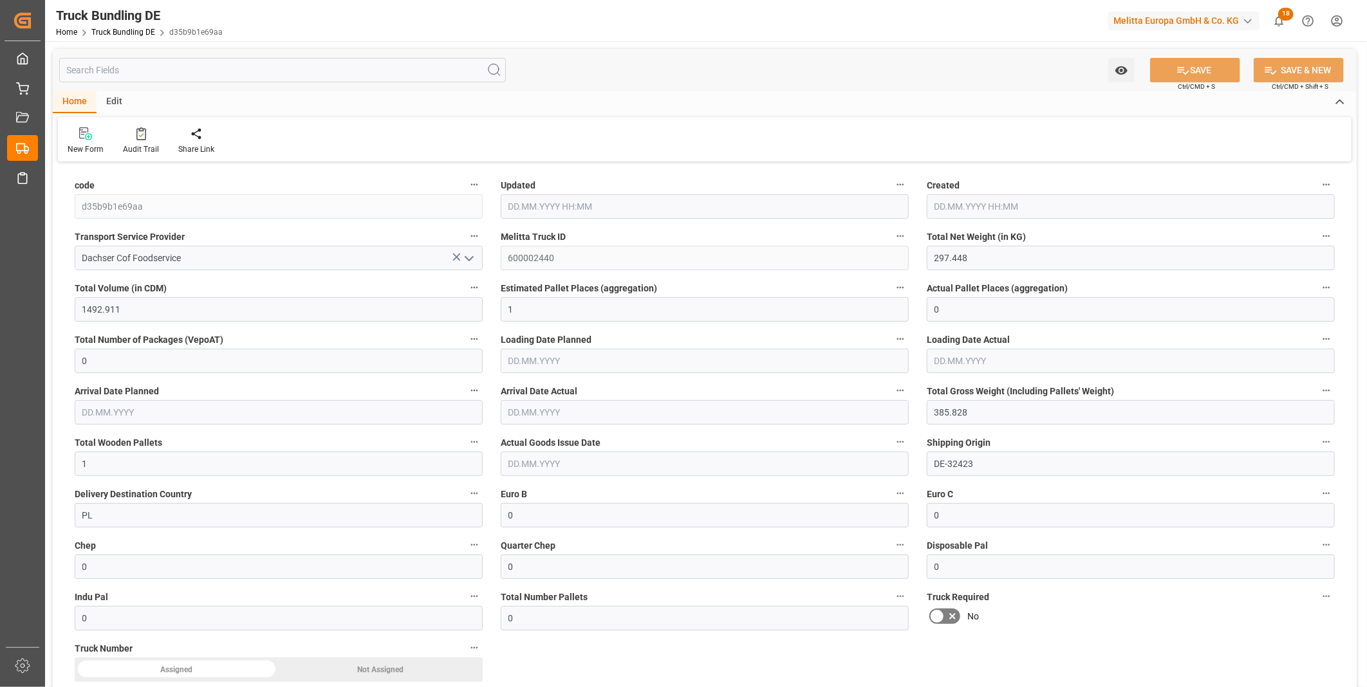
type input "[DATE]"
type input "4798.012"
type input "42586.32"
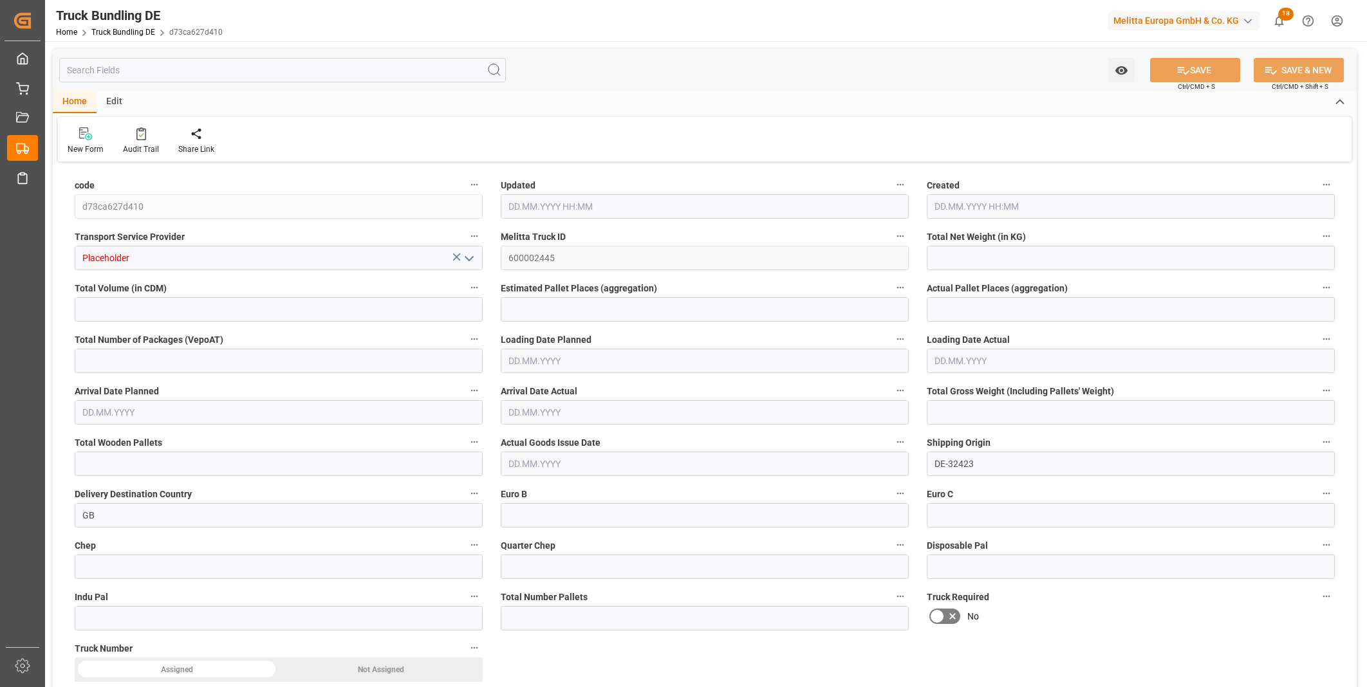
type input "26"
type input "0"
type input "6958.976"
type input "45"
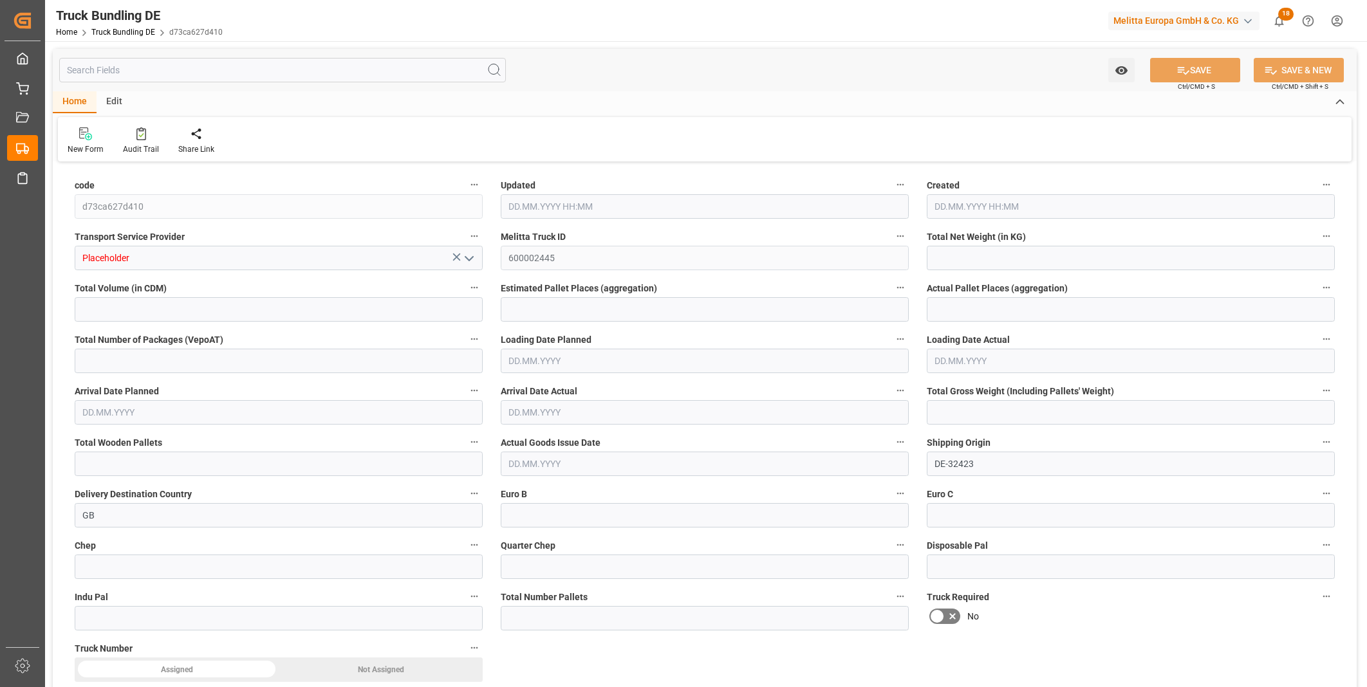
type input "0"
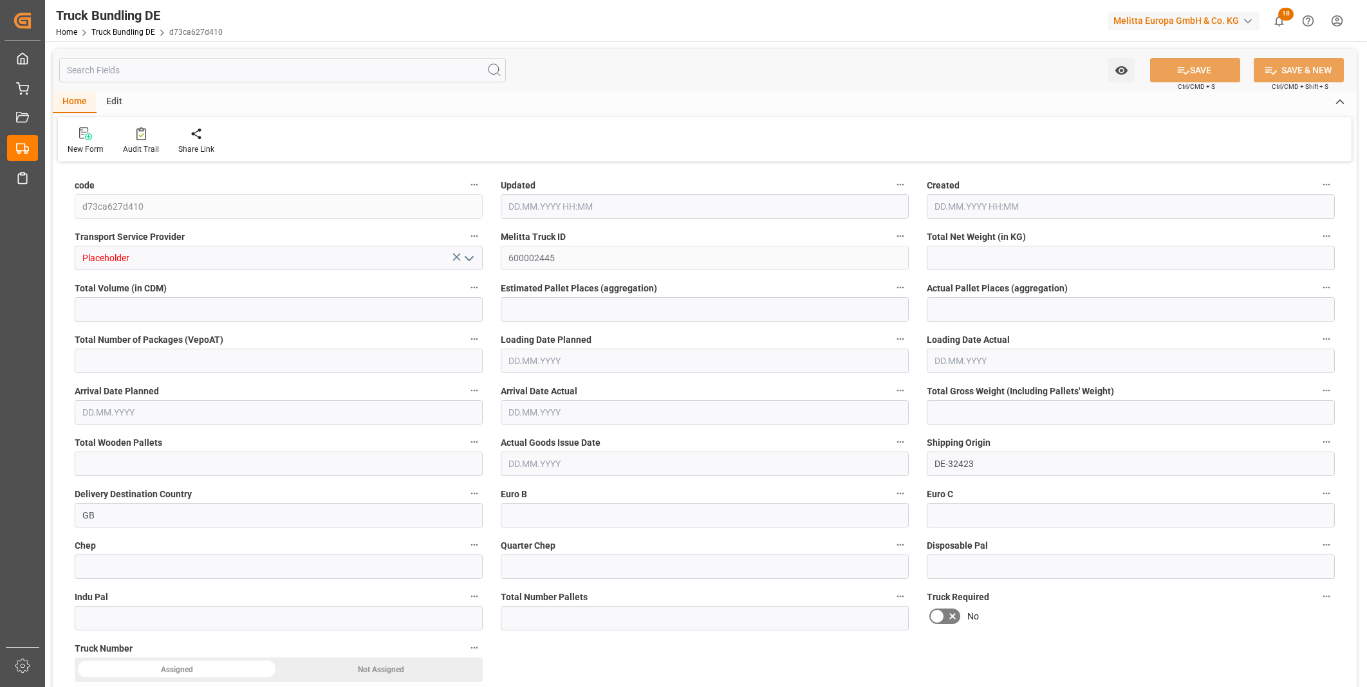
type input "0"
type input "[DATE] 09:03"
type input "[DATE]"
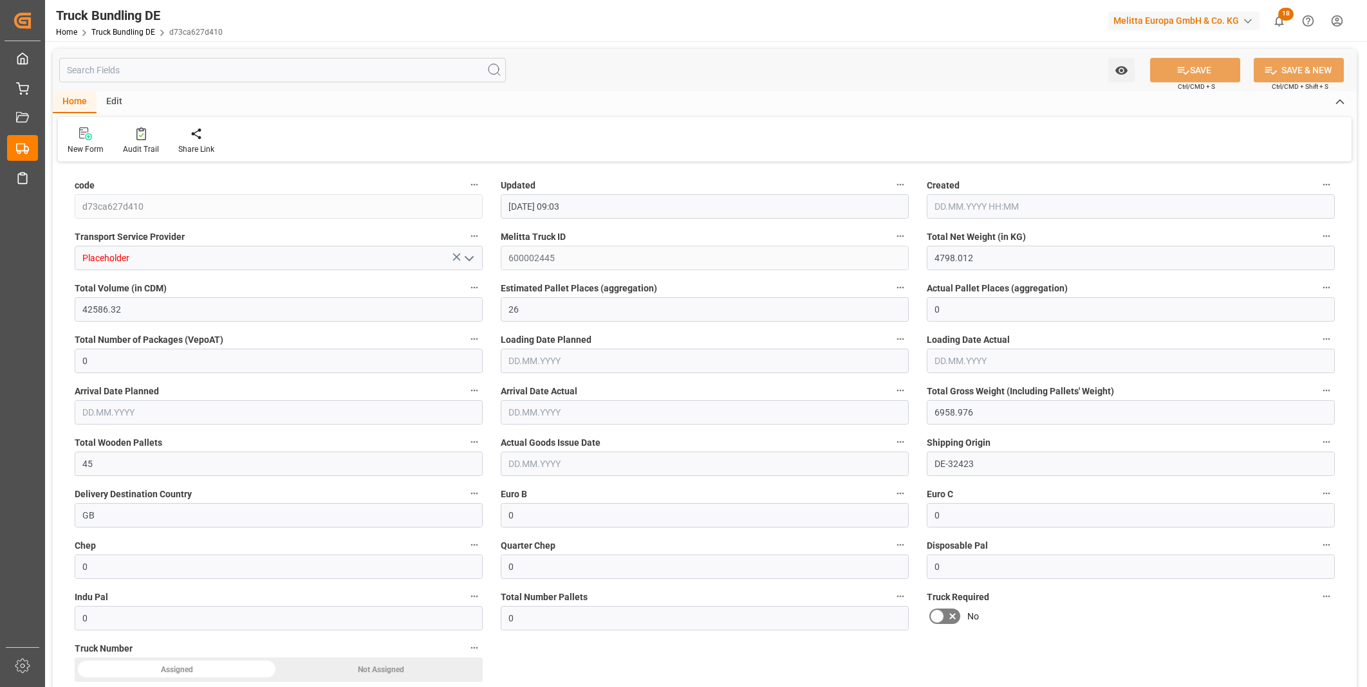
type input "[DATE]"
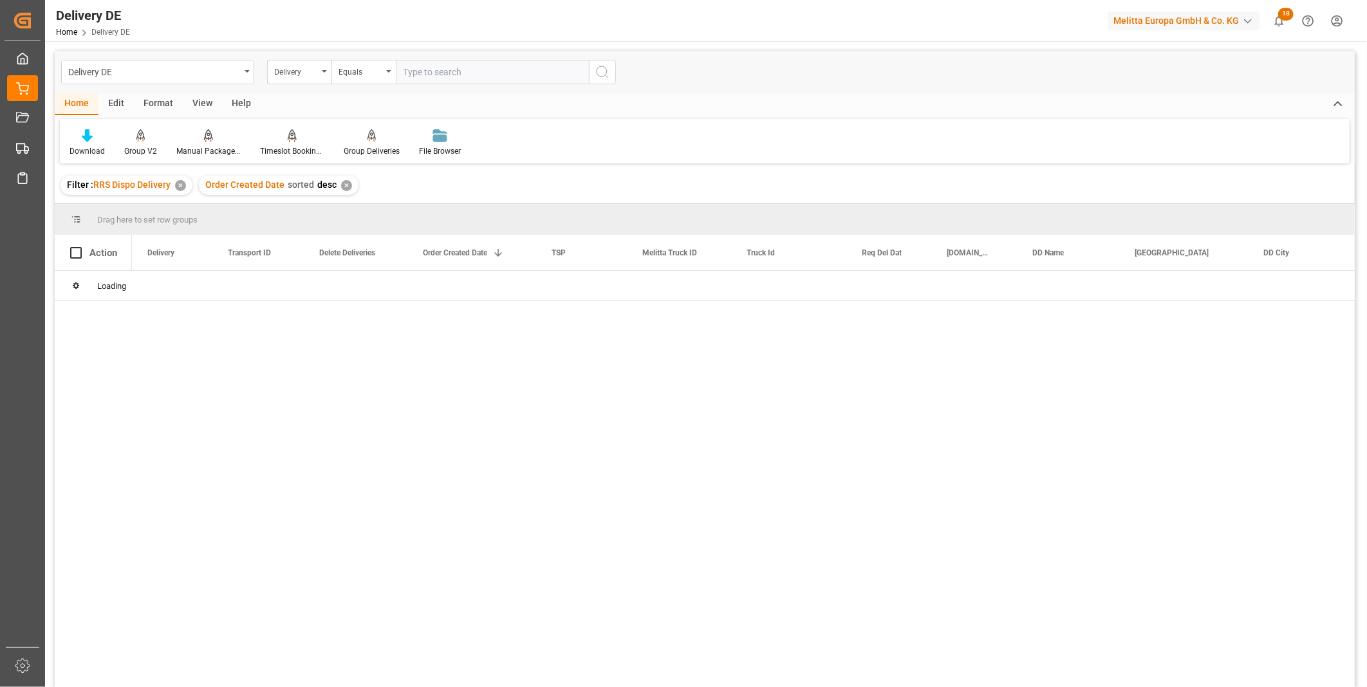
click at [438, 72] on input "text" at bounding box center [492, 72] width 193 height 24
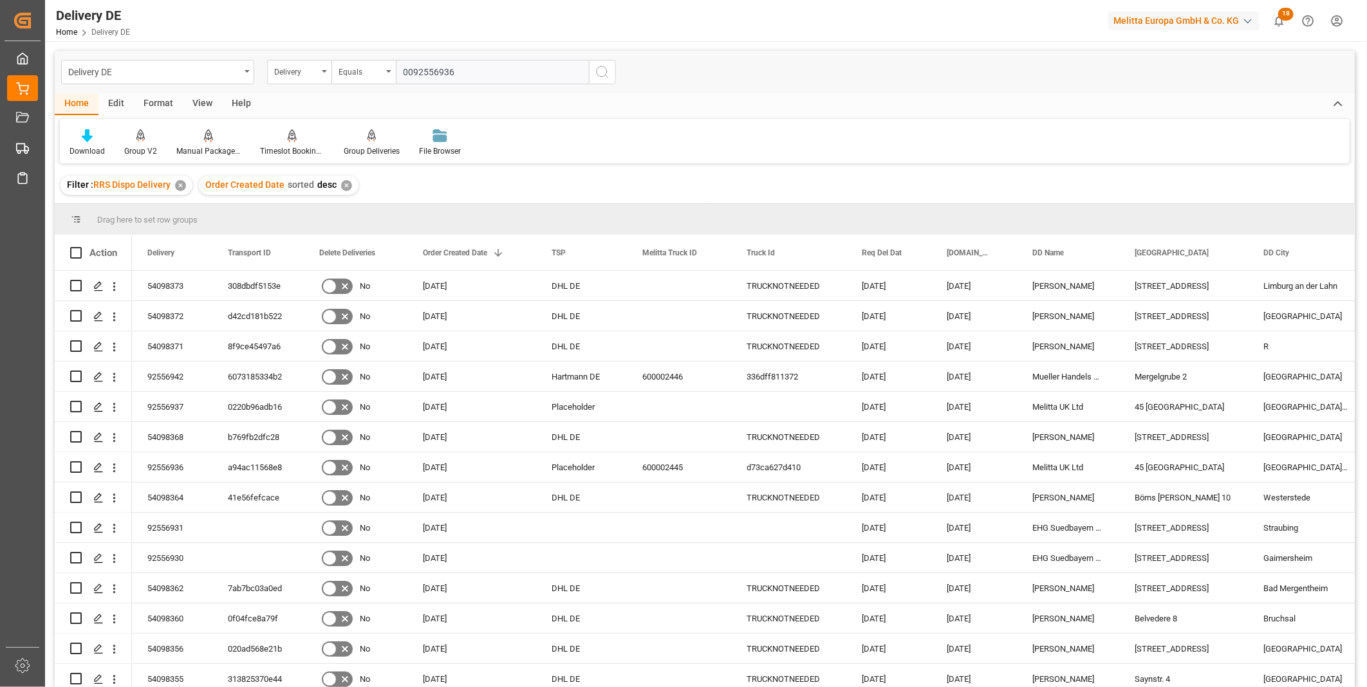
click at [407, 68] on input "0092556936" at bounding box center [492, 72] width 193 height 24
type input "92556936"
click at [608, 73] on icon "search button" at bounding box center [601, 71] width 15 height 15
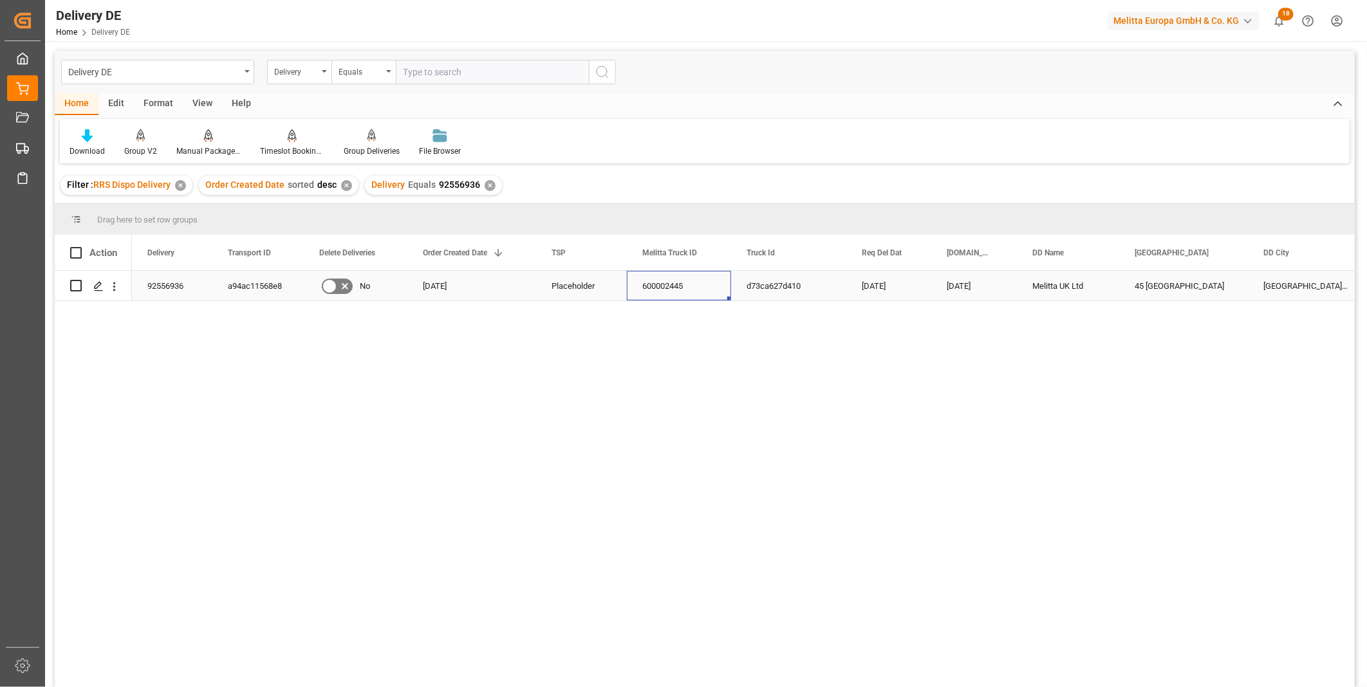
click at [672, 283] on div "600002445" at bounding box center [679, 286] width 104 height 30
click at [782, 290] on div "d73ca627d410" at bounding box center [788, 286] width 115 height 30
